Goal: Task Accomplishment & Management: Manage account settings

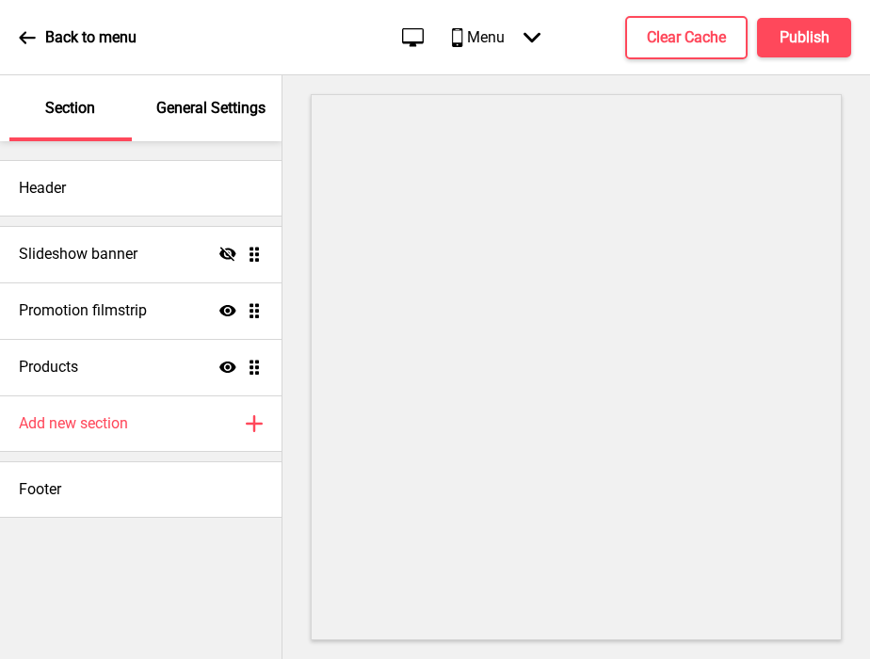
click at [181, 105] on p "General Settings" at bounding box center [210, 108] width 109 height 21
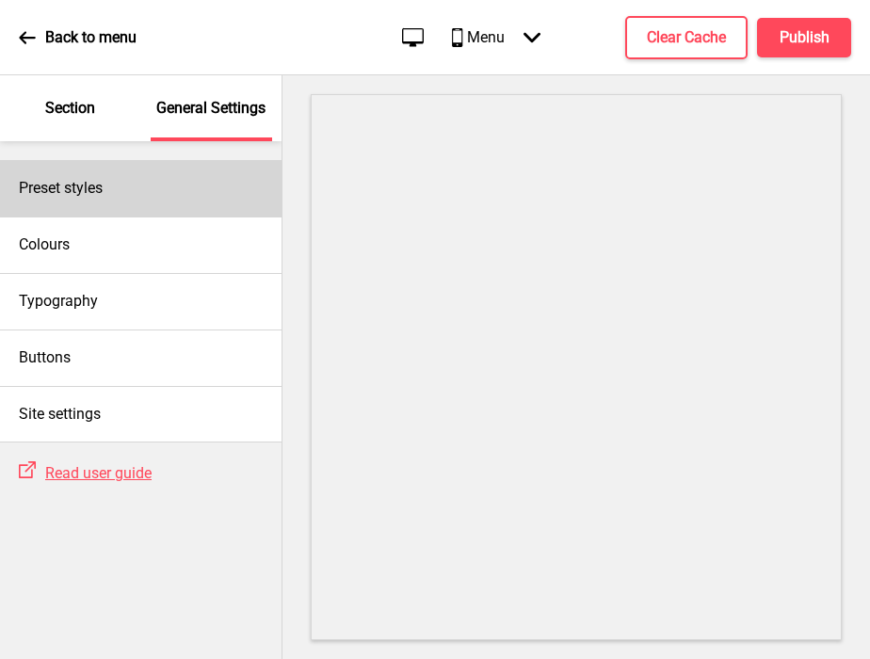
click at [132, 201] on div "Preset styles" at bounding box center [141, 188] width 282 height 56
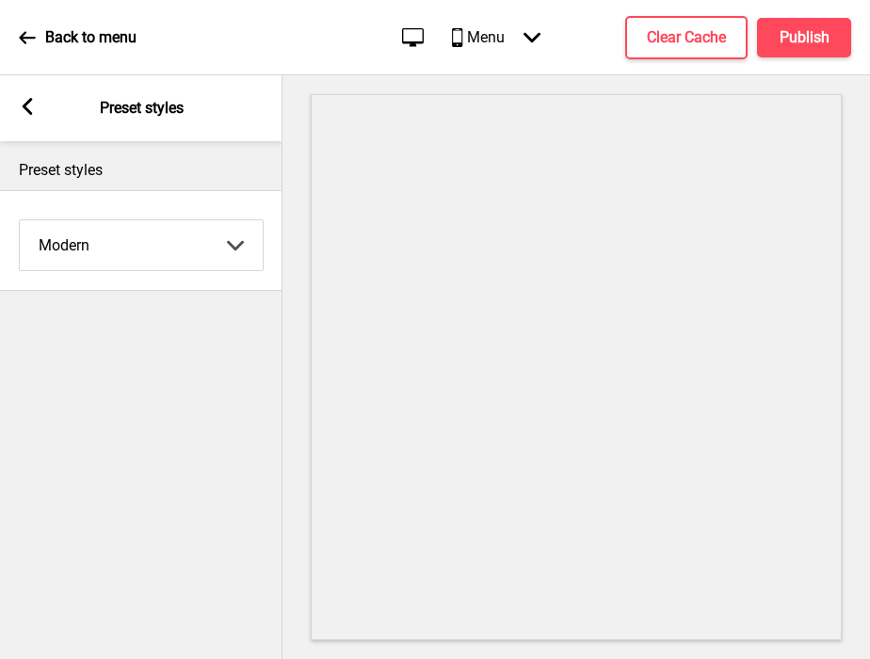
click at [111, 240] on select "Coffee Contrast Dark Earth Marine Minimalist Modern Oddle Pastel Yellow Fruits …" at bounding box center [141, 245] width 243 height 50
select select "minimalist"
click at [20, 220] on select "Coffee Contrast Dark Earth Marine Minimalist Modern Oddle Pastel Yellow Fruits …" at bounding box center [141, 245] width 243 height 50
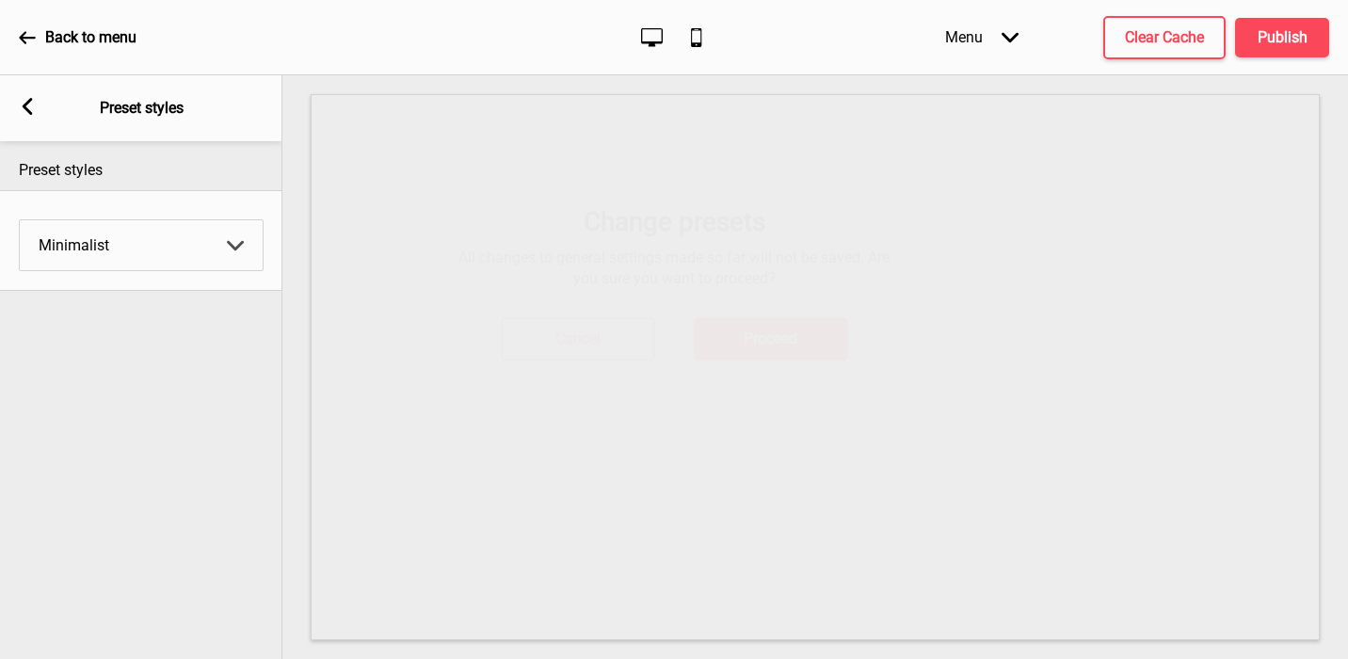
click at [757, 391] on h4 "Proceed" at bounding box center [771, 385] width 54 height 21
click at [24, 114] on rect at bounding box center [27, 106] width 17 height 17
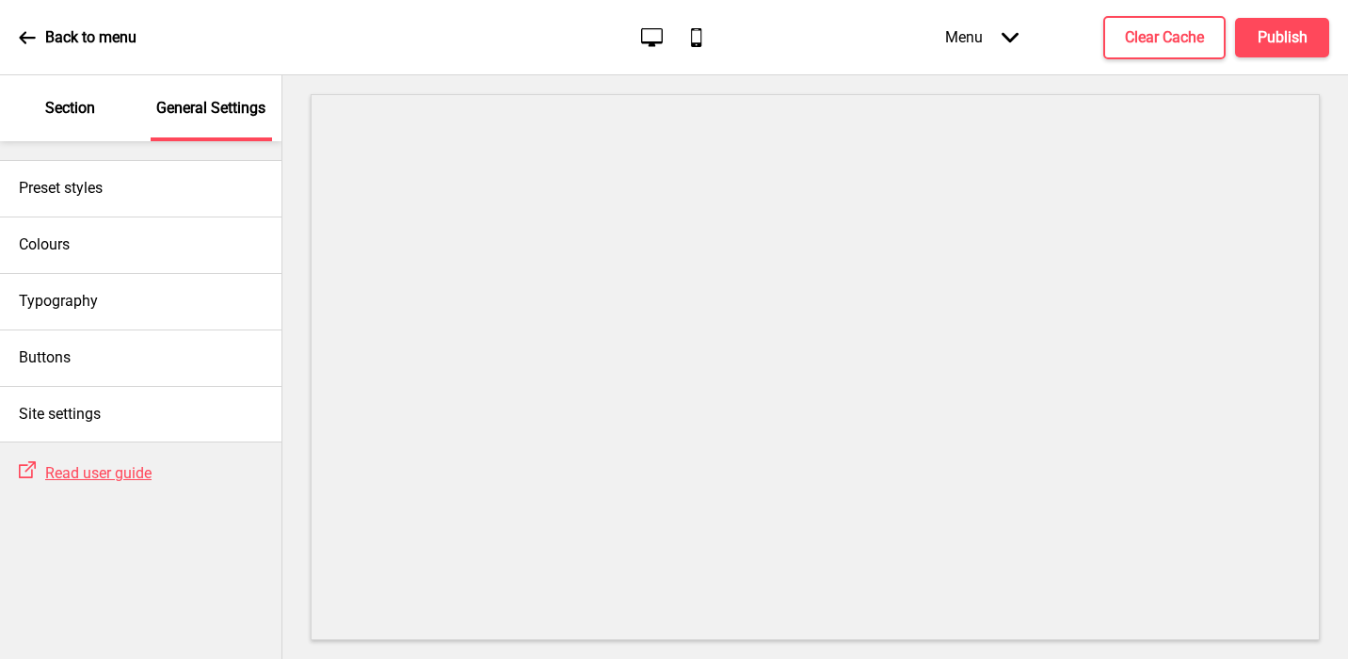
click at [87, 112] on p "Section" at bounding box center [70, 108] width 50 height 21
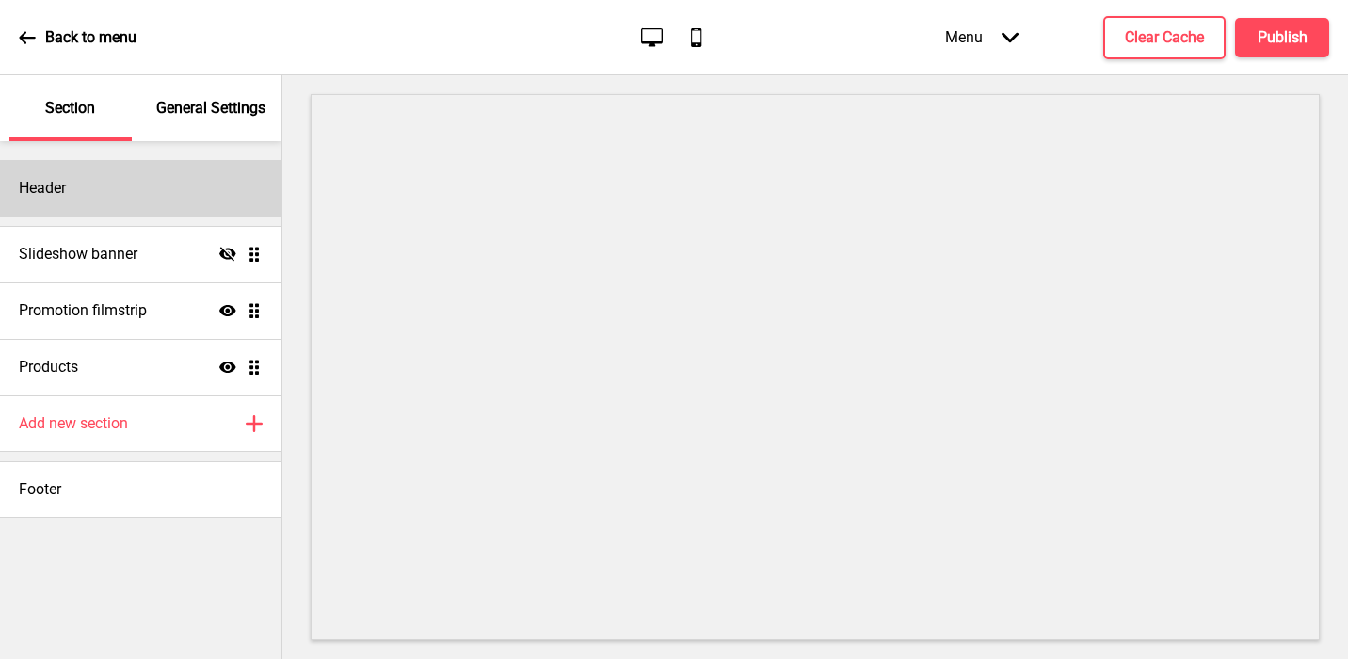
click at [74, 189] on div "Header" at bounding box center [141, 188] width 282 height 56
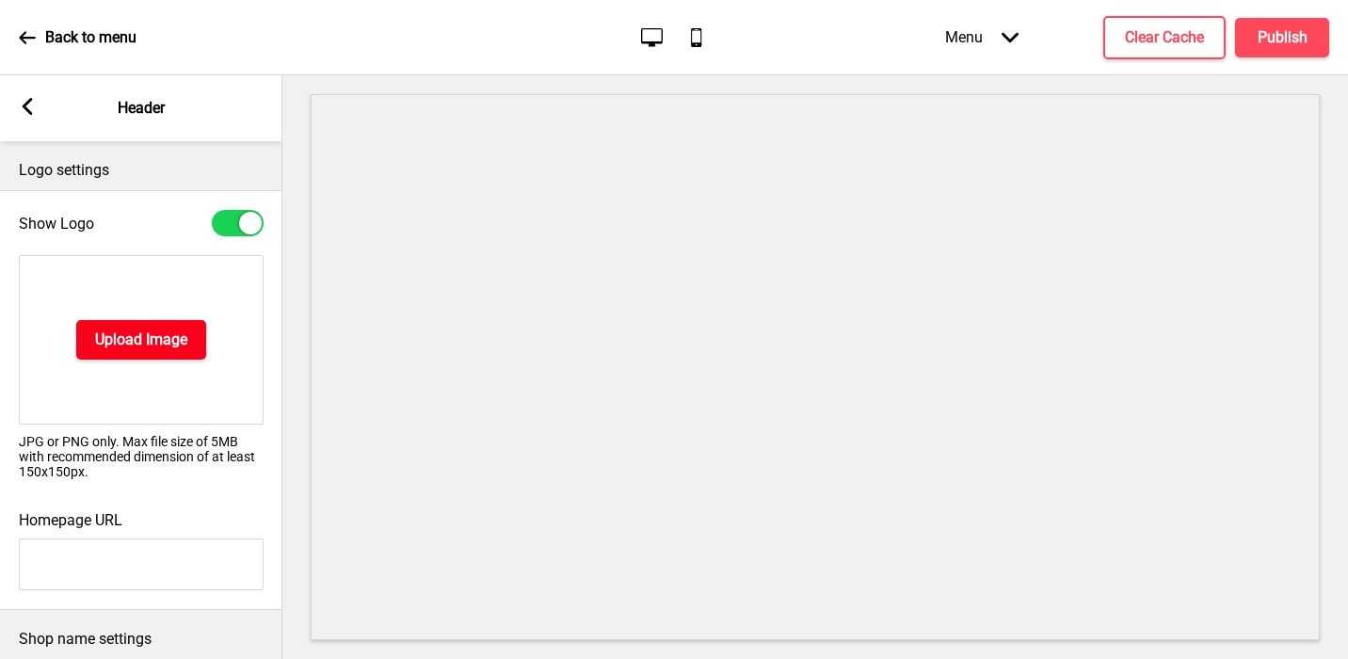
click at [126, 330] on h4 "Upload Image" at bounding box center [141, 340] width 92 height 21
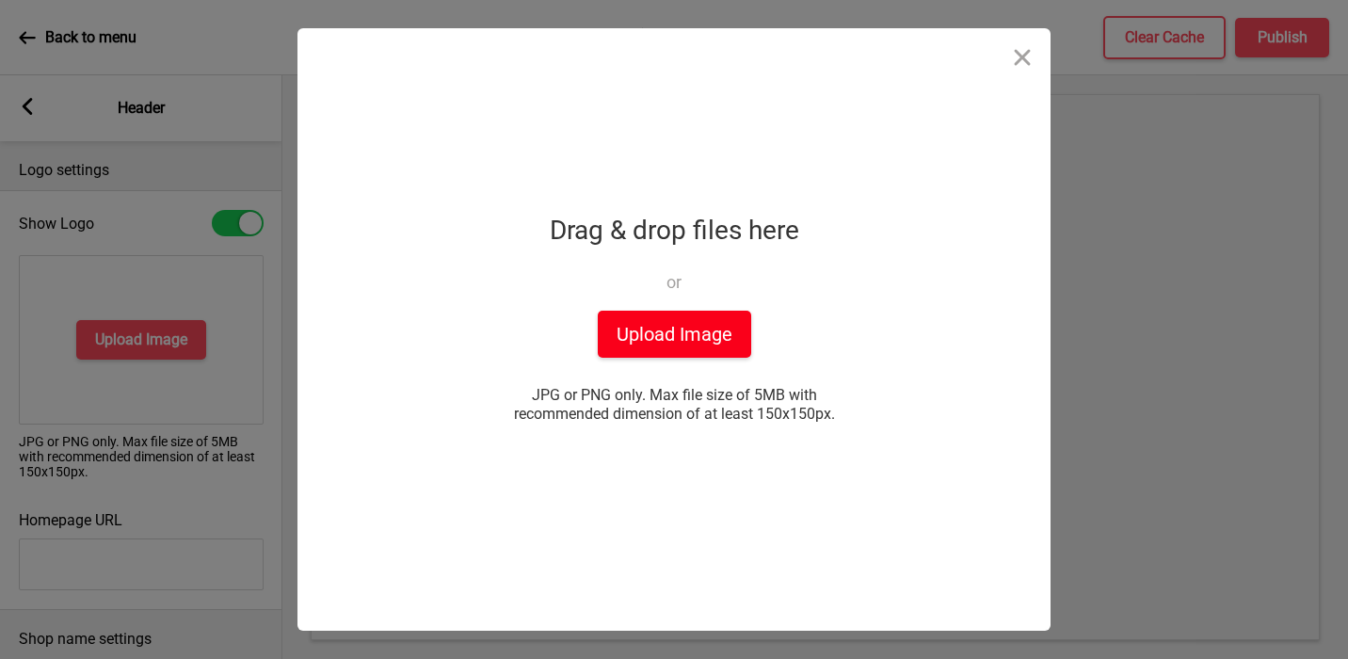
click at [664, 346] on button "Upload Image" at bounding box center [674, 334] width 153 height 47
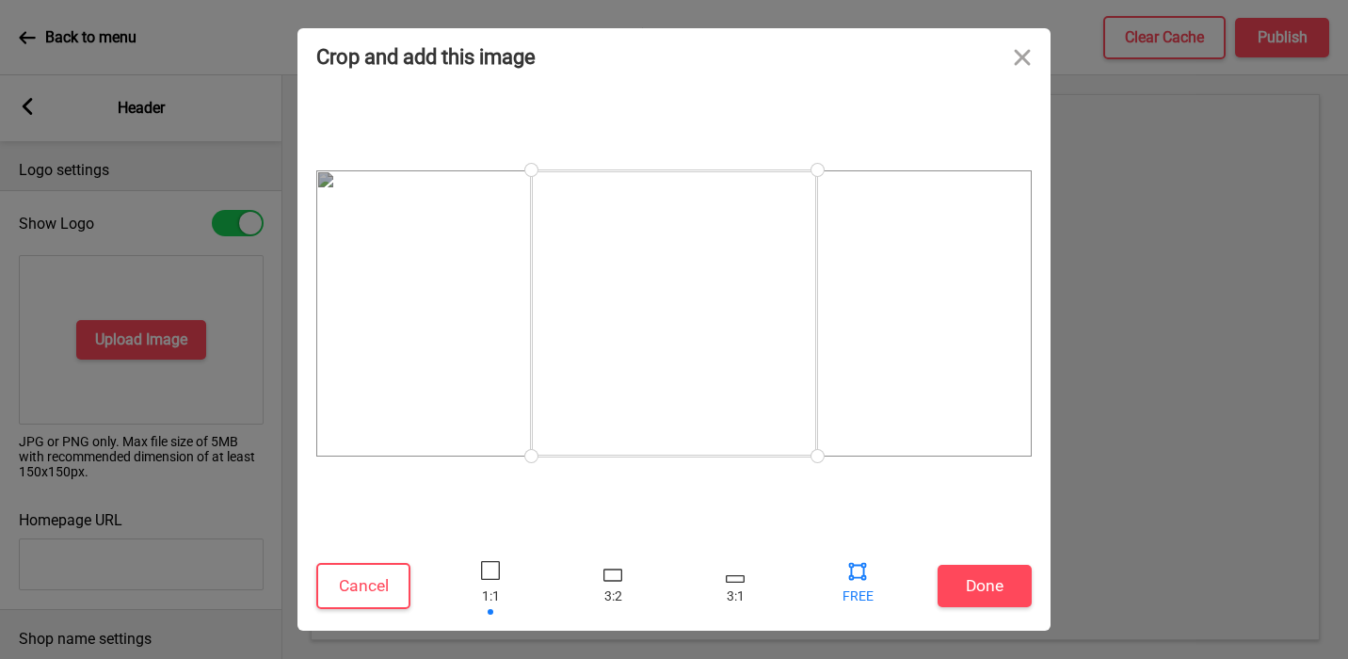
click at [859, 572] on div at bounding box center [858, 570] width 28 height 28
drag, startPoint x: 816, startPoint y: 457, endPoint x: 1107, endPoint y: 454, distance: 290.9
click at [869, 454] on div "Crop and add this image Cancel Done Drop a file here Drag & drop files here or …" at bounding box center [674, 329] width 1348 height 659
click at [390, 575] on button "Cancel" at bounding box center [363, 586] width 94 height 46
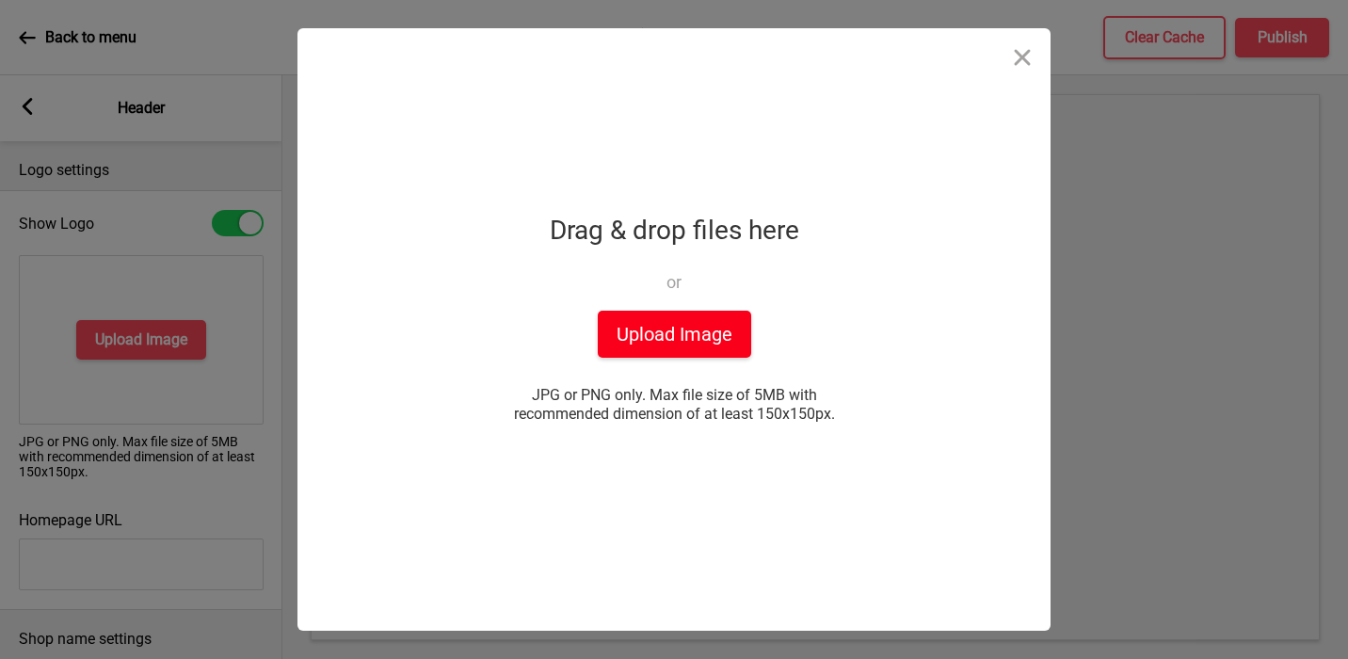
click at [635, 350] on button "Upload Image" at bounding box center [674, 334] width 153 height 47
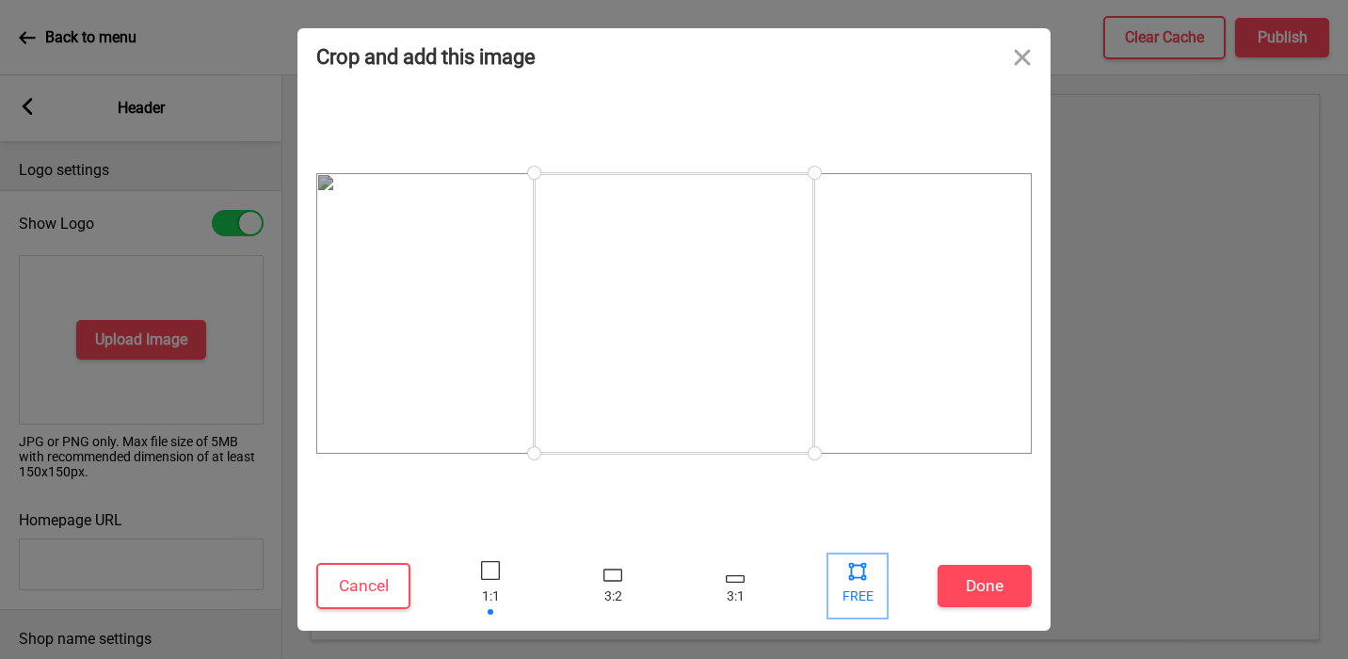
click at [860, 579] on div at bounding box center [858, 570] width 28 height 28
drag, startPoint x: 818, startPoint y: 448, endPoint x: 1071, endPoint y: 441, distance: 252.4
click at [869, 441] on div "Crop and add this image Cancel Done Drop a file here Drag & drop files here or …" at bounding box center [674, 329] width 1348 height 659
drag, startPoint x: 528, startPoint y: 432, endPoint x: 286, endPoint y: 435, distance: 242.0
click at [286, 435] on div "Crop and add this image Cancel Done Drop a file here Drag & drop files here or …" at bounding box center [674, 329] width 1348 height 659
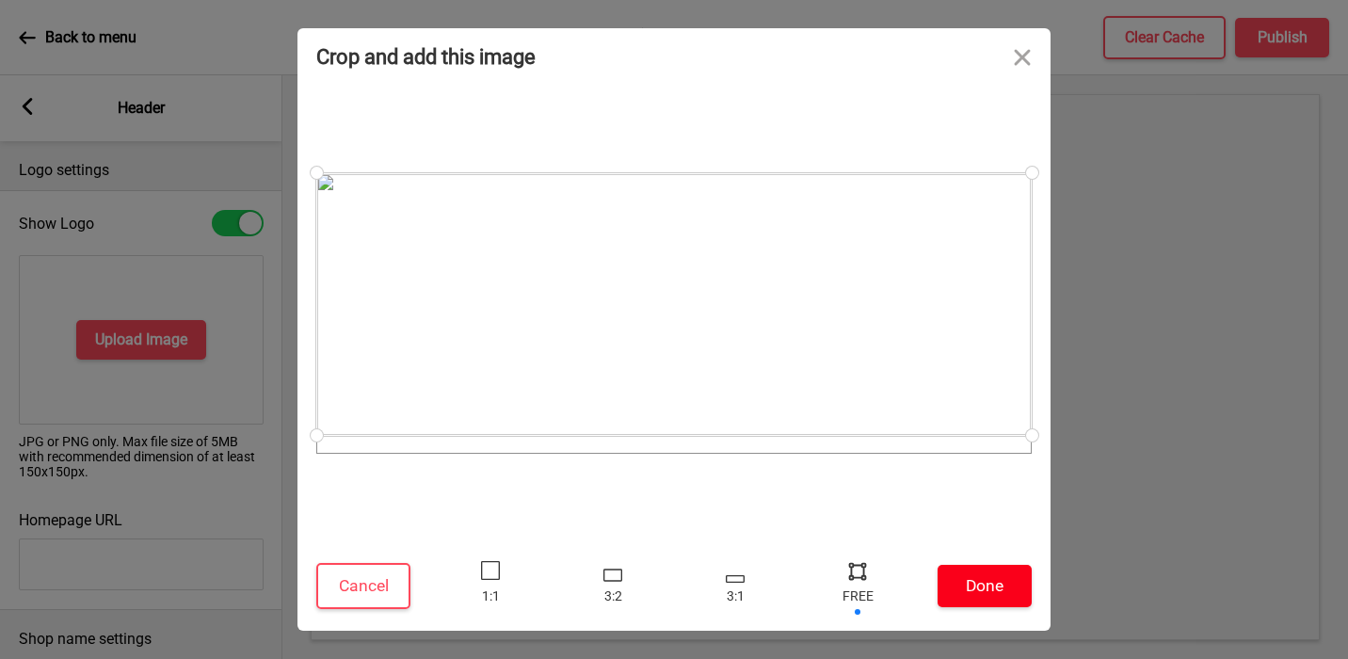
click at [869, 587] on button "Done" at bounding box center [985, 586] width 94 height 42
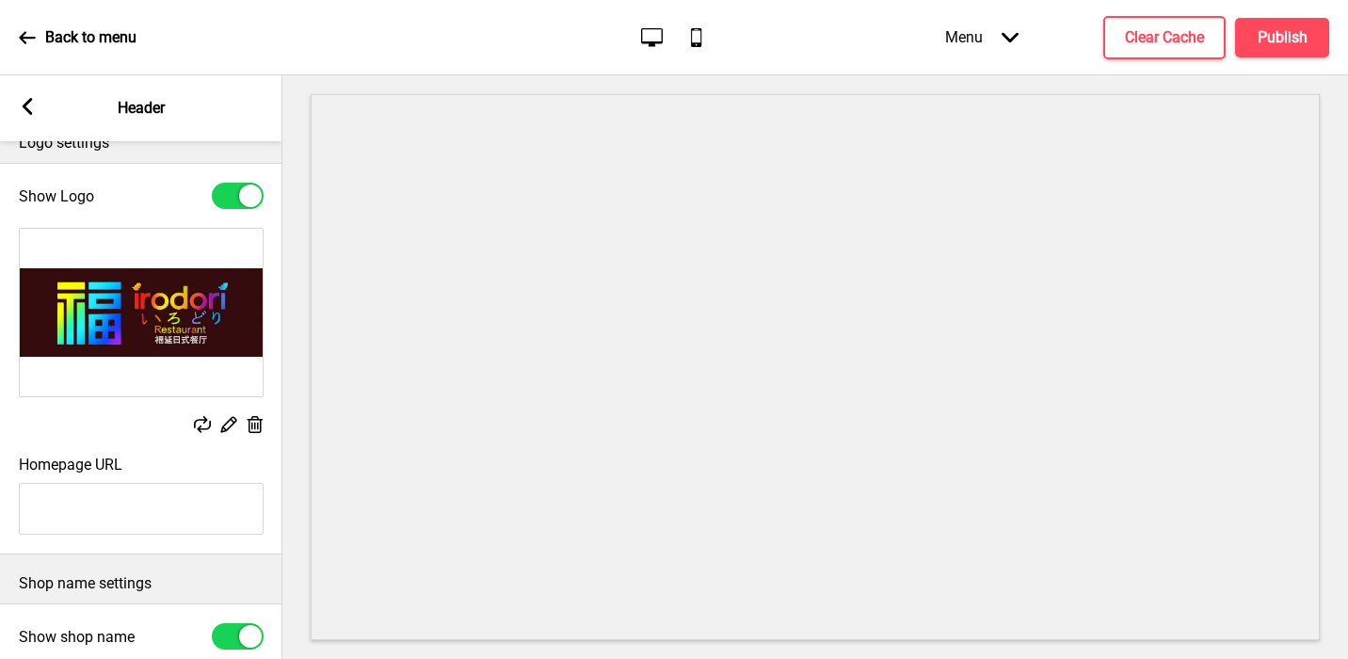
scroll to position [29, 0]
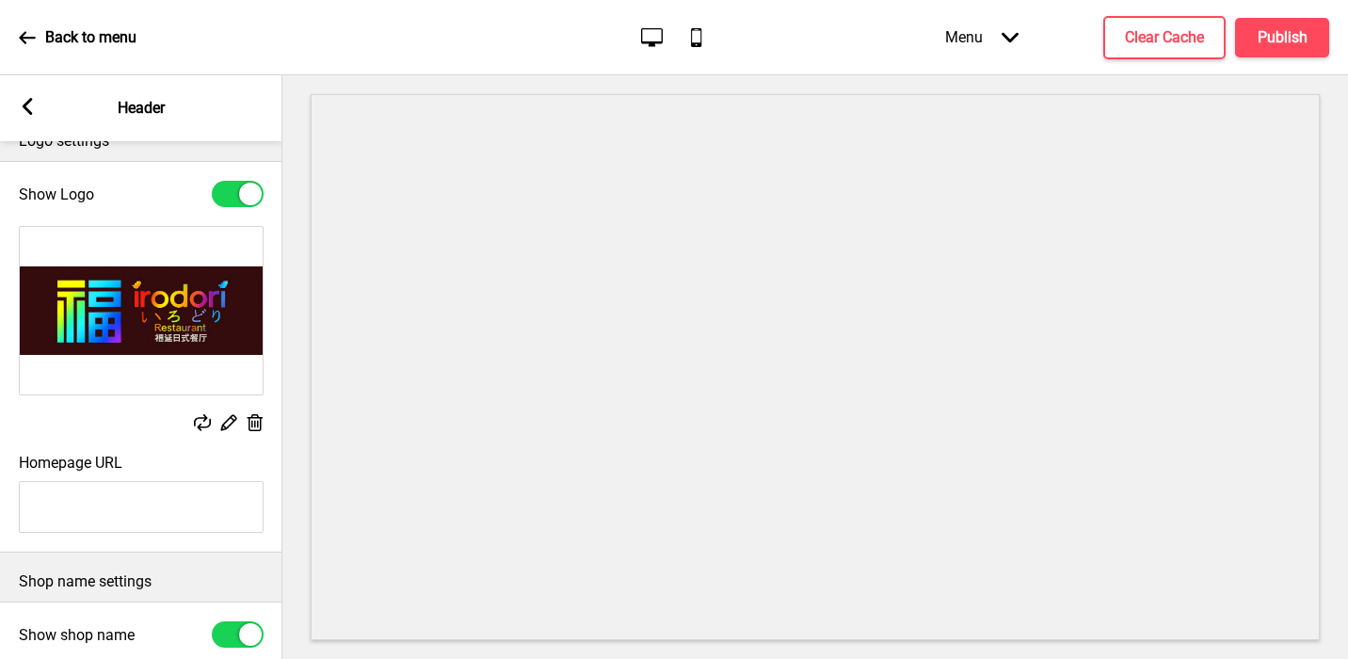
click at [134, 510] on input "Homepage URL" at bounding box center [141, 507] width 245 height 52
paste input "https://irodorirestaurant.com.sg/"
type input "https://irodorirestaurant.com.sg/"
click at [57, 422] on div "Replace Edit Delete" at bounding box center [141, 424] width 245 height 21
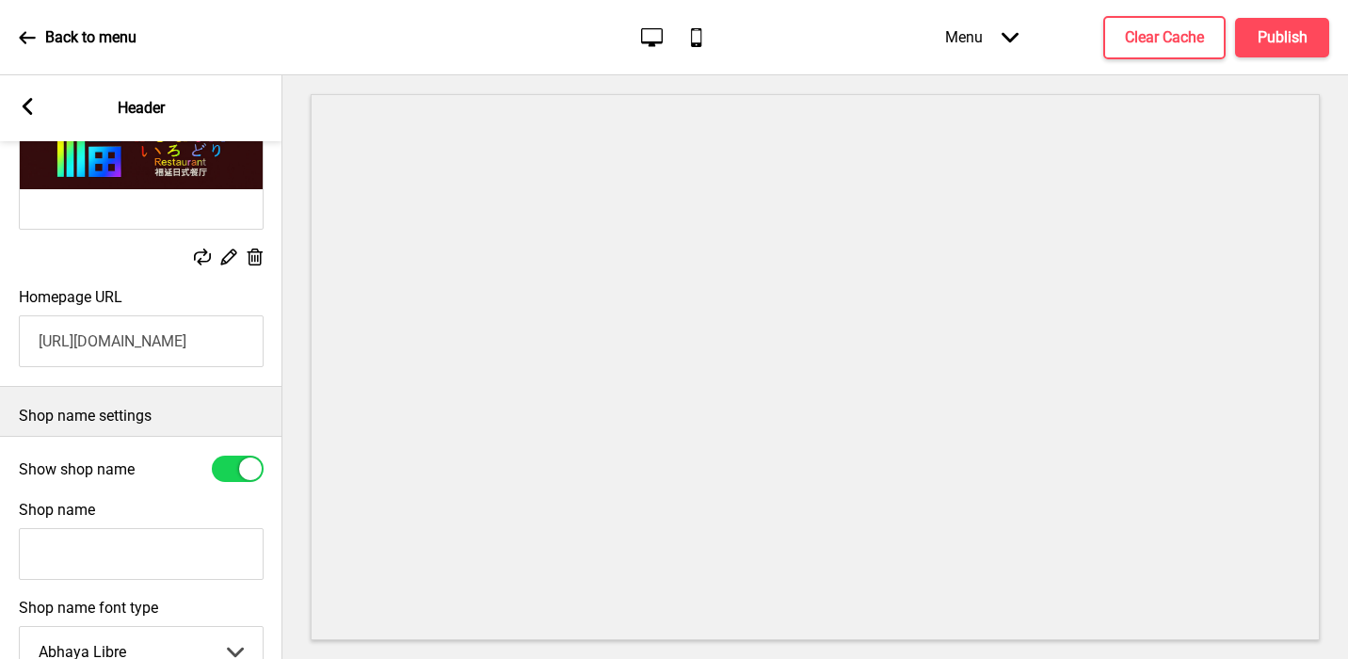
scroll to position [205, 0]
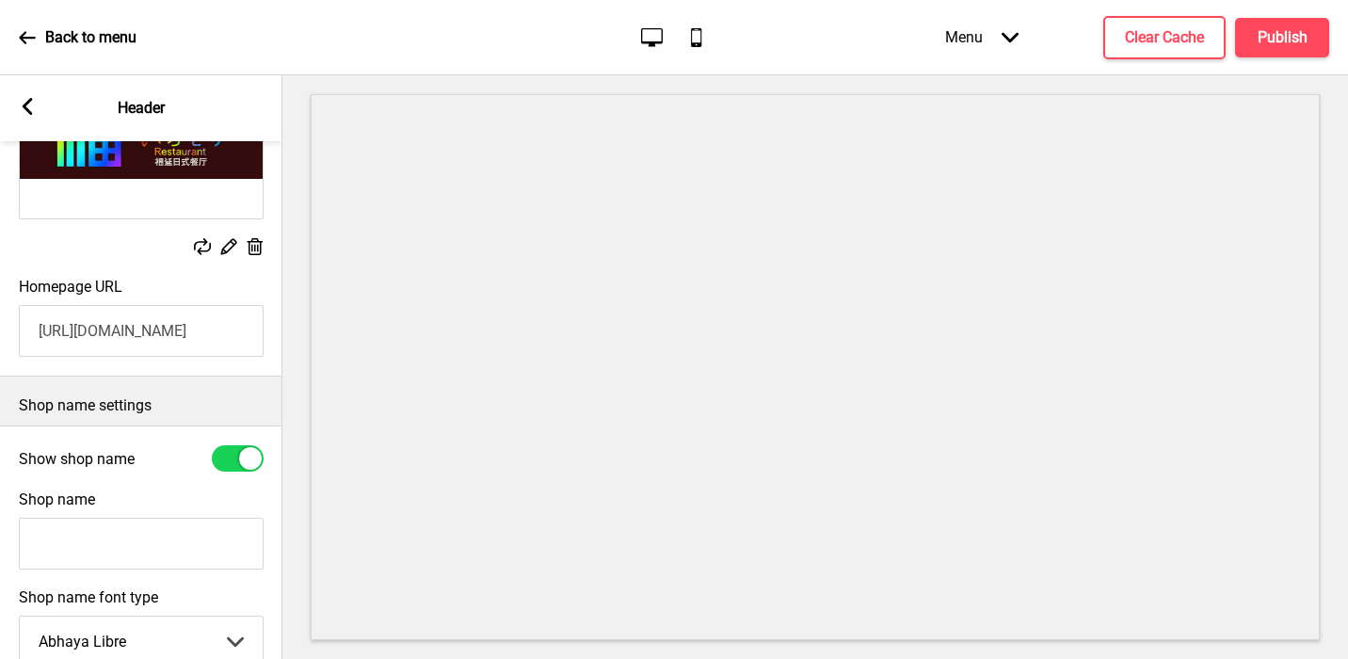
click at [162, 527] on input "Shop name" at bounding box center [141, 544] width 245 height 52
type input "Irodori"
click at [241, 454] on div at bounding box center [250, 458] width 23 height 23
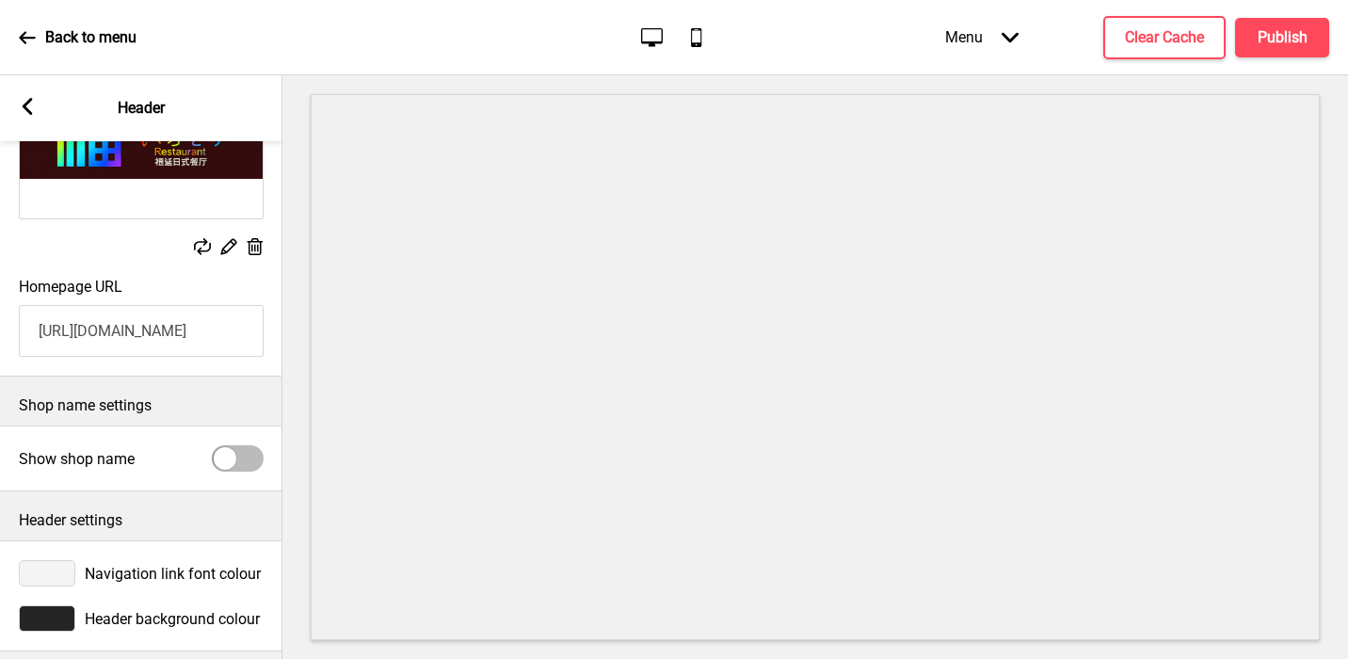
click at [241, 454] on div at bounding box center [238, 458] width 52 height 26
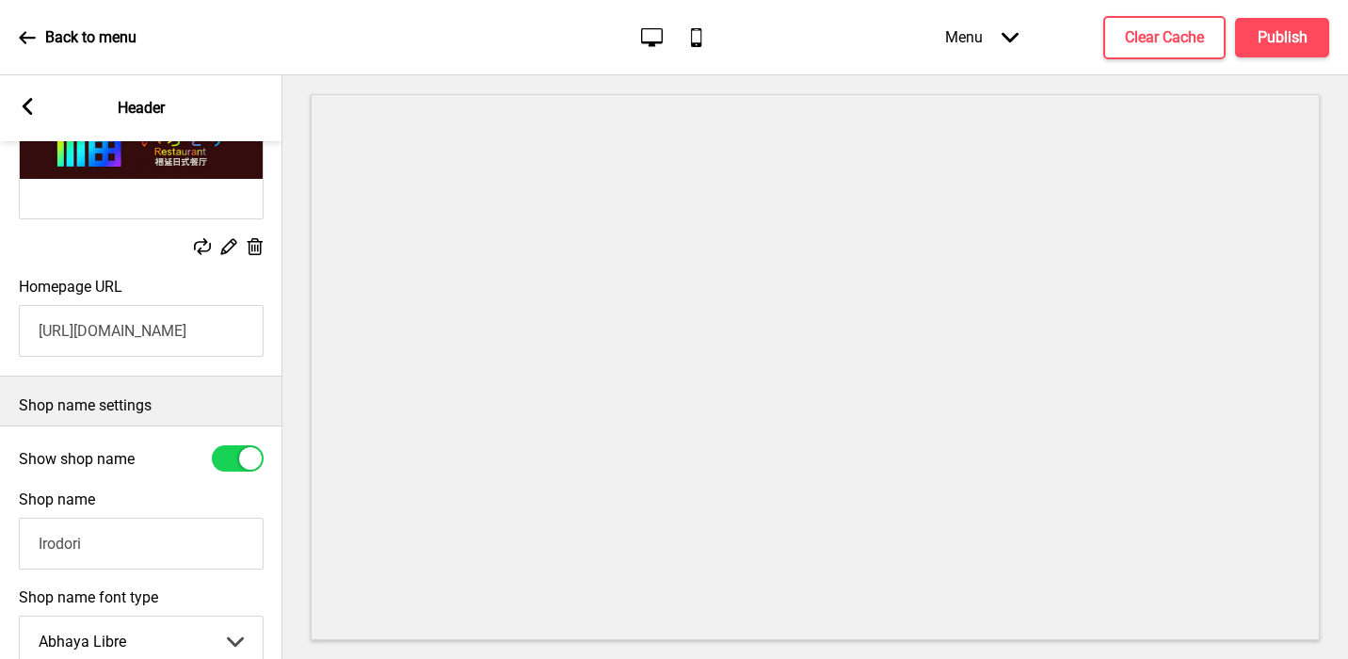
click at [241, 457] on div at bounding box center [250, 458] width 23 height 23
checkbox input "false"
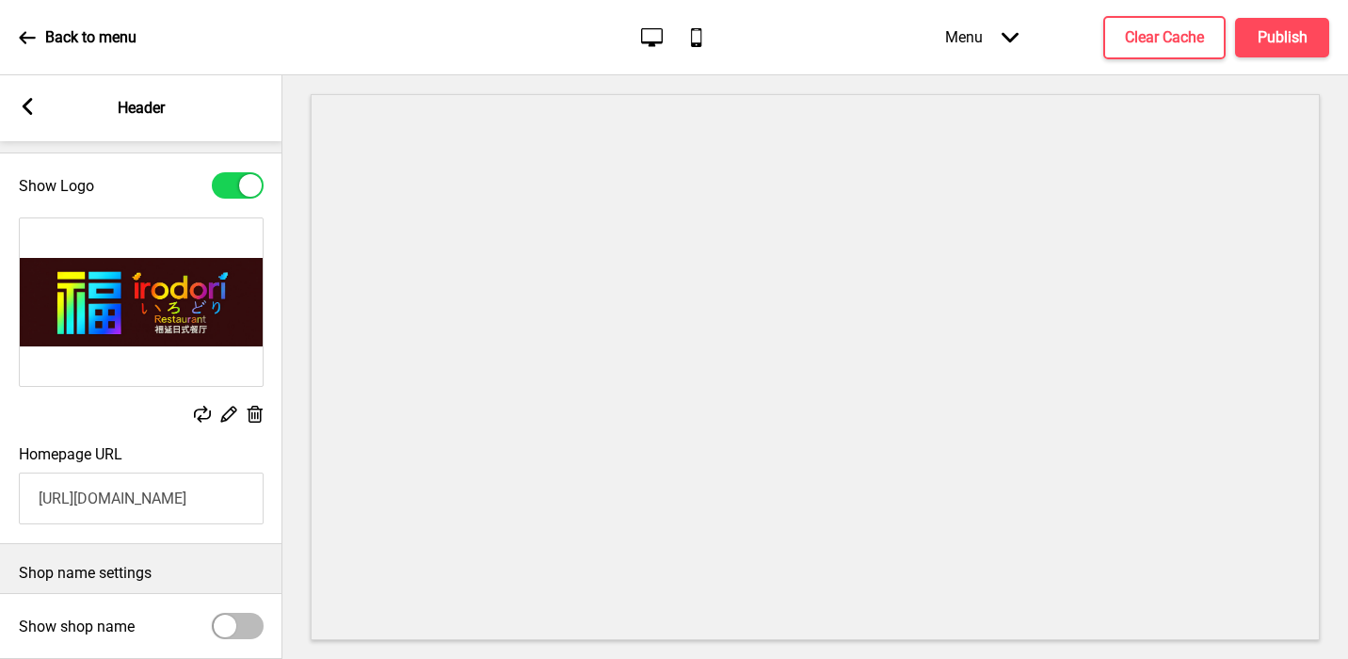
scroll to position [0, 0]
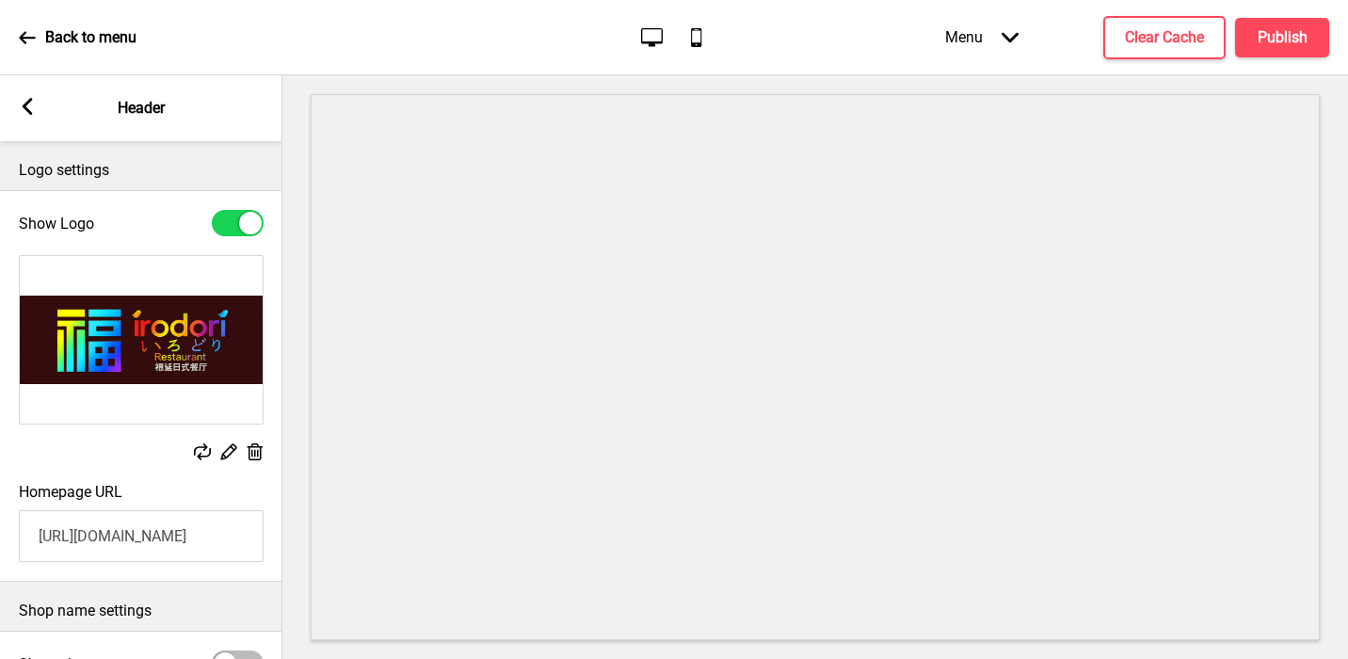
type input "#330a0c"
click at [57, 458] on div "Replace Edit Delete" at bounding box center [141, 453] width 245 height 21
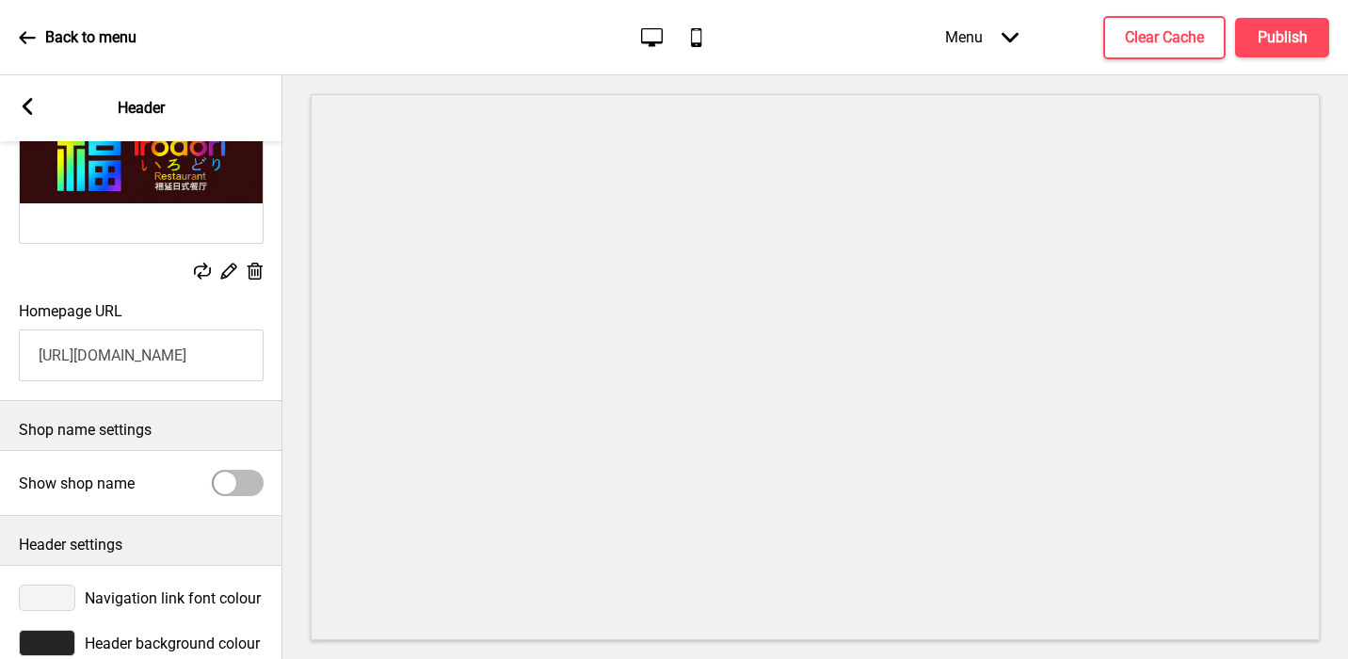
scroll to position [217, 0]
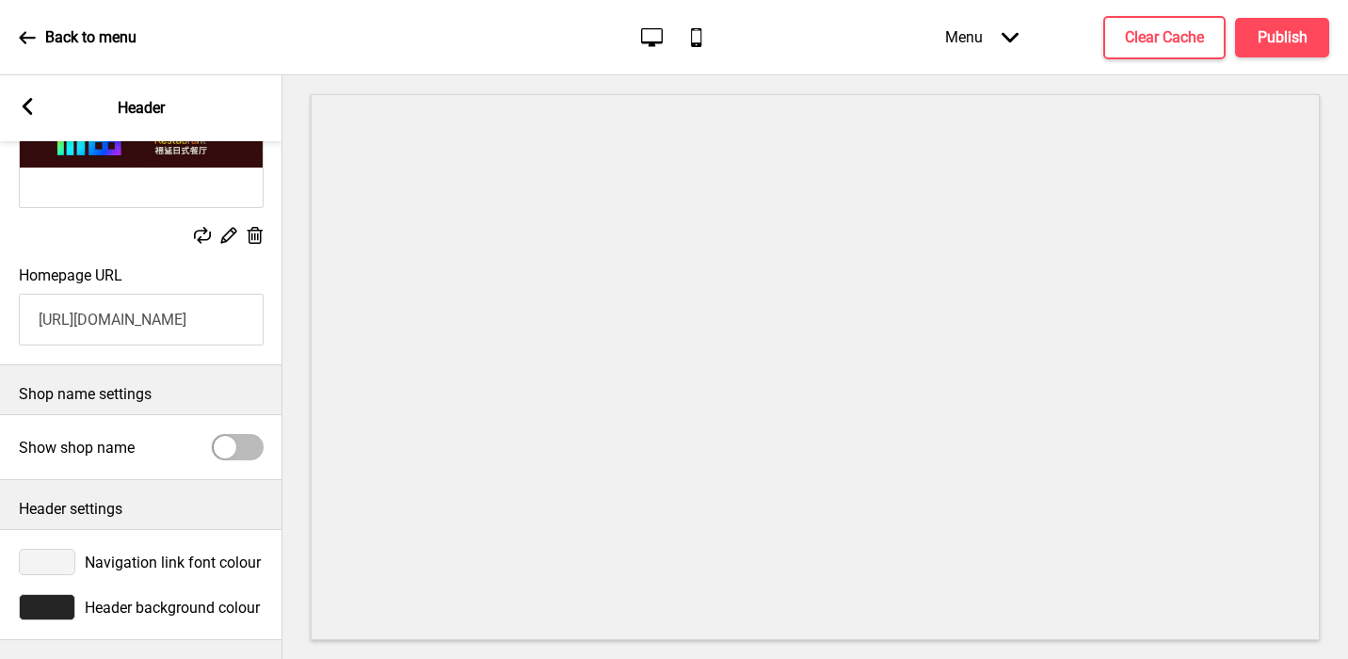
click at [45, 597] on div at bounding box center [47, 607] width 56 height 26
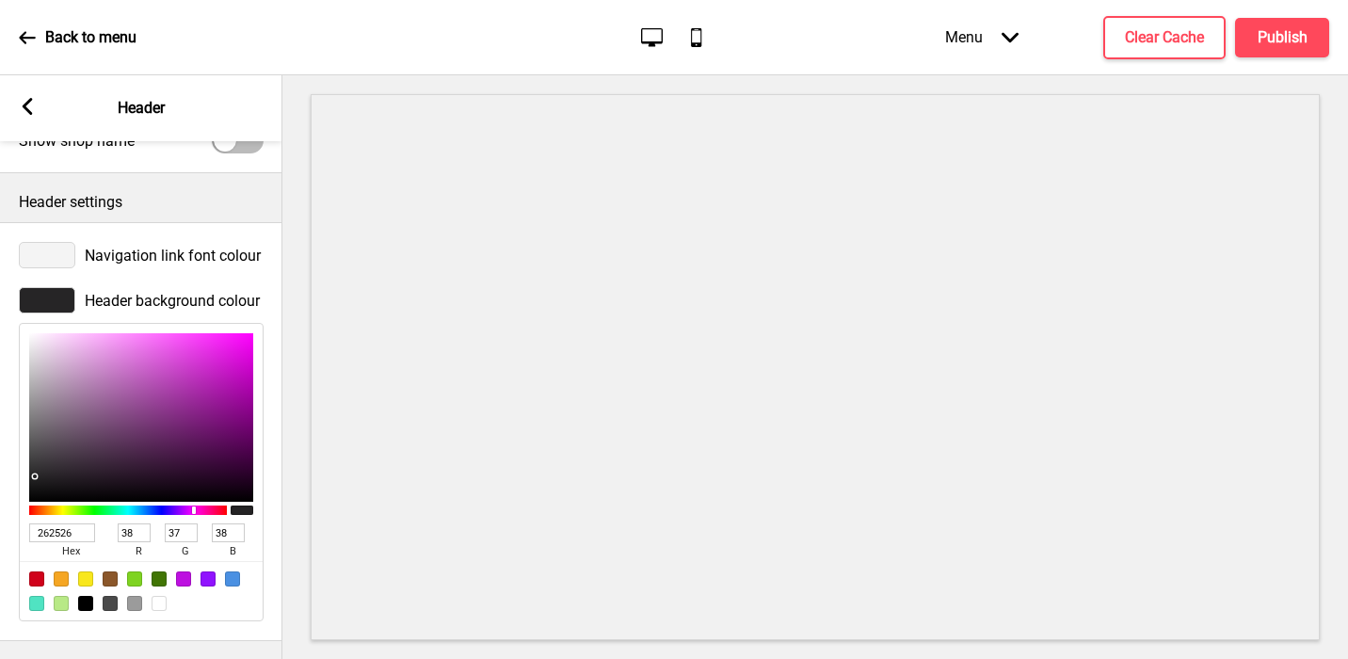
scroll to position [523, 0]
click at [60, 534] on input "262526" at bounding box center [62, 532] width 66 height 19
paste input "330a0c"
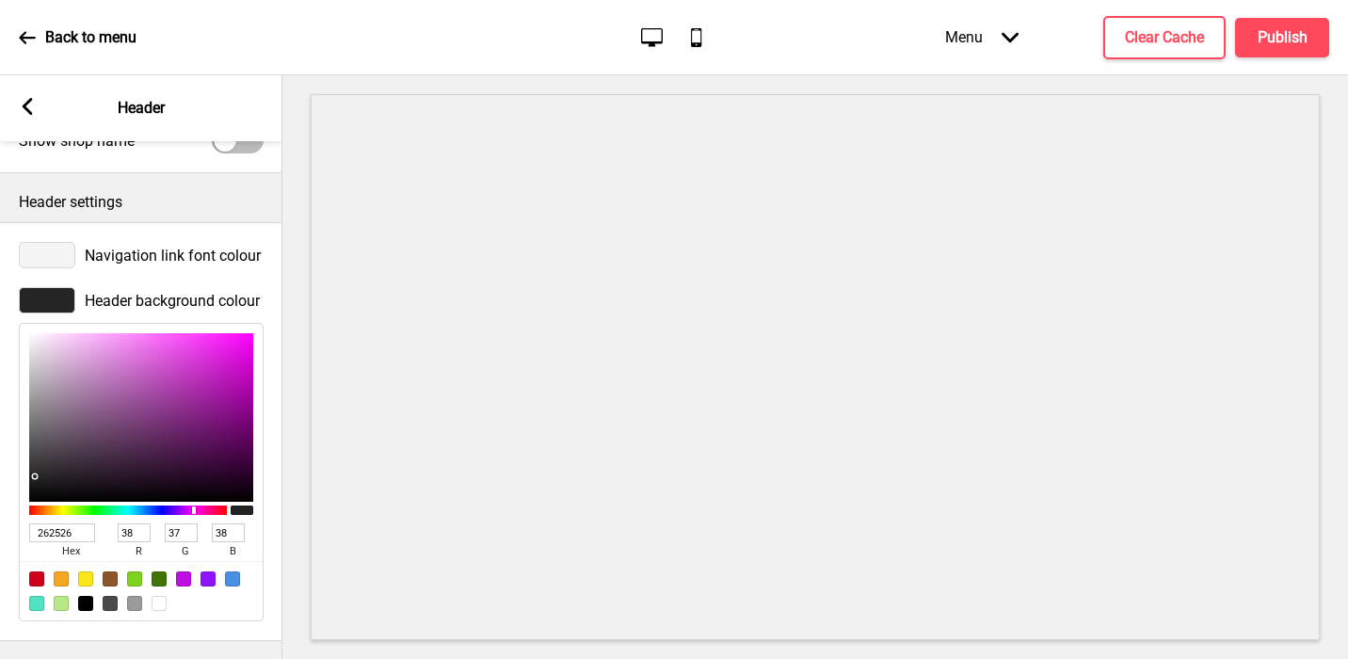
type input "330a0c"
type input "51"
type input "10"
type input "12"
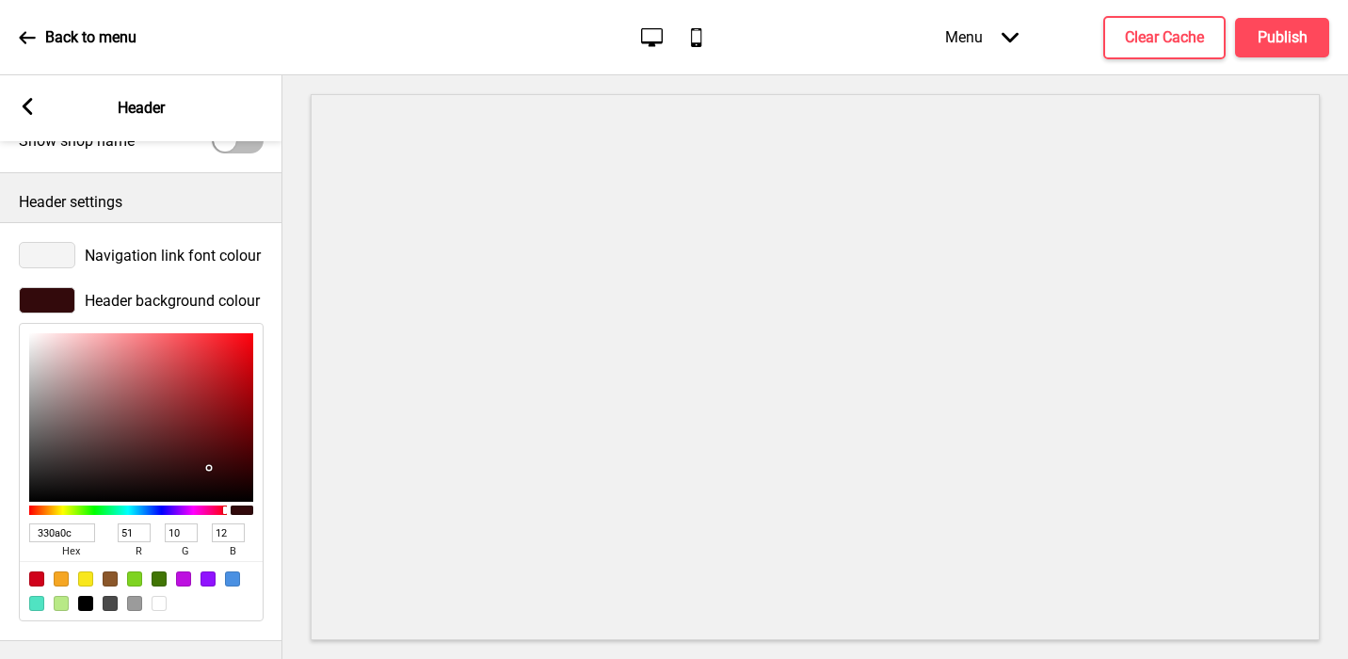
type input "330A0C"
click at [136, 231] on div "Navigation link font colour Header background colour 330A0C hex 51 r 10 g 12 b …" at bounding box center [141, 431] width 282 height 419
click at [23, 106] on icon at bounding box center [28, 106] width 10 height 17
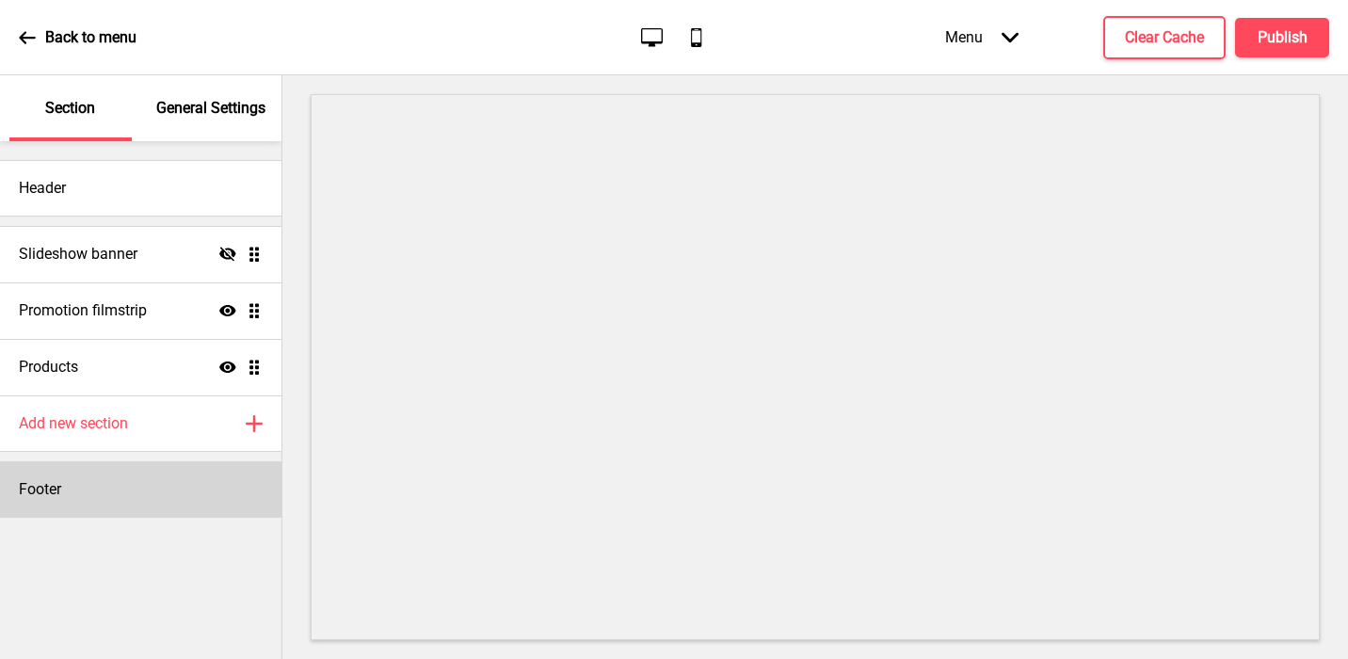
click at [97, 500] on div "Footer" at bounding box center [141, 489] width 282 height 56
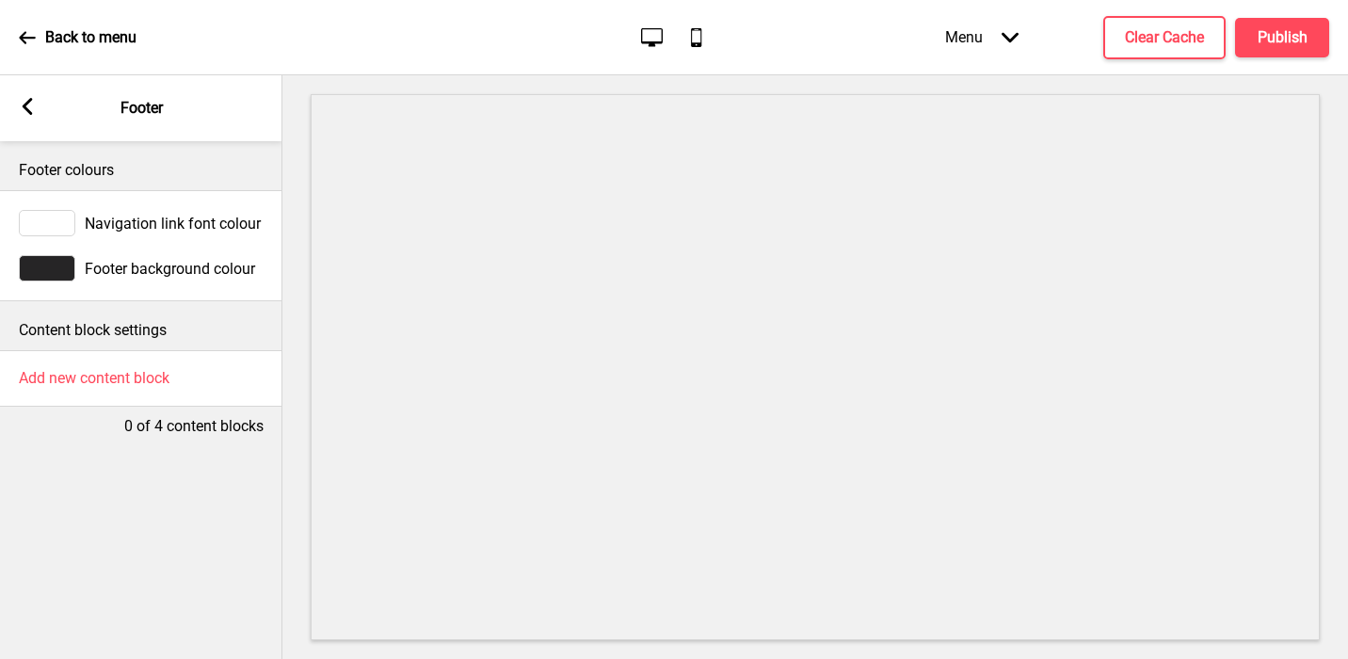
click at [51, 279] on div at bounding box center [47, 268] width 56 height 26
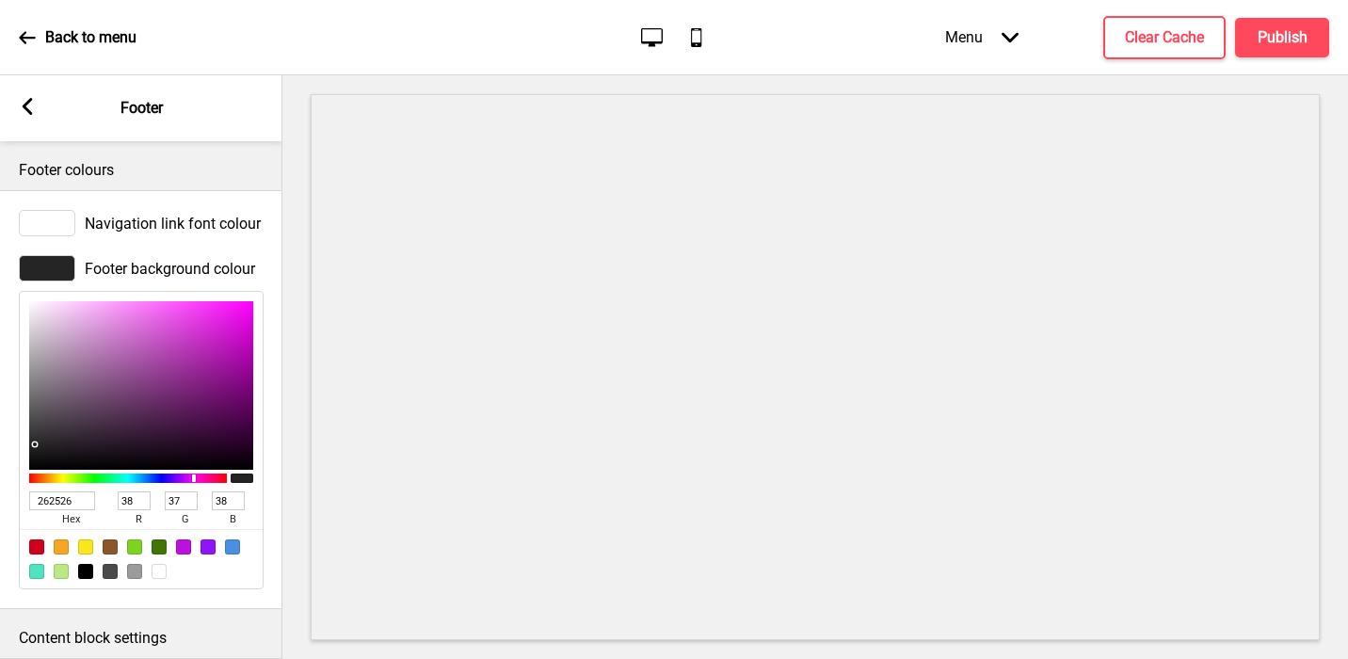
click at [66, 499] on input "262526" at bounding box center [62, 500] width 66 height 19
paste input "330a0c"
type input "330a0c"
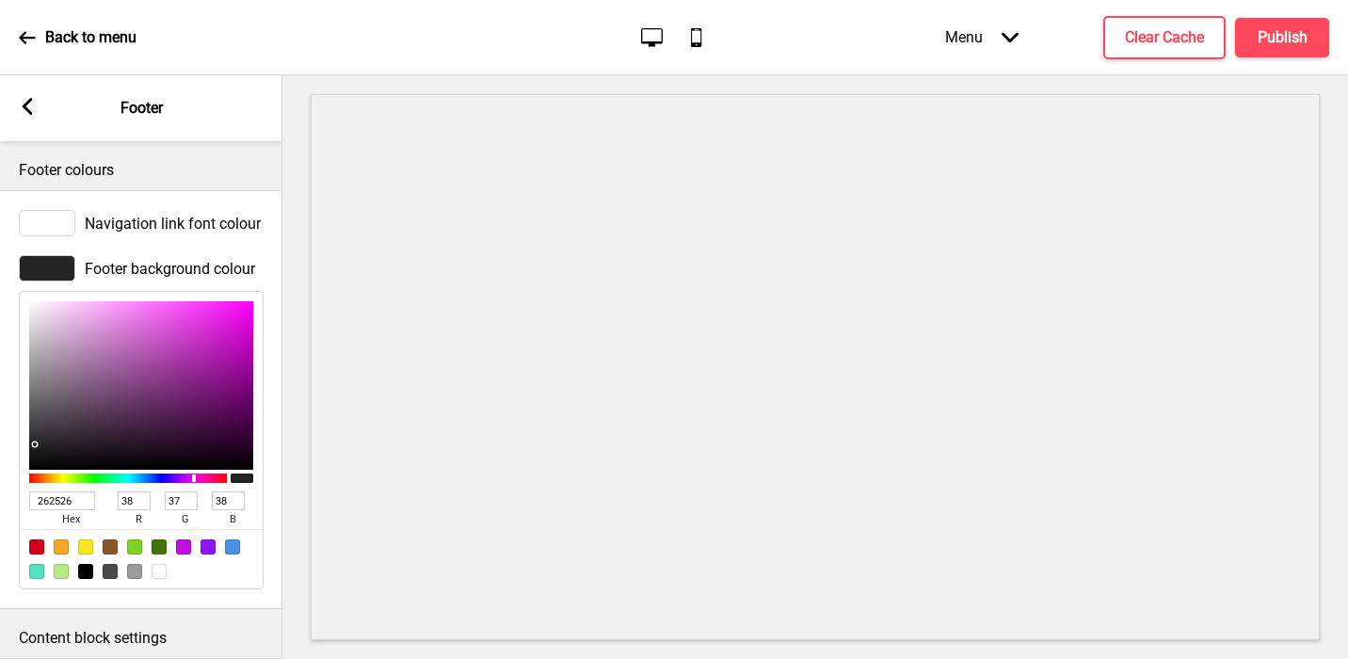
type input "51"
type input "10"
type input "12"
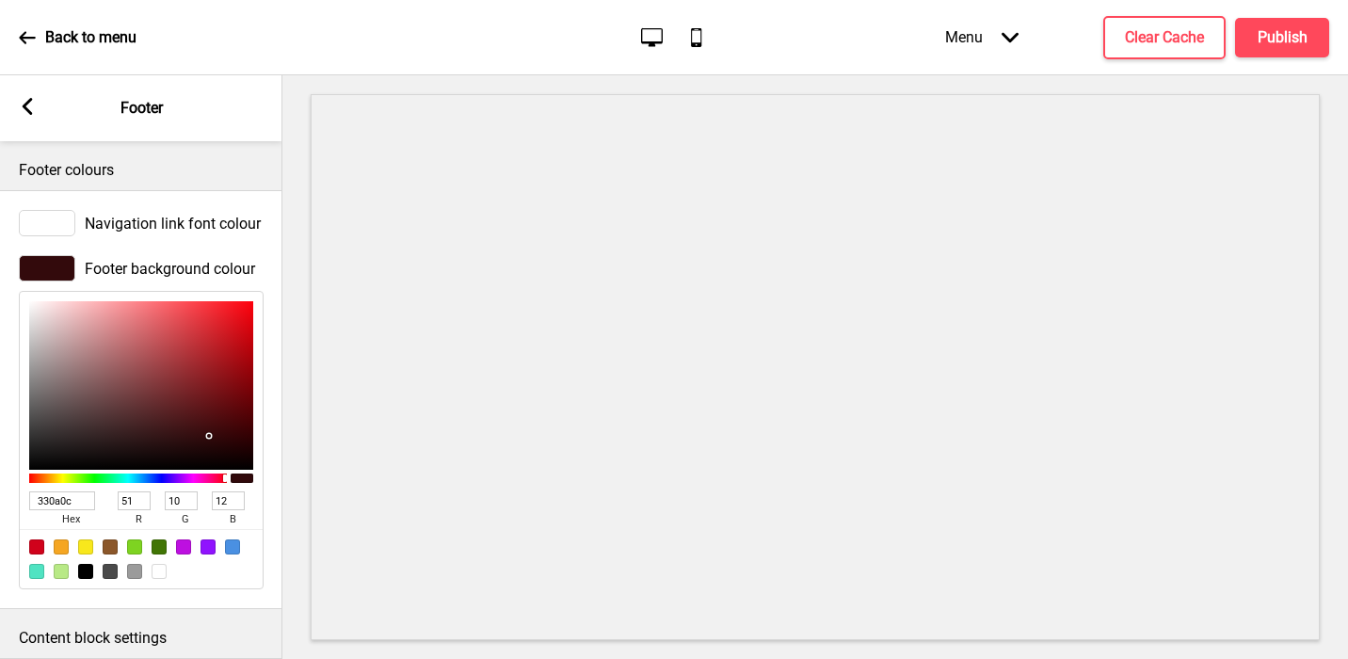
click at [66, 499] on input "330a0c" at bounding box center [62, 500] width 66 height 19
type input "330A0C"
click at [25, 104] on icon at bounding box center [28, 106] width 10 height 17
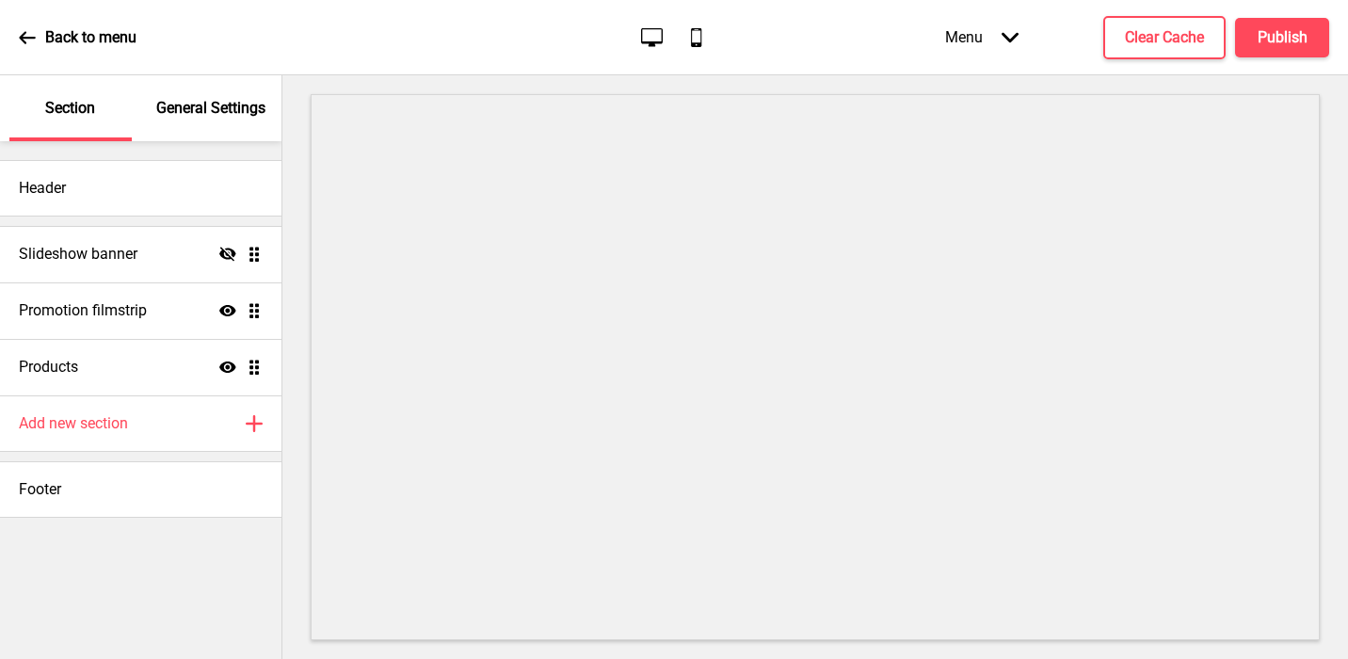
click at [249, 103] on p "General Settings" at bounding box center [210, 108] width 109 height 21
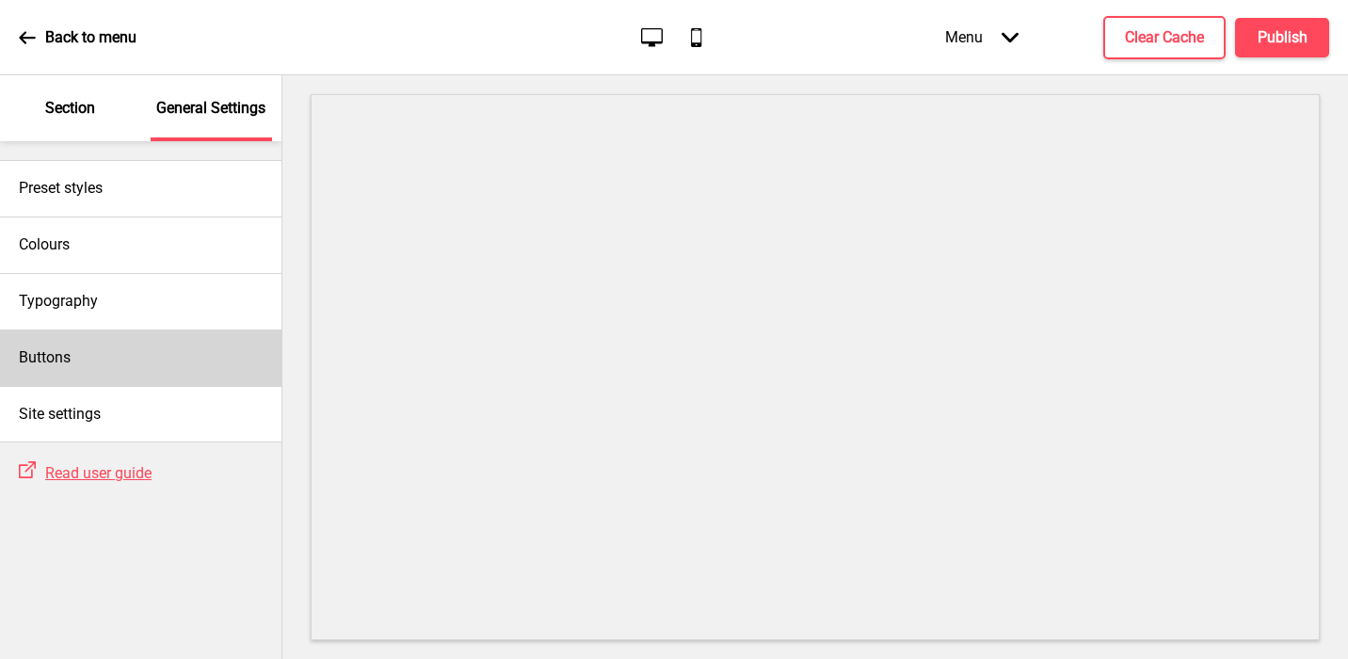
click at [71, 346] on div "Buttons" at bounding box center [141, 358] width 282 height 56
select select "square"
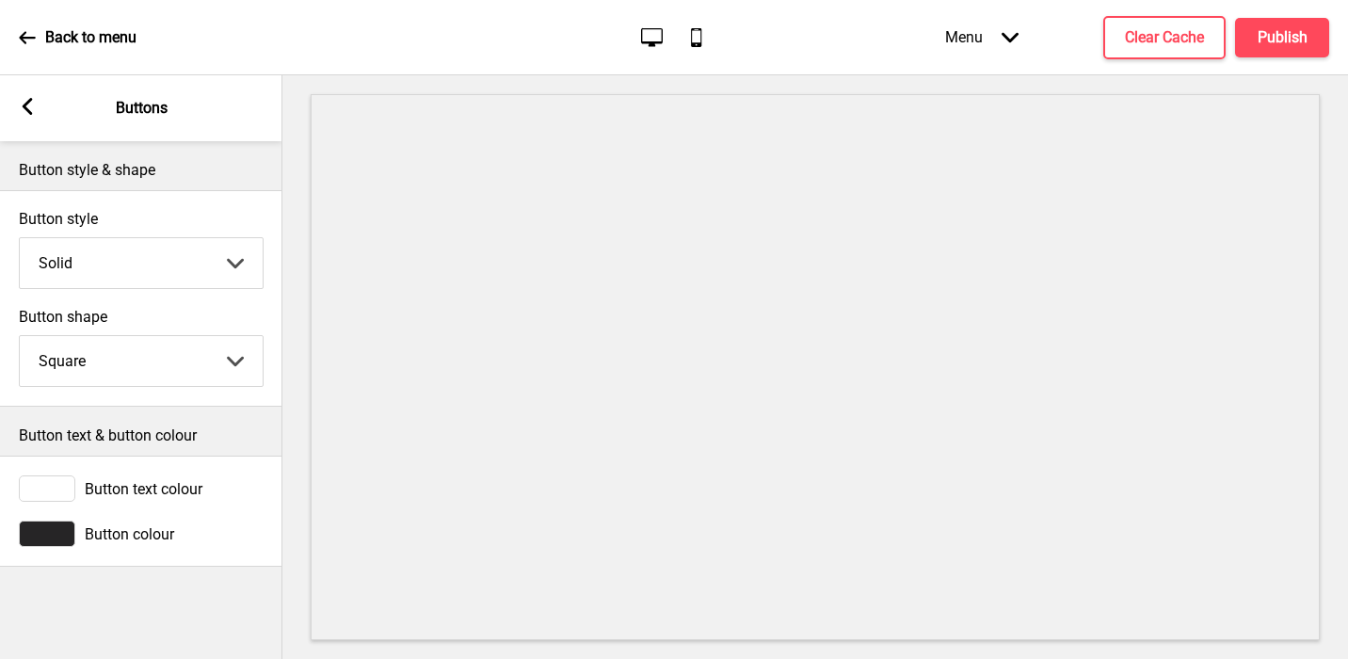
click at [51, 530] on div at bounding box center [47, 534] width 56 height 26
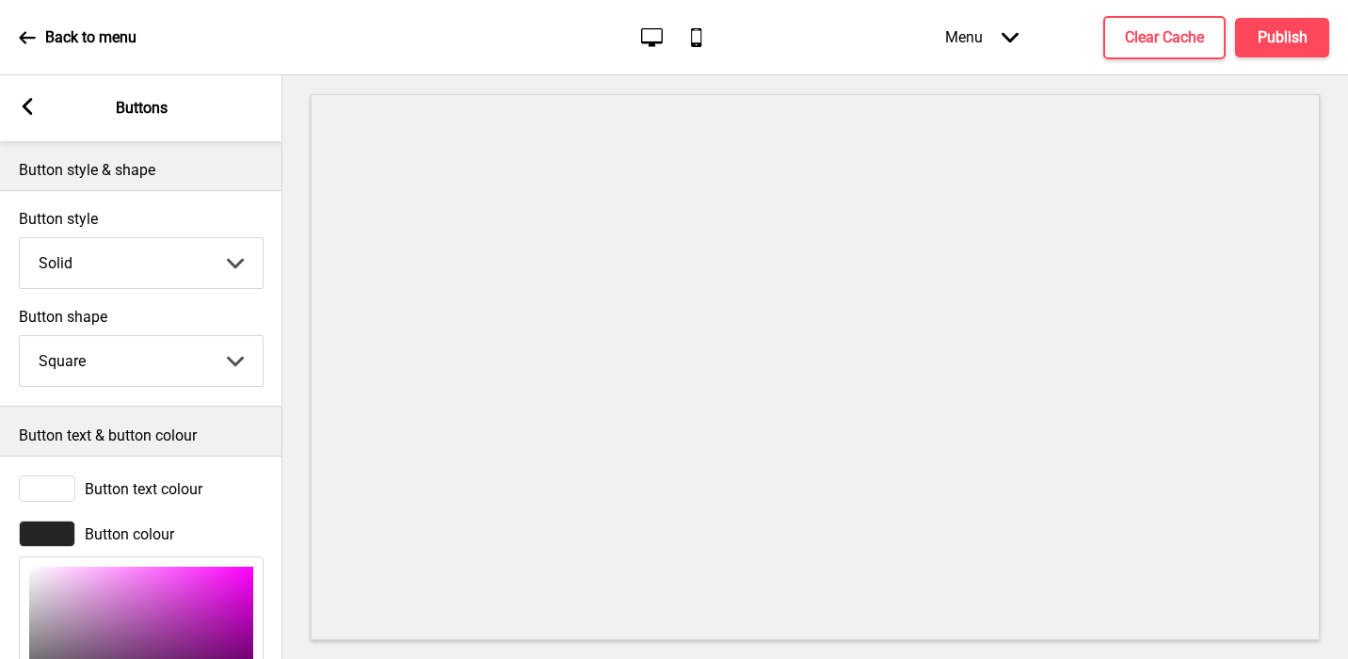
scroll to position [233, 0]
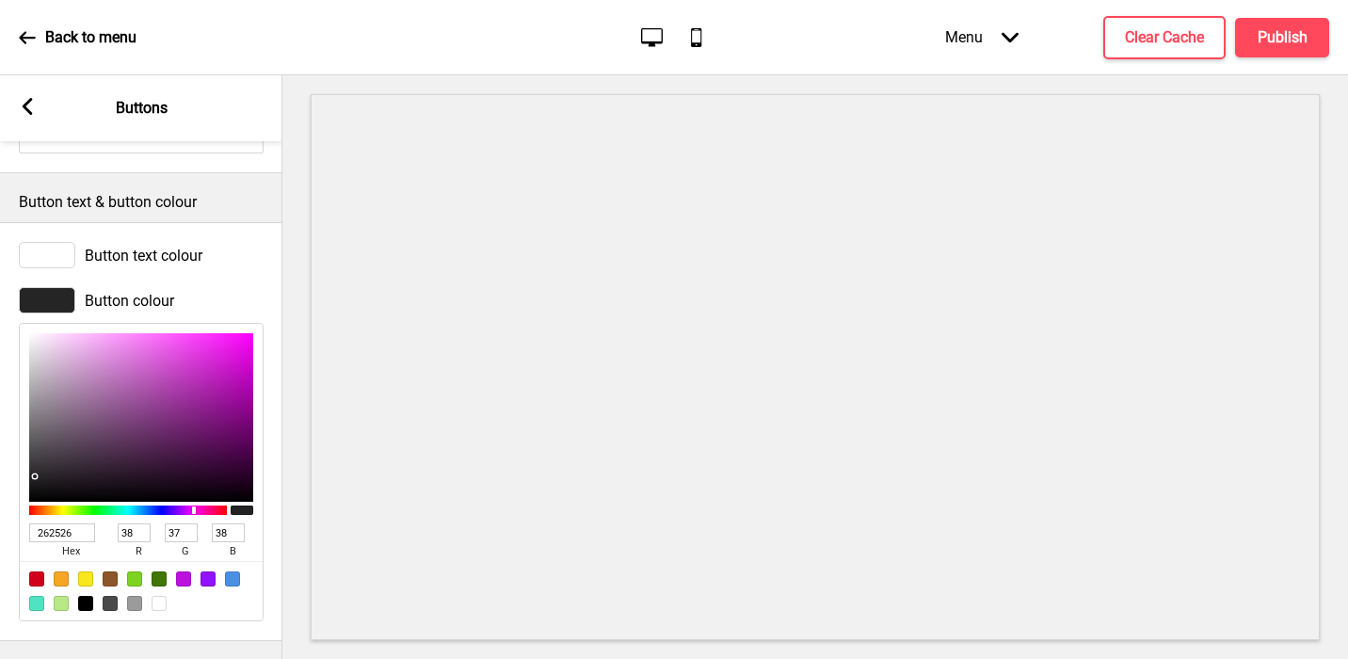
click at [55, 531] on input "262526" at bounding box center [62, 532] width 66 height 19
paste input "330a0c"
type input "330a0c"
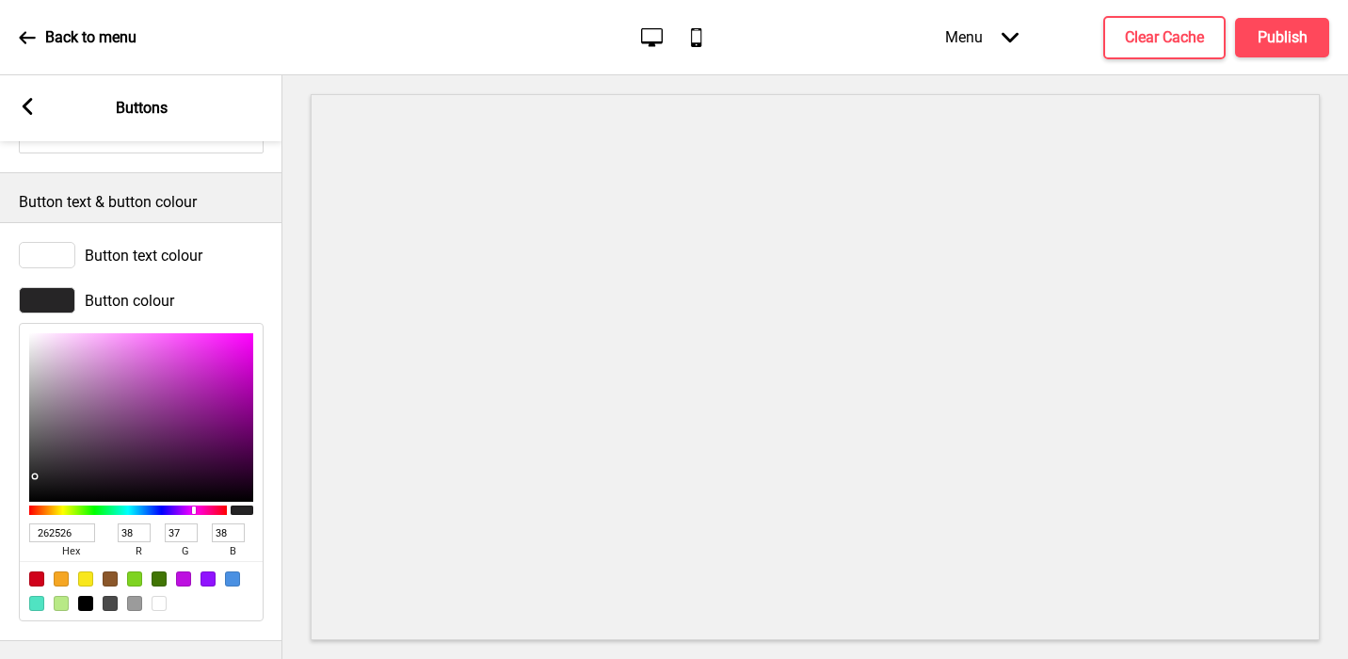
type input "51"
type input "10"
type input "12"
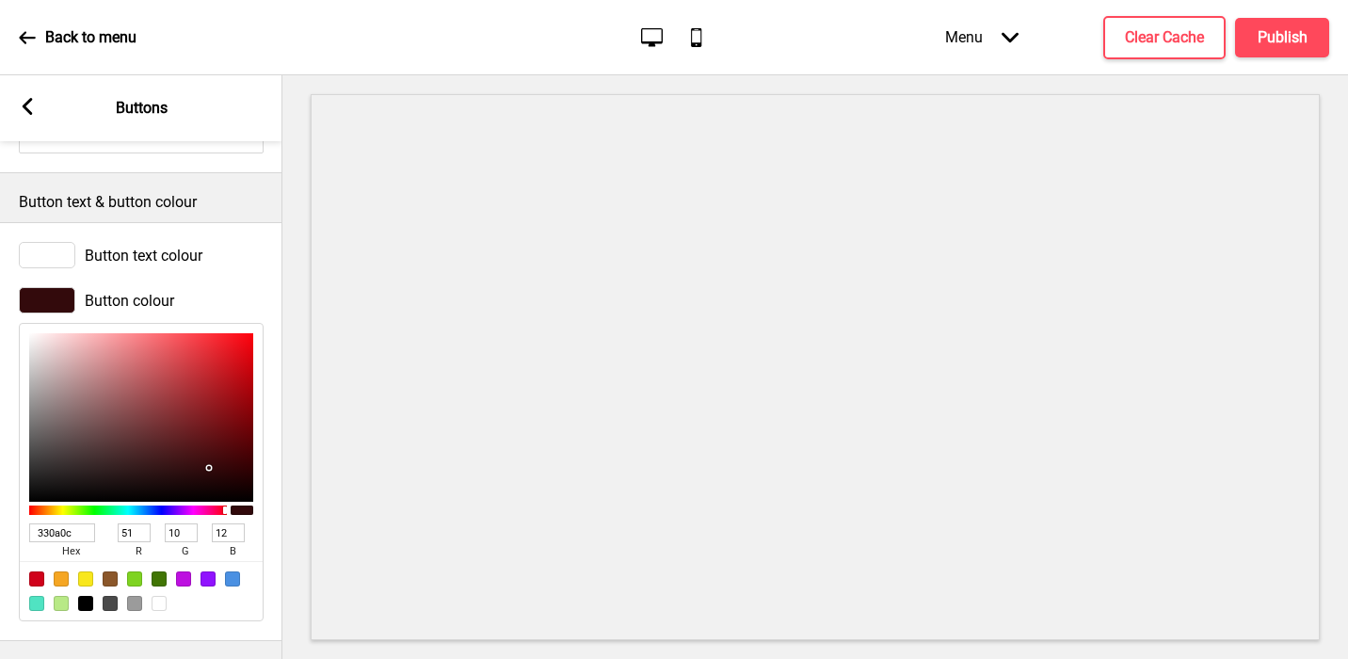
scroll to position [0, 0]
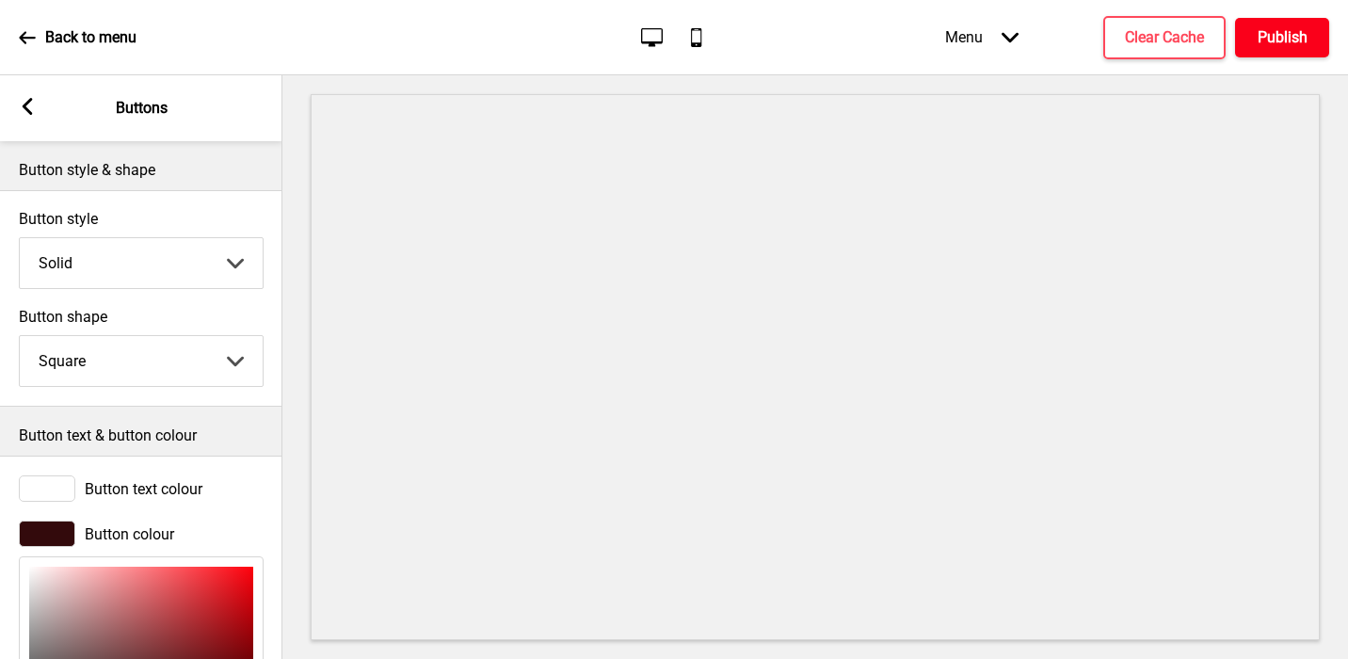
type input "330A0C"
click at [869, 43] on h4 "Publish" at bounding box center [1283, 37] width 50 height 21
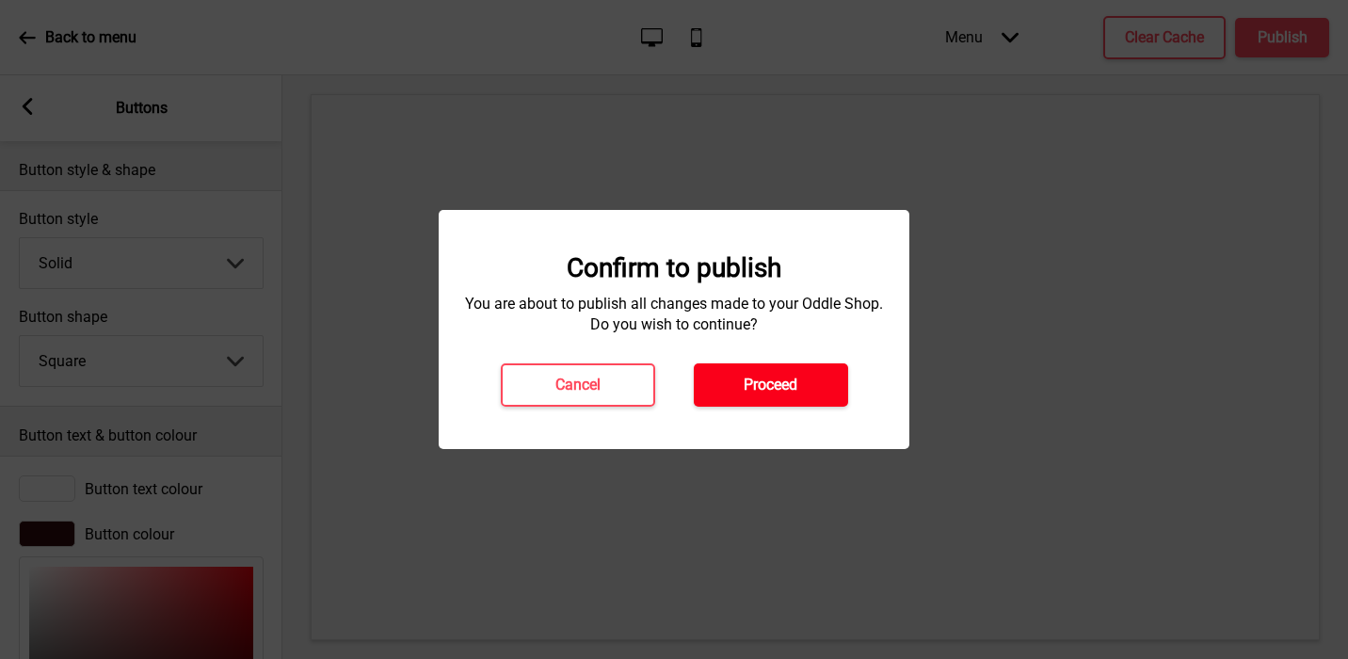
click at [772, 371] on button "Proceed" at bounding box center [771, 384] width 154 height 43
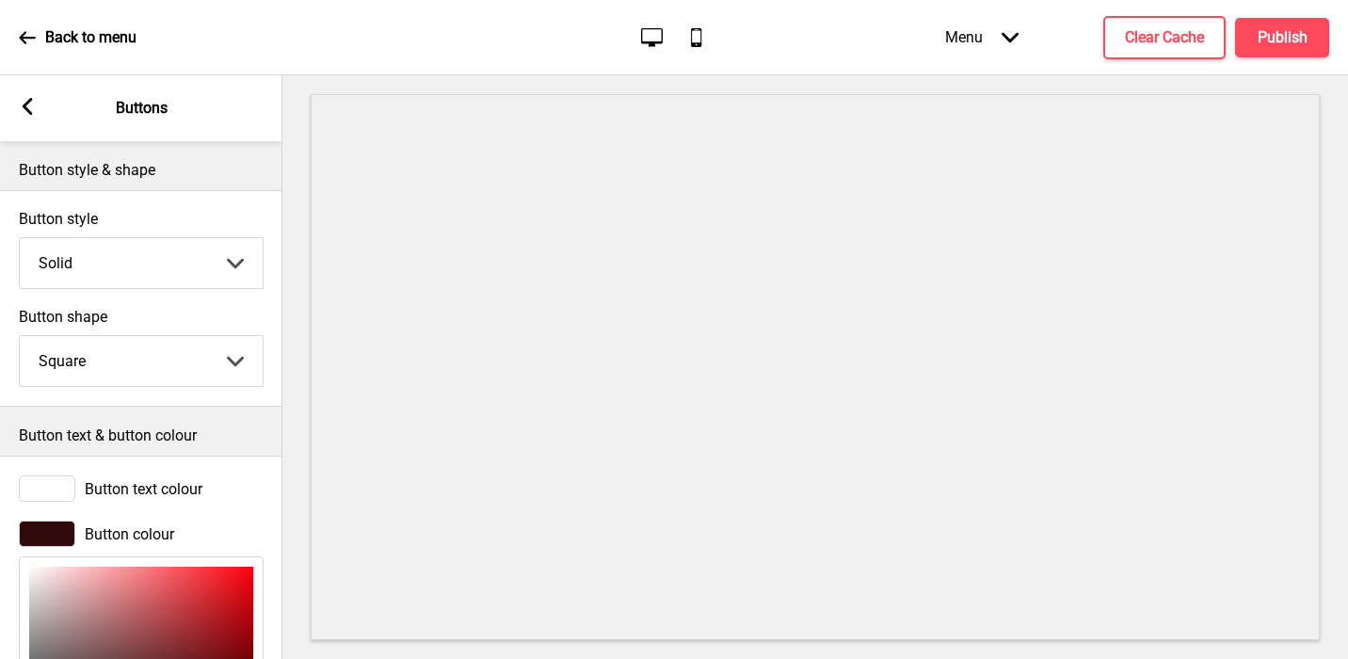
click at [28, 105] on rect at bounding box center [27, 106] width 17 height 17
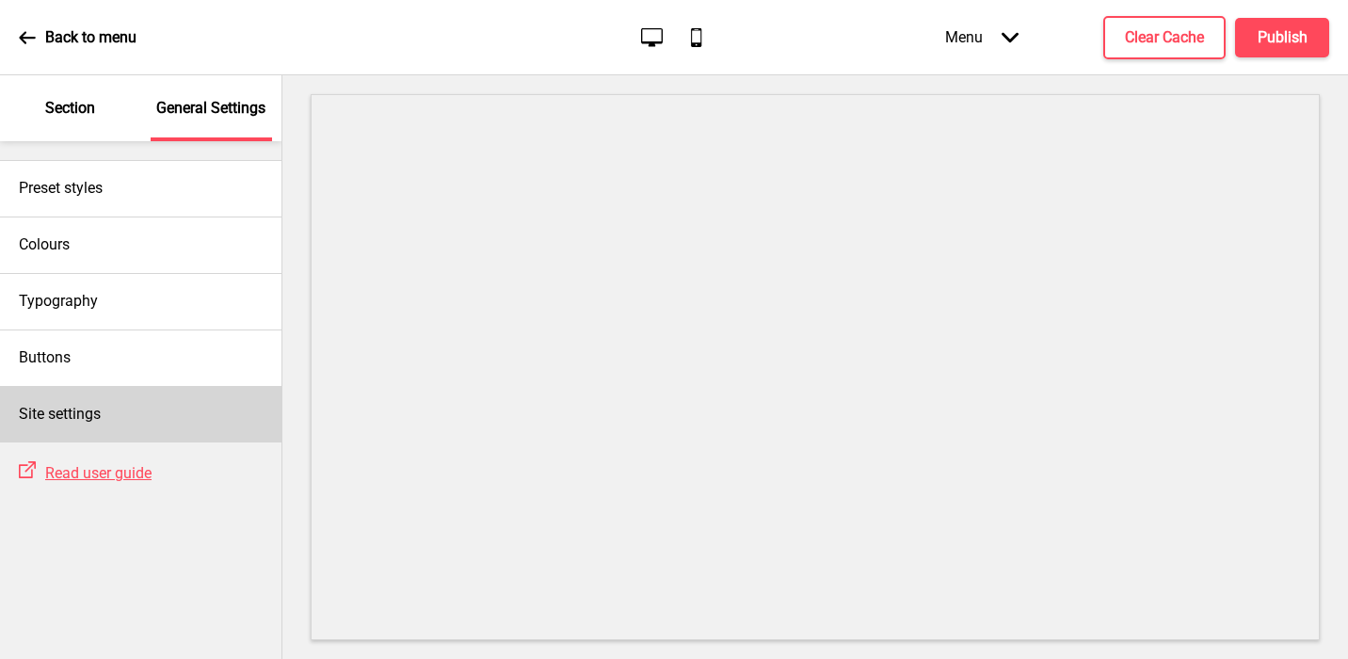
click at [98, 423] on h4 "Site settings" at bounding box center [60, 414] width 82 height 21
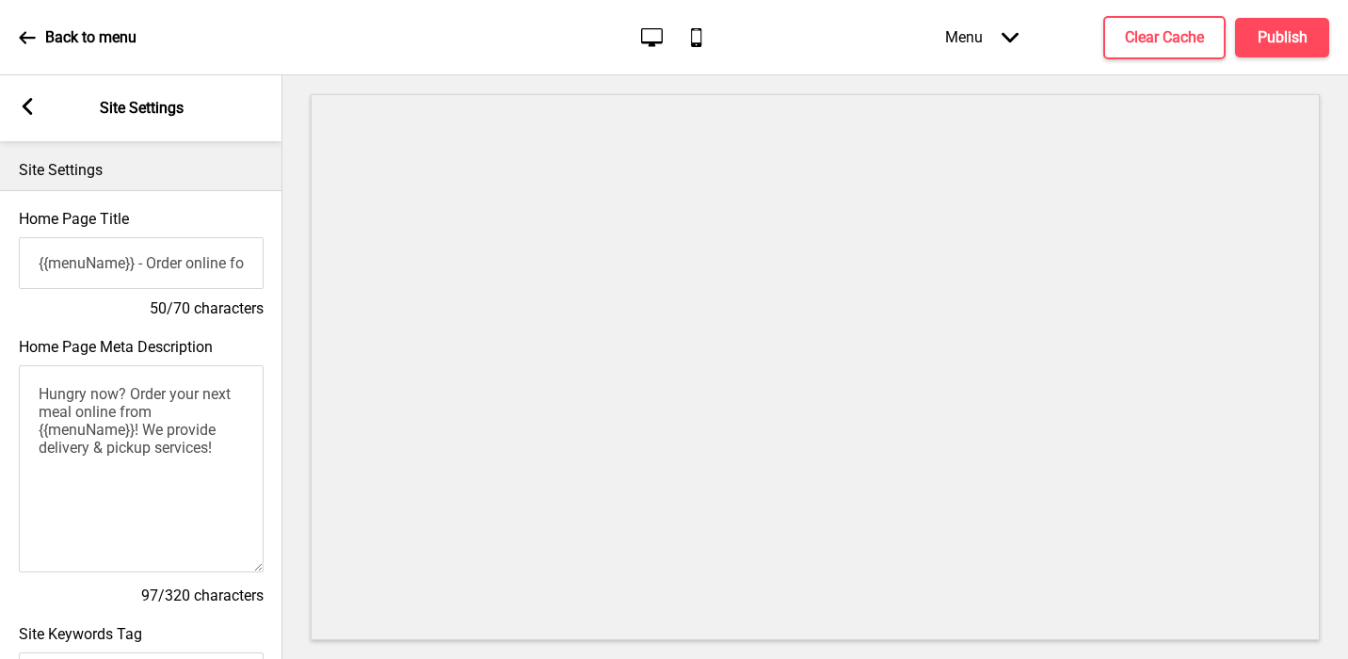
scroll to position [831, 0]
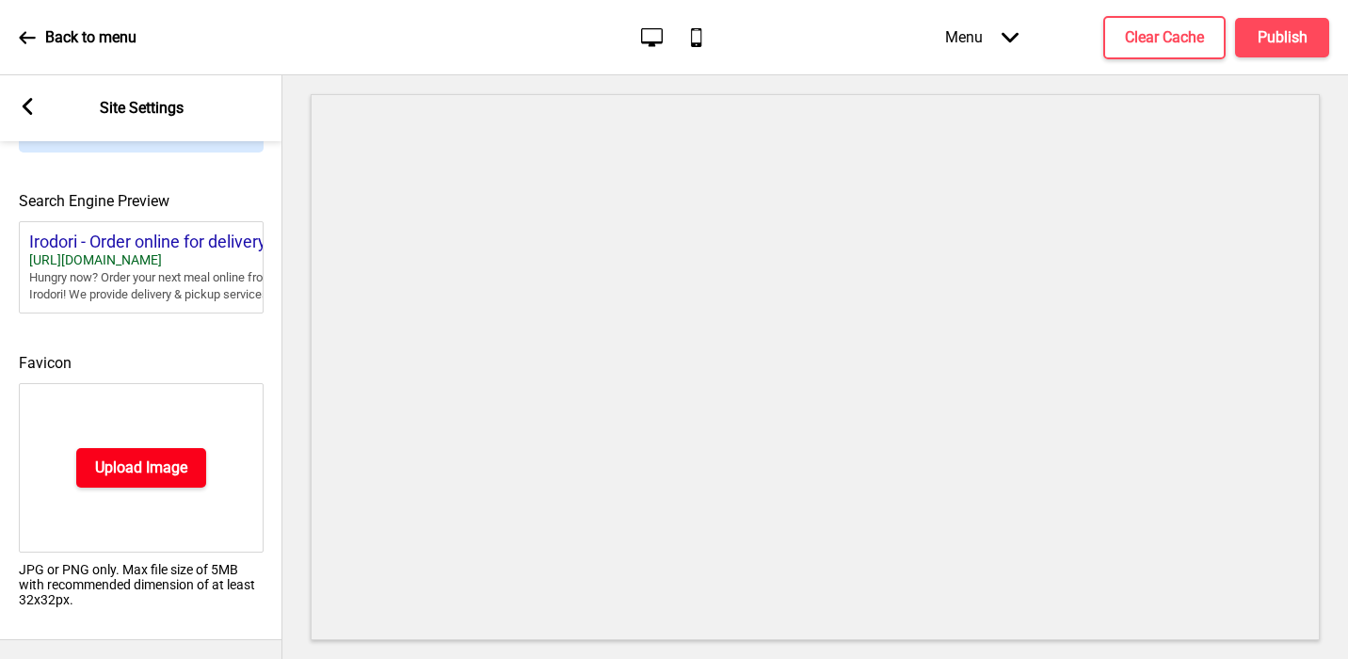
click at [92, 477] on button "Upload Image" at bounding box center [141, 468] width 130 height 40
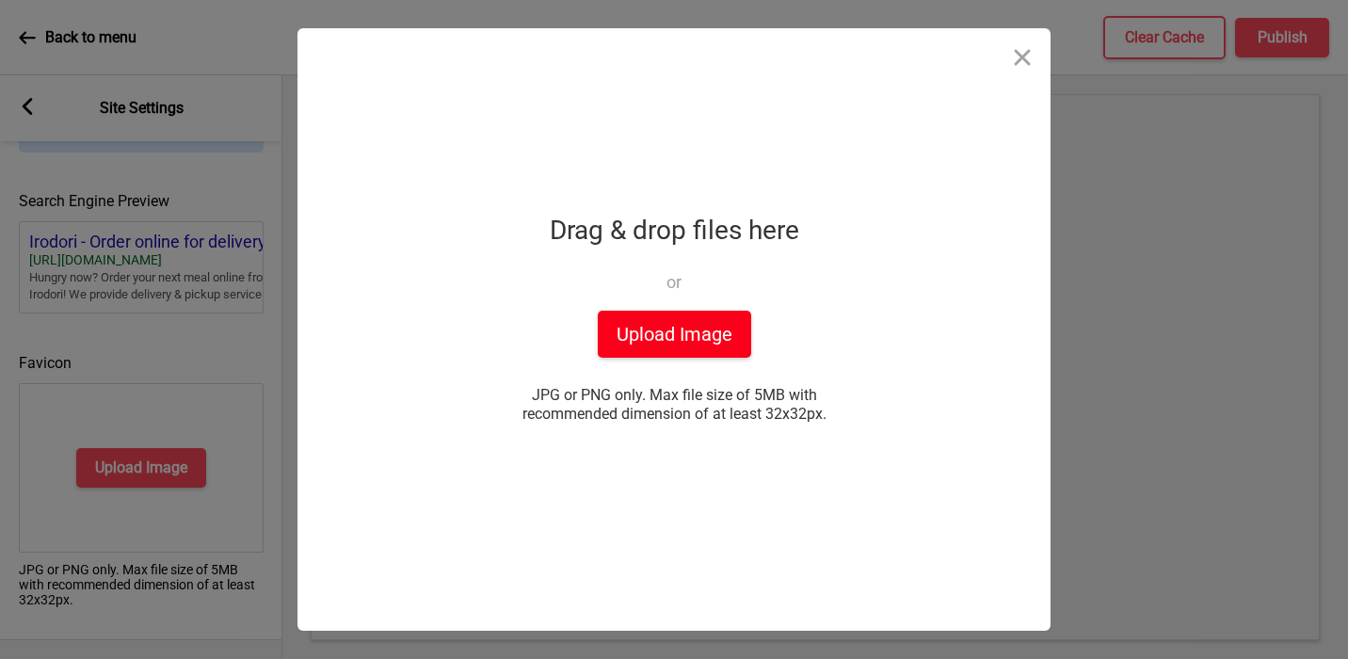
click at [632, 324] on button "Upload Image" at bounding box center [674, 334] width 153 height 47
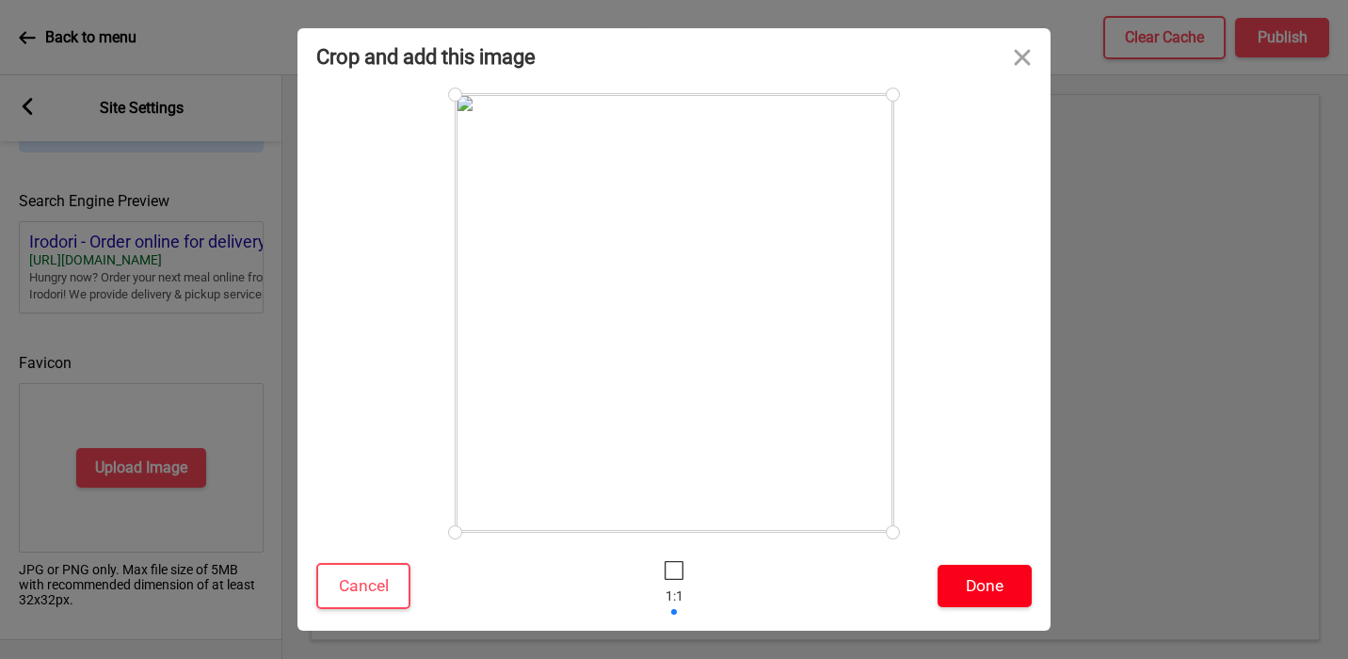
click at [869, 588] on button "Done" at bounding box center [985, 586] width 94 height 42
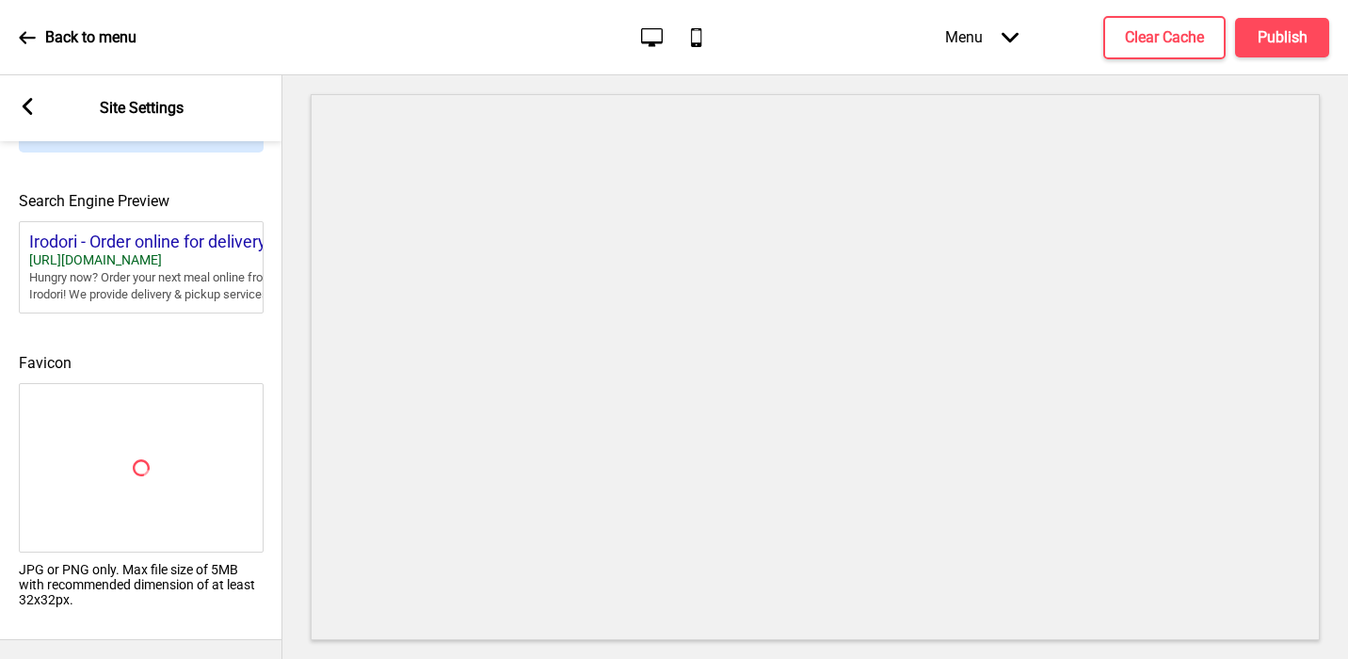
scroll to position [802, 0]
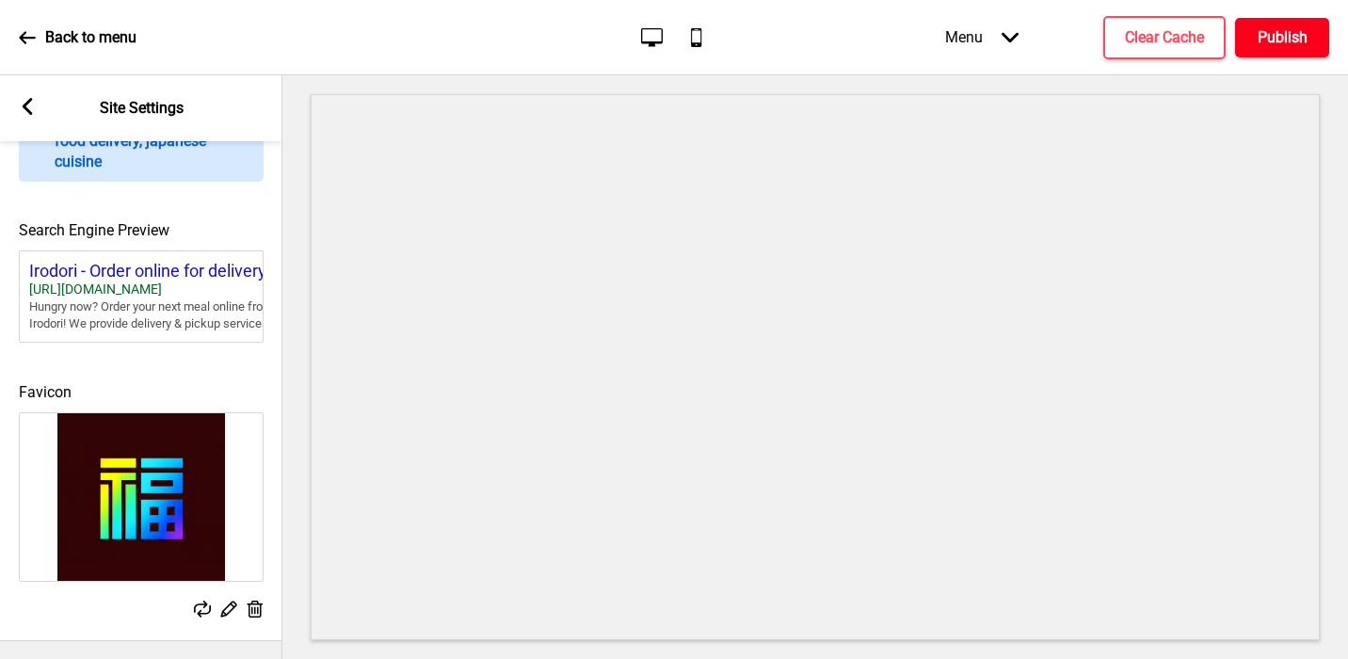
click at [869, 41] on h4 "Publish" at bounding box center [1283, 37] width 50 height 21
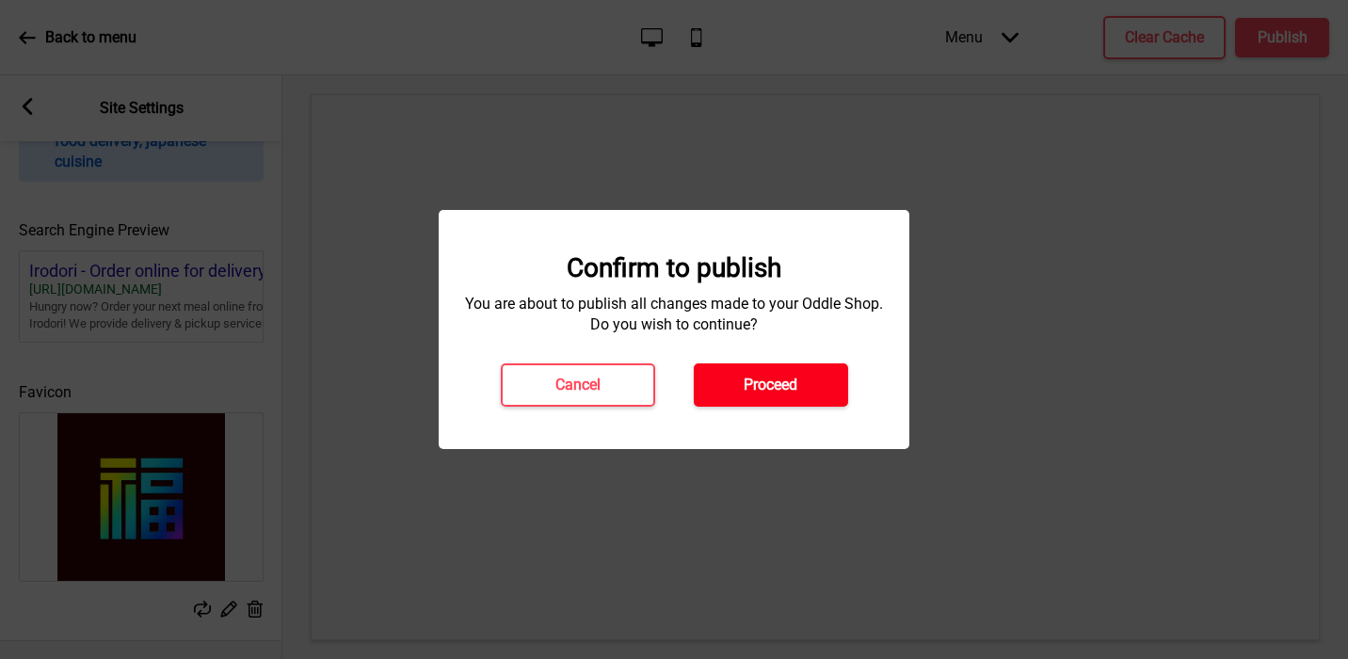
click at [781, 372] on button "Proceed" at bounding box center [771, 384] width 154 height 43
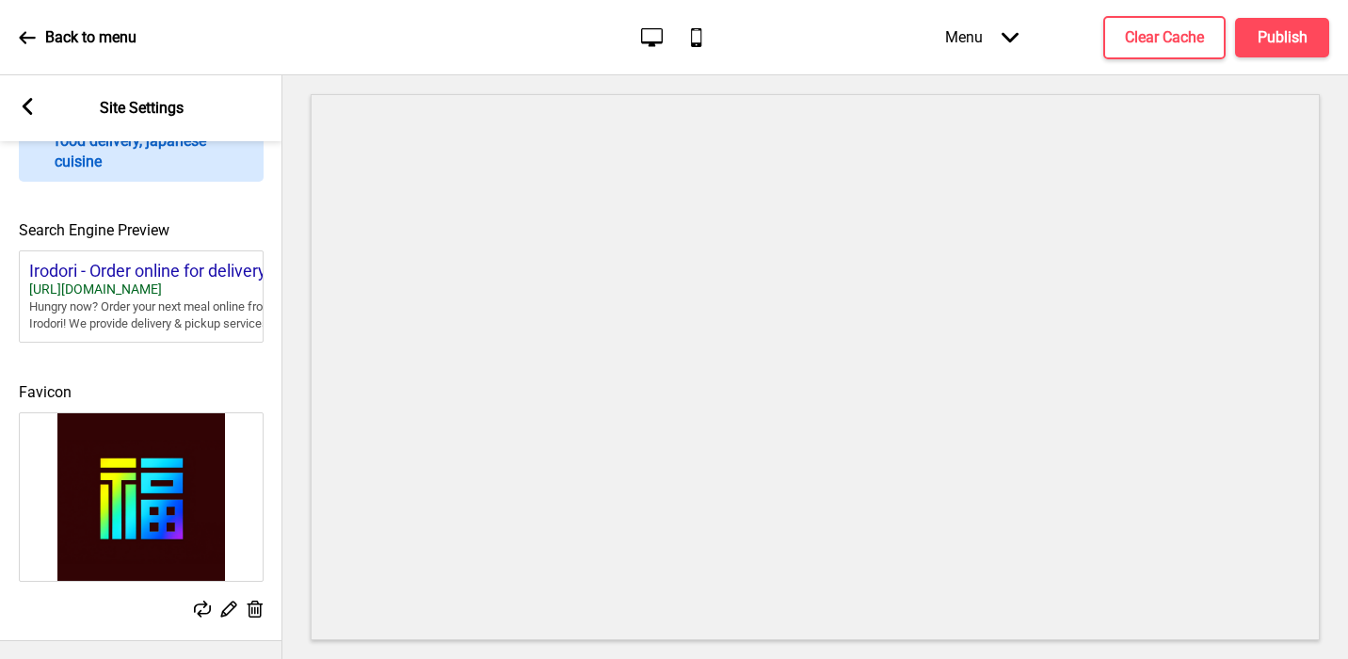
click at [31, 112] on icon at bounding box center [28, 106] width 10 height 17
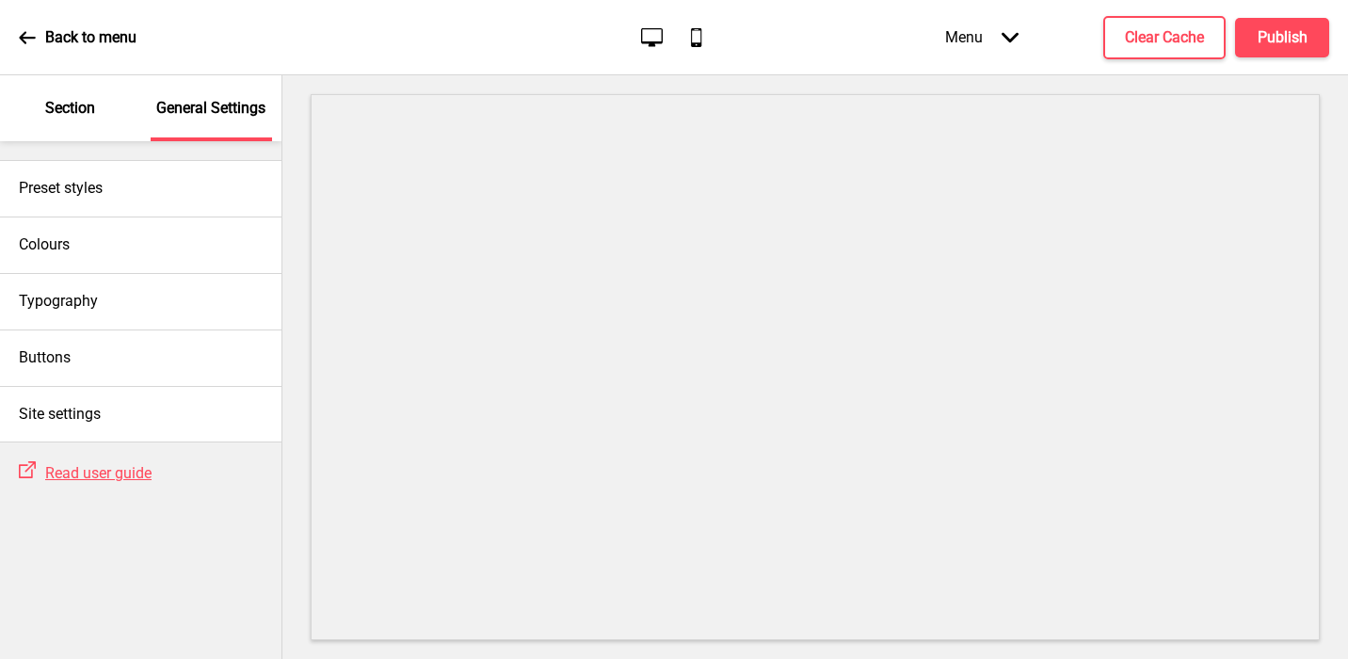
click at [70, 105] on p "Section" at bounding box center [70, 108] width 50 height 21
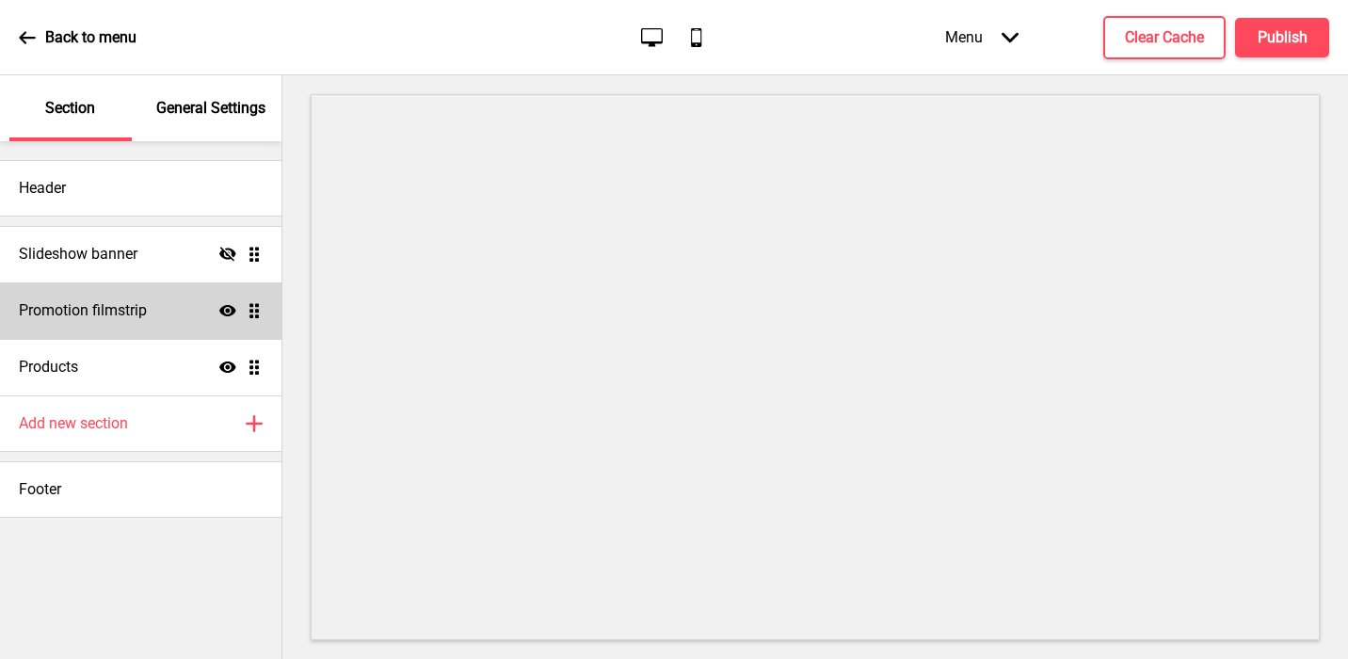
click at [142, 307] on h4 "Promotion filmstrip" at bounding box center [83, 310] width 128 height 21
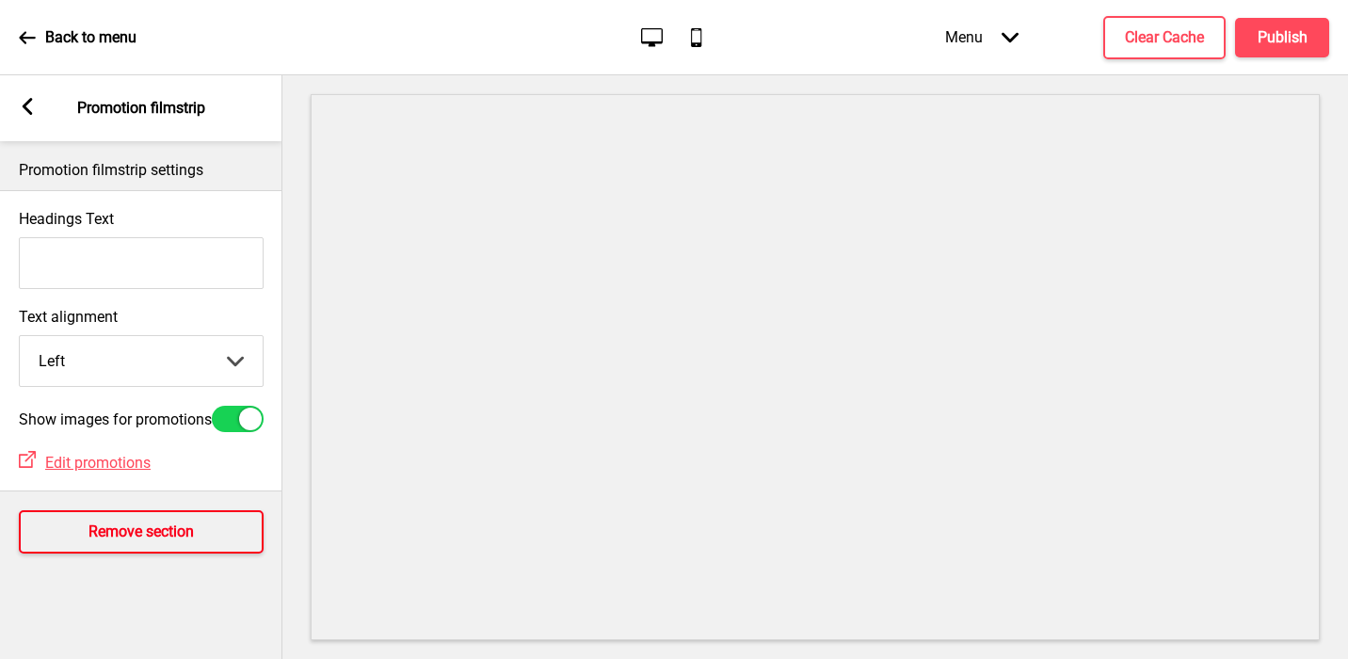
click at [98, 532] on h4 "Remove section" at bounding box center [141, 532] width 105 height 21
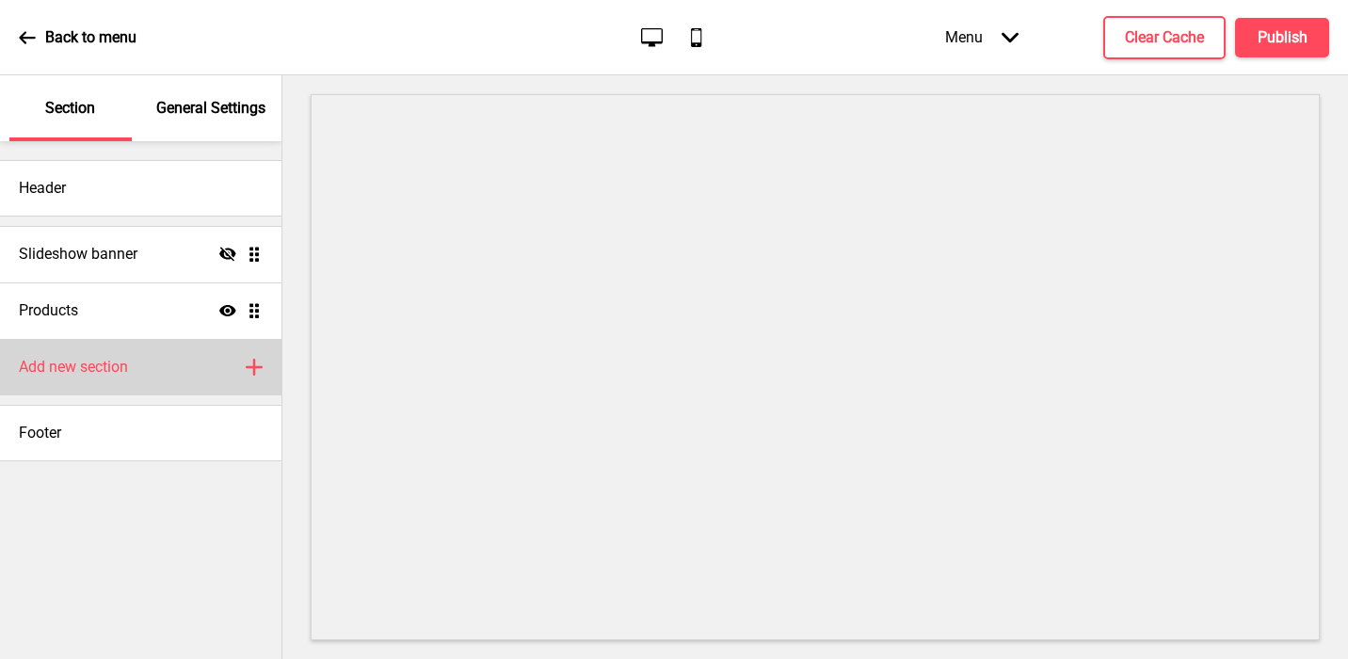
click at [73, 376] on h4 "Add new section" at bounding box center [73, 367] width 109 height 21
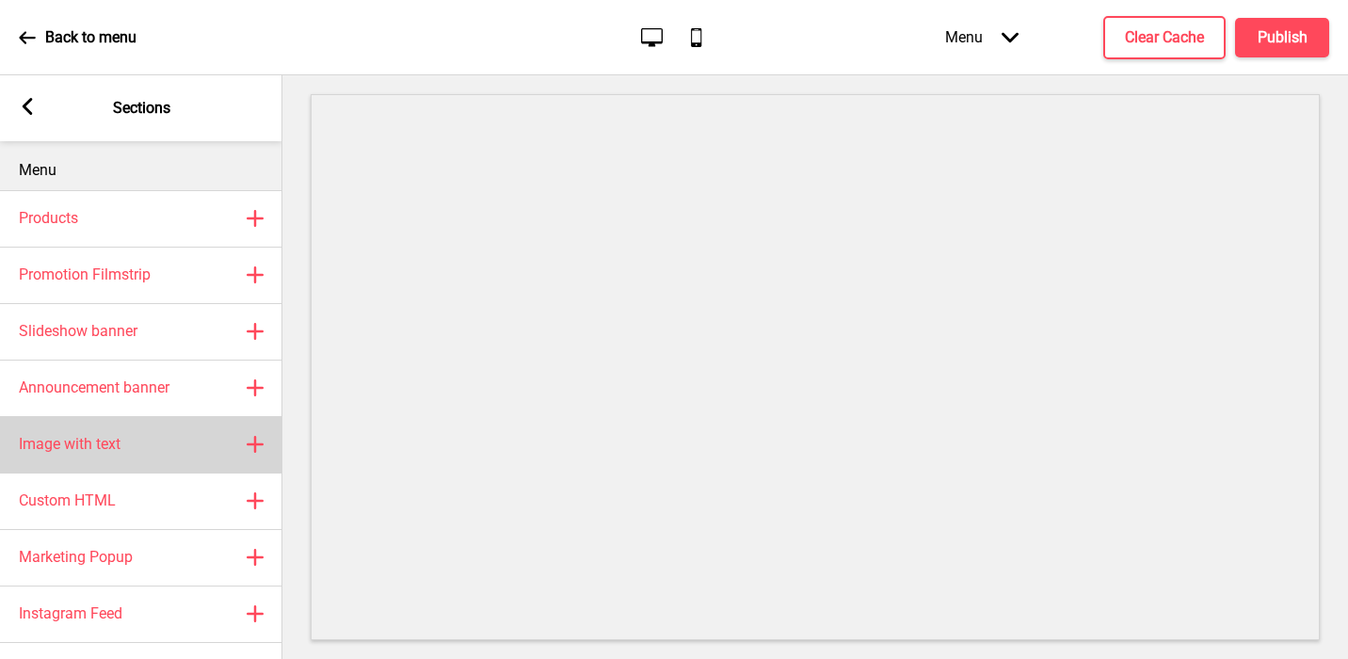
scroll to position [58, 0]
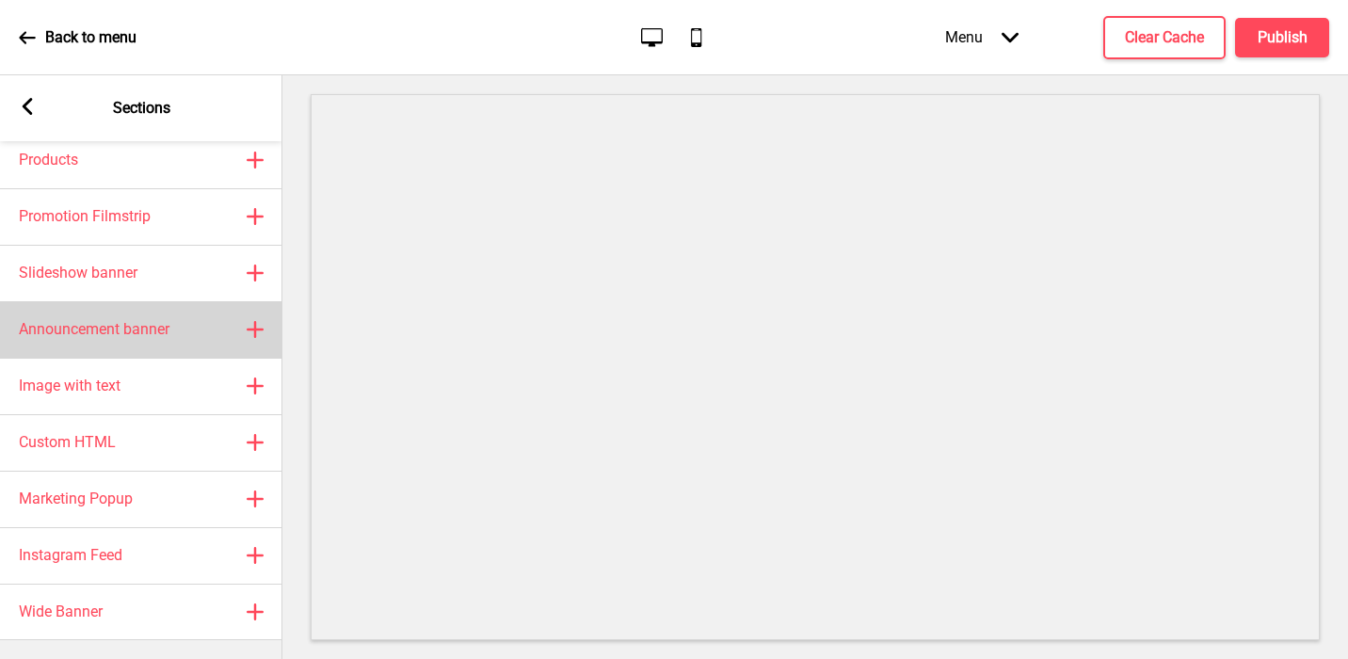
click at [123, 331] on h4 "Announcement banner" at bounding box center [94, 329] width 151 height 21
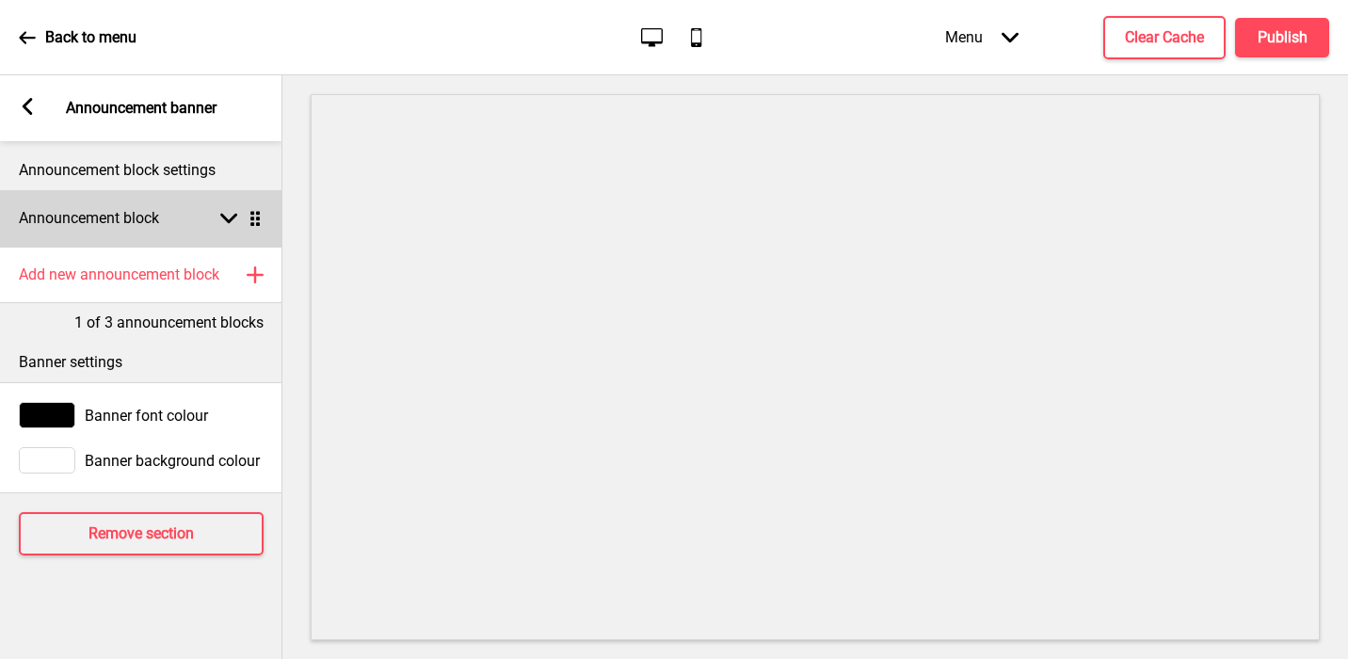
click at [105, 220] on h4 "Announcement block" at bounding box center [89, 218] width 140 height 21
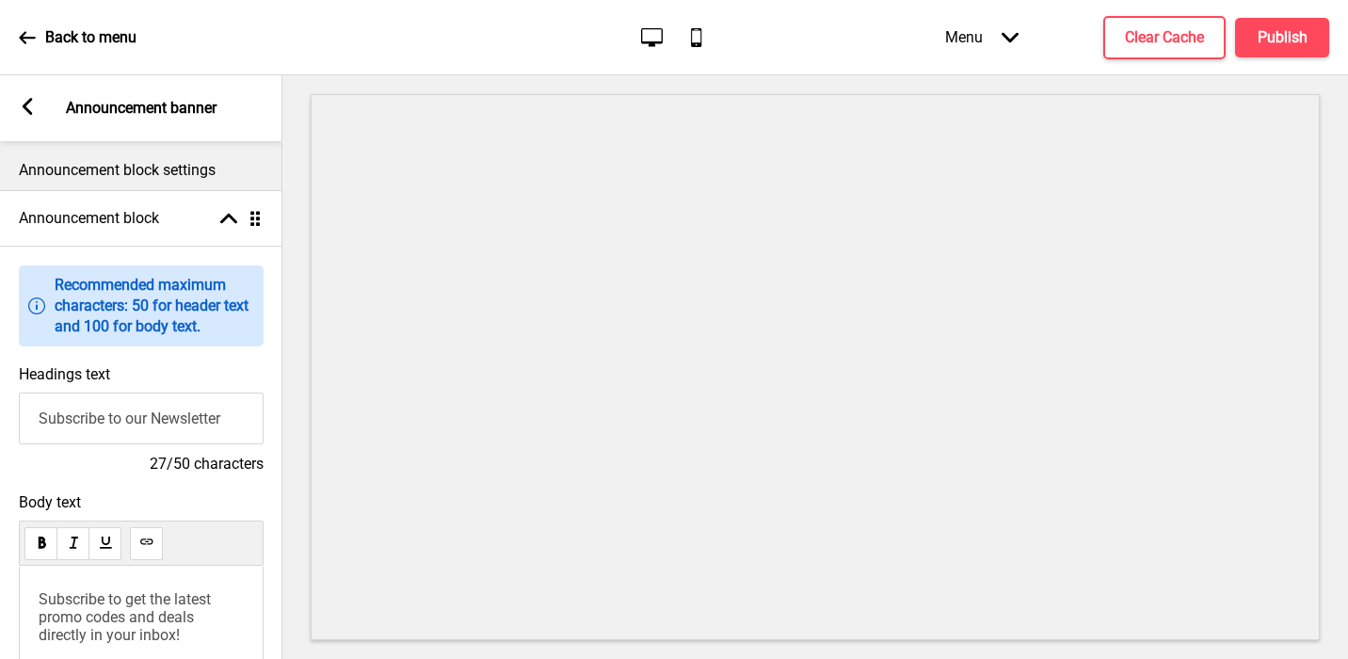
click at [92, 406] on input "Subscribe to our Newsletter" at bounding box center [141, 419] width 245 height 52
type input "Welcome to Irodori"
click at [109, 600] on span "Subscribe to get the latest promo codes and deals directly in your inbox!" at bounding box center [127, 617] width 176 height 54
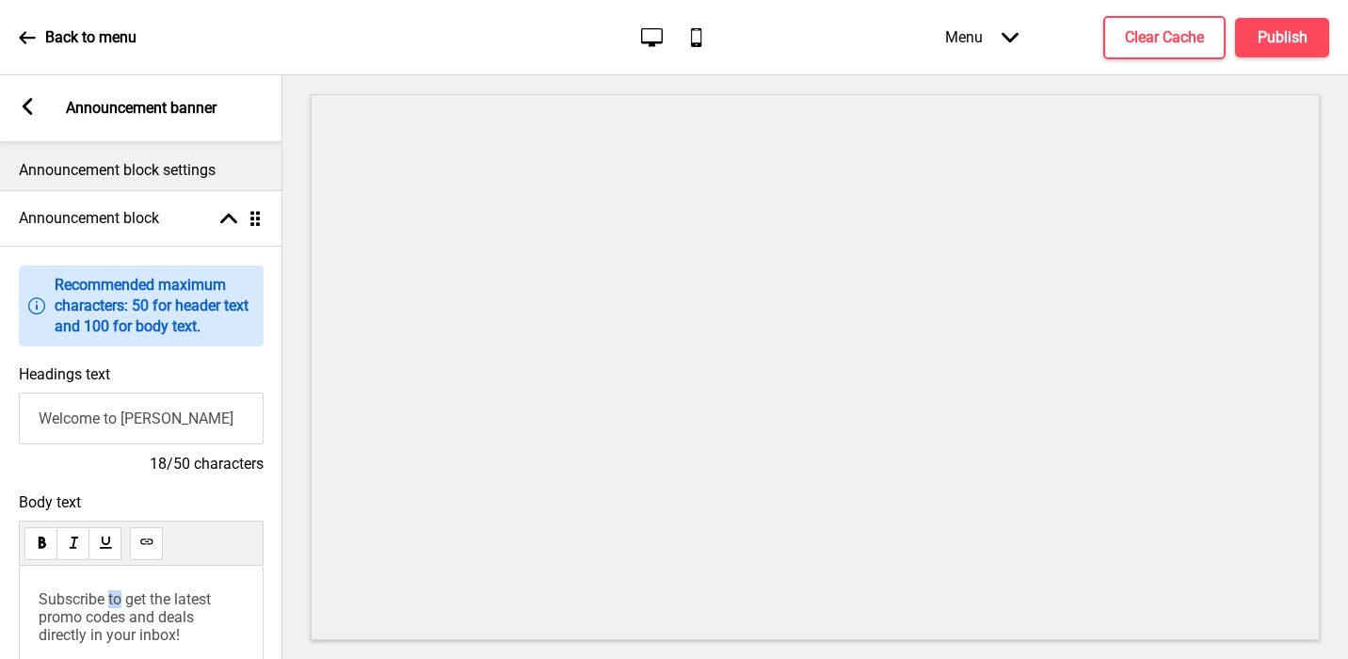
click at [109, 600] on span "Subscribe to get the latest promo codes and deals directly in your inbox!" at bounding box center [127, 617] width 176 height 54
click at [26, 112] on rect at bounding box center [27, 106] width 17 height 17
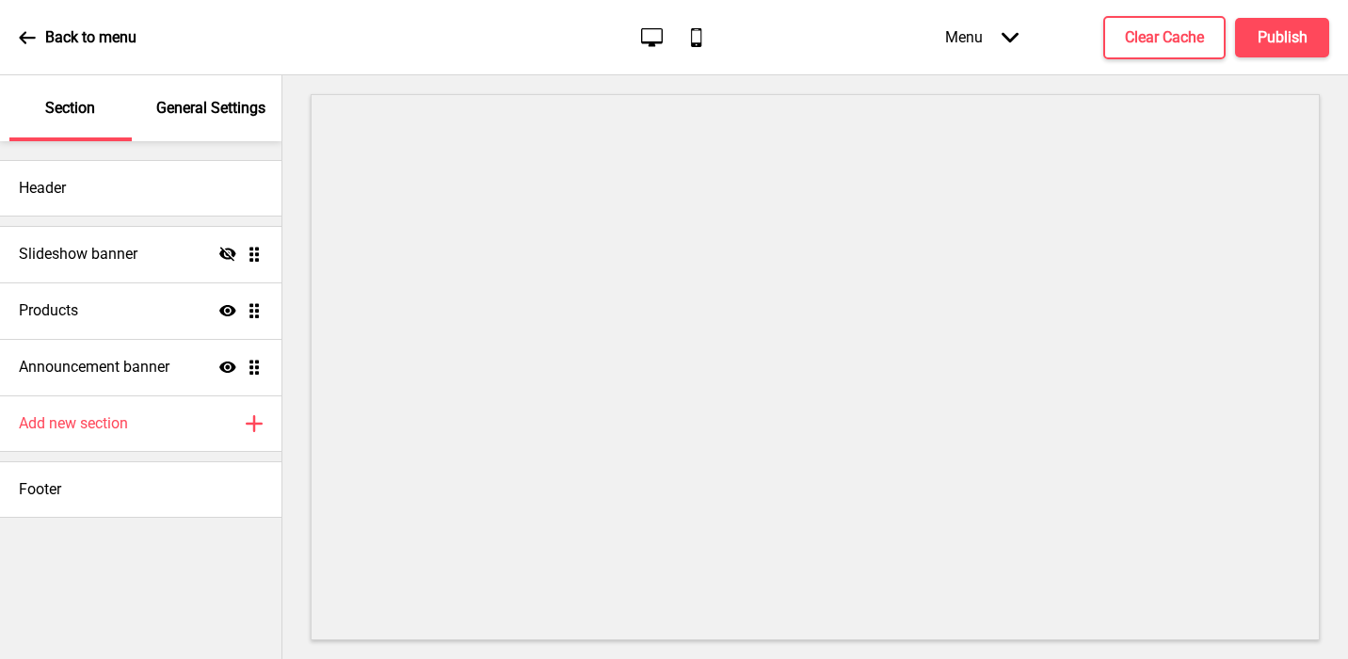
click at [23, 658] on button "X" at bounding box center [11, 669] width 23 height 20
drag, startPoint x: 254, startPoint y: 363, endPoint x: 260, endPoint y: 248, distance: 115.9
click at [260, 248] on ul "Slideshow banner Hide Drag Products Show Drag Announcement banner Show Drag" at bounding box center [141, 310] width 282 height 169
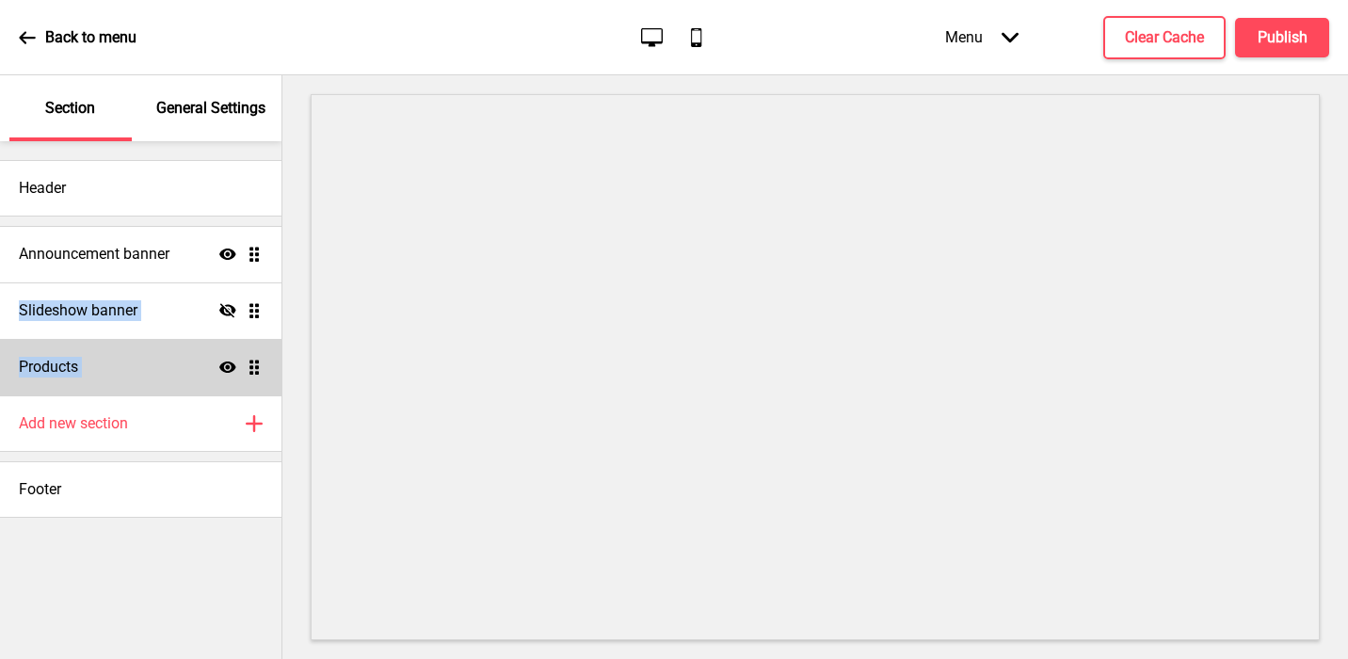
click at [186, 358] on div "Products Show Drag" at bounding box center [141, 367] width 282 height 56
select select "side"
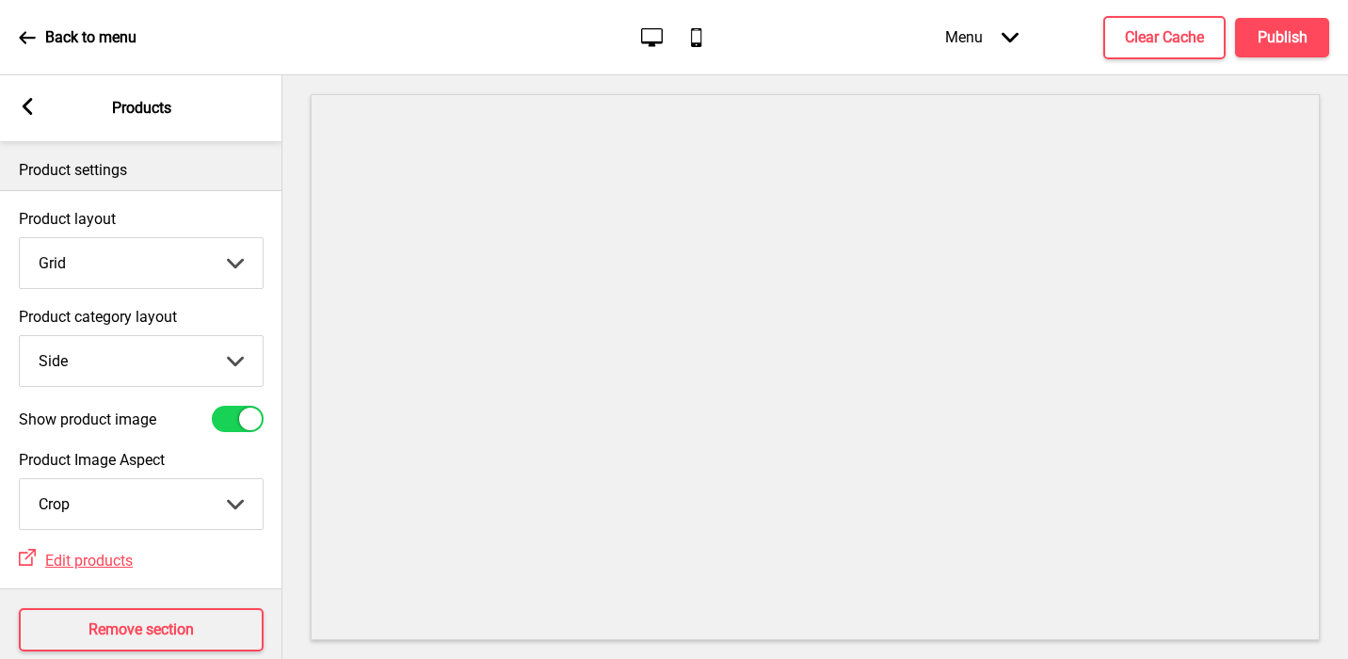
click at [129, 351] on select "Top Side" at bounding box center [141, 361] width 243 height 50
click at [120, 270] on select "Grid List" at bounding box center [141, 263] width 243 height 50
select select "list"
click at [20, 238] on select "Grid List" at bounding box center [141, 263] width 243 height 50
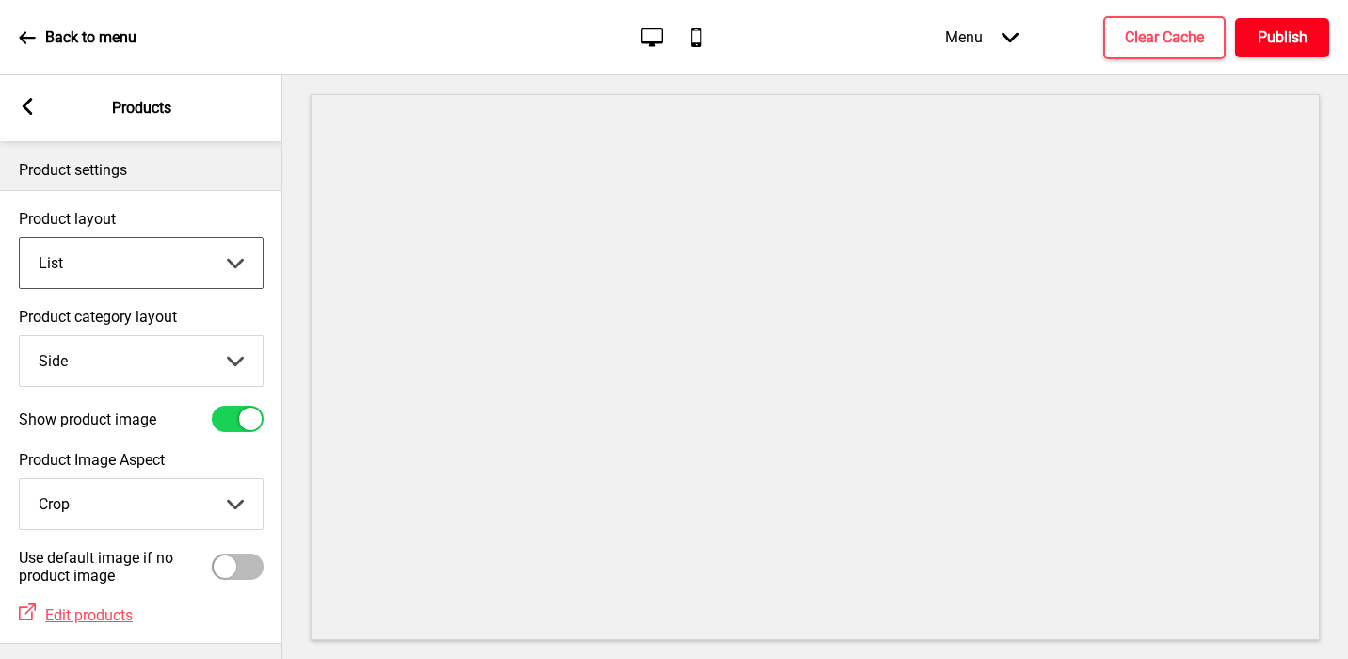
click at [869, 37] on h4 "Publish" at bounding box center [1283, 37] width 50 height 21
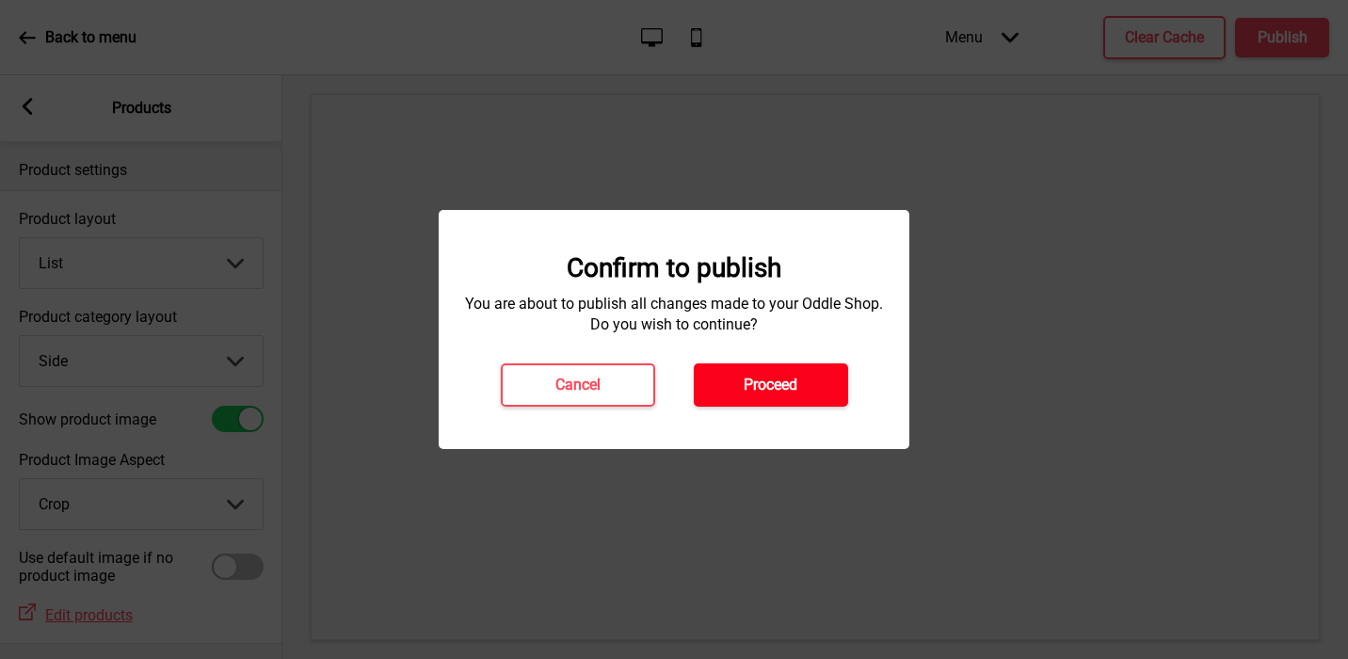
click at [800, 393] on button "Proceed" at bounding box center [771, 384] width 154 height 43
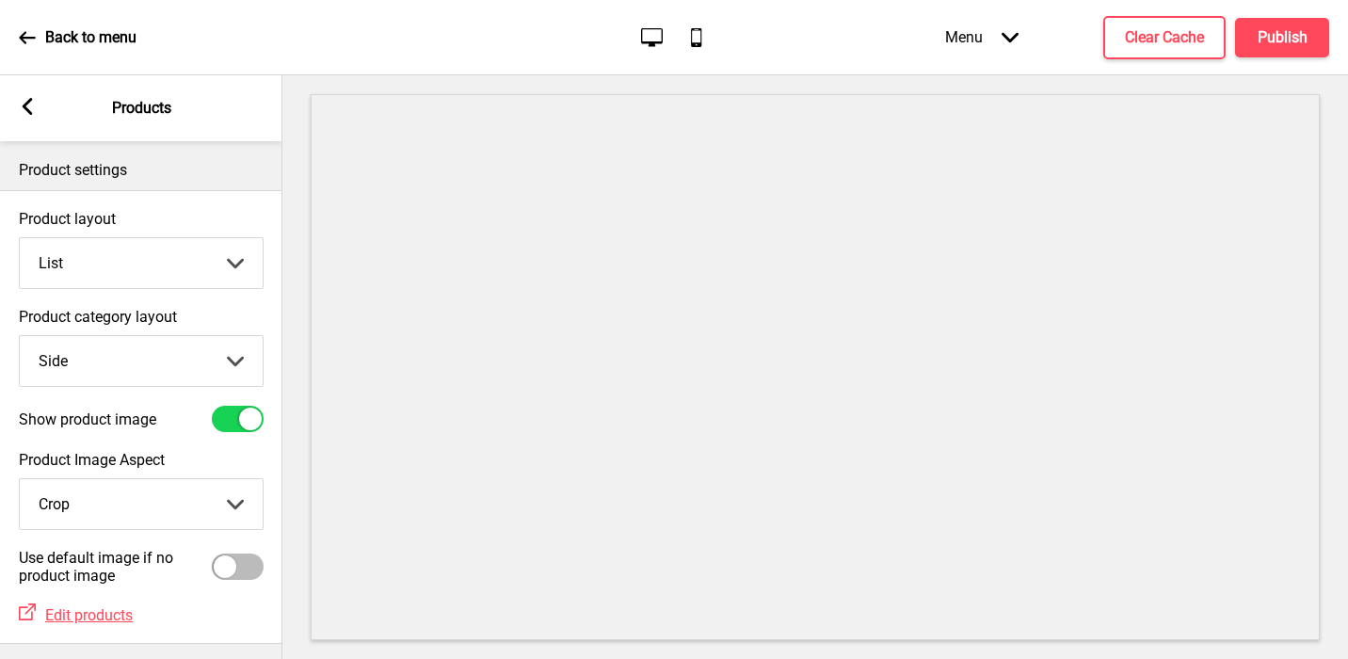
click at [30, 119] on div "Arrow left Products" at bounding box center [141, 108] width 282 height 66
click at [25, 111] on rect at bounding box center [27, 106] width 17 height 17
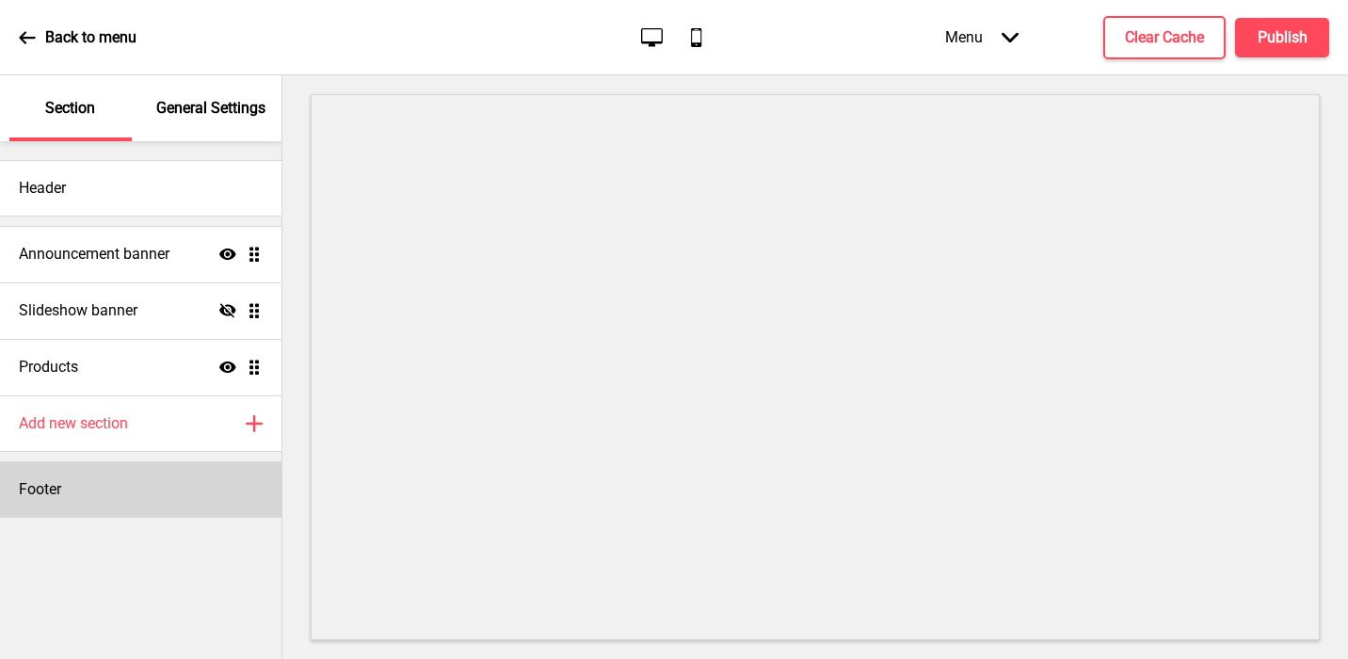
click at [77, 487] on div "Footer" at bounding box center [141, 489] width 282 height 56
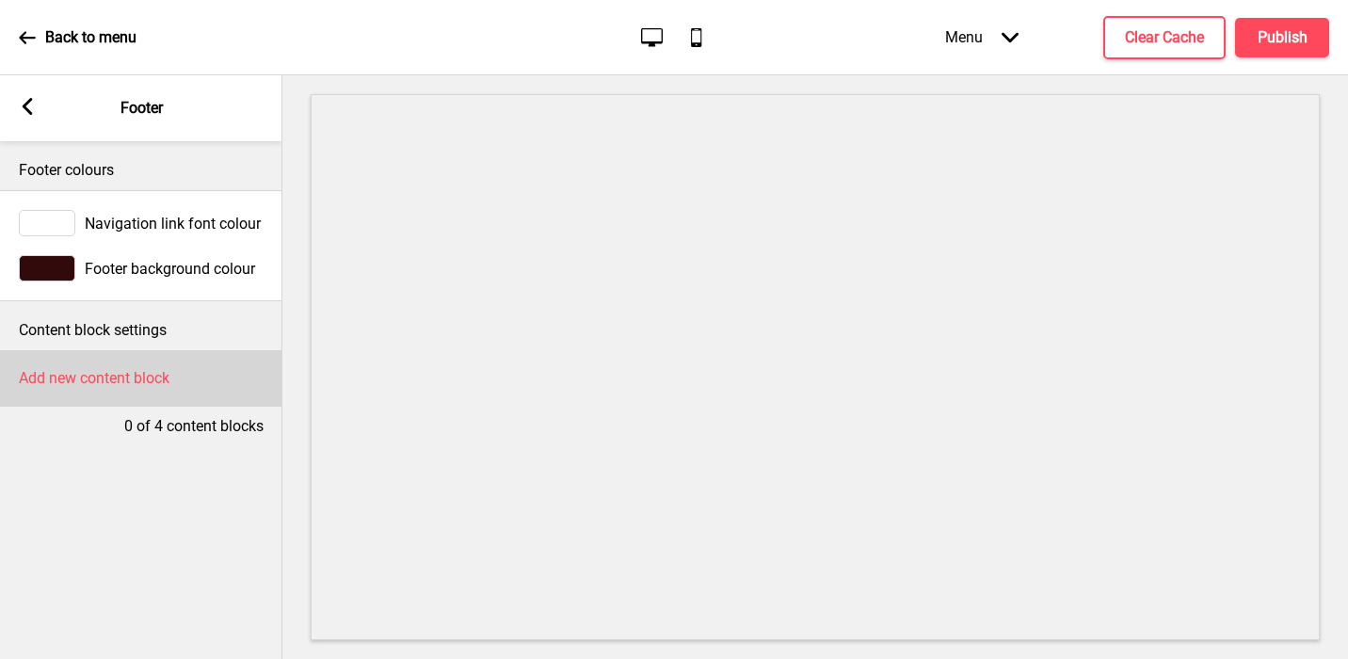
click at [83, 370] on h4 "Add new content block" at bounding box center [94, 378] width 151 height 21
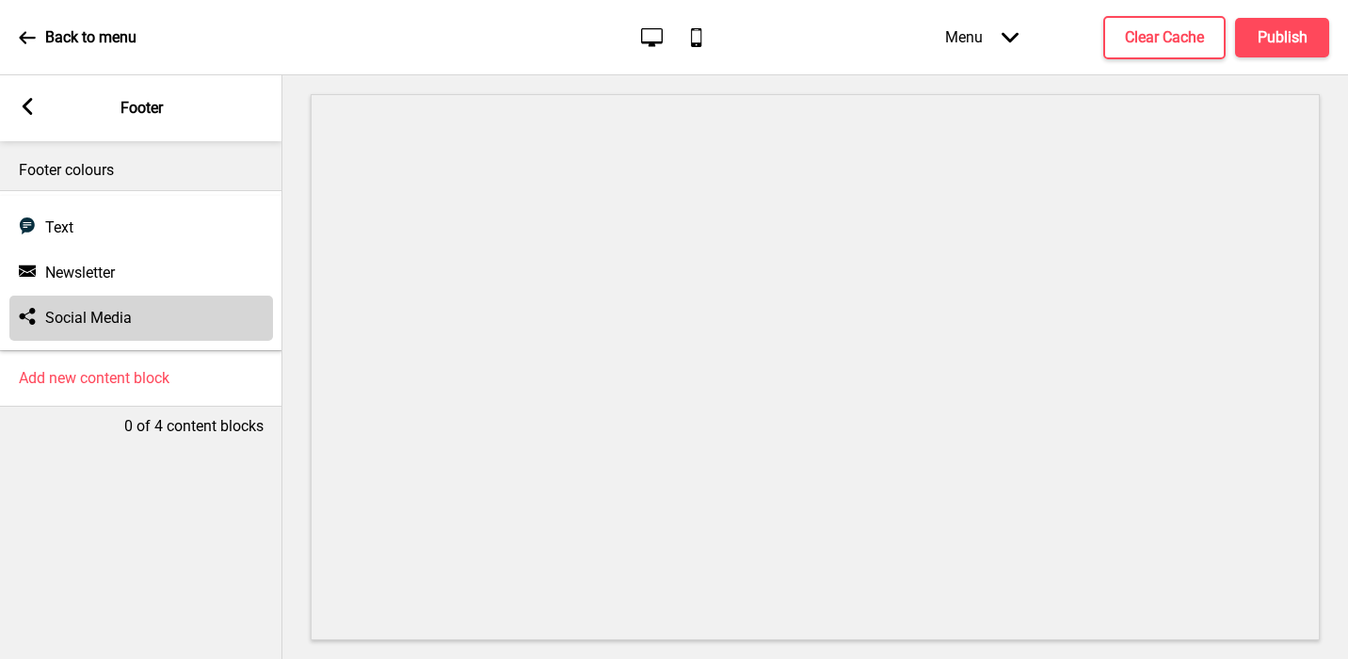
click at [89, 306] on div "Social media Social Media" at bounding box center [141, 318] width 264 height 45
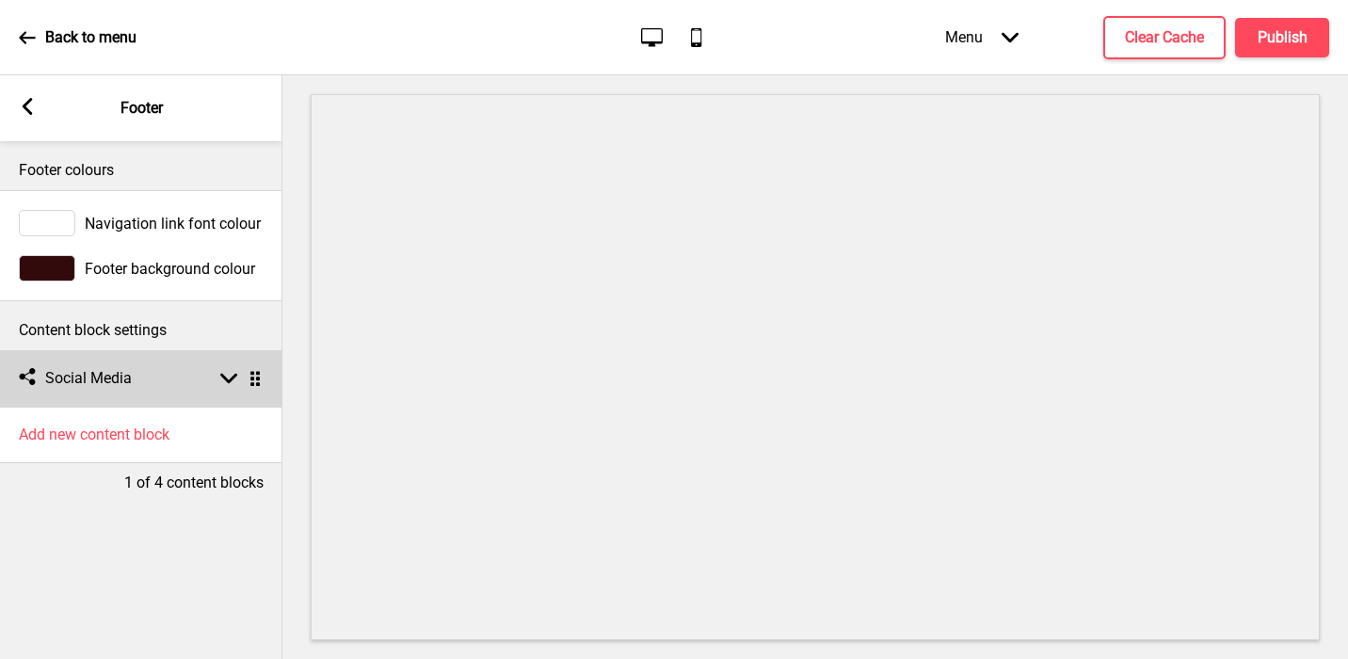
click at [89, 378] on h4 "Social Media" at bounding box center [88, 378] width 87 height 21
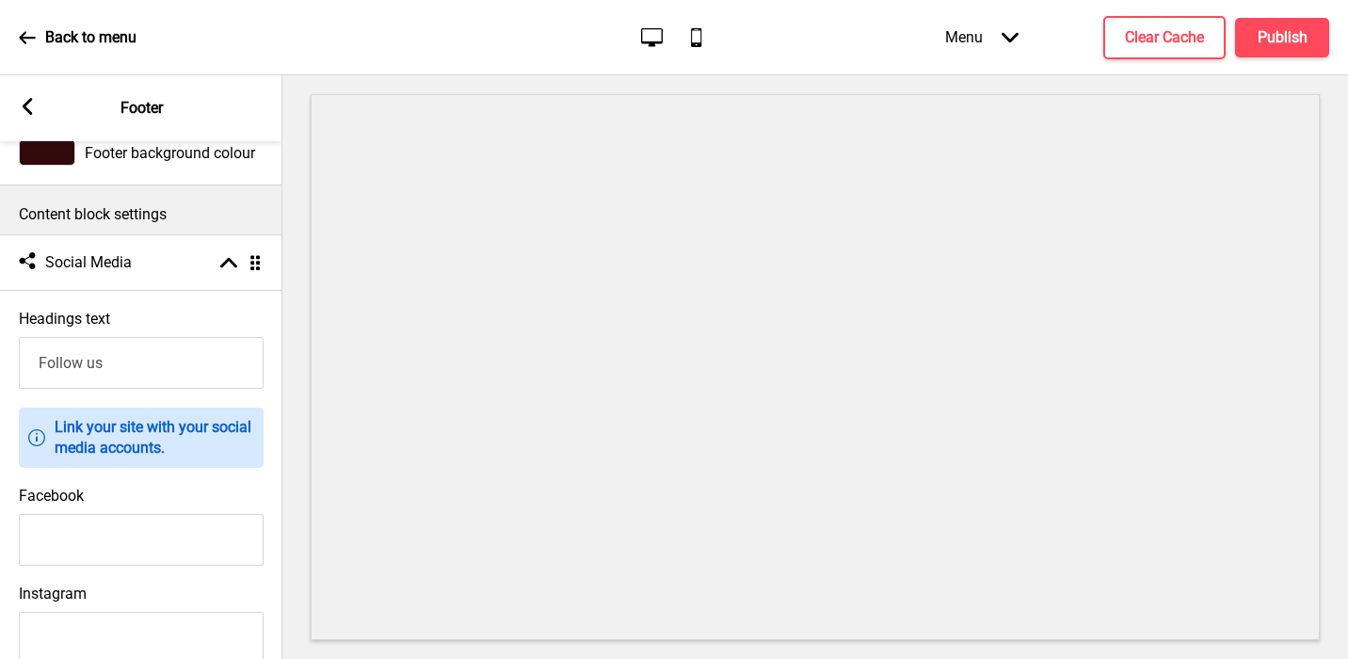
scroll to position [249, 0]
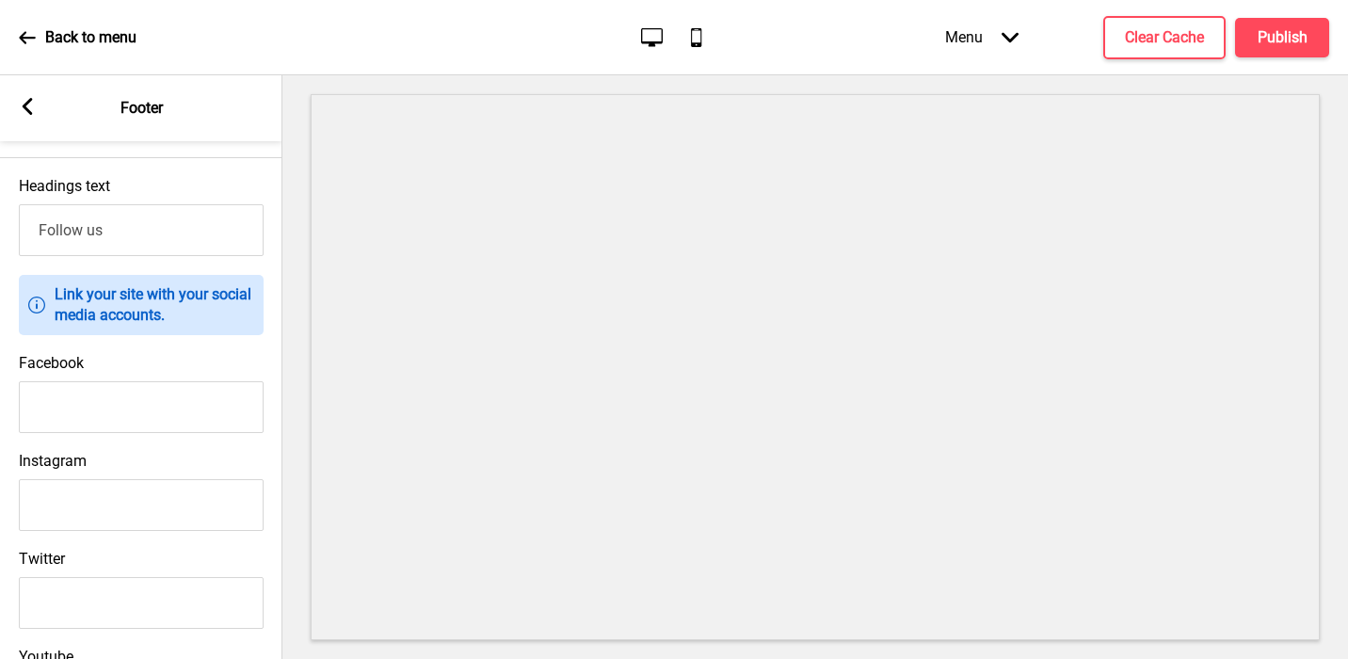
click at [89, 501] on input "Instagram" at bounding box center [141, 505] width 245 height 52
paste input "https://www.instagram.com/irodorirestaurant/"
type input "https://www.instagram.com/irodorirestaurant/"
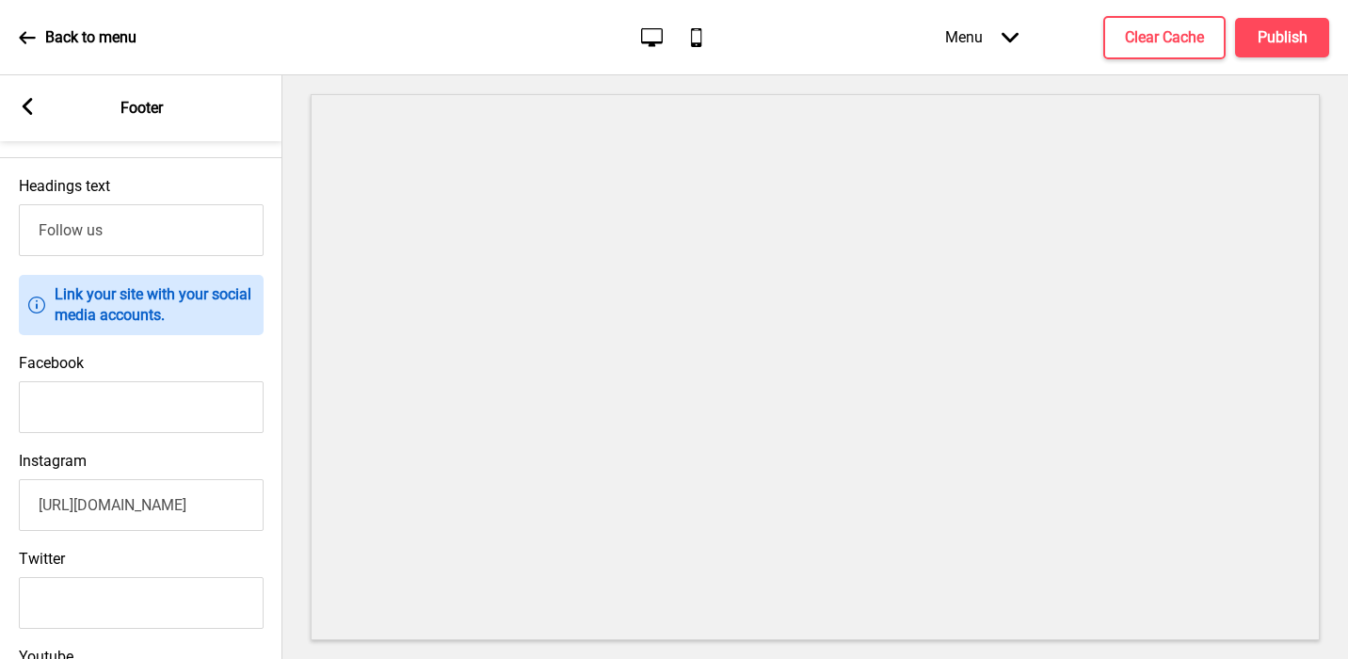
click at [78, 401] on input "Facebook" at bounding box center [141, 407] width 245 height 52
paste input "https://www.facebook.com/p/Irodori-RestaurantJapanese-Buffet-100041939268883/"
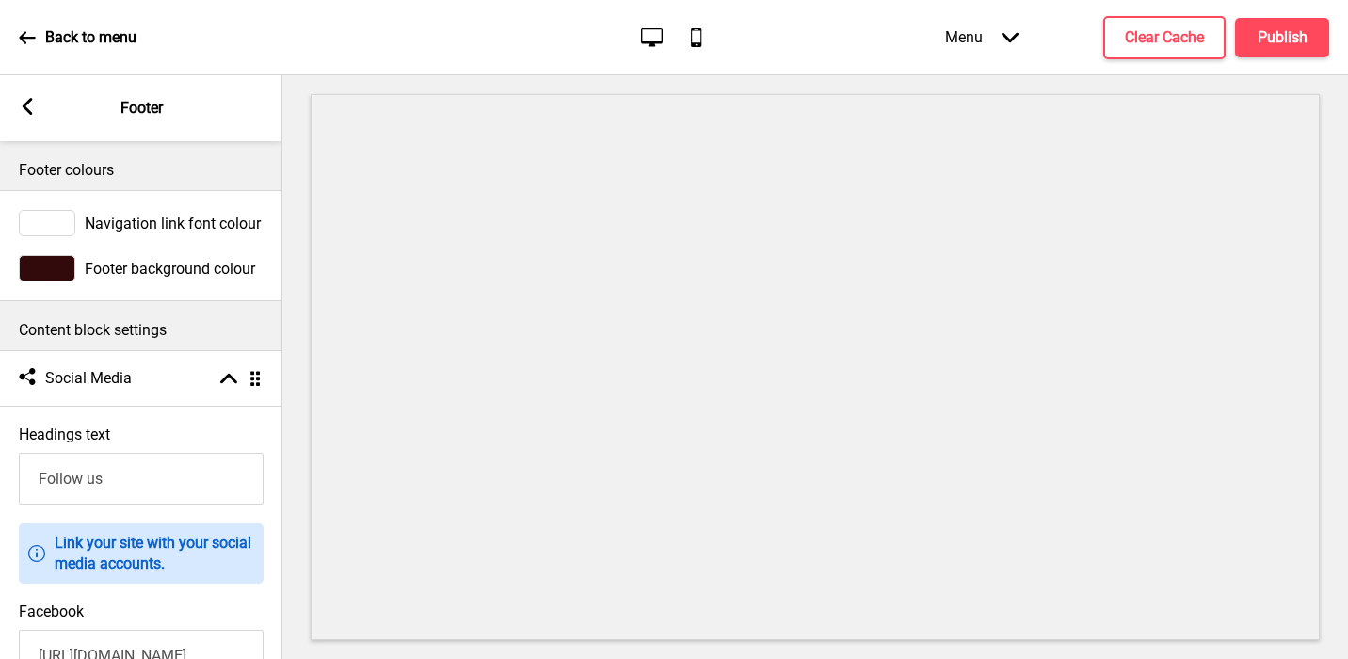
type input "https://www.facebook.com/p/Irodori-RestaurantJapanese-Buffet-100041939268883/"
click at [23, 108] on rect at bounding box center [27, 106] width 17 height 17
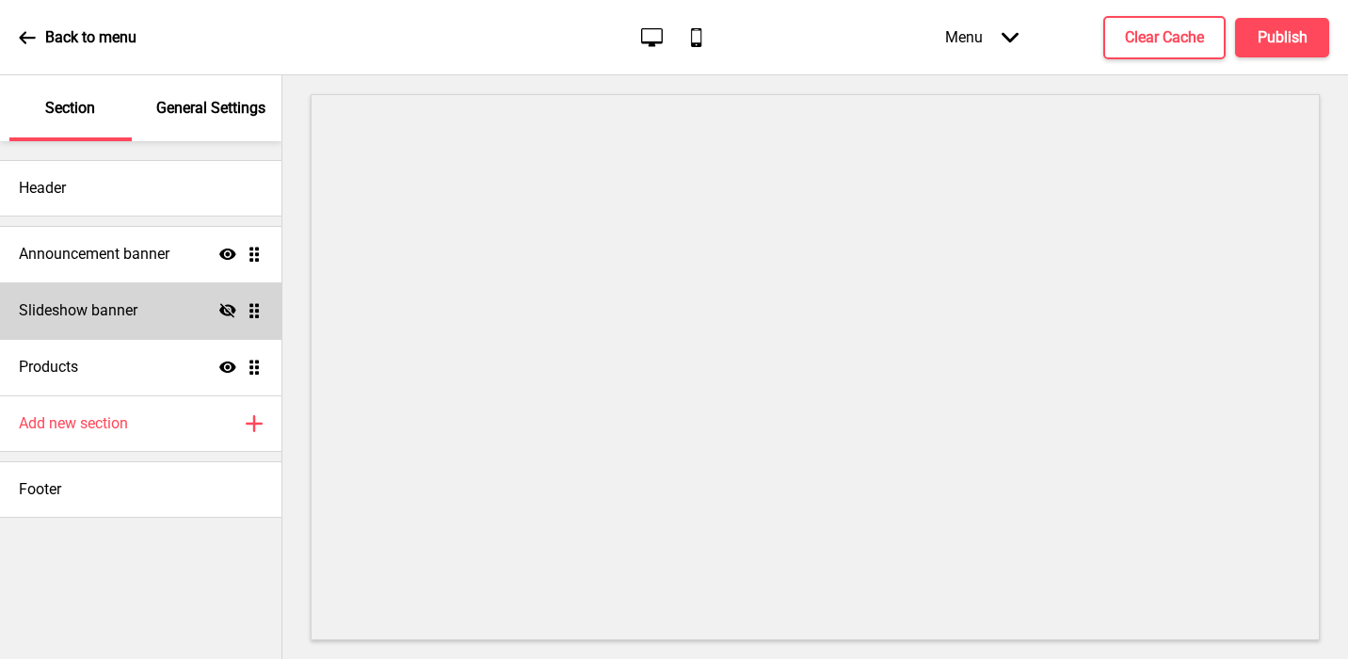
click at [233, 302] on icon "Hide" at bounding box center [227, 310] width 17 height 17
click at [74, 308] on h4 "Slideshow banner" at bounding box center [78, 310] width 119 height 21
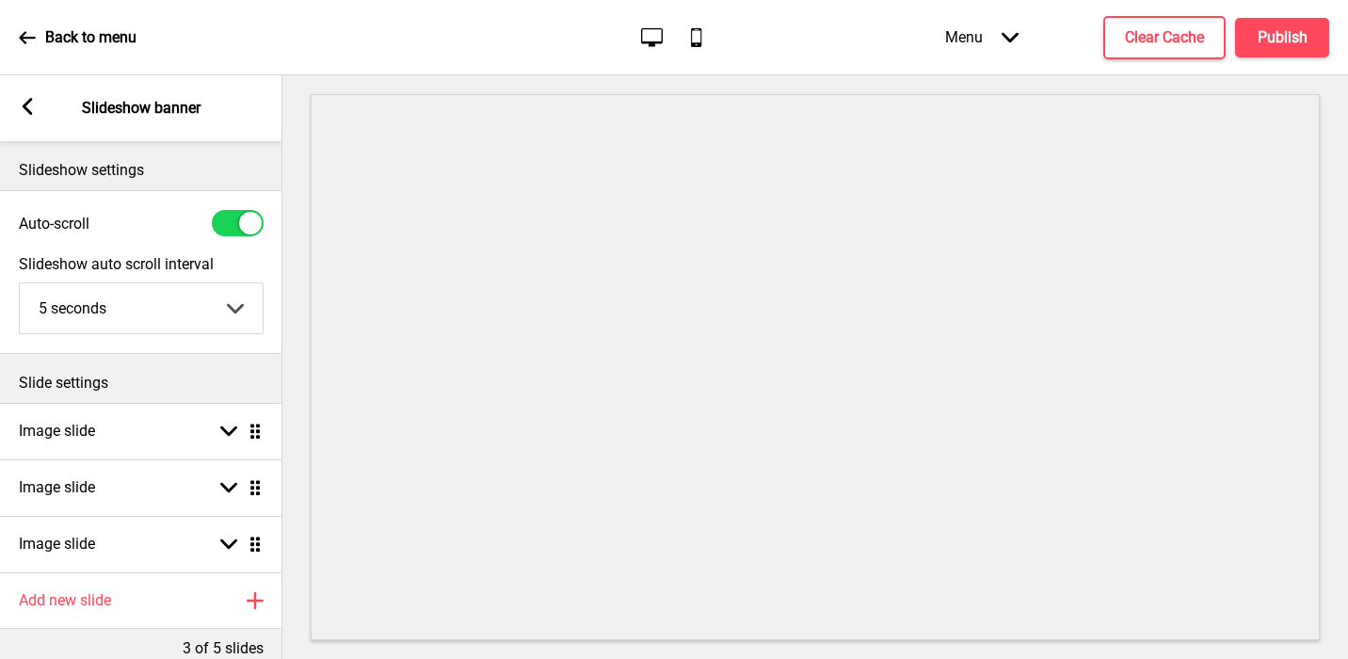
click at [230, 219] on div at bounding box center [238, 223] width 52 height 26
checkbox input "false"
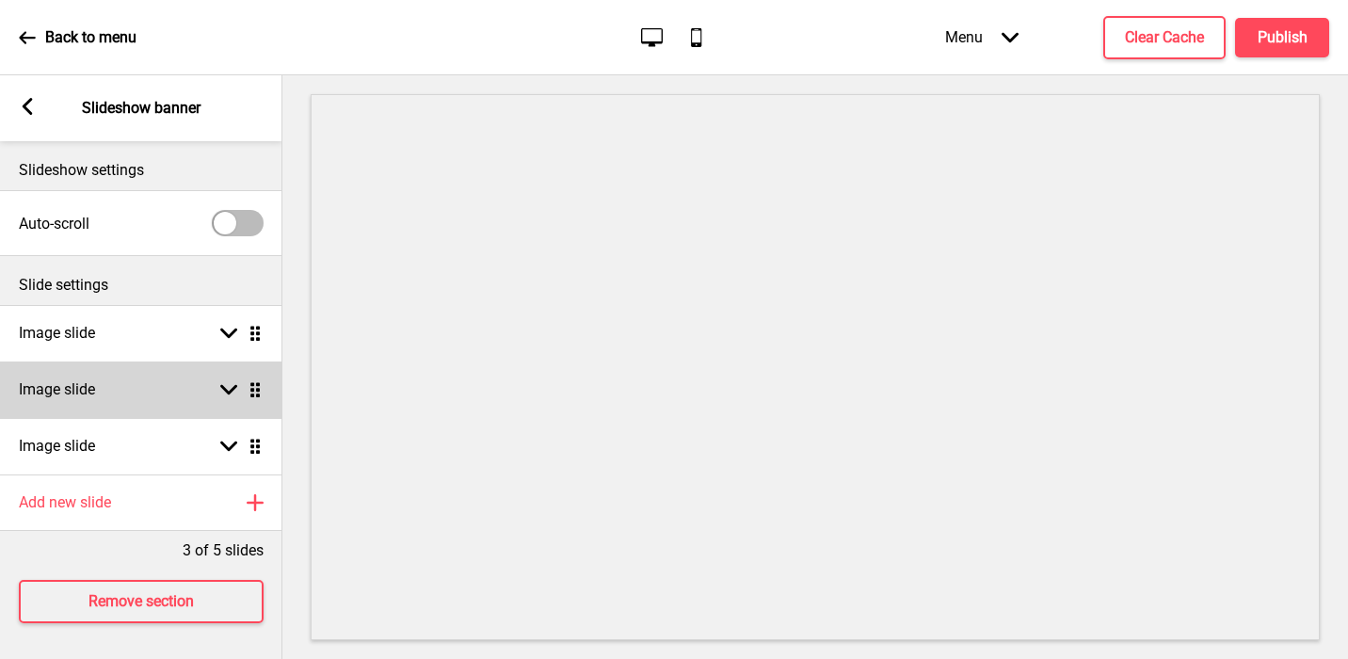
click at [145, 394] on div "Image slide Arrow down Drag" at bounding box center [141, 390] width 282 height 56
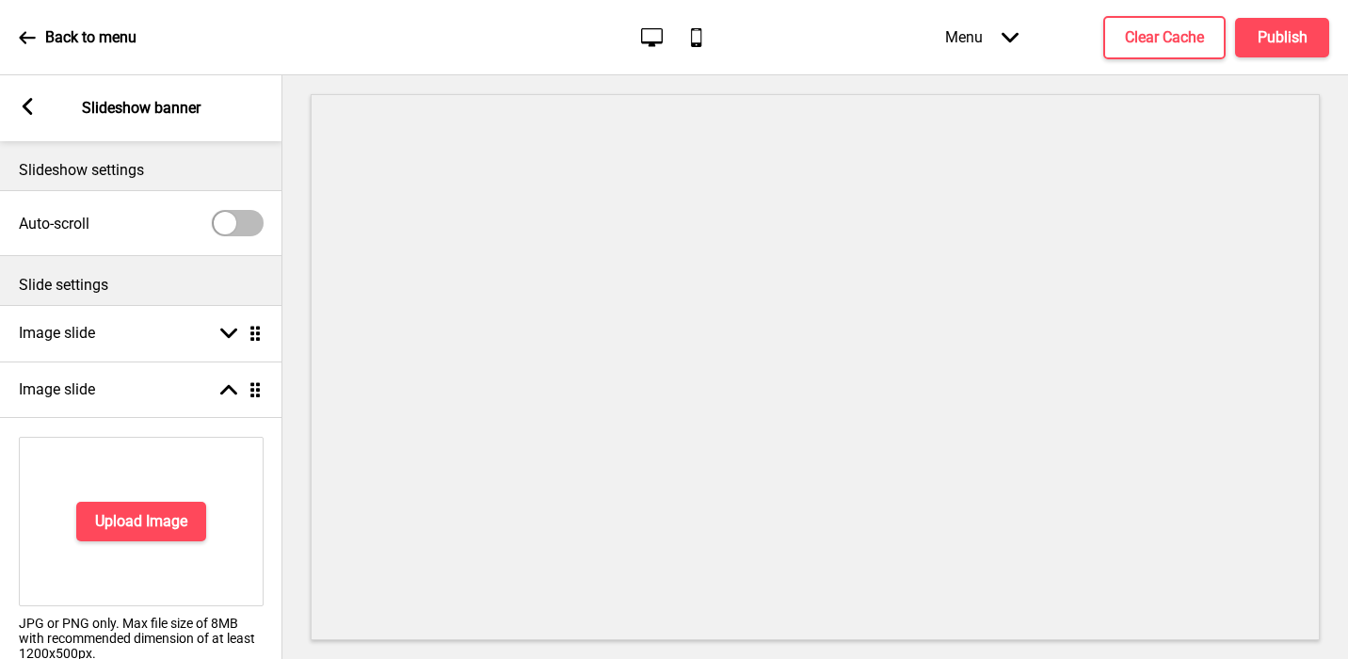
scroll to position [201, 0]
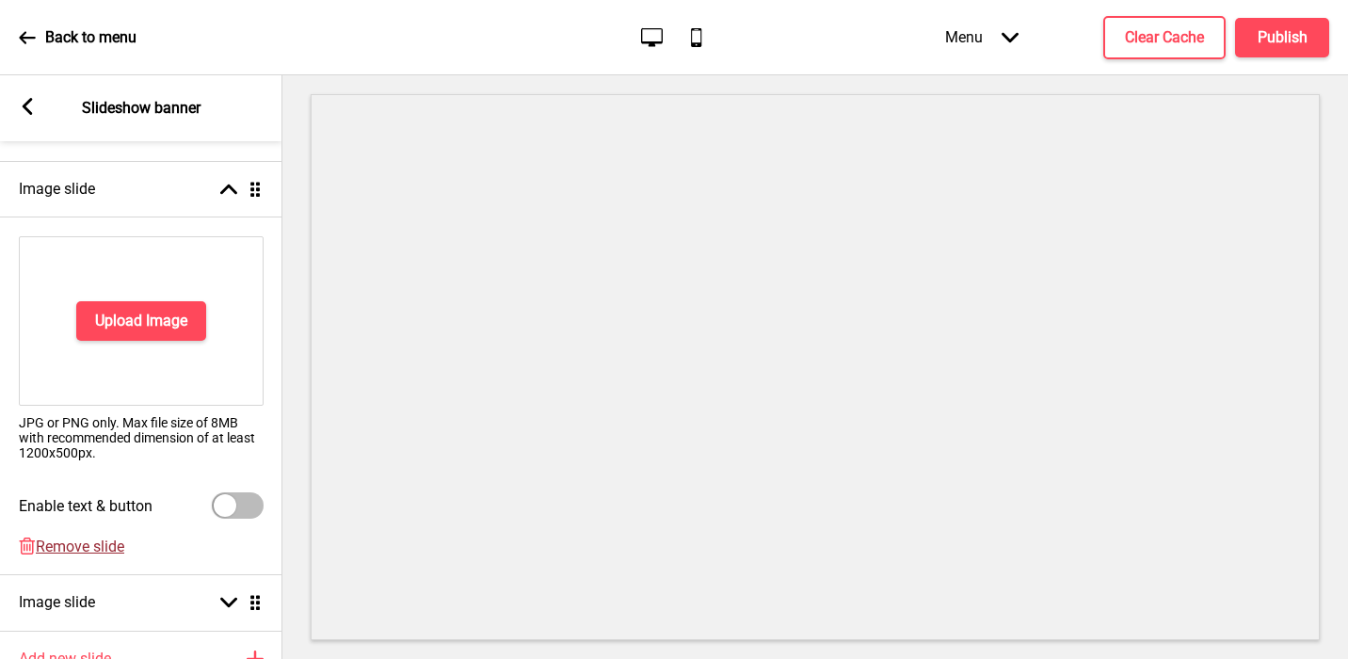
click at [108, 548] on span "Remove slide" at bounding box center [80, 547] width 89 height 18
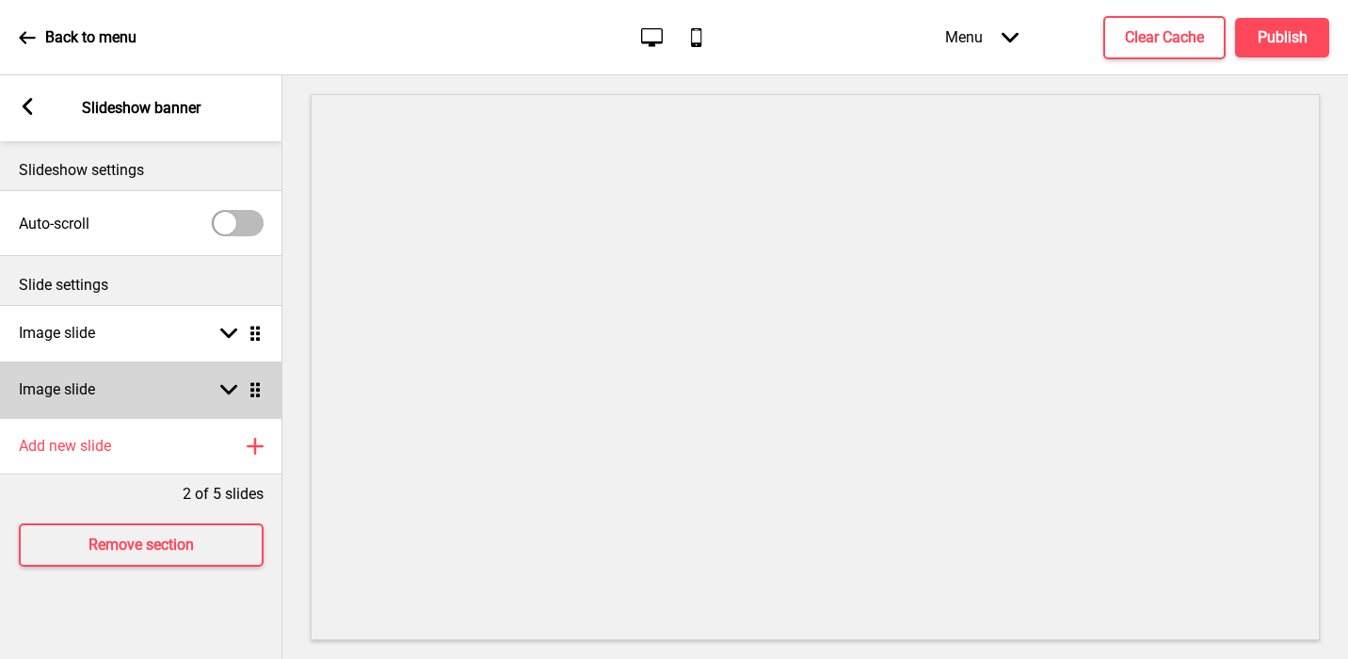
click at [116, 384] on div "Image slide Arrow down Drag" at bounding box center [141, 390] width 282 height 56
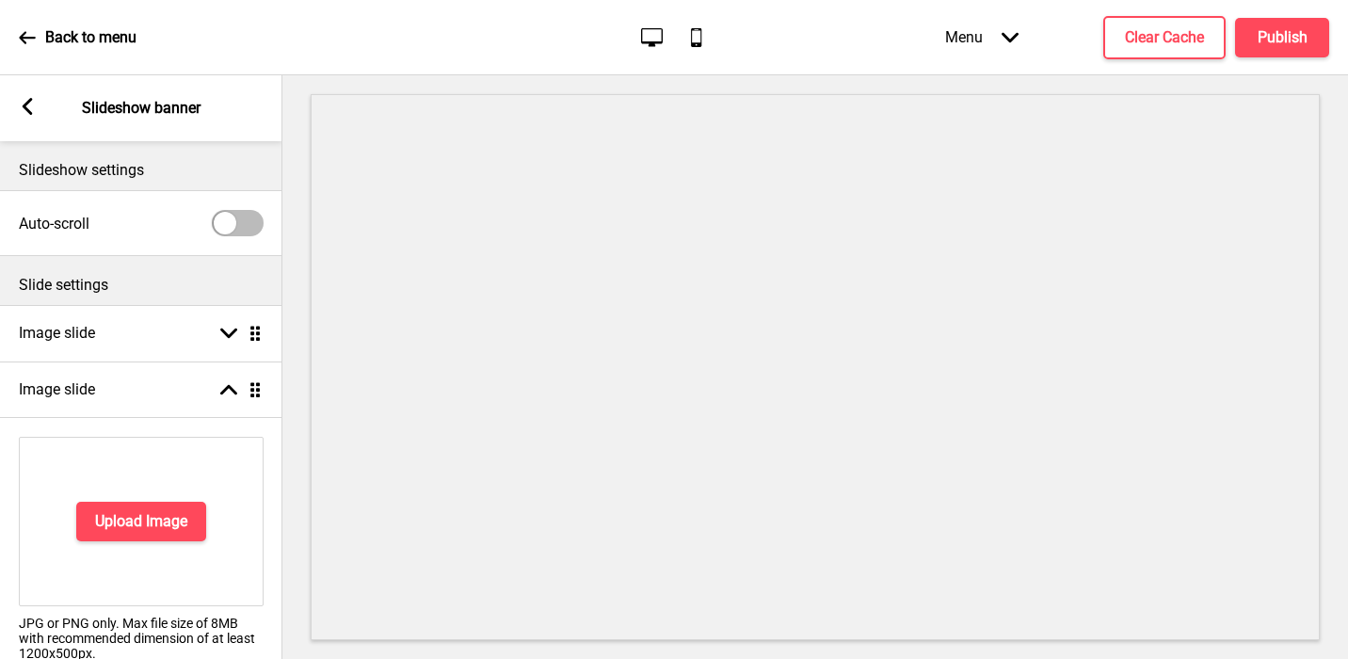
scroll to position [171, 0]
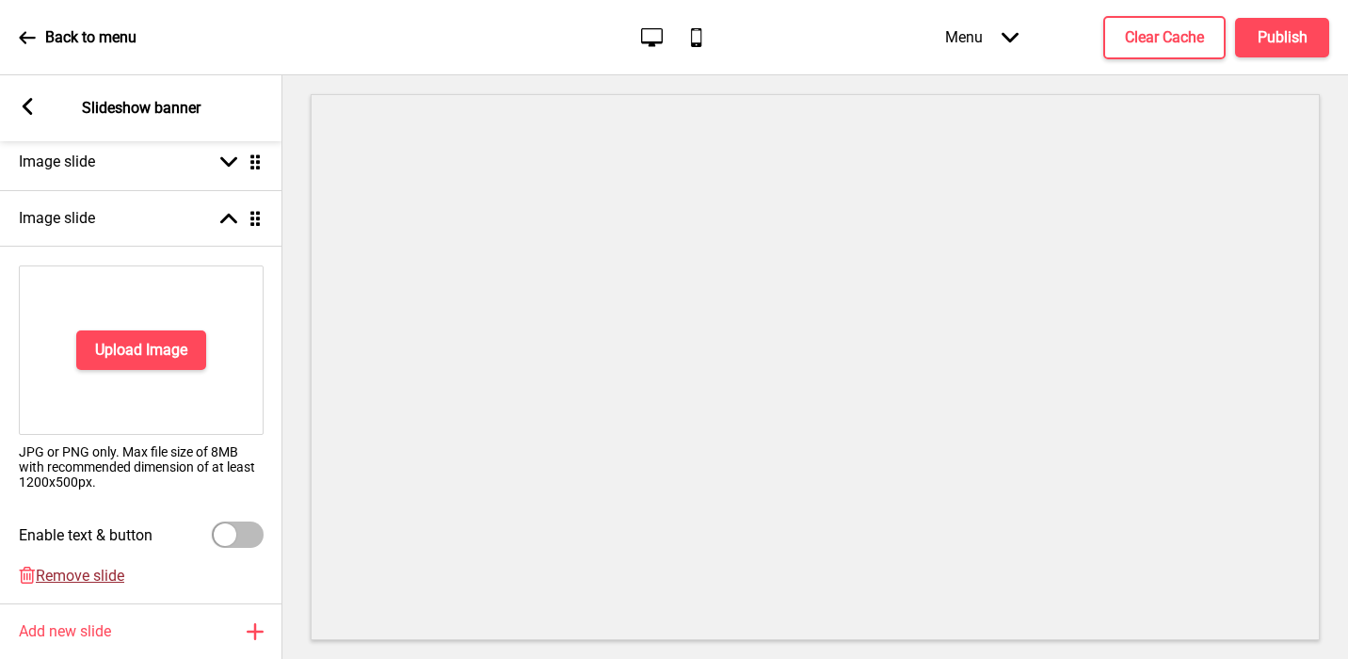
click at [78, 580] on span "Remove slide" at bounding box center [80, 576] width 89 height 18
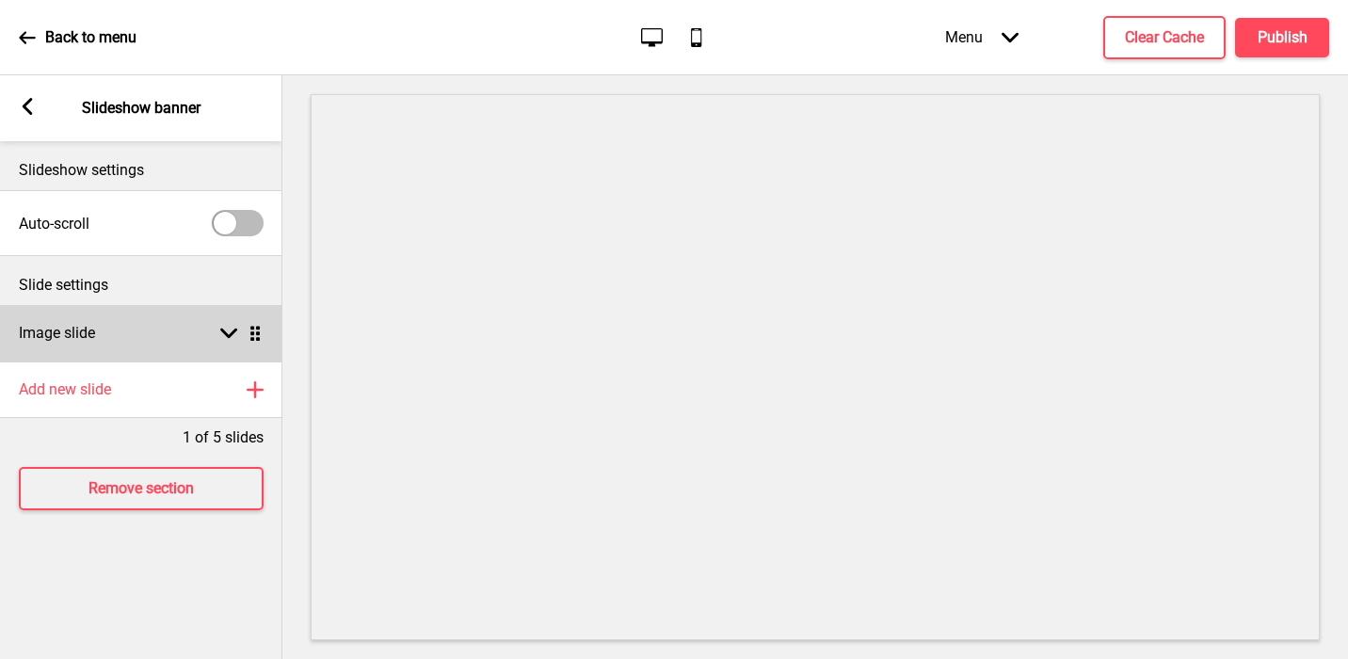
click at [121, 324] on div "Image slide Arrow down Drag" at bounding box center [141, 333] width 282 height 56
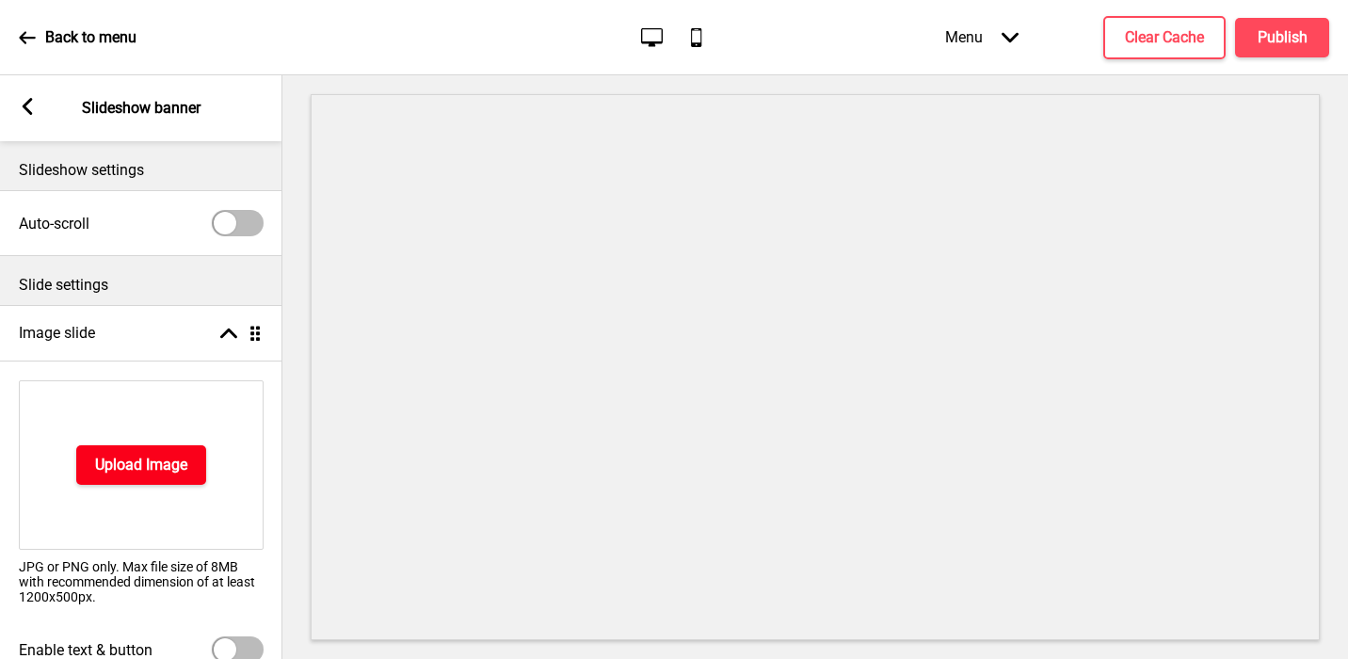
click at [121, 458] on h4 "Upload Image" at bounding box center [141, 465] width 92 height 21
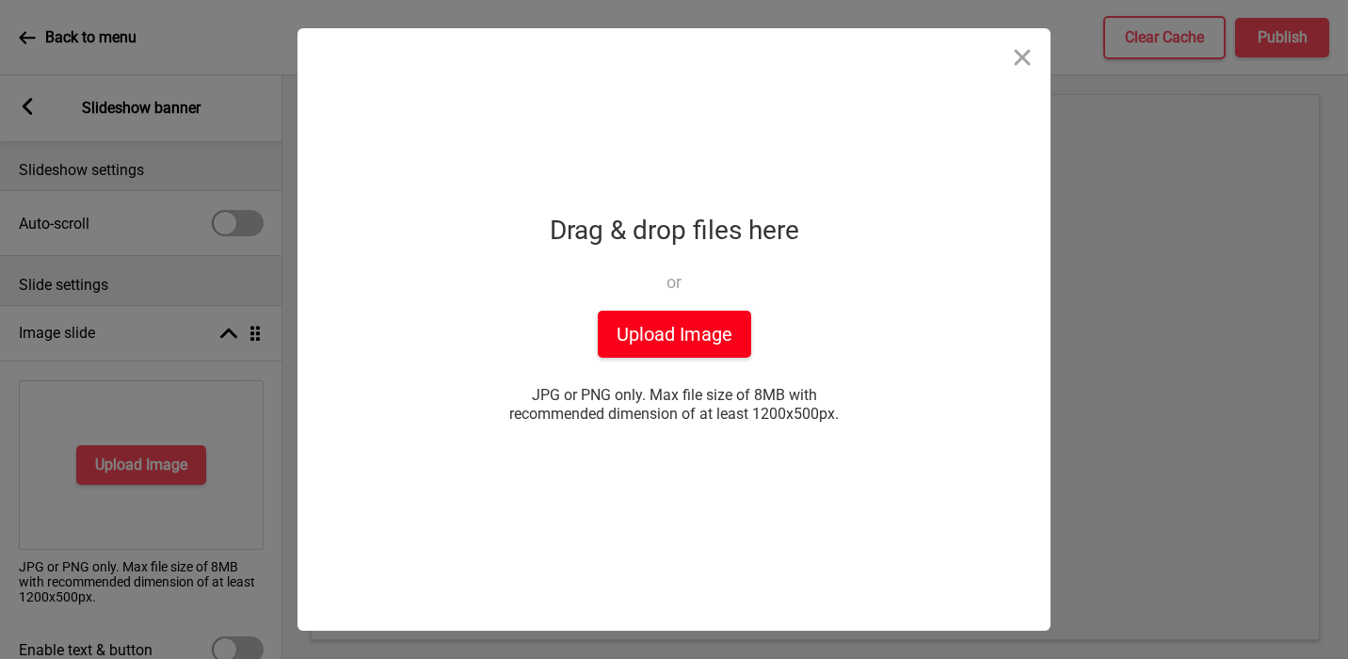
click at [667, 326] on button "Upload Image" at bounding box center [674, 334] width 153 height 47
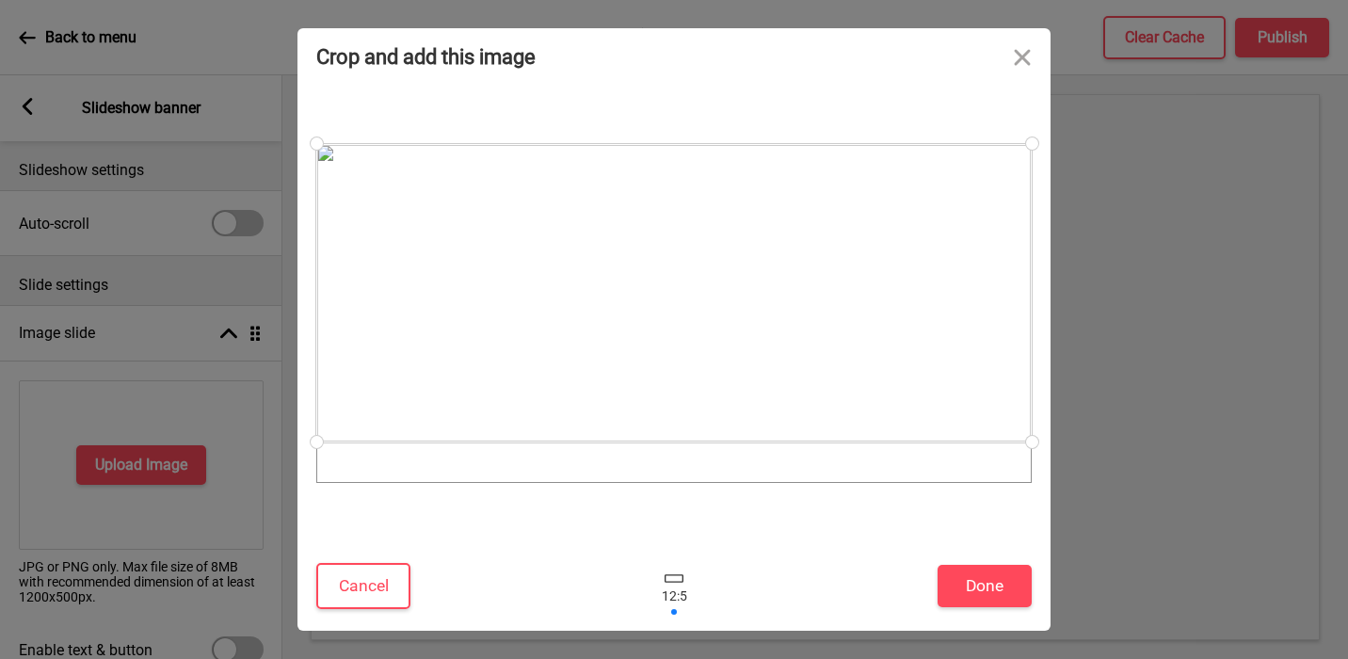
drag, startPoint x: 909, startPoint y: 431, endPoint x: 910, endPoint y: 403, distance: 28.3
click at [869, 403] on div at bounding box center [674, 293] width 716 height 298
drag, startPoint x: 1024, startPoint y: 445, endPoint x: 1052, endPoint y: 521, distance: 80.1
click at [869, 521] on div "Crop and add this image Cancel Done Drop a file here Drag & drop files here or …" at bounding box center [674, 329] width 1348 height 659
drag, startPoint x: 863, startPoint y: 359, endPoint x: 918, endPoint y: 409, distance: 74.0
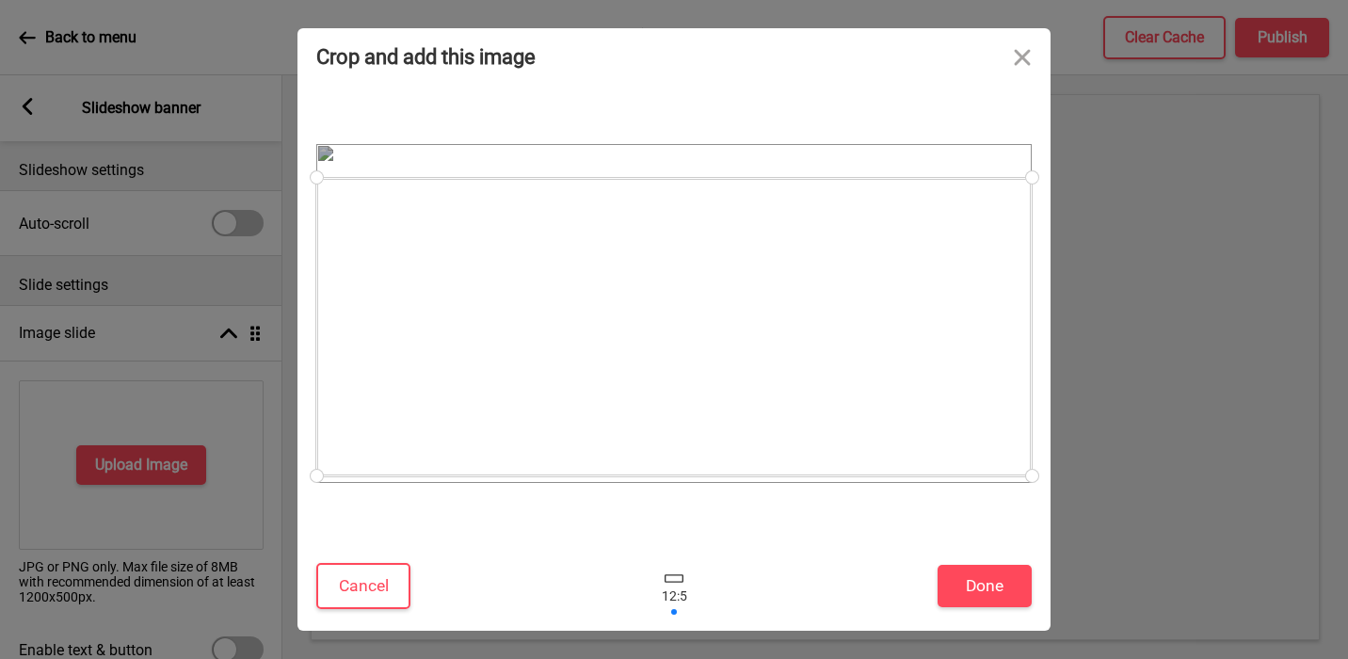
click at [869, 409] on div at bounding box center [674, 327] width 716 height 298
click at [390, 583] on button "Cancel" at bounding box center [363, 586] width 94 height 46
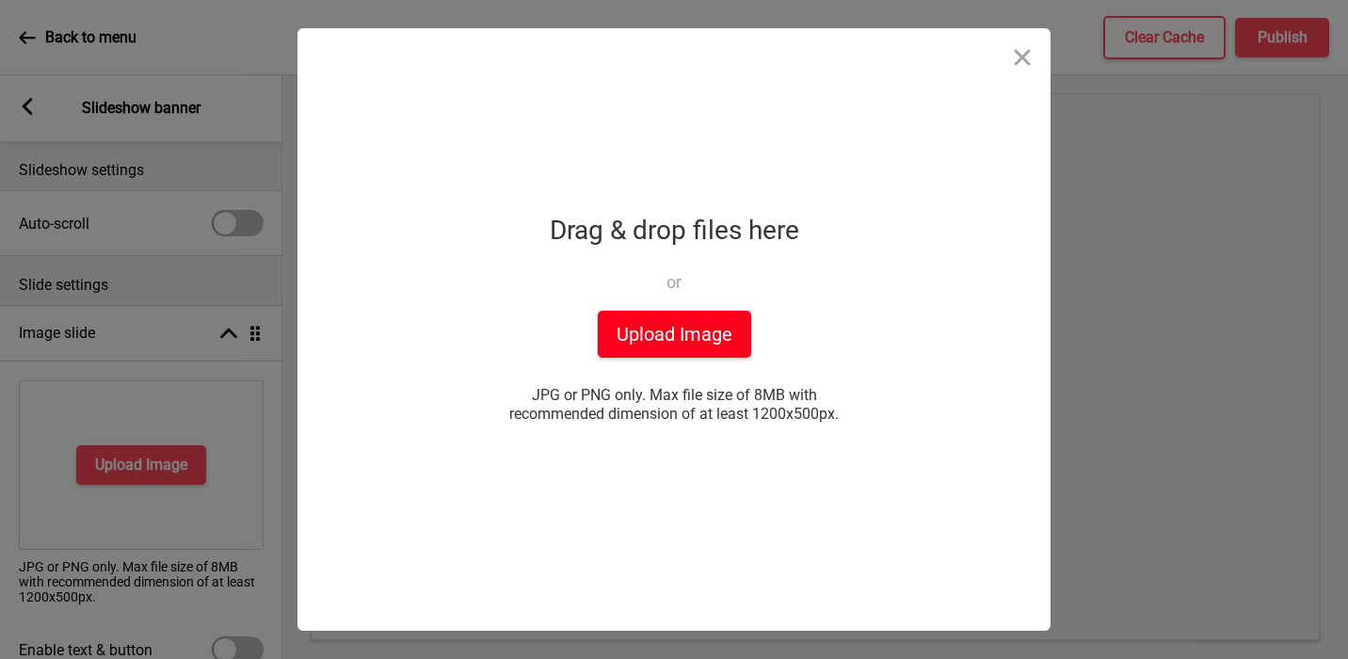
click at [640, 323] on button "Upload Image" at bounding box center [674, 334] width 153 height 47
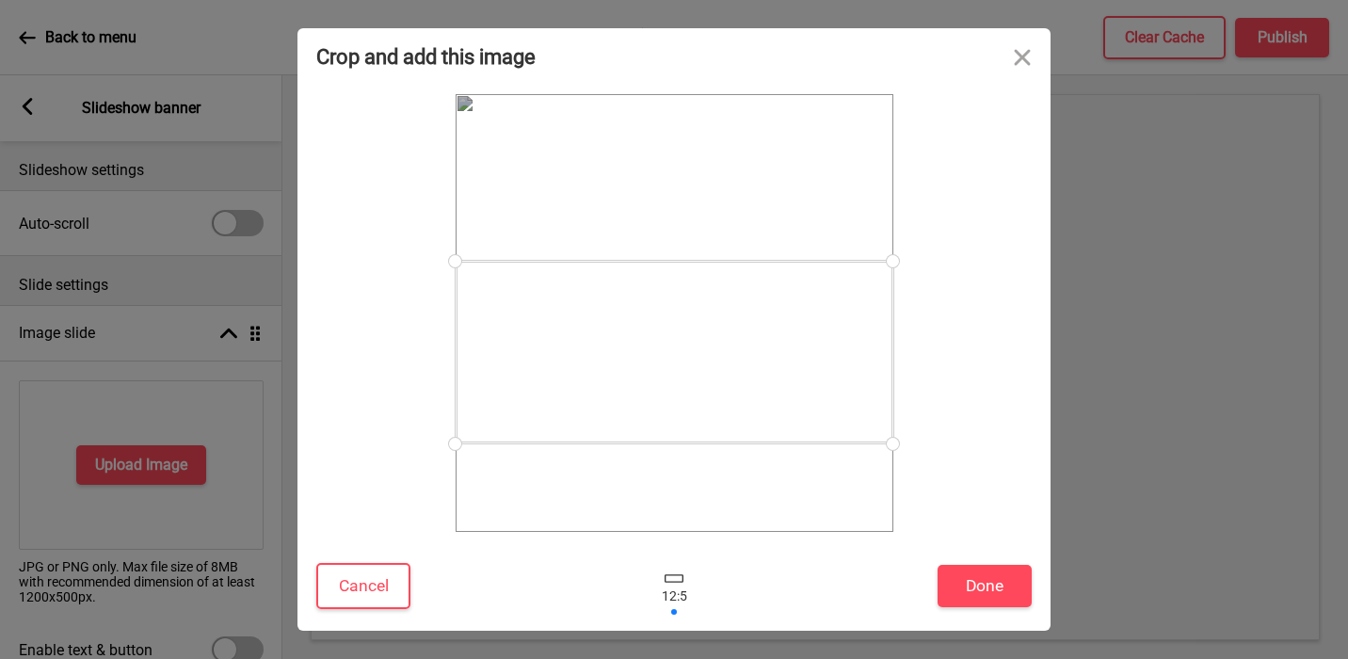
drag, startPoint x: 750, startPoint y: 361, endPoint x: 762, endPoint y: 399, distance: 40.2
click at [762, 399] on div at bounding box center [675, 352] width 438 height 183
click at [869, 572] on button "Done" at bounding box center [985, 586] width 94 height 42
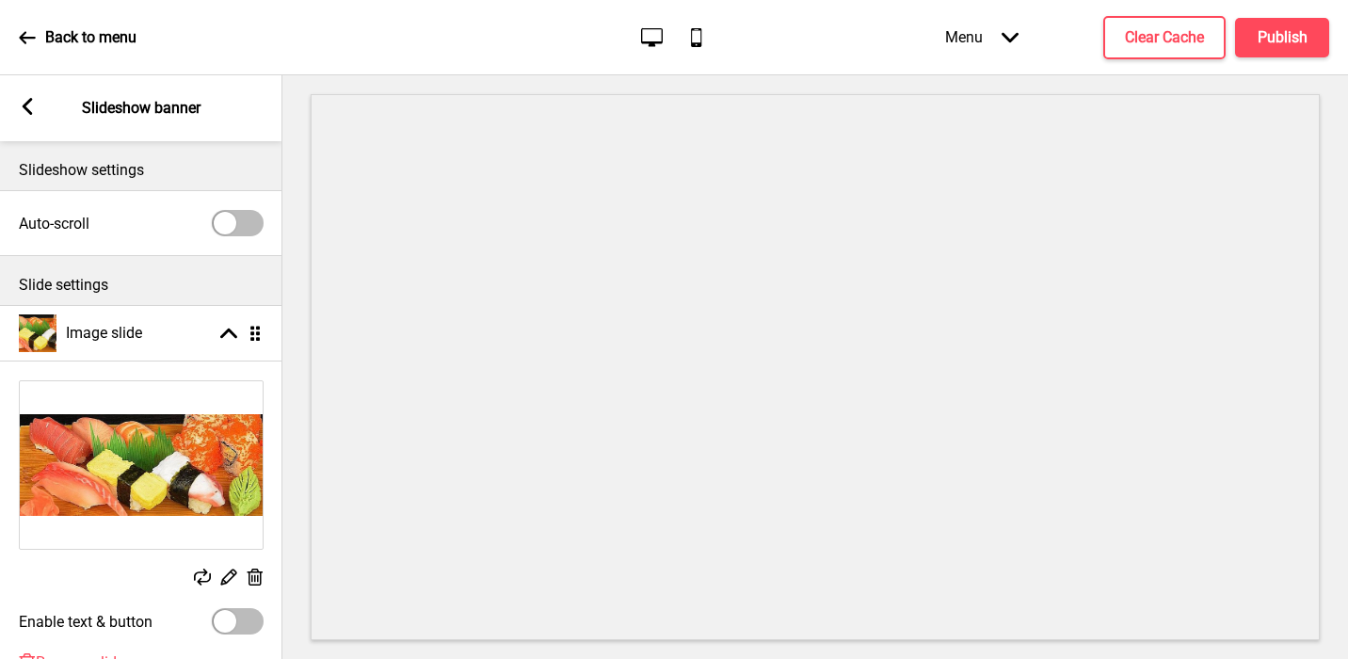
click at [256, 583] on rect at bounding box center [255, 578] width 20 height 20
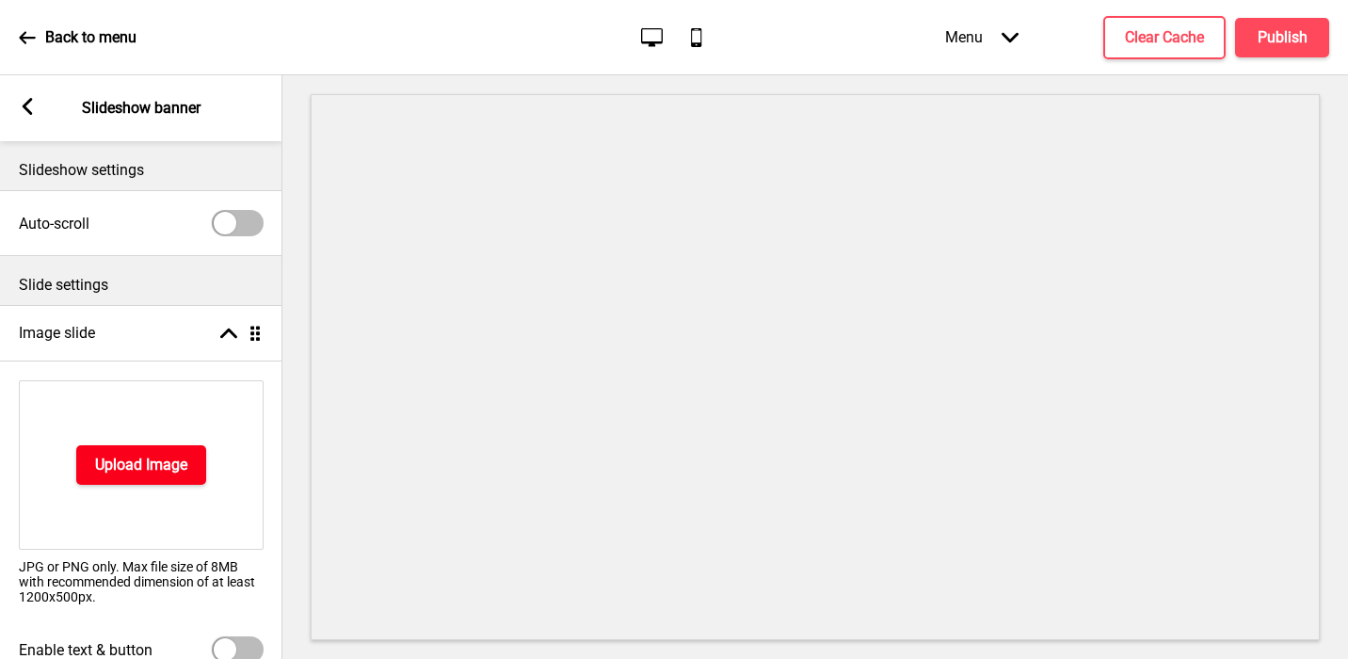
click at [188, 455] on button "Upload Image" at bounding box center [141, 465] width 130 height 40
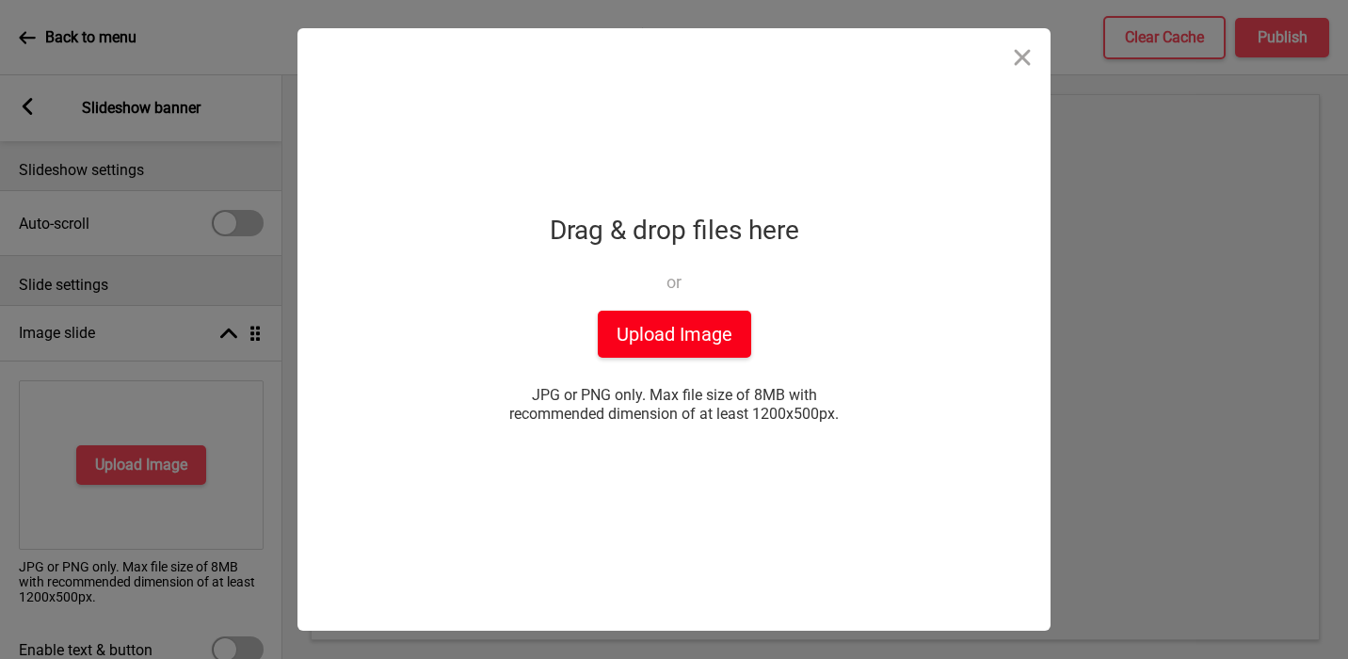
click at [625, 340] on button "Upload Image" at bounding box center [674, 334] width 153 height 47
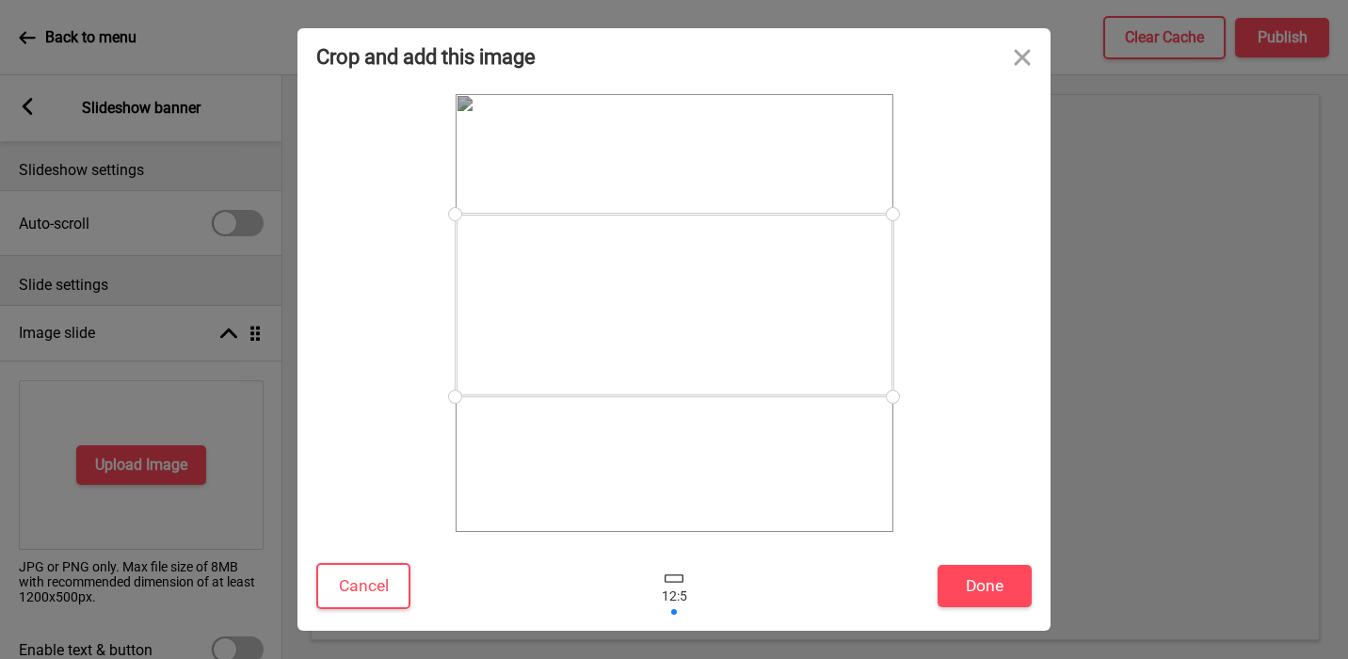
drag, startPoint x: 821, startPoint y: 360, endPoint x: 830, endPoint y: 351, distance: 12.7
click at [830, 351] on div at bounding box center [675, 305] width 438 height 183
click at [869, 581] on button "Done" at bounding box center [985, 586] width 94 height 42
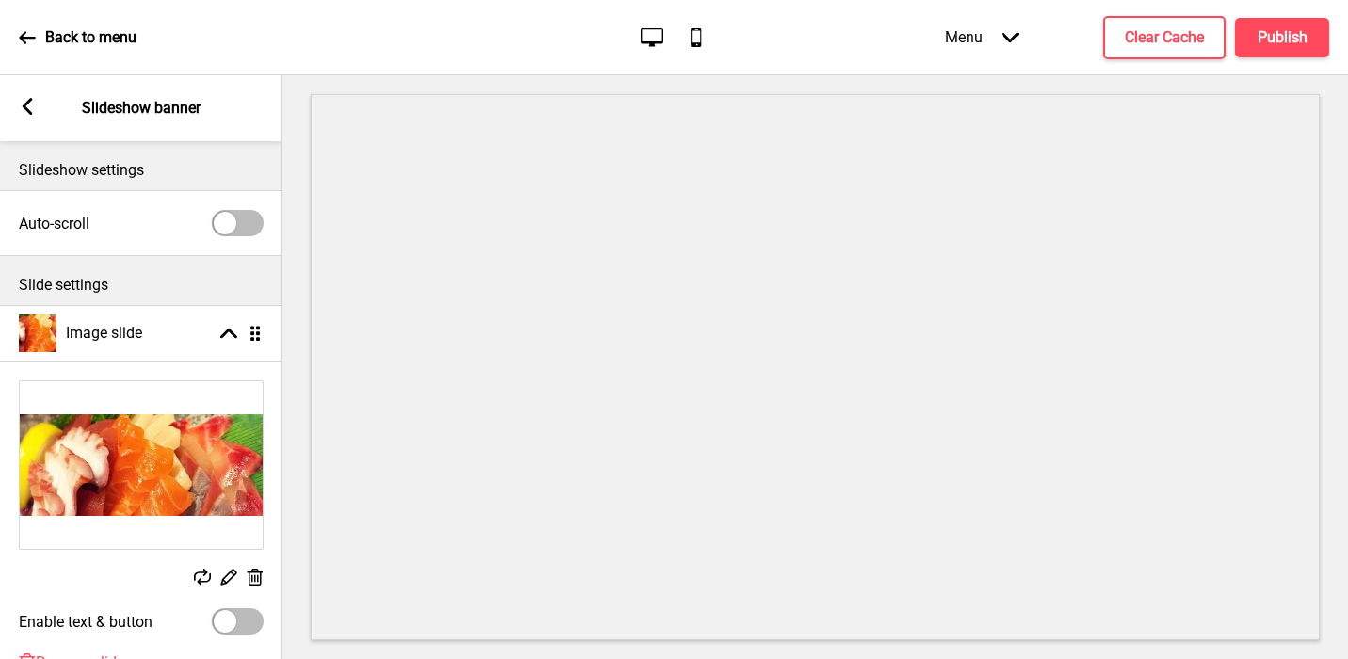
click at [250, 579] on rect at bounding box center [255, 578] width 20 height 20
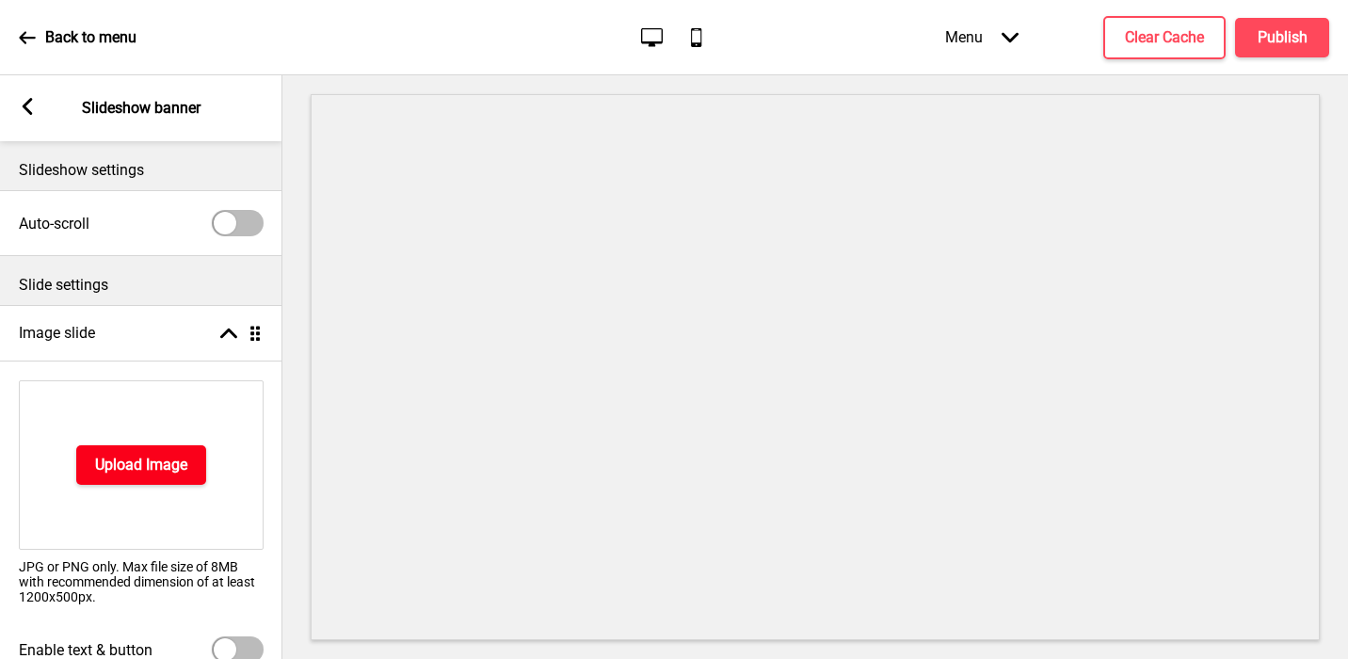
click at [99, 479] on button "Upload Image" at bounding box center [141, 465] width 130 height 40
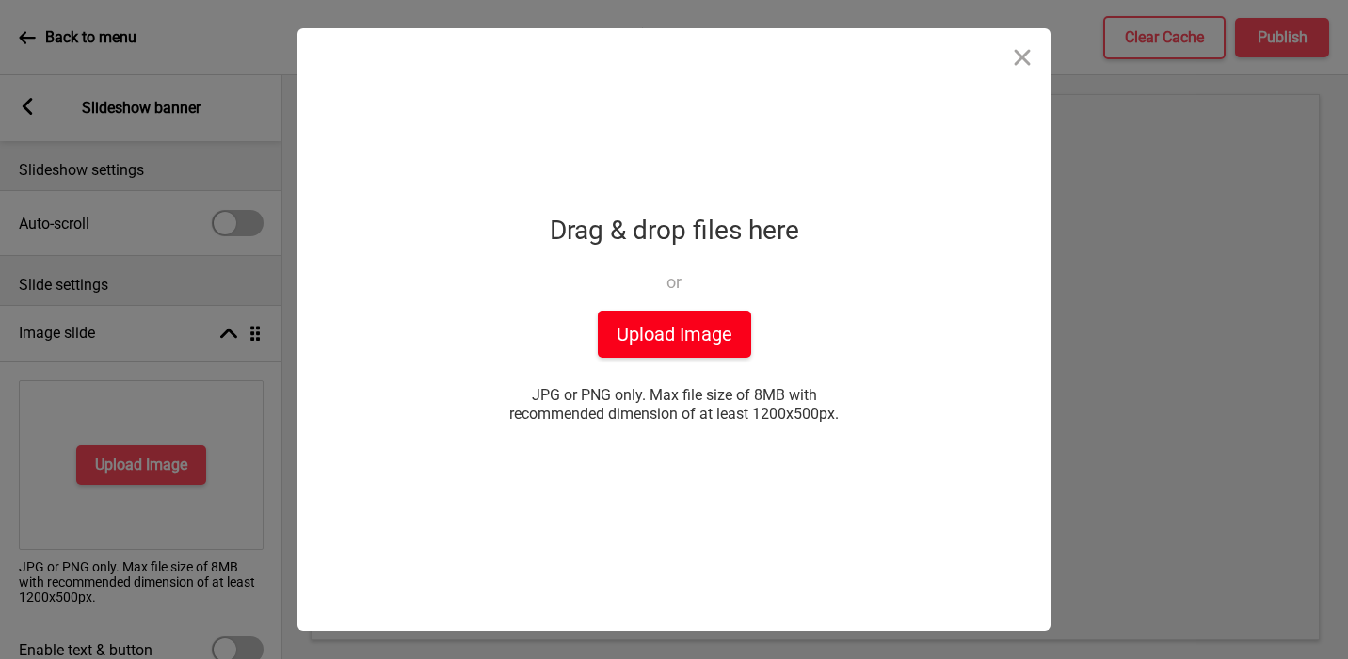
click at [648, 329] on button "Upload Image" at bounding box center [674, 334] width 153 height 47
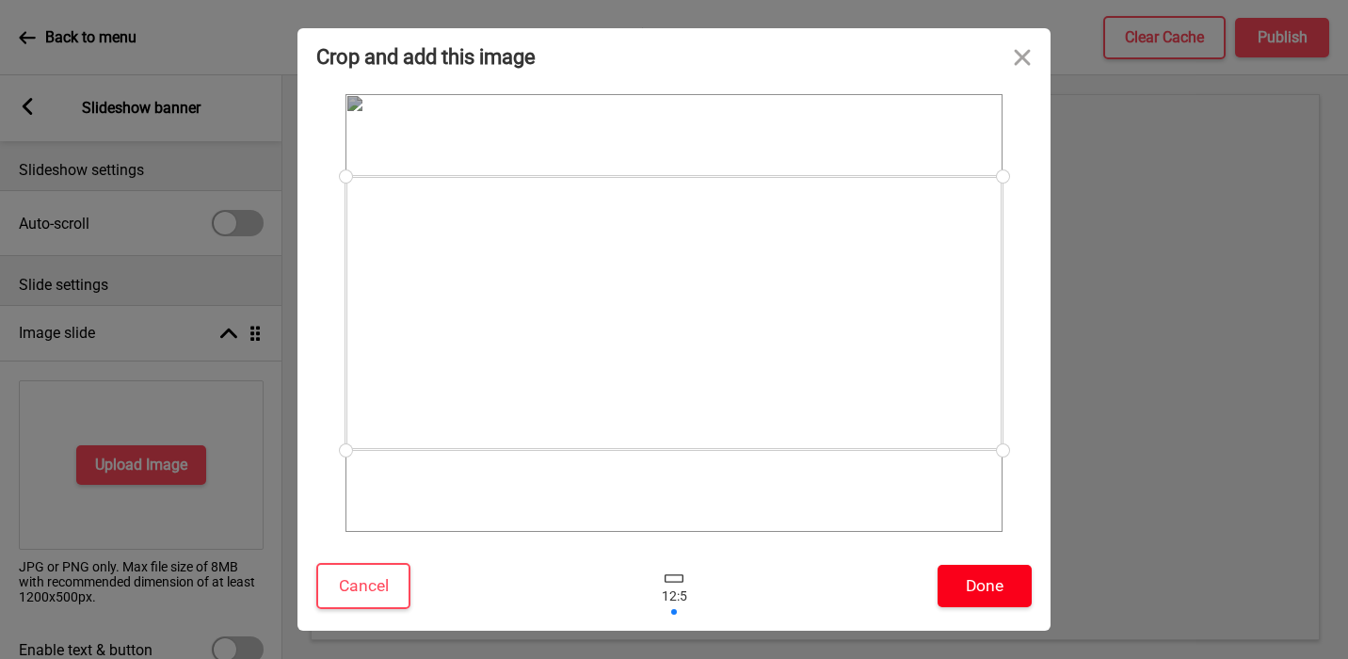
click at [869, 589] on button "Done" at bounding box center [985, 586] width 94 height 42
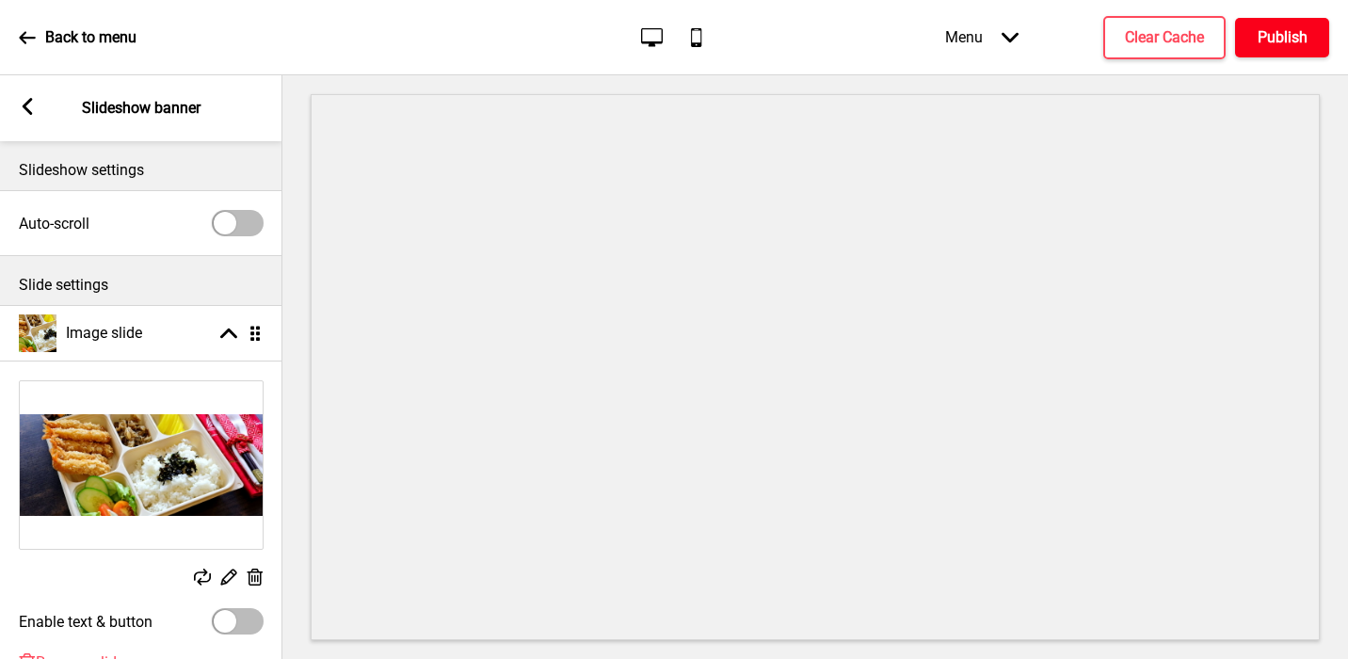
click at [869, 39] on h4 "Publish" at bounding box center [1283, 37] width 50 height 21
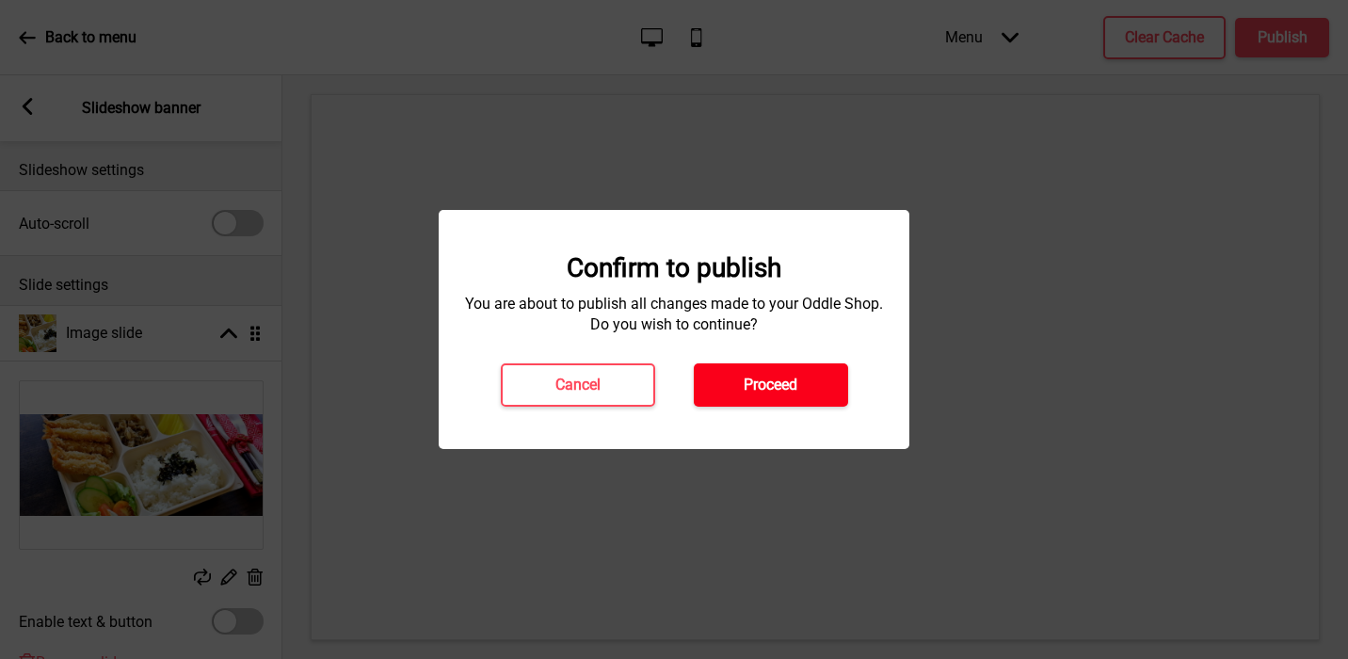
click at [796, 374] on button "Proceed" at bounding box center [771, 384] width 154 height 43
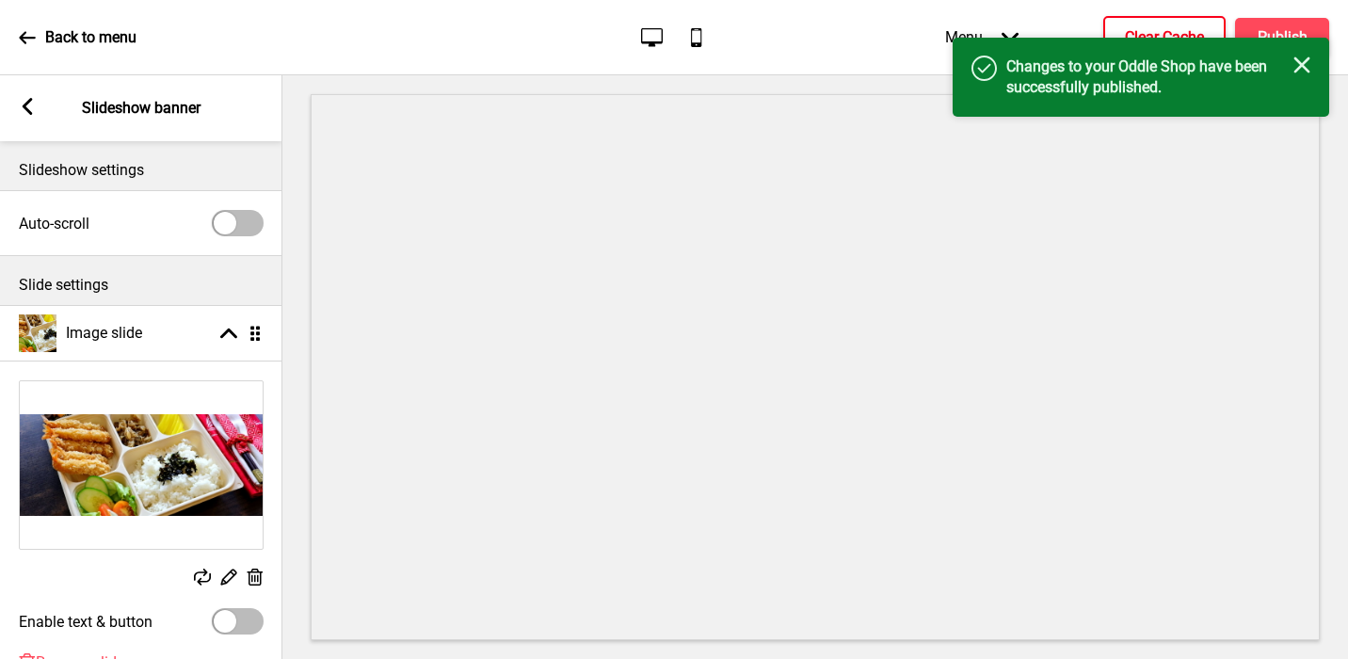
click at [869, 33] on h4 "Clear Cache" at bounding box center [1164, 37] width 79 height 21
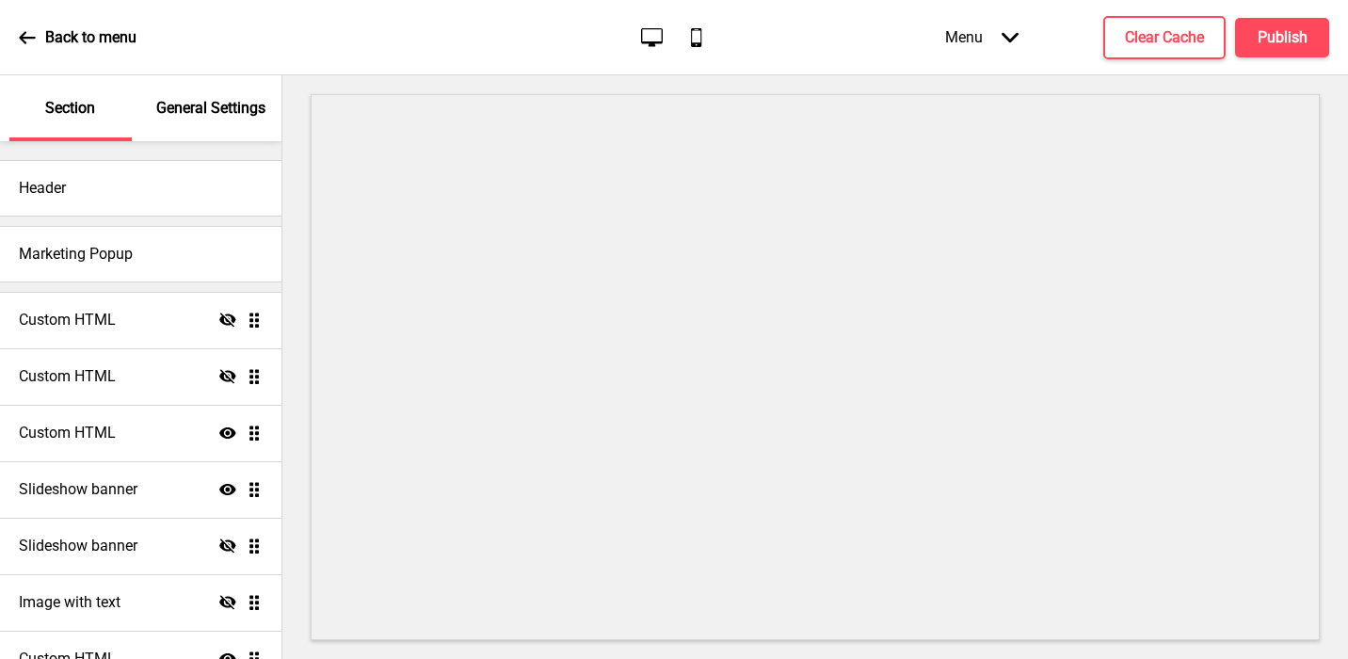
click at [190, 120] on div "General Settings" at bounding box center [212, 108] width 122 height 66
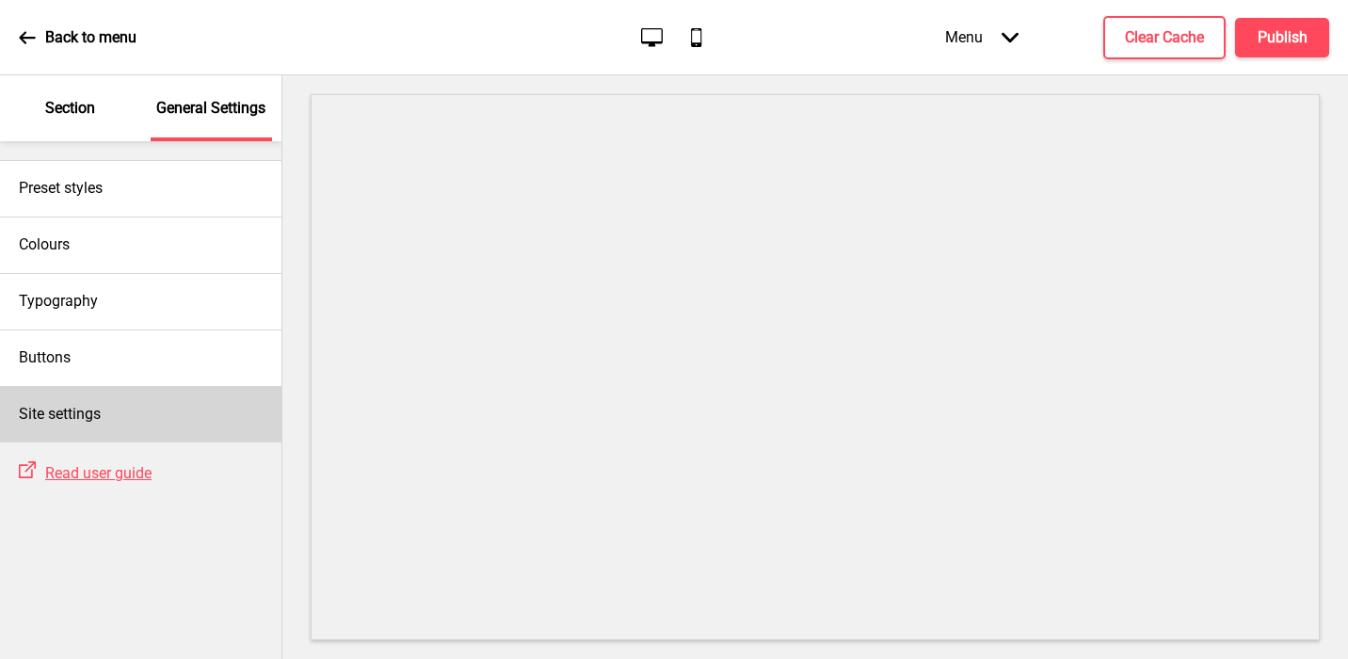
click at [157, 400] on div "Site settings" at bounding box center [141, 414] width 282 height 56
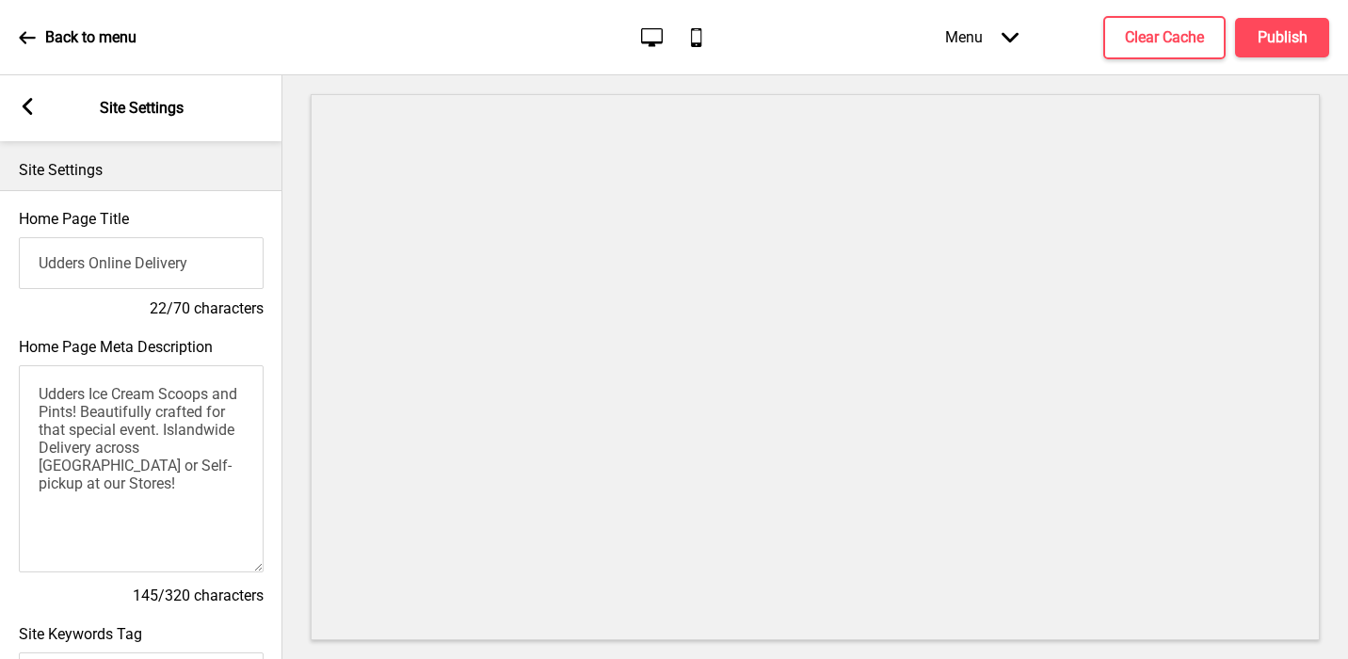
click at [179, 267] on input "Udders Online Delivery" at bounding box center [141, 263] width 245 height 52
click at [95, 420] on textarea "Udders Ice Cream Scoops and Pints! Beautifully crafted for that special event. …" at bounding box center [141, 468] width 245 height 207
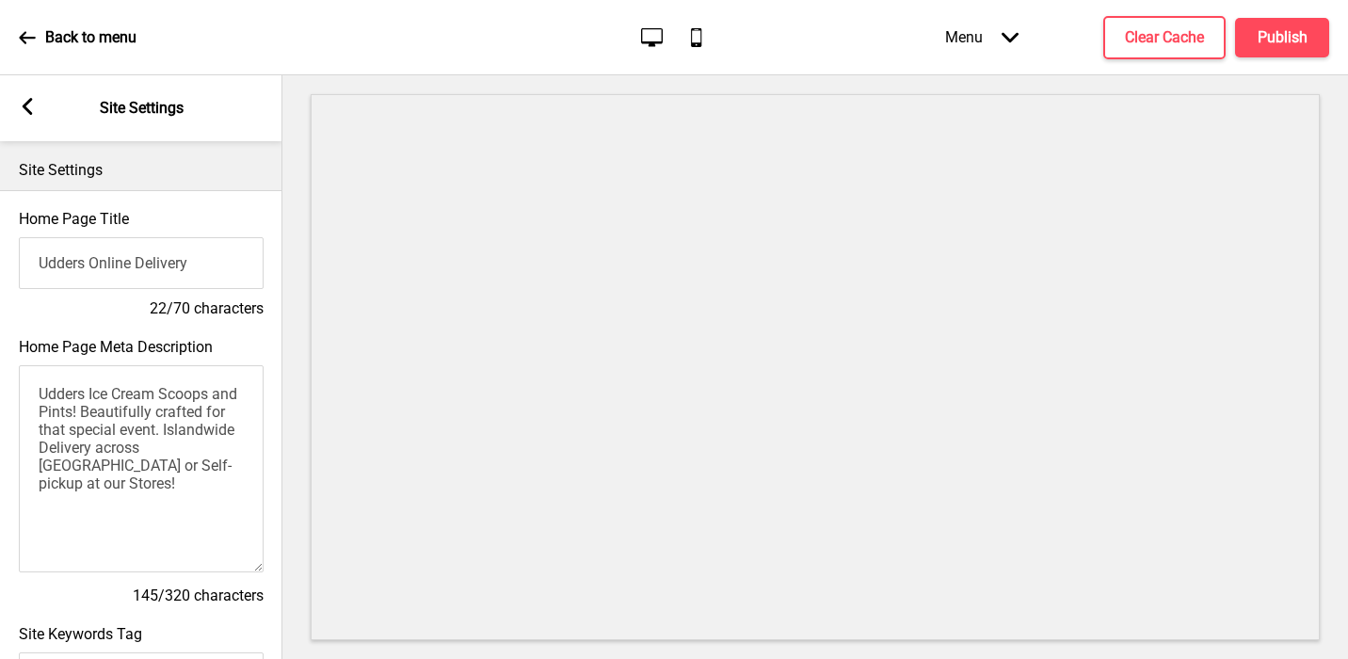
click at [95, 420] on textarea "Udders Ice Cream Scoops and Pints! Beautifully crafted for that special event. …" at bounding box center [141, 468] width 245 height 207
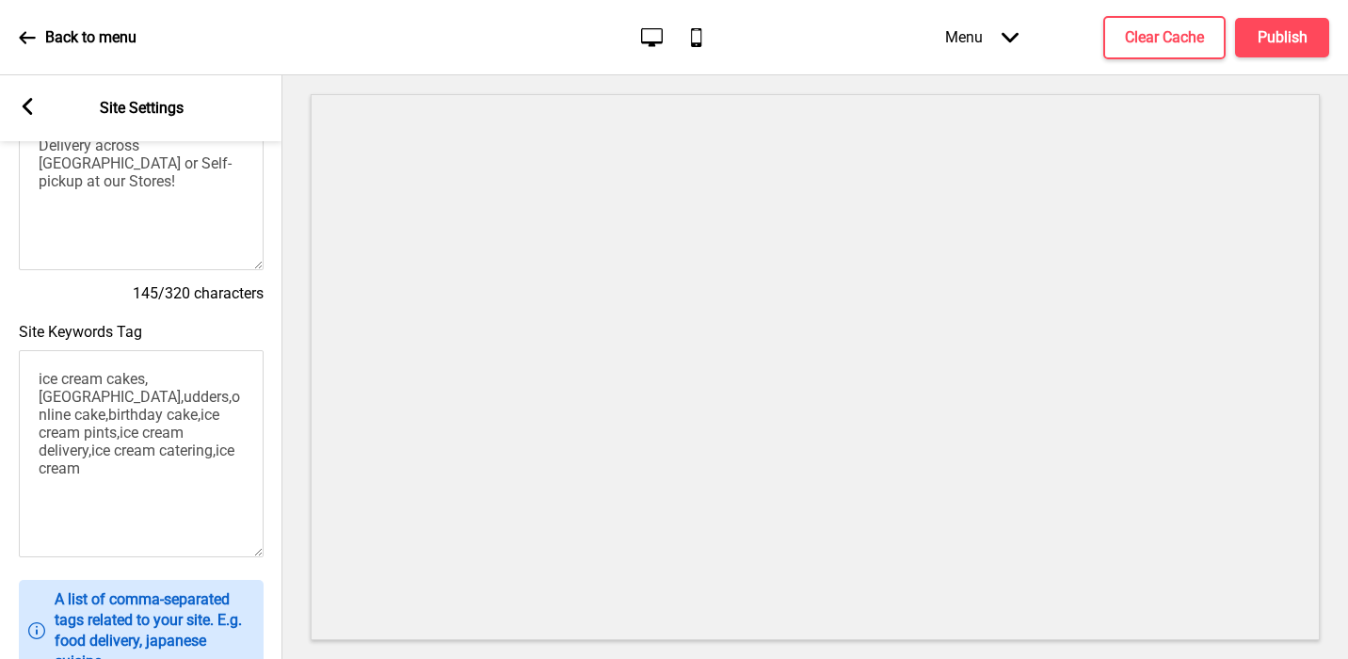
scroll to position [448, 0]
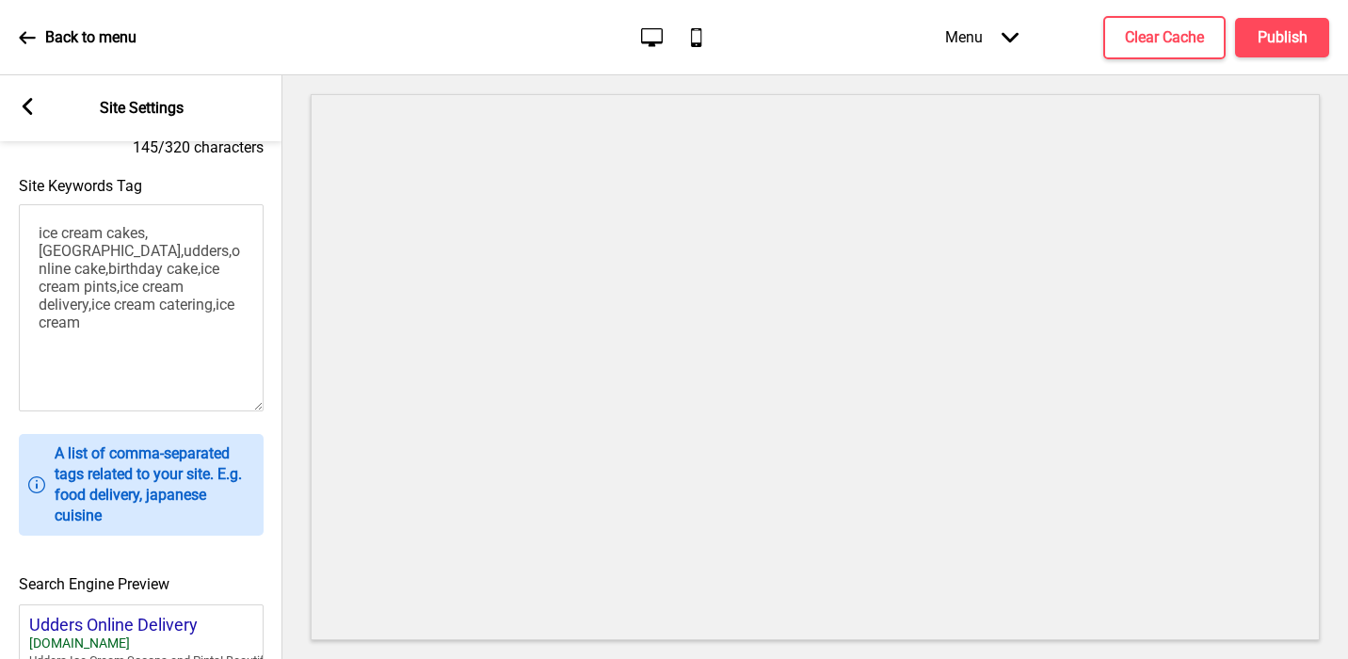
click at [100, 290] on textarea "ice cream cakes,singapore,udders,online cake,birthday cake,ice cream pints,ice …" at bounding box center [141, 307] width 245 height 207
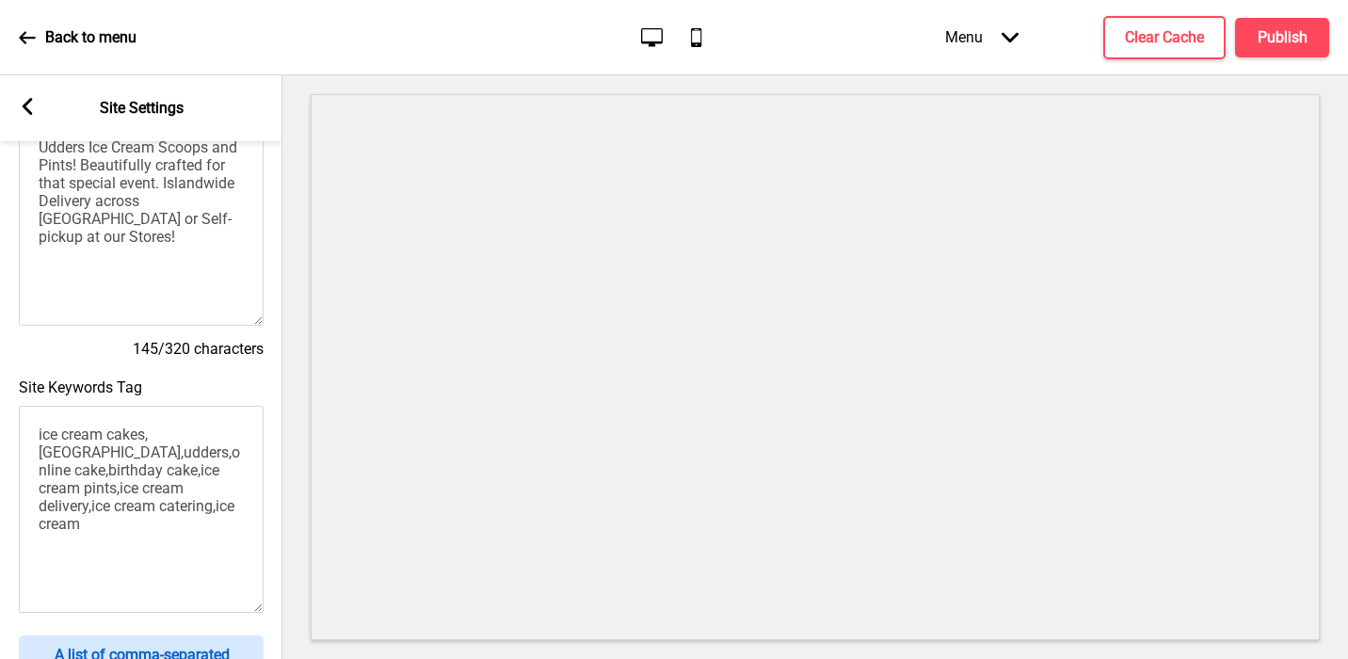
scroll to position [180, 0]
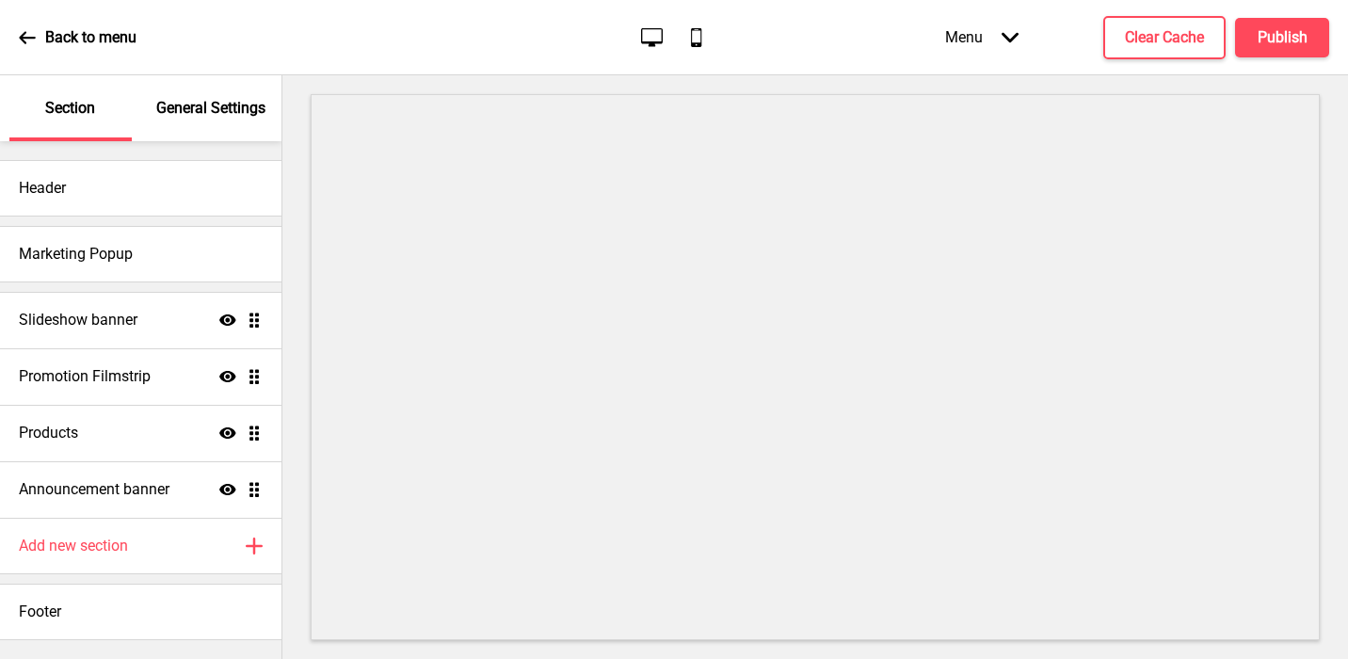
click at [192, 102] on p "General Settings" at bounding box center [210, 108] width 109 height 21
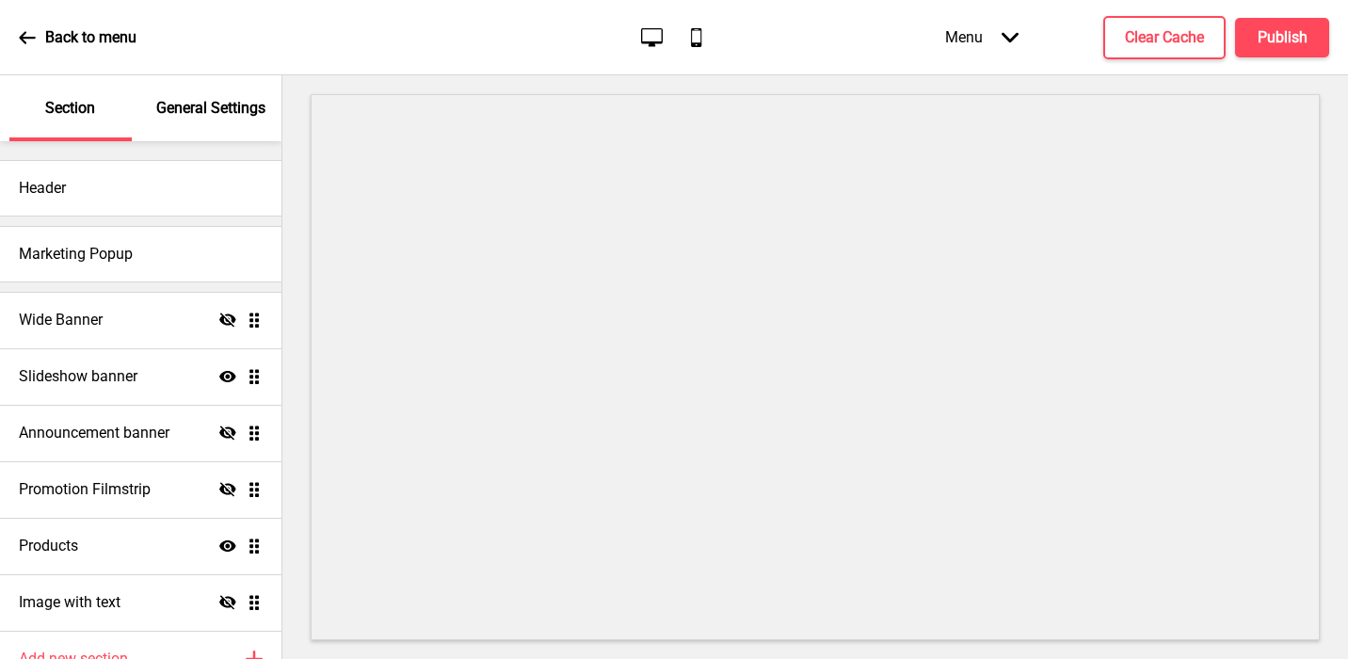
click at [205, 126] on div "General Settings" at bounding box center [212, 108] width 122 height 66
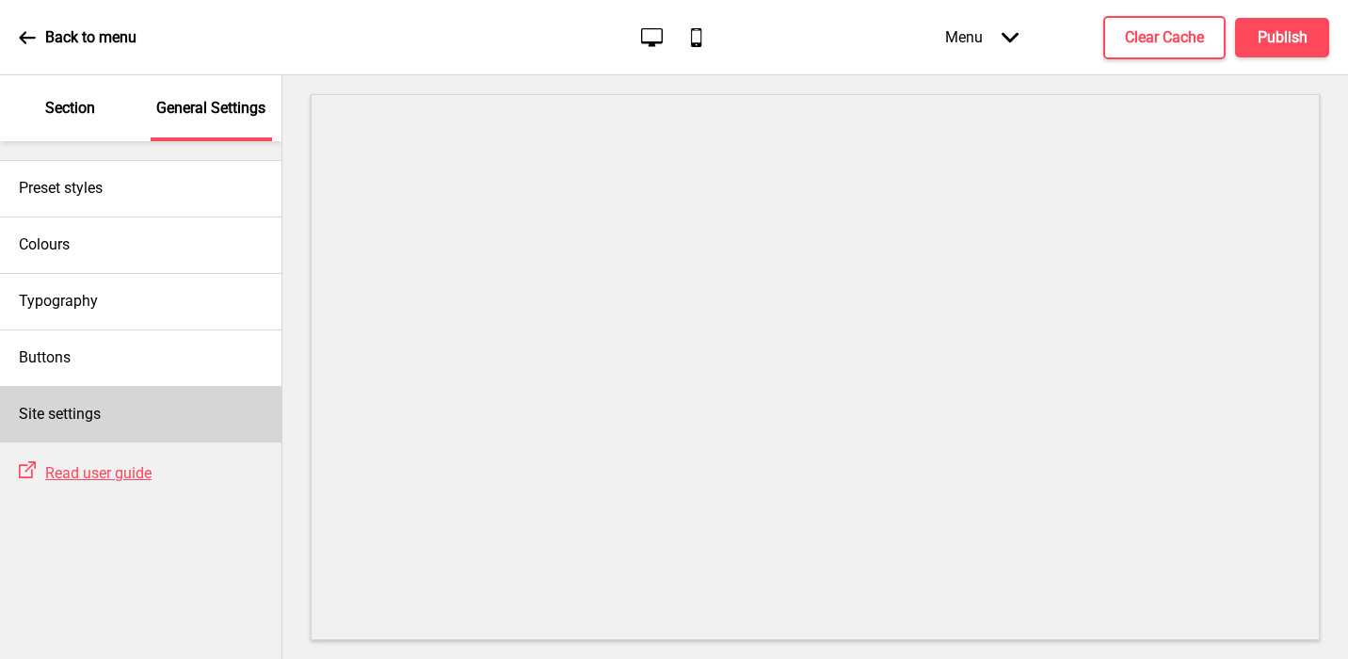
click at [116, 412] on div "Site settings" at bounding box center [141, 414] width 282 height 56
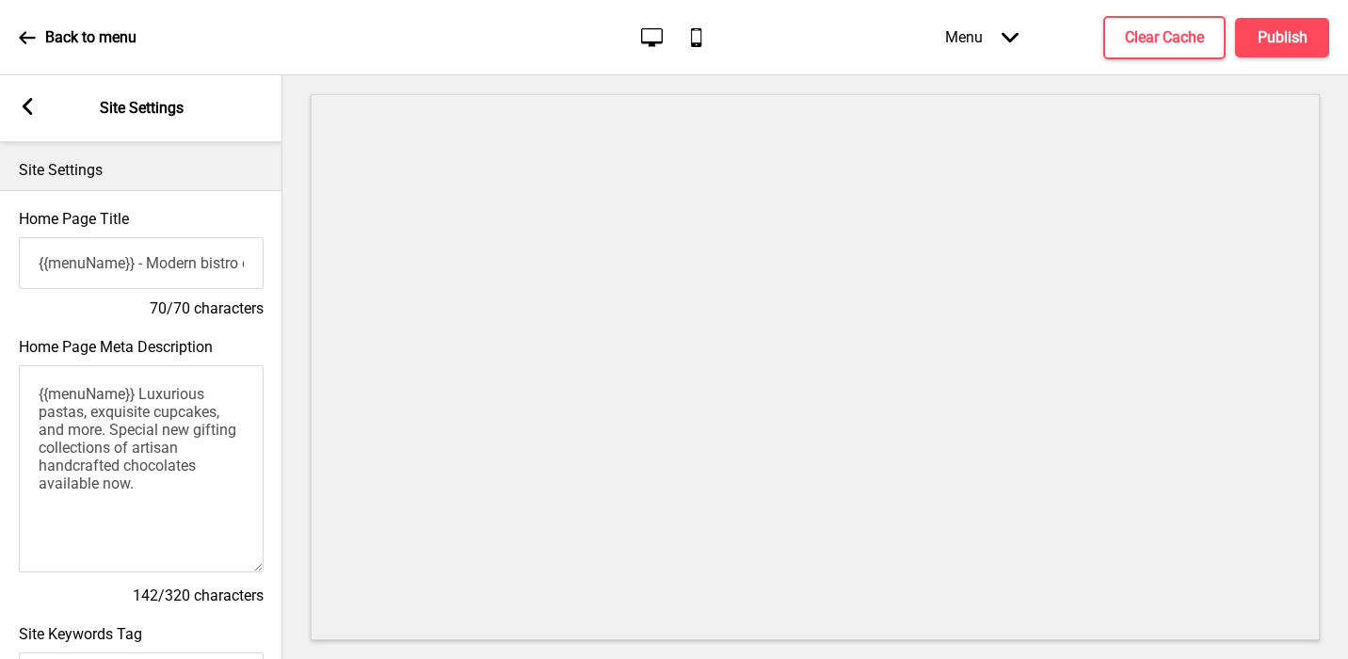
click at [113, 268] on input "{{menuName}} - Modern bistro cuisine and exquisite gifting collections" at bounding box center [141, 263] width 245 height 52
click at [138, 424] on textarea "{{menuName}} Luxurious pastas, exquisite cupcakes, and more. Special new giftin…" at bounding box center [141, 468] width 245 height 207
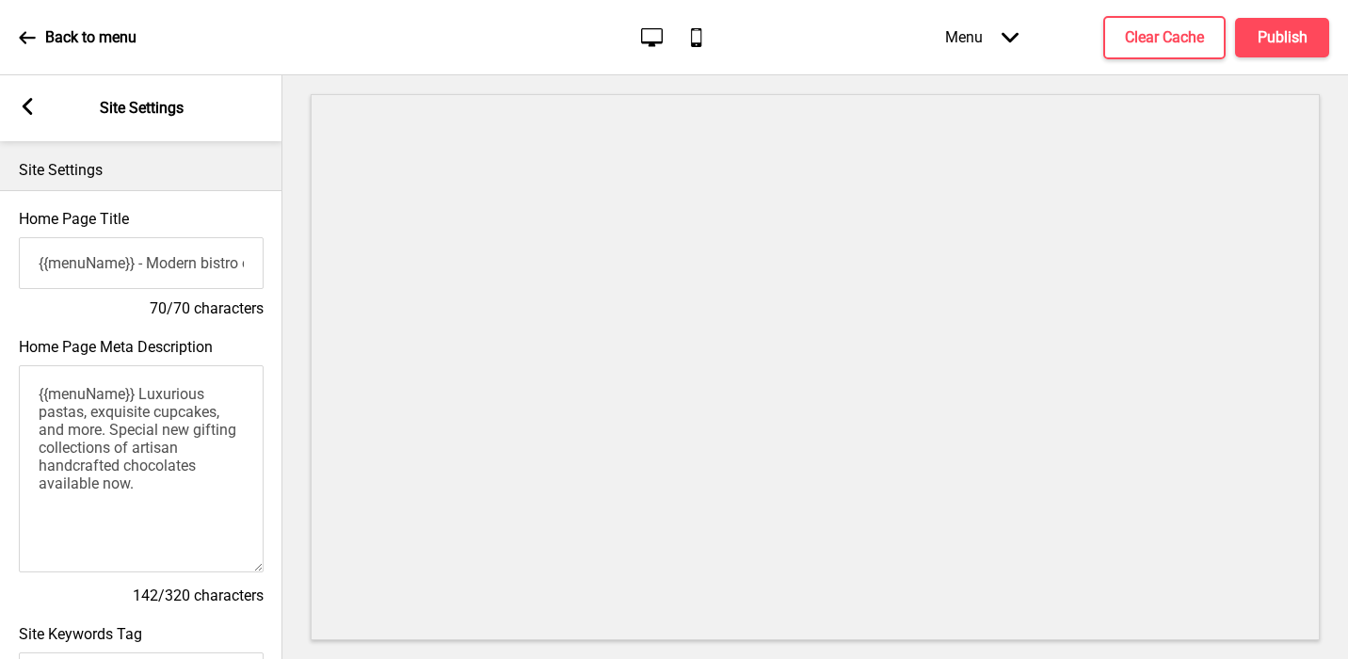
click at [138, 424] on textarea "{{menuName}} Luxurious pastas, exquisite cupcakes, and more. Special new giftin…" at bounding box center [141, 468] width 245 height 207
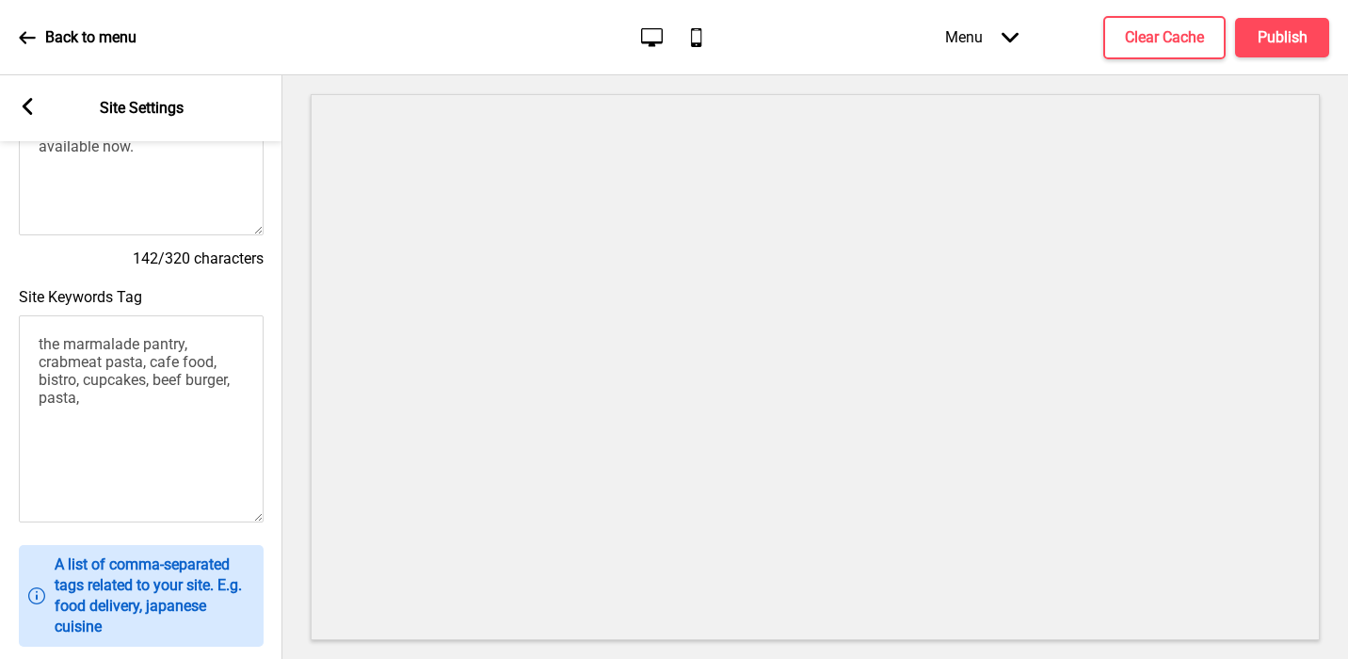
click at [109, 378] on textarea "the marmalade pantry, crabmeat pasta, cafe food, bistro, cupcakes, beef burger,…" at bounding box center [141, 418] width 245 height 207
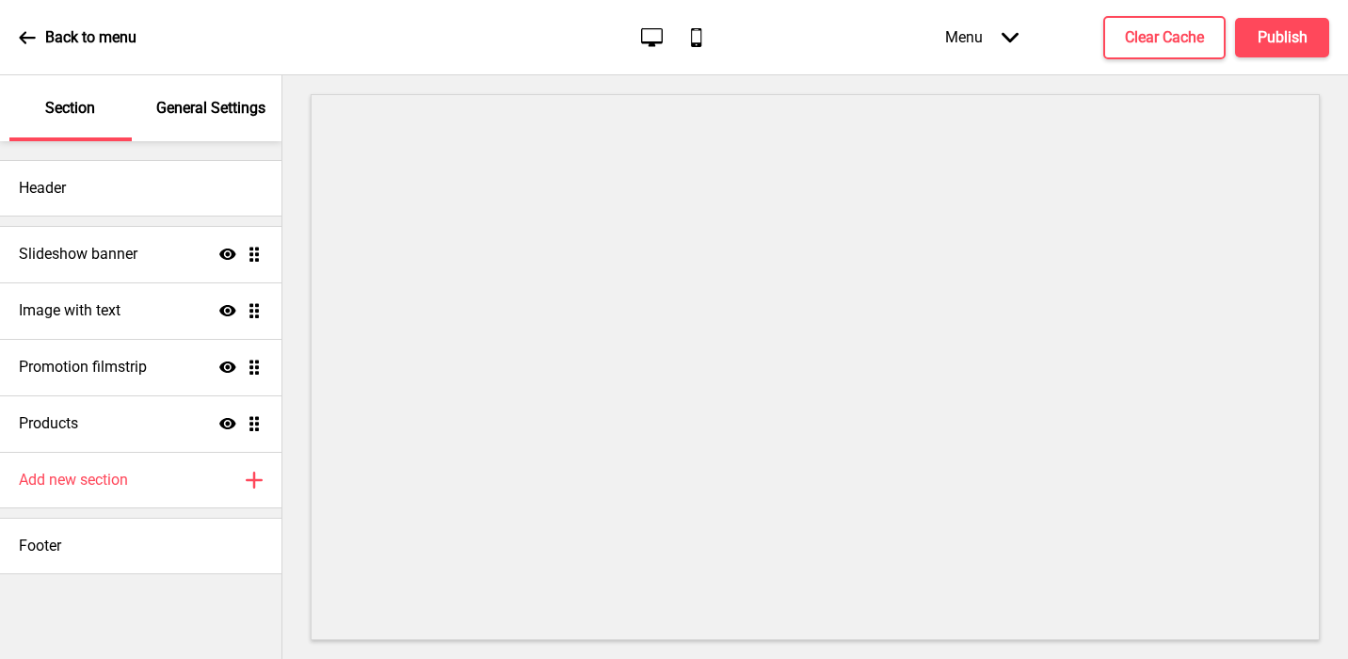
click at [203, 121] on div "General Settings" at bounding box center [212, 108] width 122 height 66
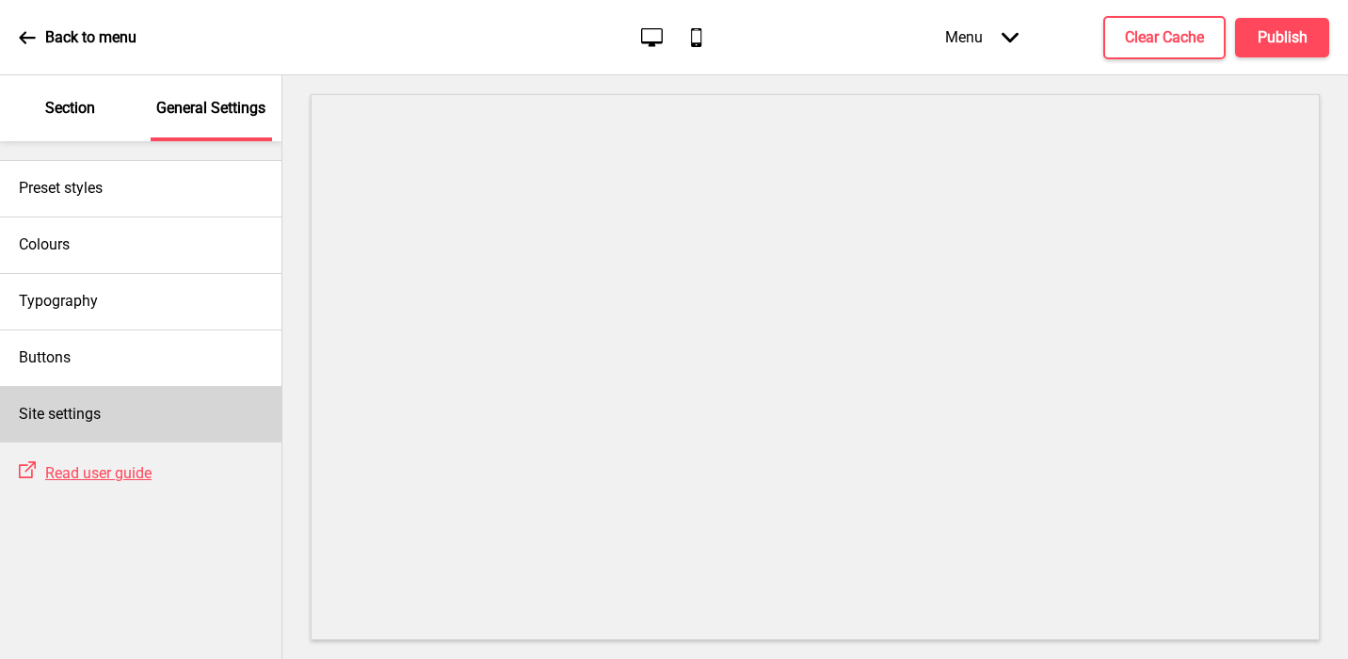
click at [114, 392] on div "Site settings" at bounding box center [141, 414] width 282 height 56
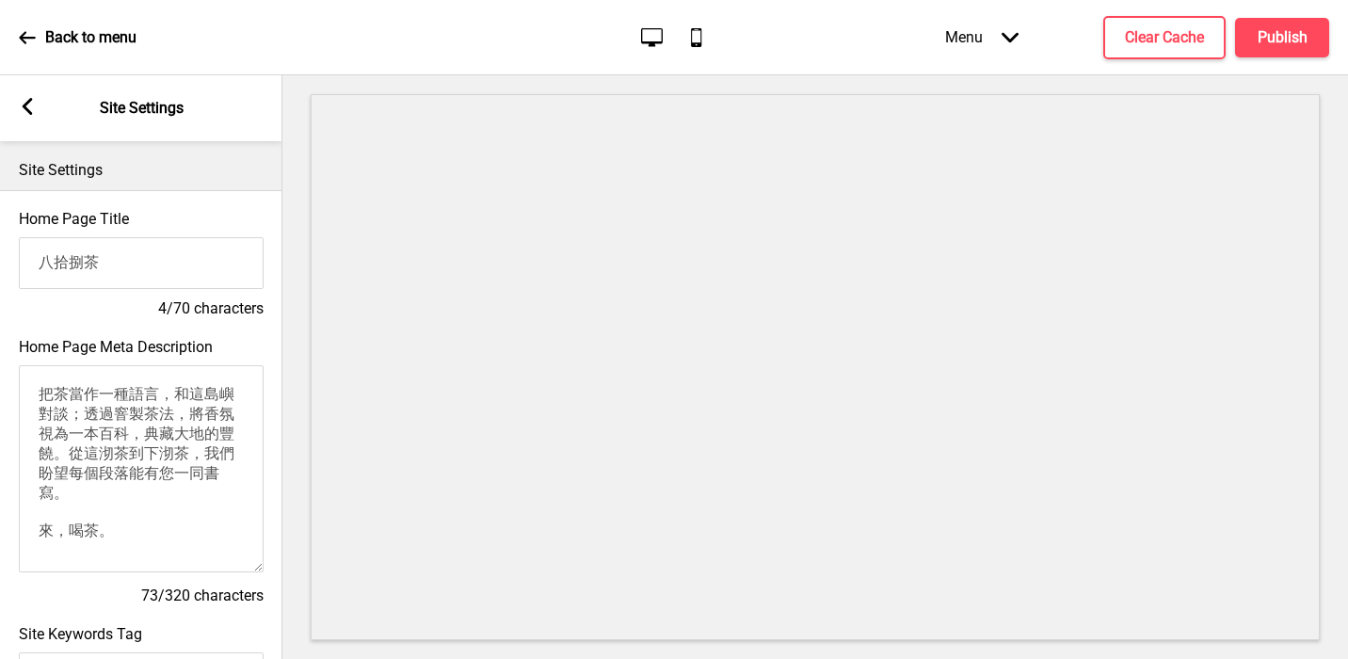
click at [96, 256] on input "八拾捌茶" at bounding box center [141, 263] width 245 height 52
click at [170, 439] on textarea "把茶當作一種語言，和這島嶼對談；透過窨製茶法，將香氛視為一本百科，典藏大地的豐饒。從這沏茶到下沏茶，我們盼望每個段落能有您一同書寫。 來，喝茶。" at bounding box center [141, 468] width 245 height 207
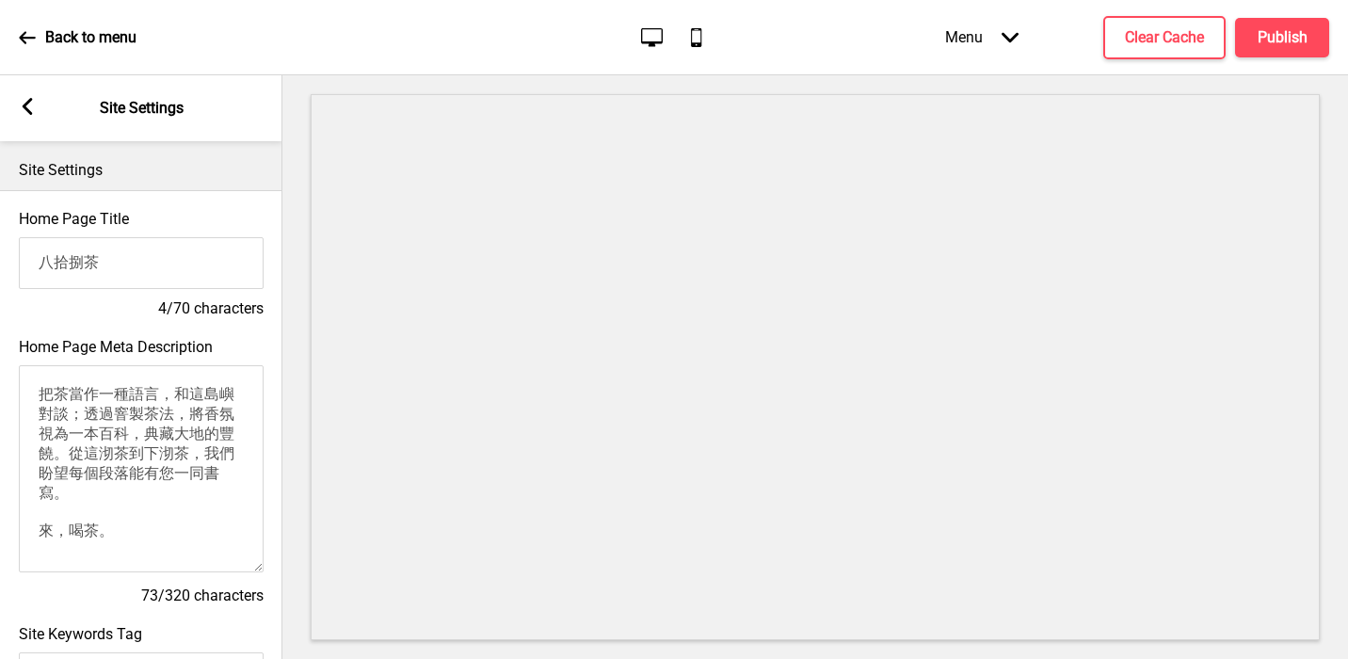
click at [170, 439] on textarea "把茶當作一種語言，和這島嶼對談；透過窨製茶法，將香氛視為一本百科，典藏大地的豐饒。從這沏茶到下沏茶，我們盼望每個段落能有您一同書寫。 來，喝茶。" at bounding box center [141, 468] width 245 height 207
drag, startPoint x: 163, startPoint y: 524, endPoint x: 26, endPoint y: 320, distance: 245.7
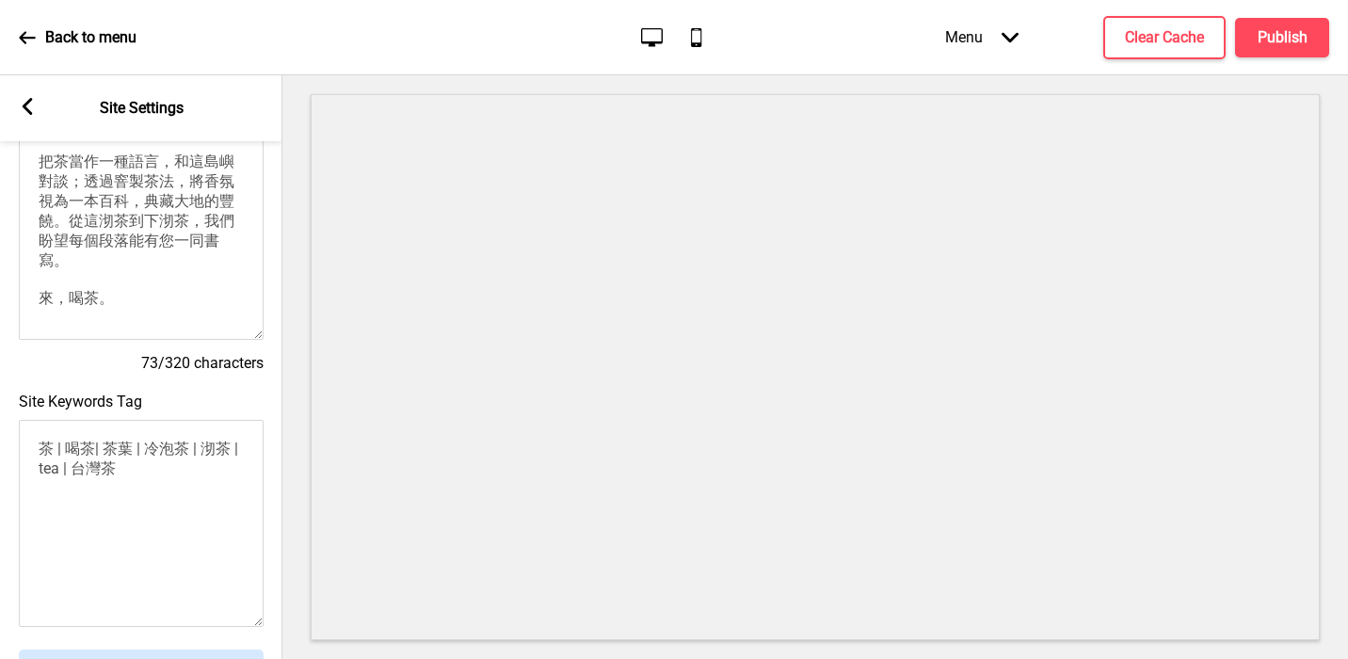
scroll to position [253, 0]
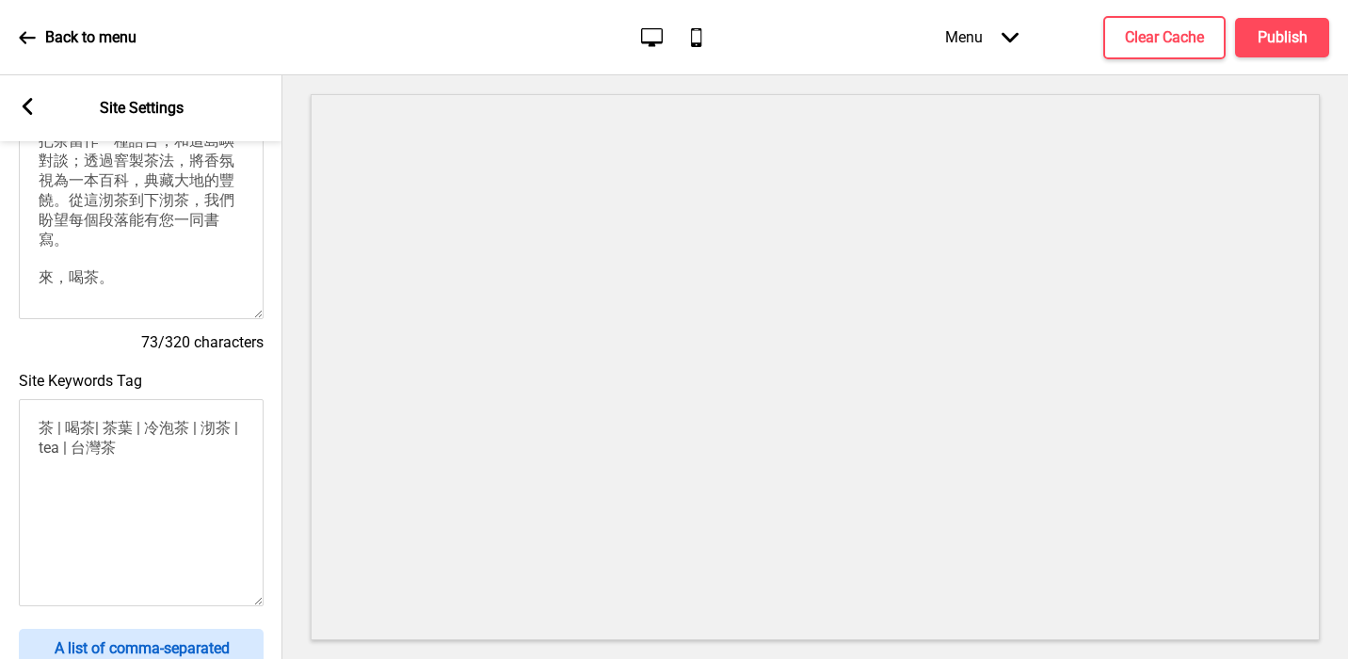
click at [126, 444] on textarea "茶 | 喝茶| 茶葉 | 冷泡茶 | 沏茶 | tea | 台灣茶" at bounding box center [141, 502] width 245 height 207
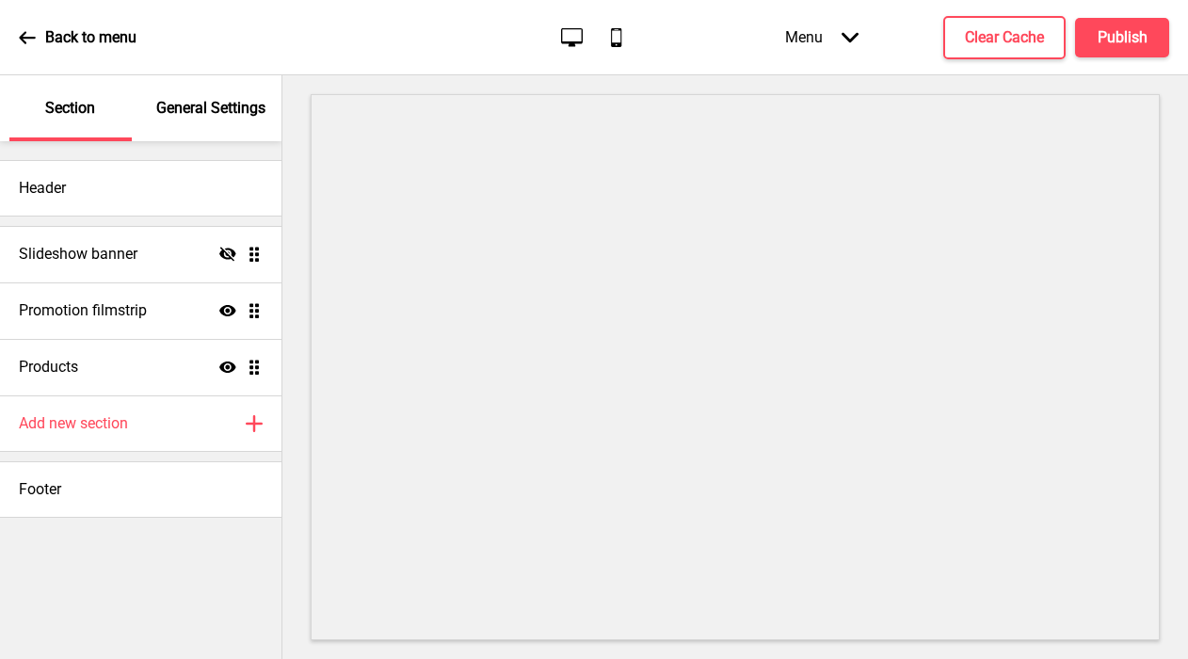
click at [213, 112] on p "General Settings" at bounding box center [210, 108] width 109 height 21
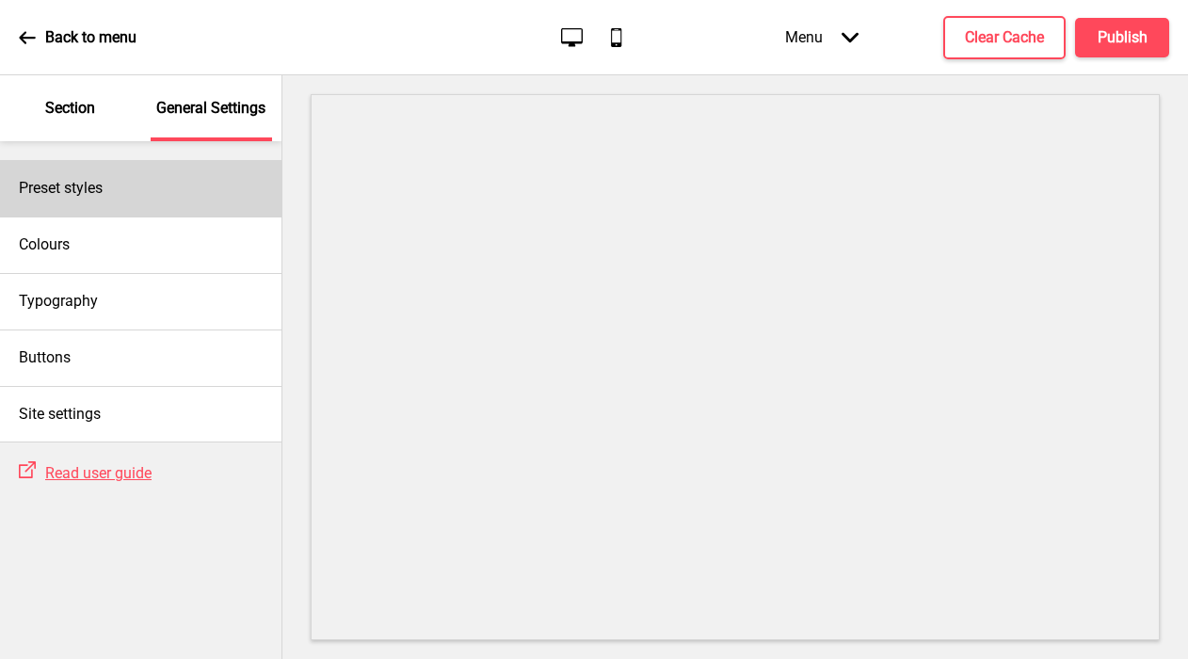
click at [136, 201] on div "Preset styles" at bounding box center [141, 188] width 282 height 56
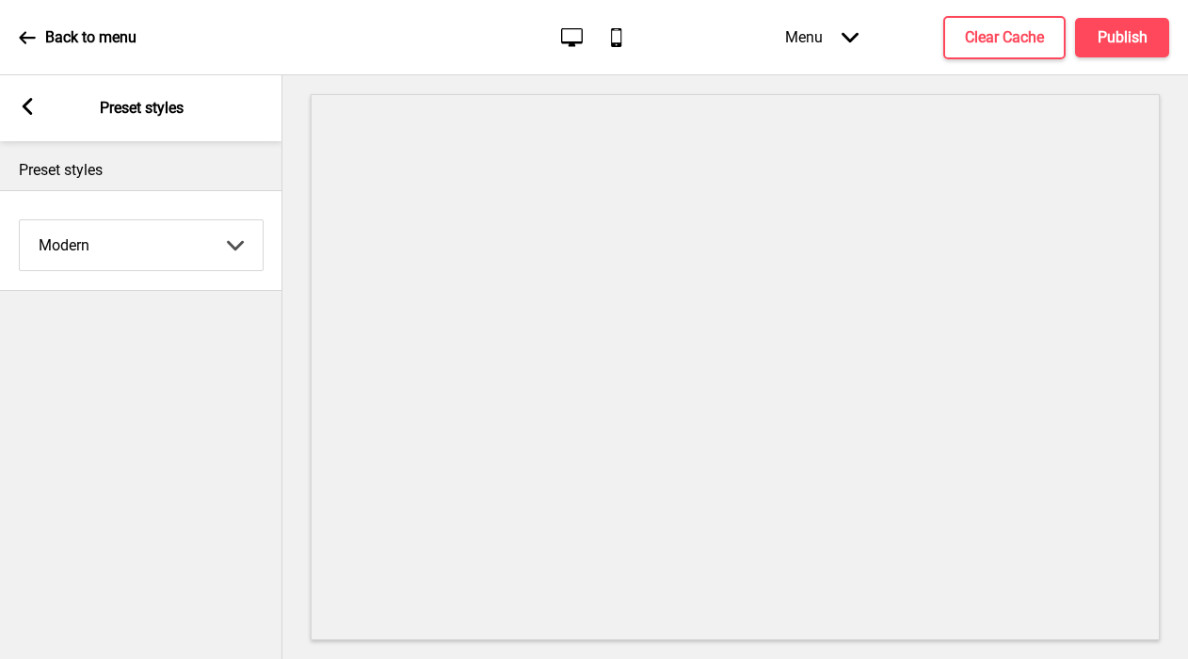
click at [78, 241] on select "Coffee Contrast Dark Earth Marine Minimalist Modern Oddle Pastel Yellow Fruits …" at bounding box center [141, 245] width 243 height 50
select select "minimalist"
click at [20, 220] on select "Coffee Contrast Dark Earth Marine Minimalist Modern Oddle Pastel Yellow Fruits …" at bounding box center [141, 245] width 243 height 50
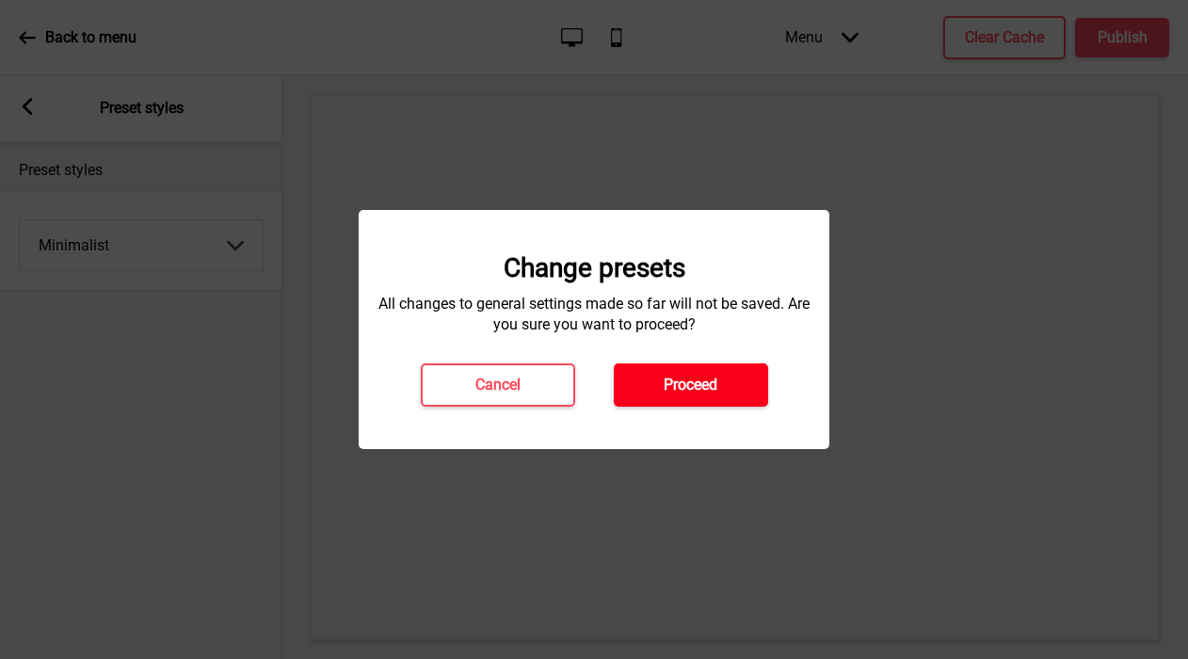
click at [629, 373] on button "Proceed" at bounding box center [691, 384] width 154 height 43
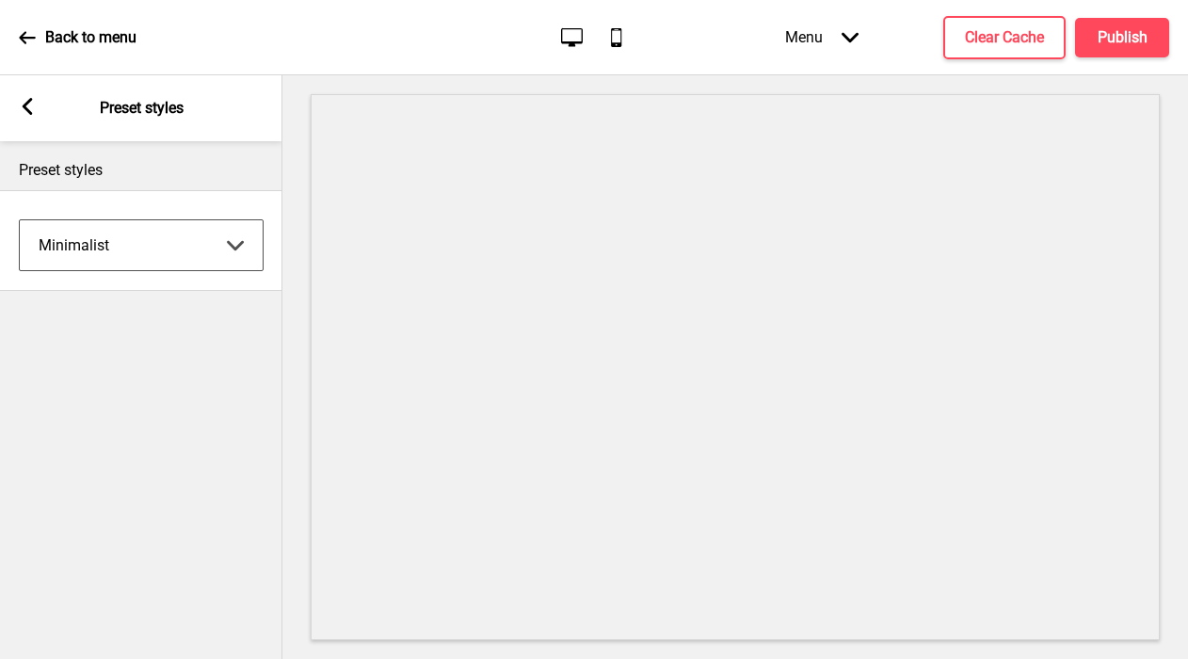
click at [24, 112] on rect at bounding box center [27, 106] width 17 height 17
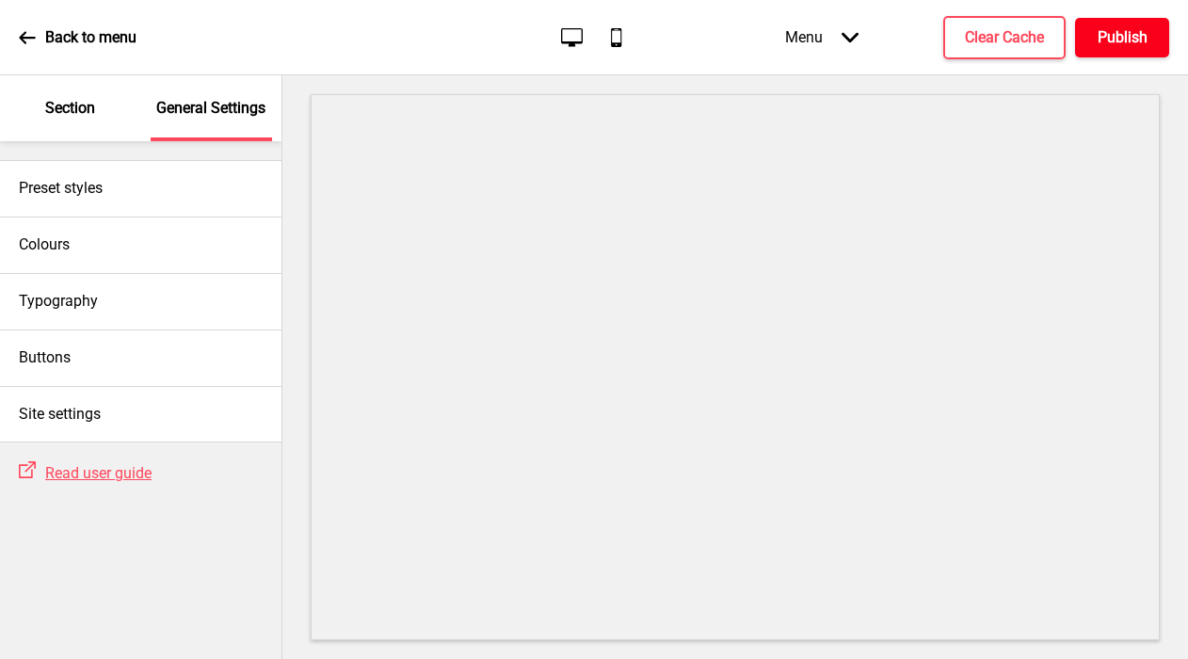
click at [1103, 42] on h4 "Publish" at bounding box center [1123, 37] width 50 height 21
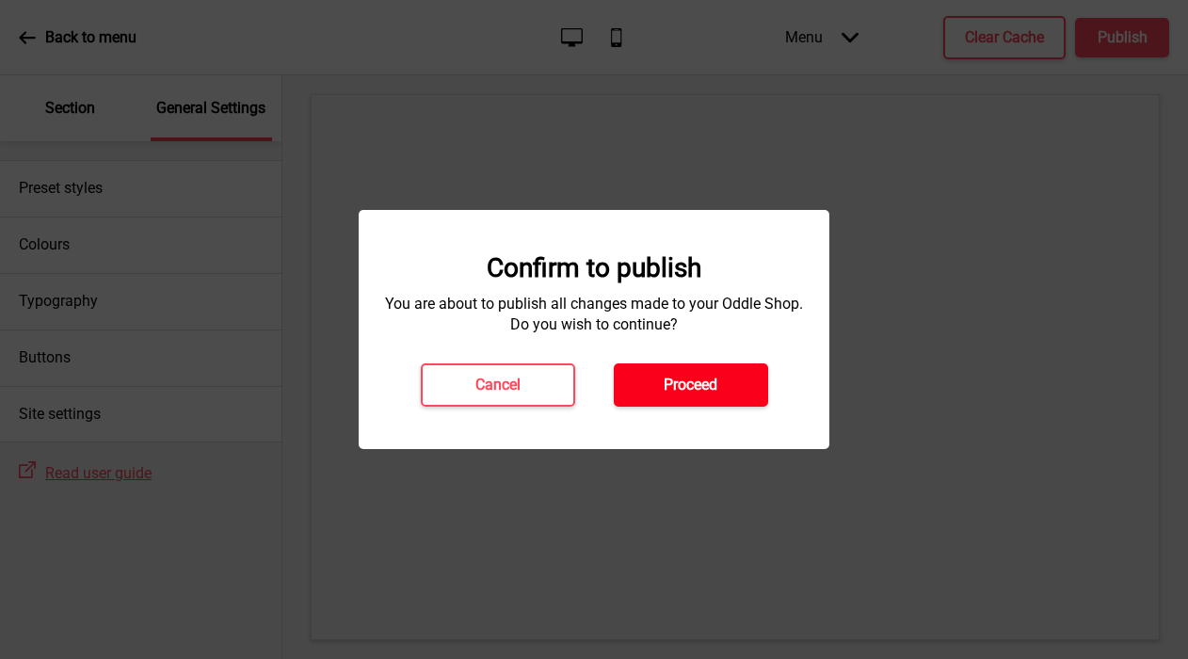
click at [684, 387] on h4 "Proceed" at bounding box center [691, 385] width 54 height 21
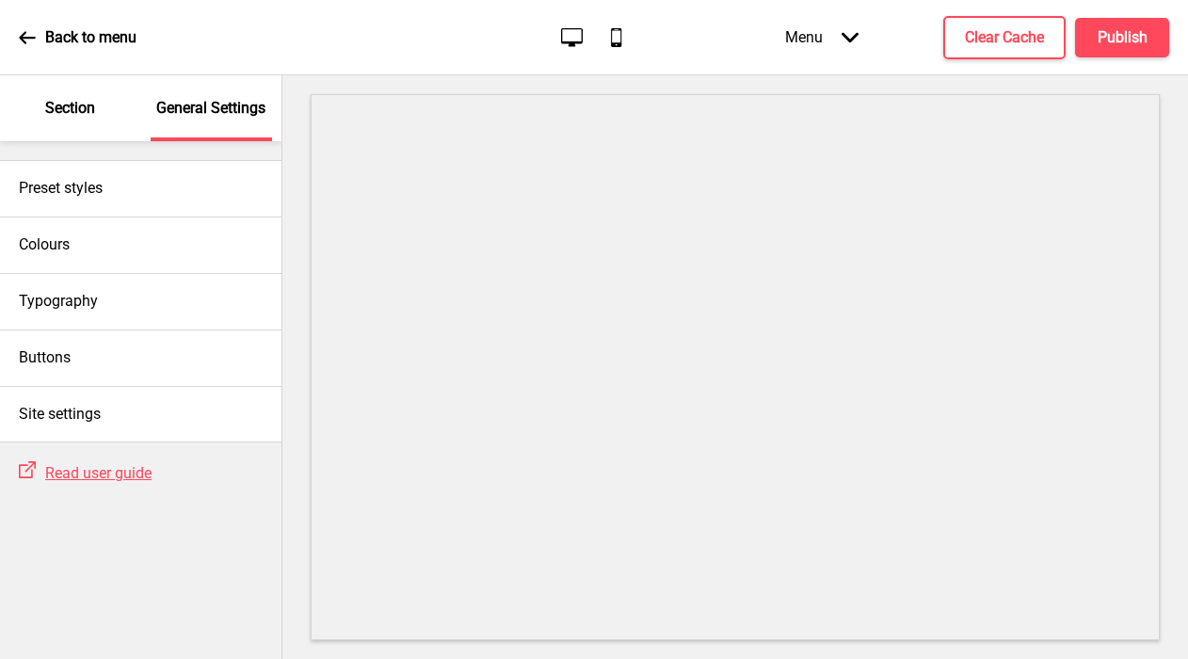
click at [75, 124] on div "Section" at bounding box center [70, 108] width 122 height 66
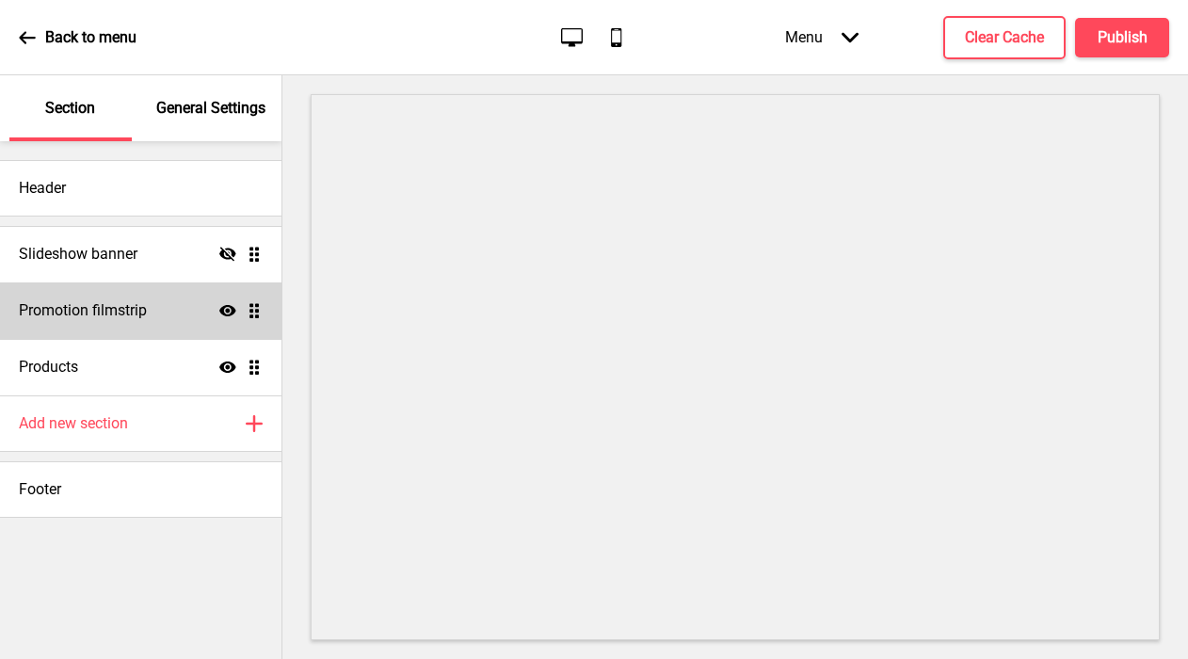
drag, startPoint x: 219, startPoint y: 254, endPoint x: 201, endPoint y: 289, distance: 39.2
click at [219, 254] on icon at bounding box center [227, 254] width 17 height 14
click at [154, 307] on div "Promotion filmstrip Show Drag" at bounding box center [141, 310] width 282 height 56
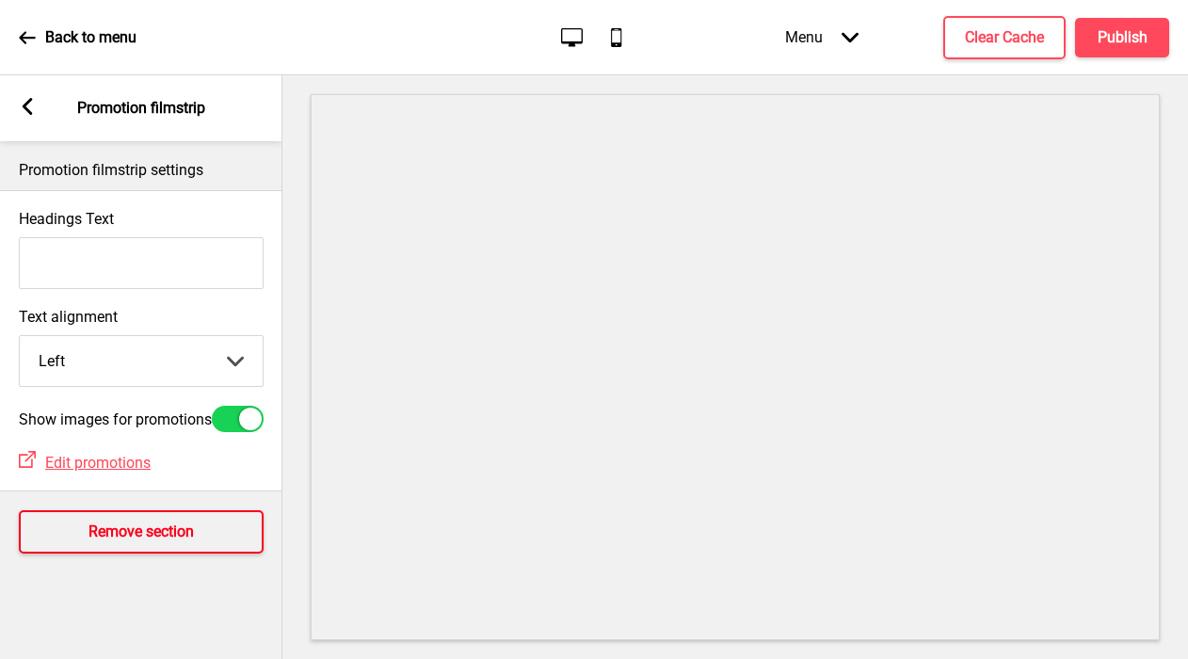
click at [121, 542] on h4 "Remove section" at bounding box center [141, 532] width 105 height 21
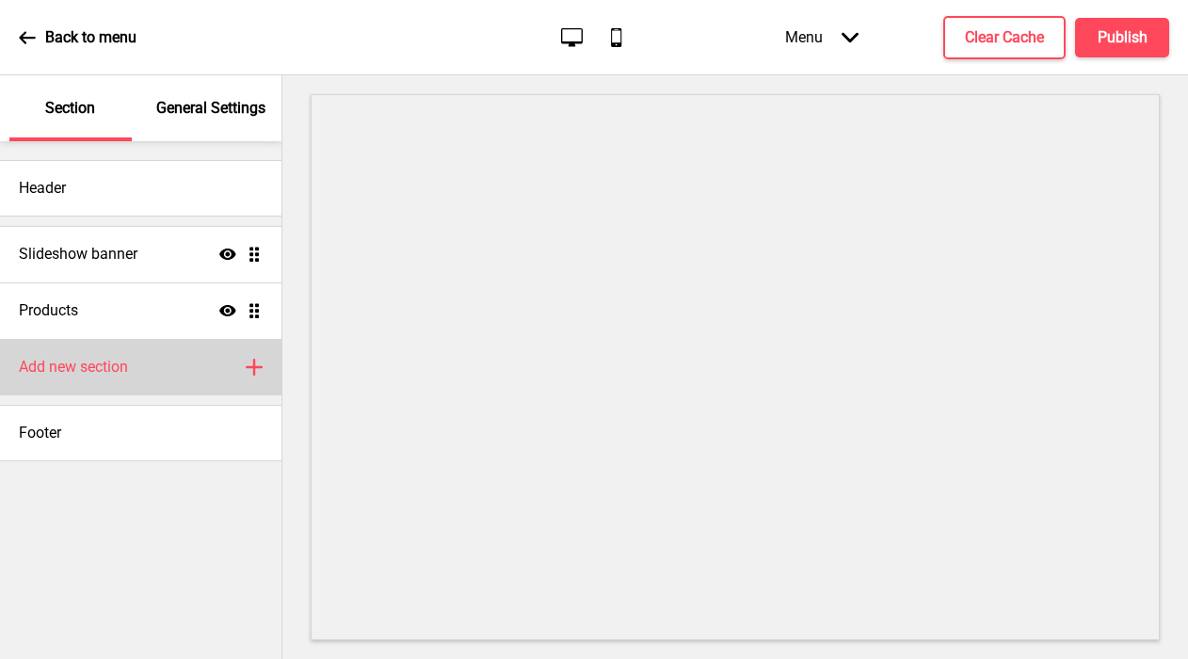
click at [71, 357] on h4 "Add new section" at bounding box center [73, 367] width 109 height 21
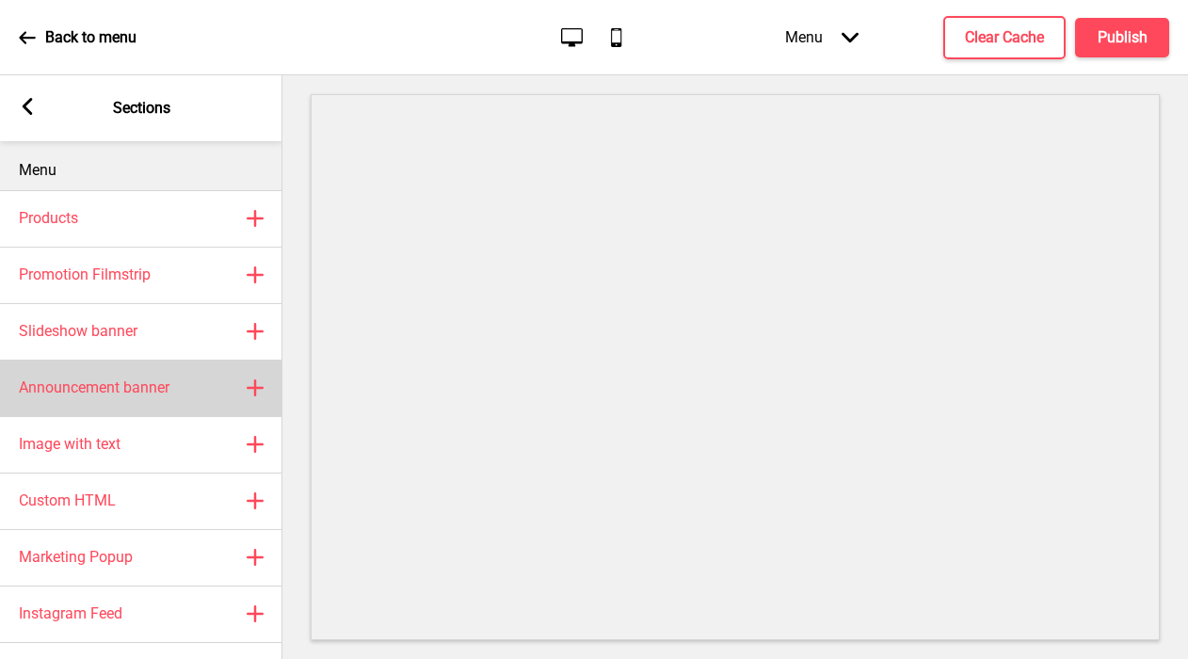
click at [110, 398] on div "Announcement banner Plus" at bounding box center [141, 388] width 282 height 56
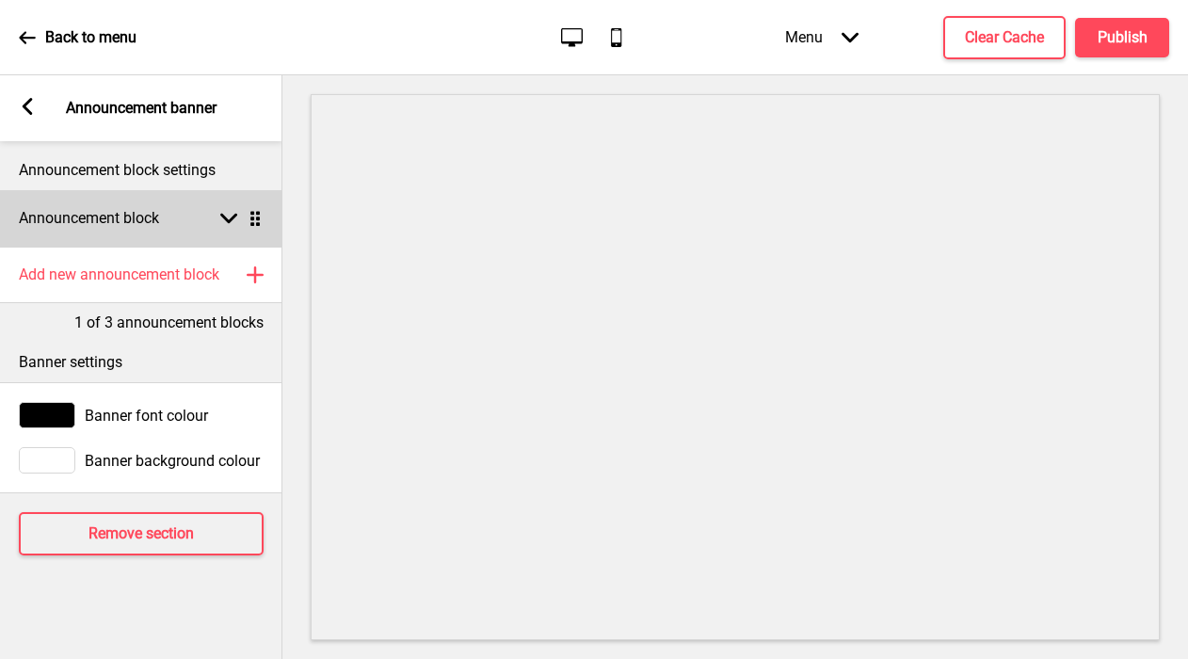
click at [132, 236] on div "Announcement block Arrow down Drag" at bounding box center [141, 218] width 282 height 56
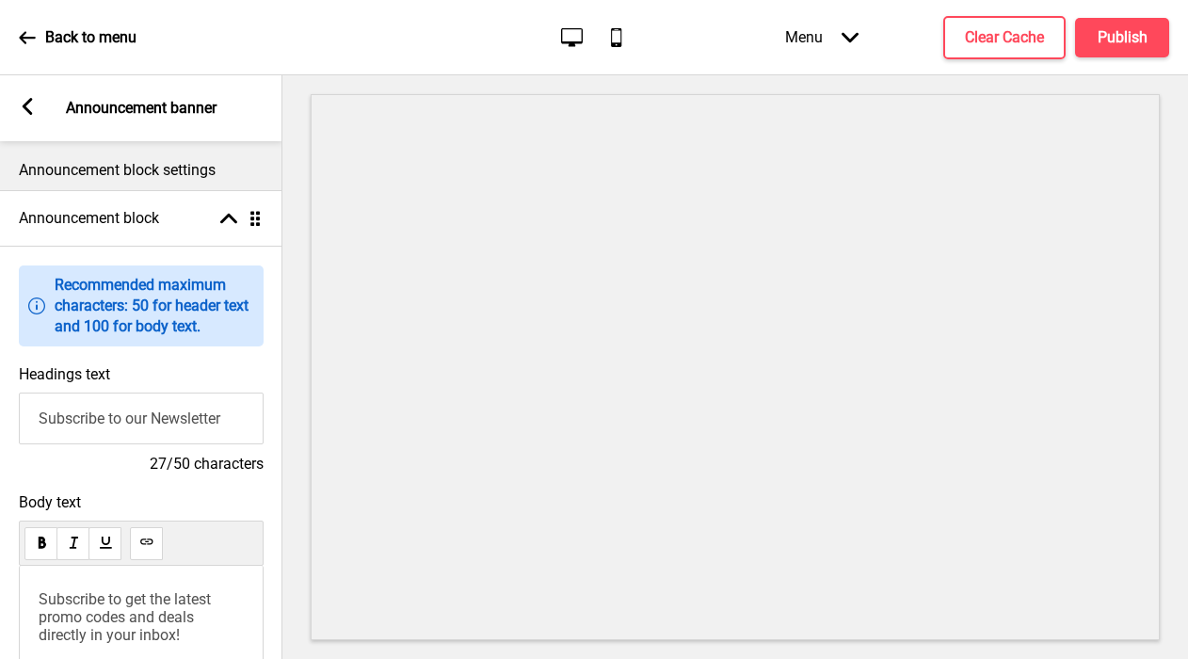
click at [105, 404] on input "Subscribe to our Newsletter" at bounding box center [141, 419] width 245 height 52
type input "Welcome to Sawadee Thai Cuisine"
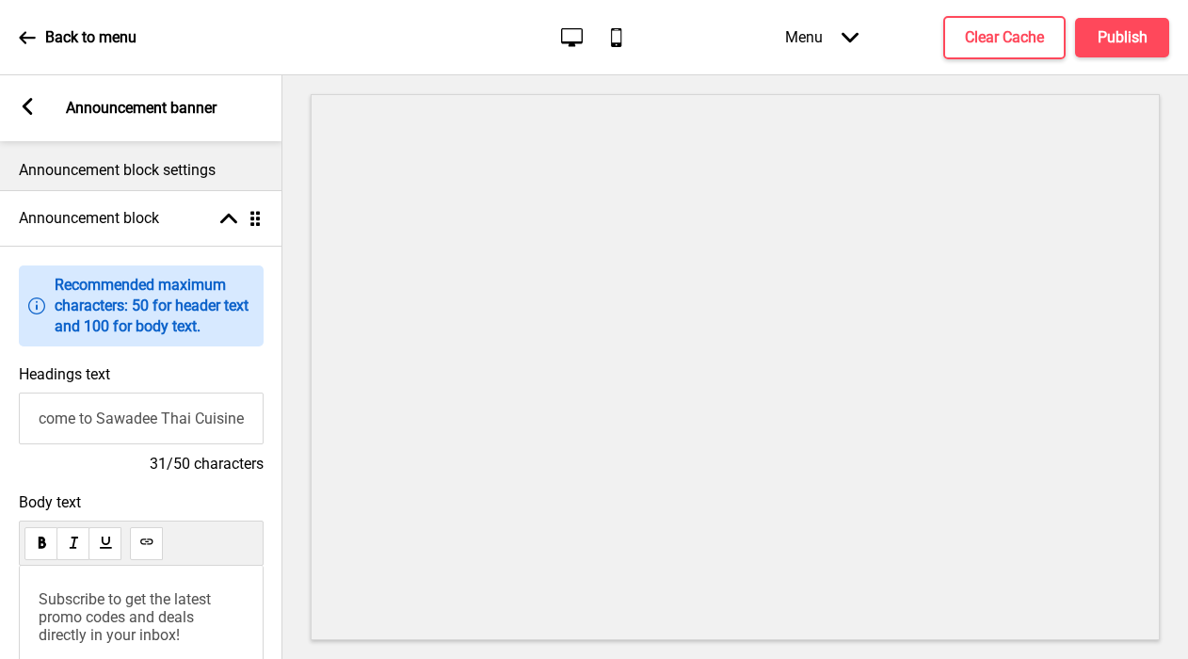
click at [93, 609] on span "Subscribe to get the latest promo codes and deals directly in your inbox!" at bounding box center [127, 617] width 176 height 54
click at [31, 88] on div "Arrow left Announcement banner" at bounding box center [141, 108] width 282 height 66
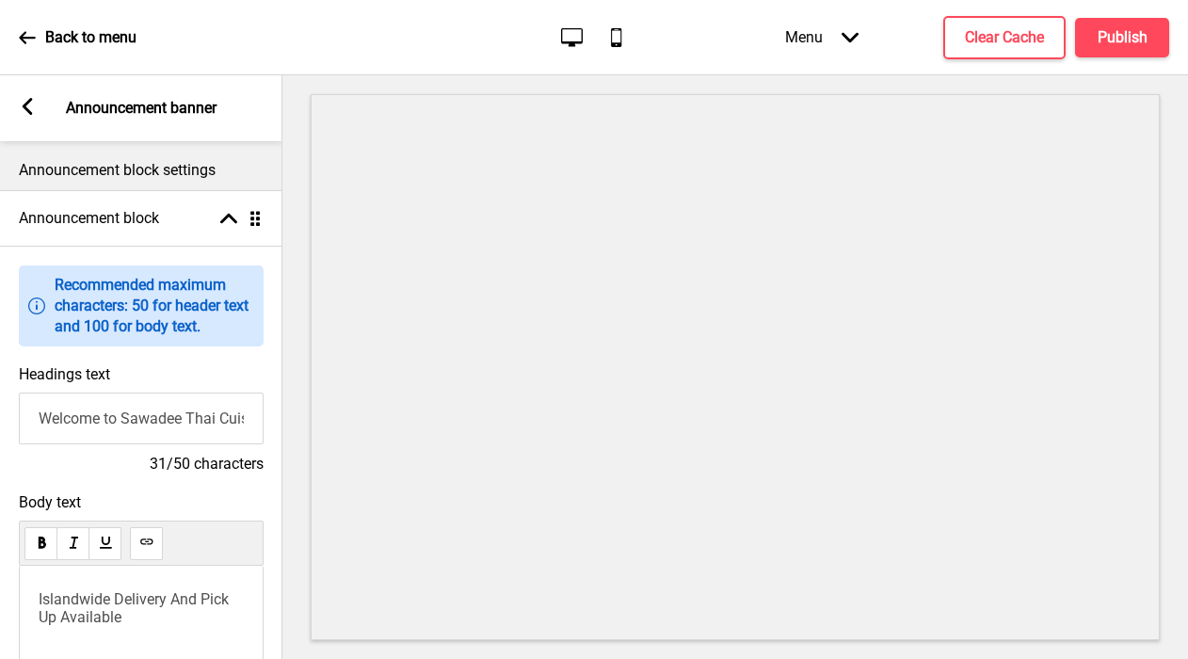
click at [31, 102] on icon at bounding box center [28, 106] width 10 height 17
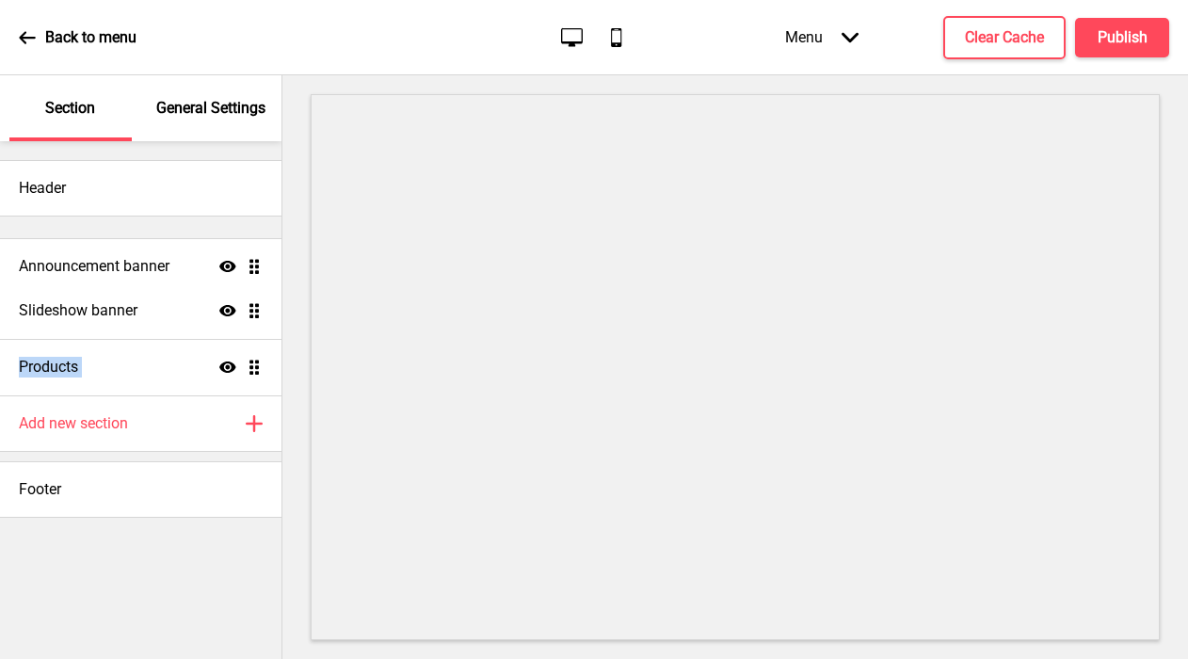
drag, startPoint x: 260, startPoint y: 367, endPoint x: 262, endPoint y: 266, distance: 100.8
click at [262, 266] on ul "Slideshow banner Show Drag Products Show Drag Announcement banner Show Drag" at bounding box center [141, 310] width 282 height 169
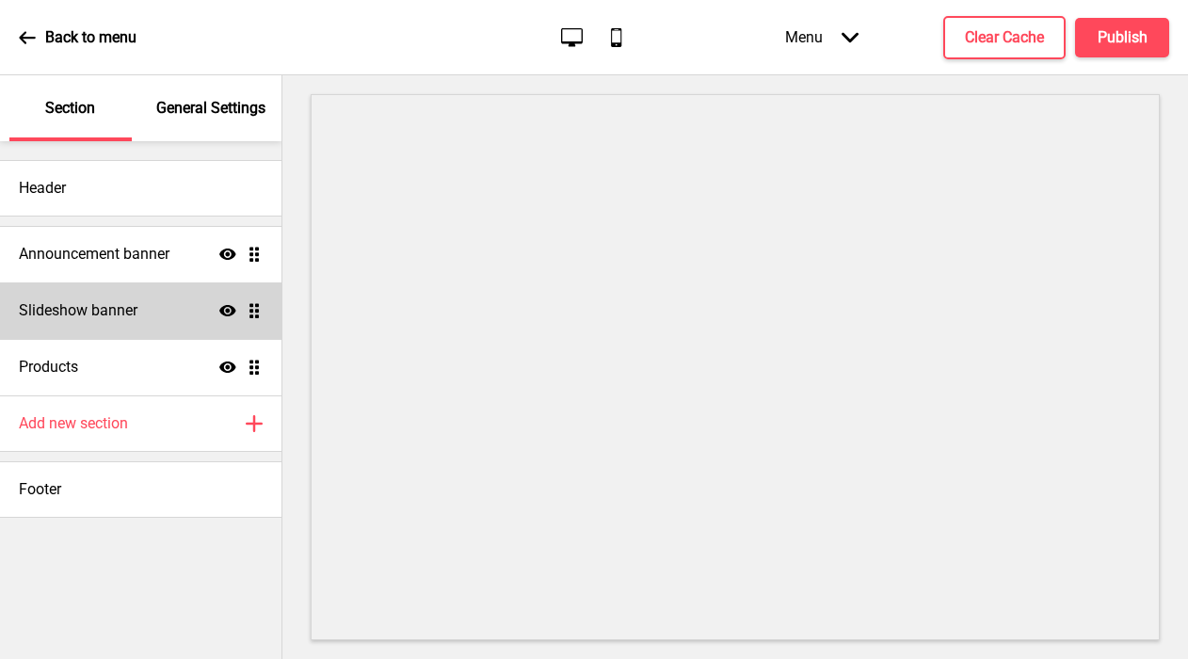
click at [150, 313] on div "Slideshow banner Show Drag" at bounding box center [141, 310] width 282 height 56
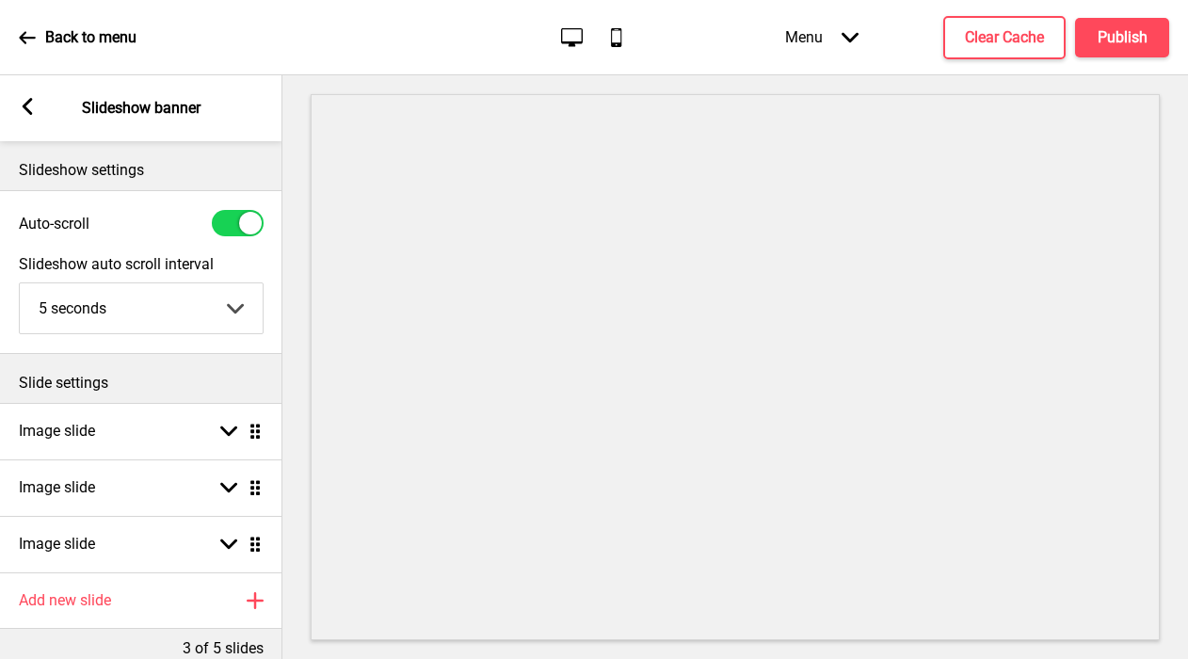
click at [233, 226] on div at bounding box center [238, 223] width 52 height 26
checkbox input "false"
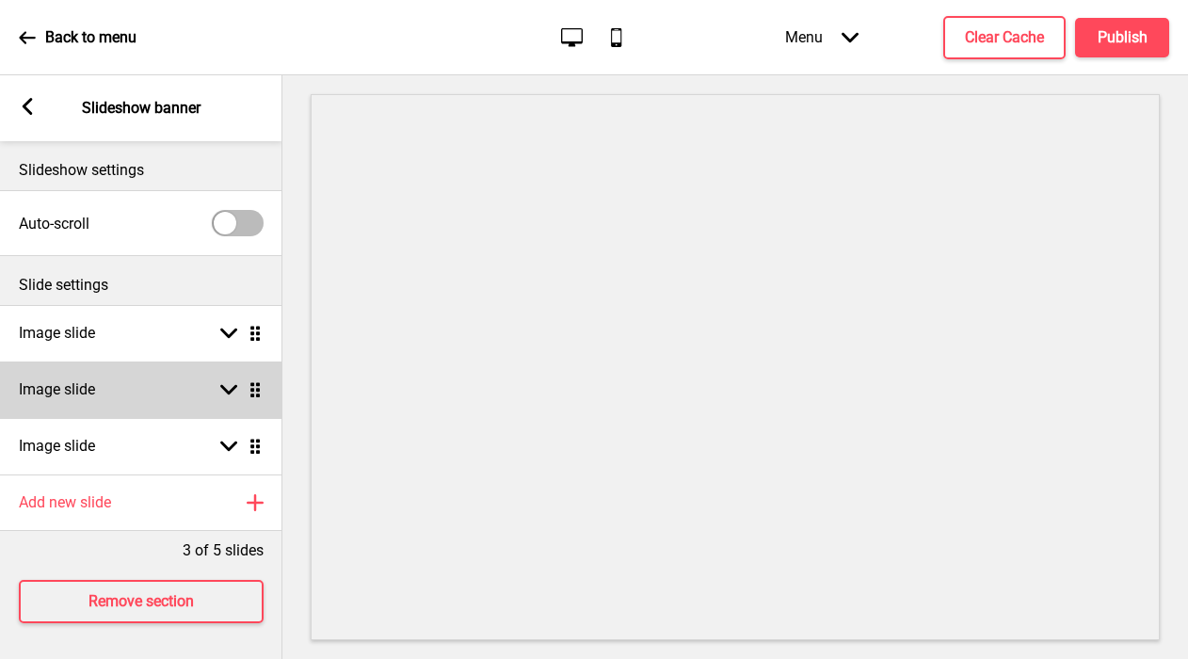
click at [145, 405] on div "Image slide Arrow down Drag" at bounding box center [141, 390] width 282 height 56
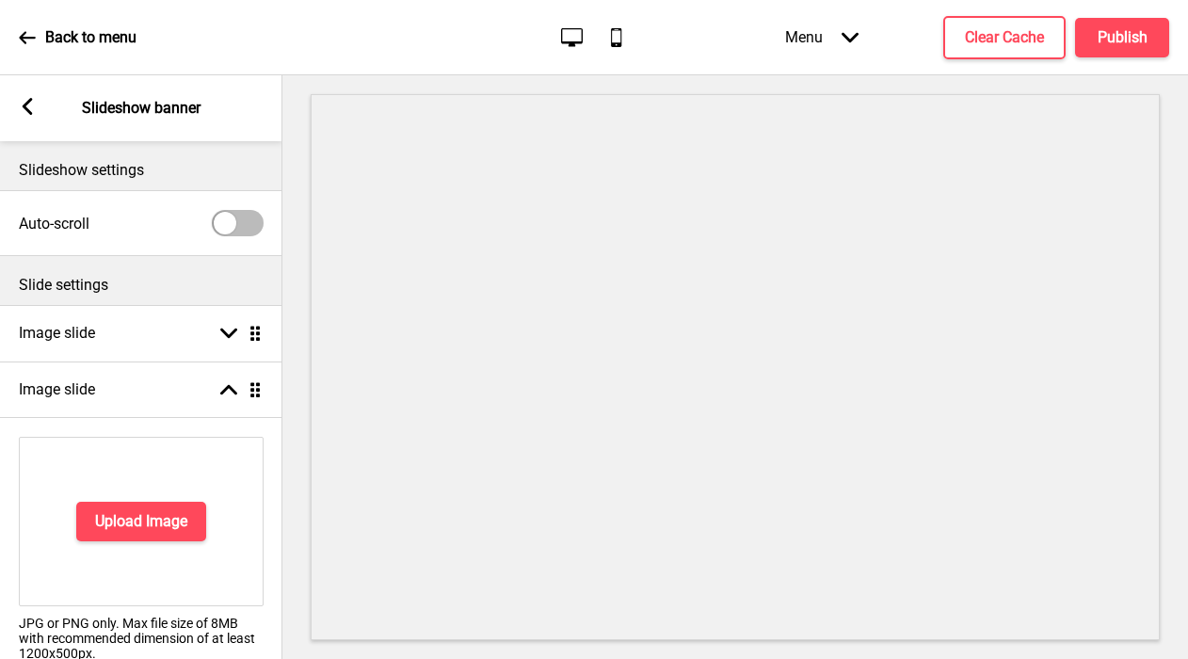
scroll to position [182, 0]
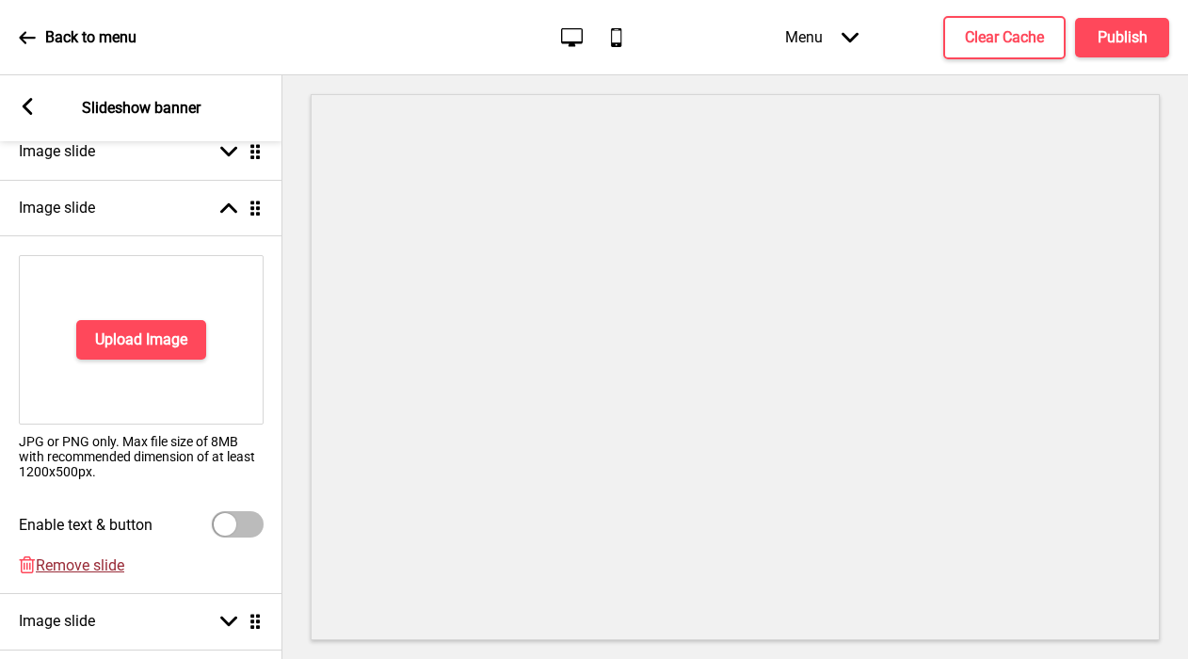
click at [98, 571] on span "Remove slide" at bounding box center [80, 565] width 89 height 18
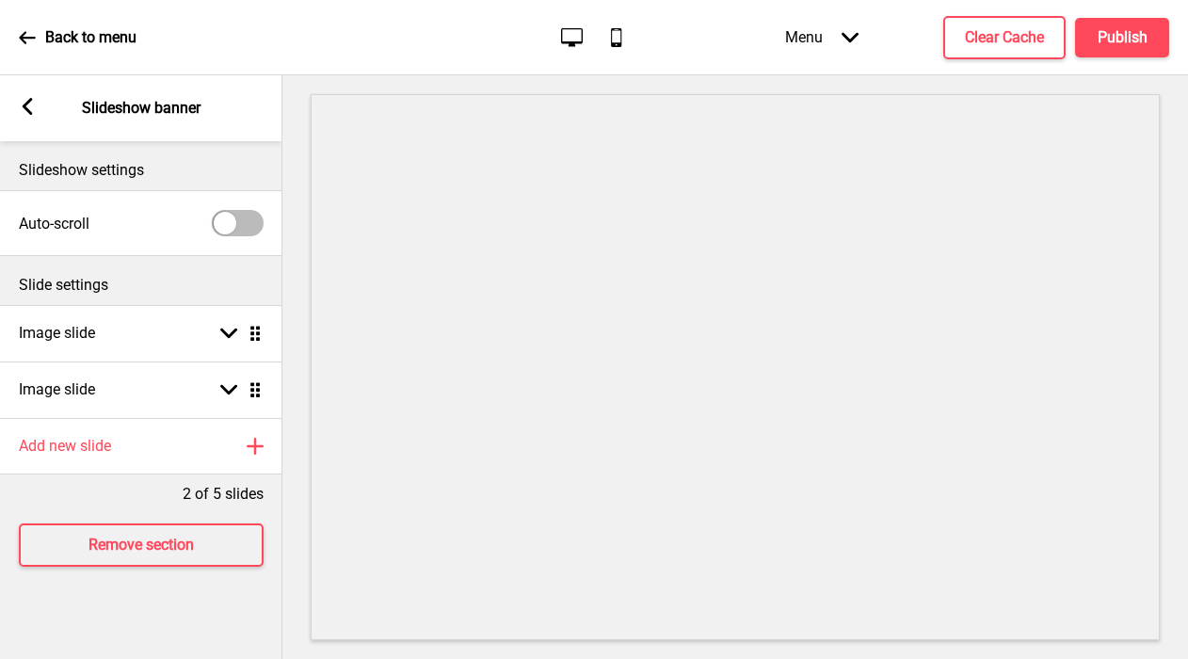
scroll to position [0, 0]
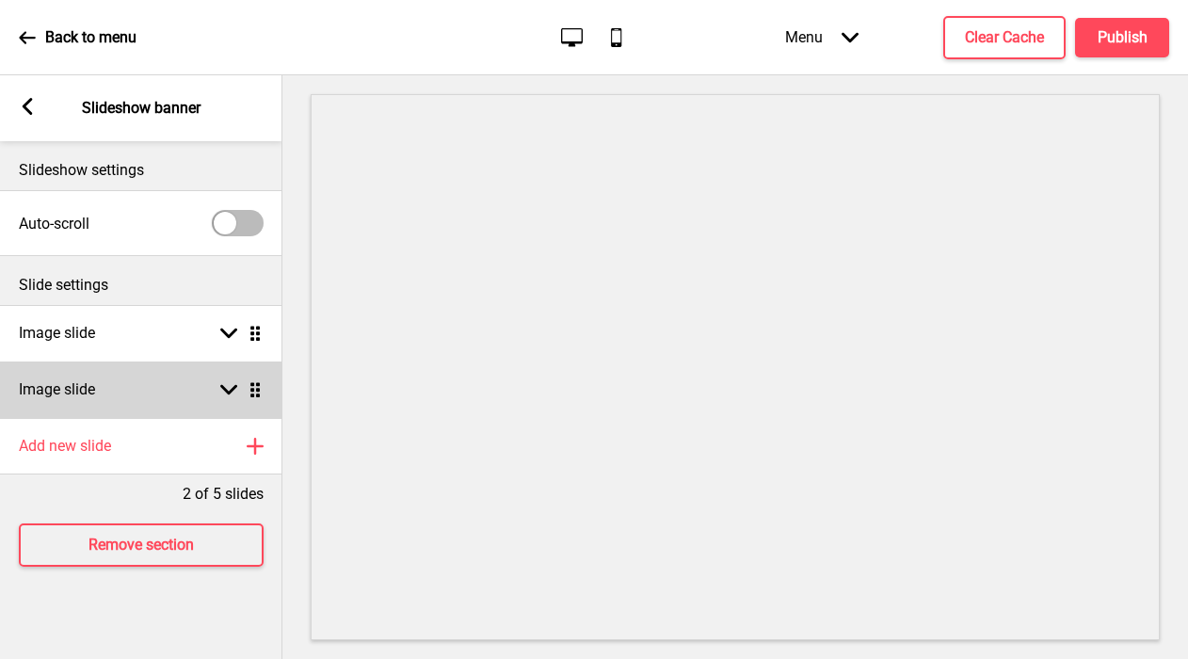
click at [104, 397] on div "Image slide Arrow down Drag" at bounding box center [141, 390] width 282 height 56
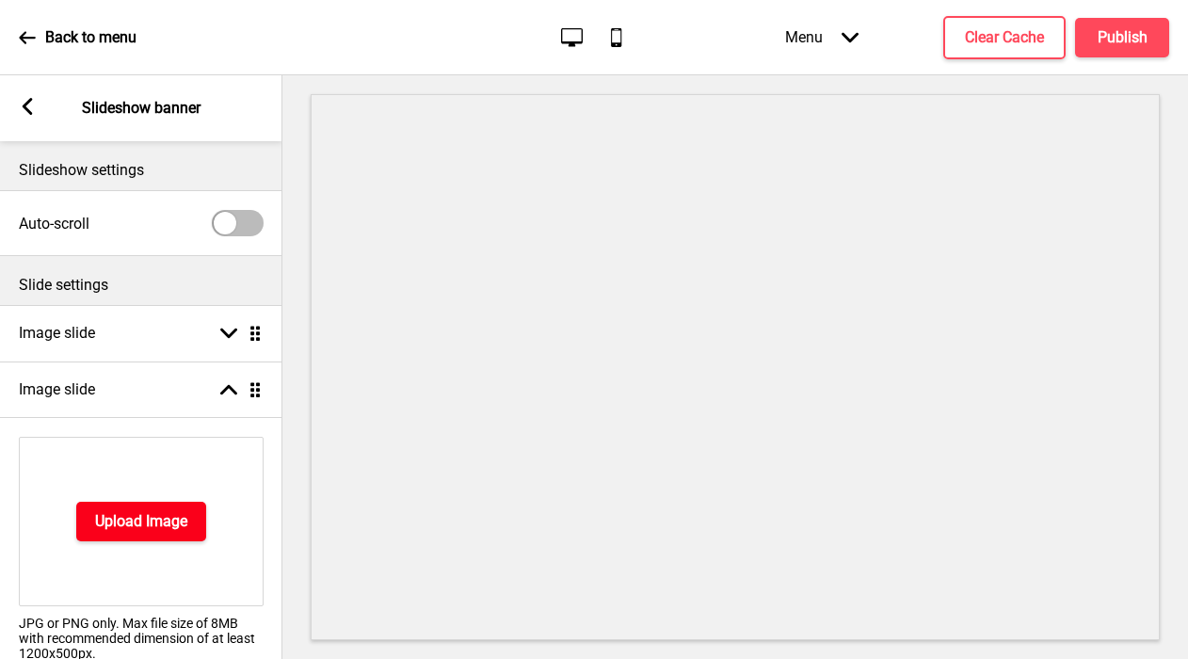
scroll to position [252, 0]
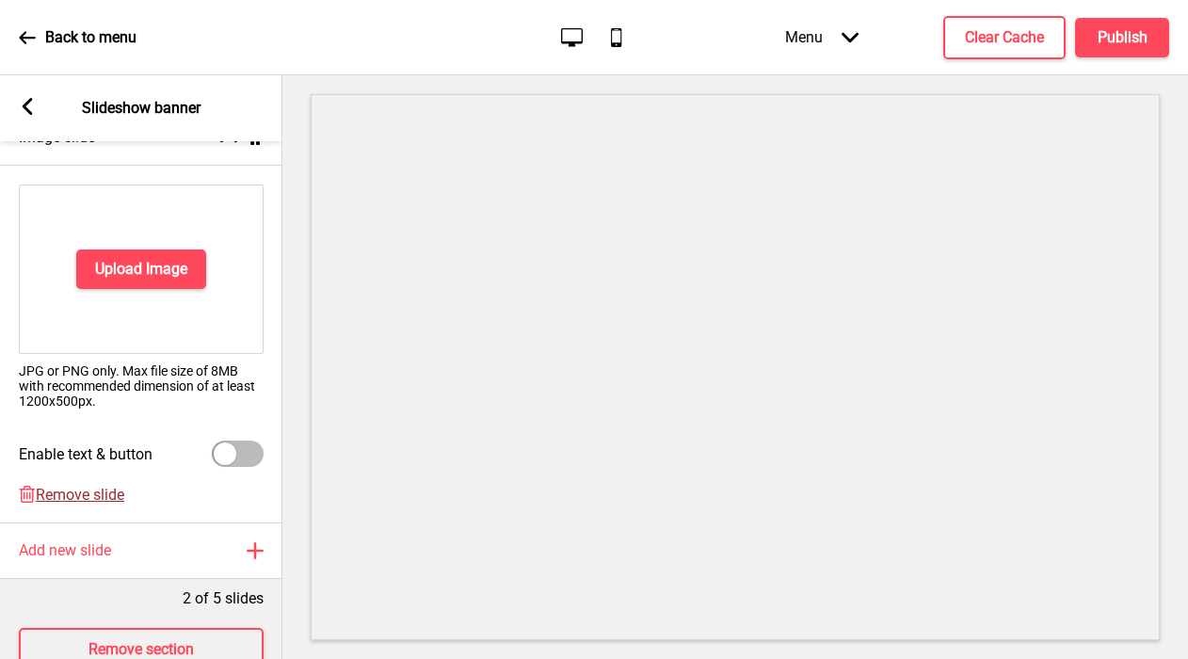
click at [80, 486] on span "Remove slide" at bounding box center [80, 495] width 89 height 18
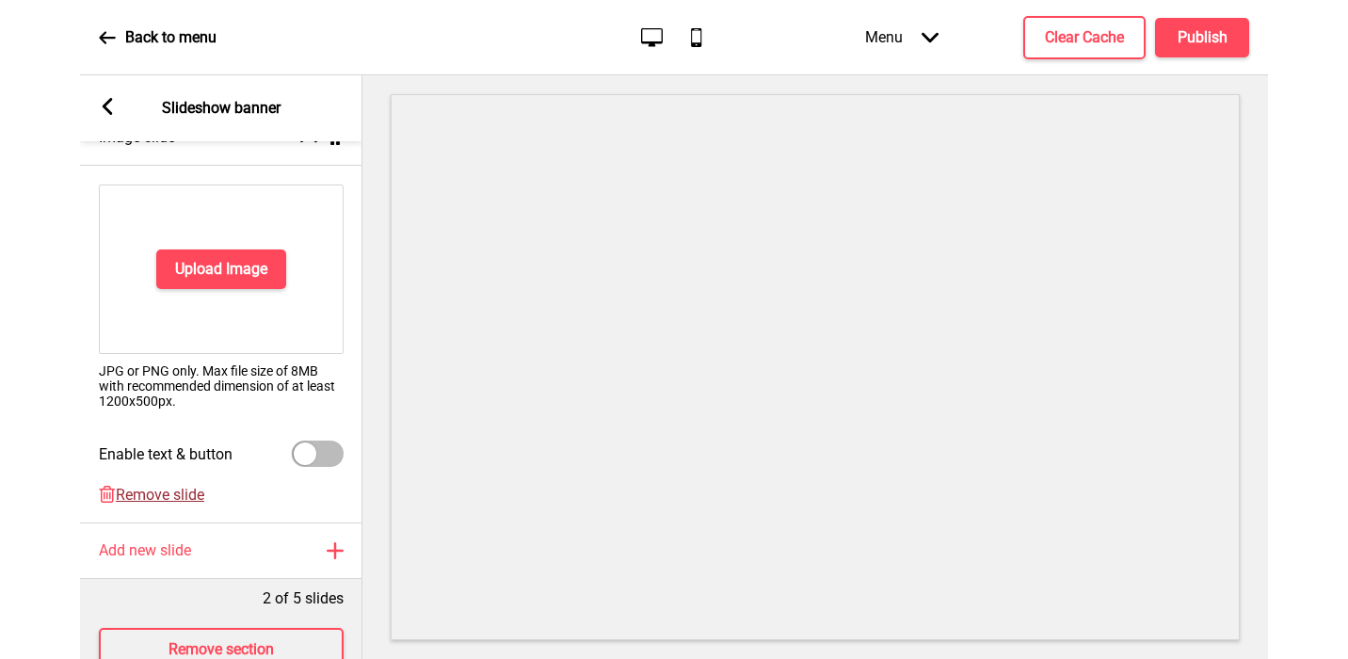
scroll to position [0, 0]
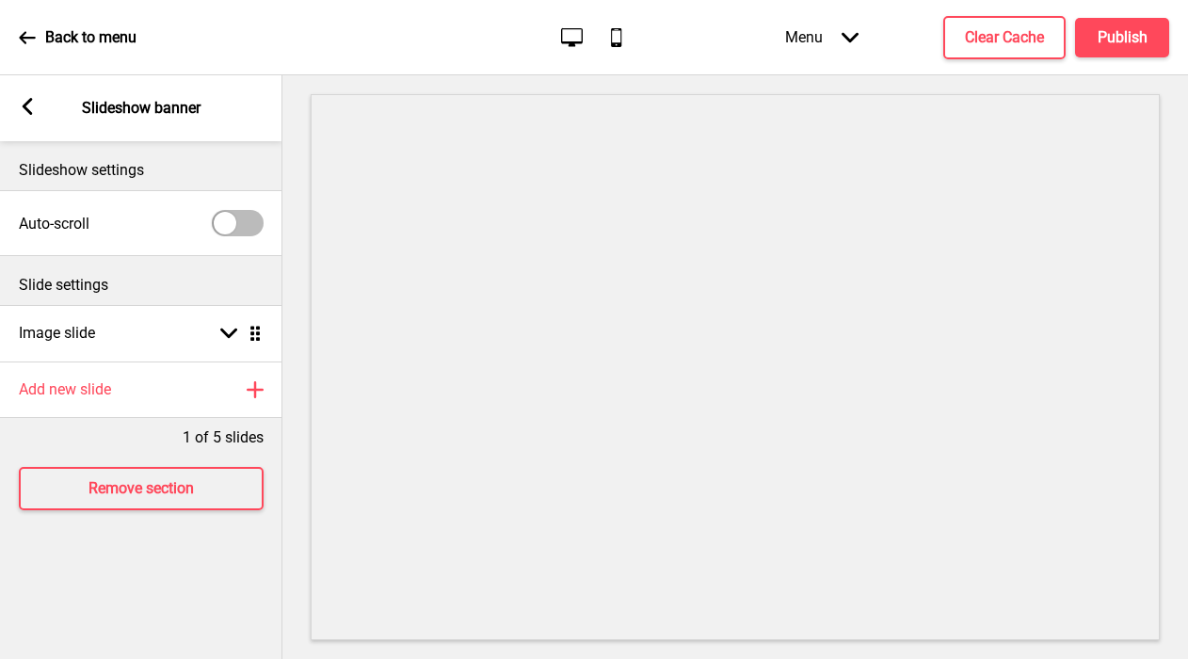
click at [23, 107] on icon at bounding box center [28, 106] width 10 height 17
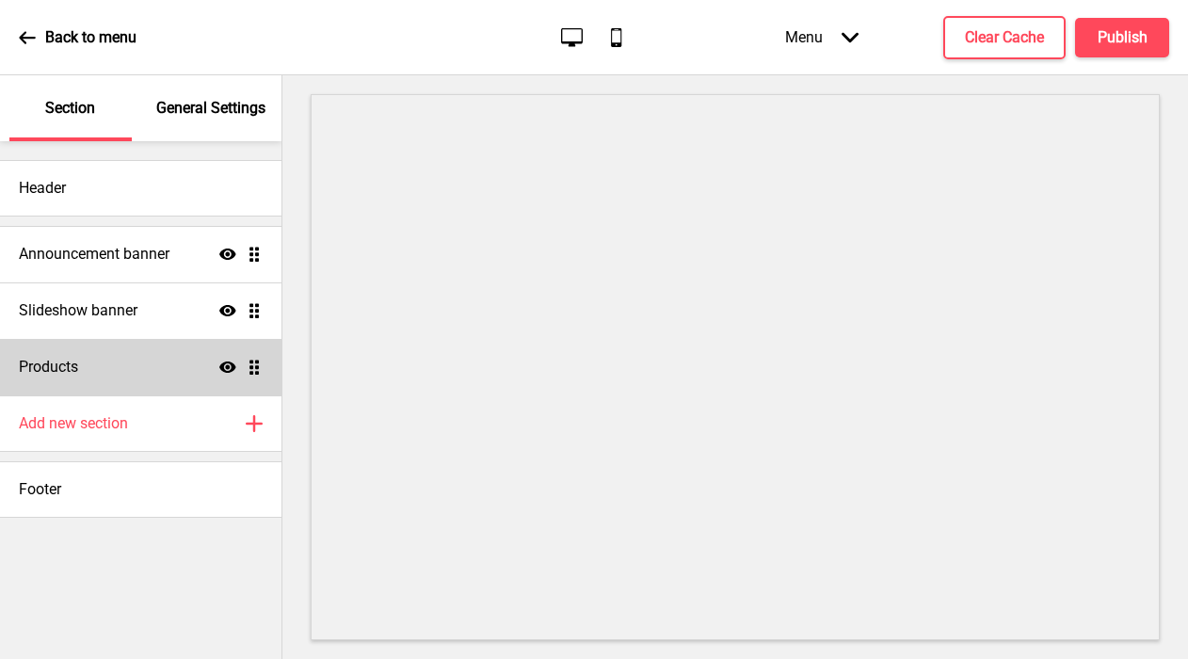
click at [128, 360] on div "Products Show Drag" at bounding box center [141, 367] width 282 height 56
select select "side"
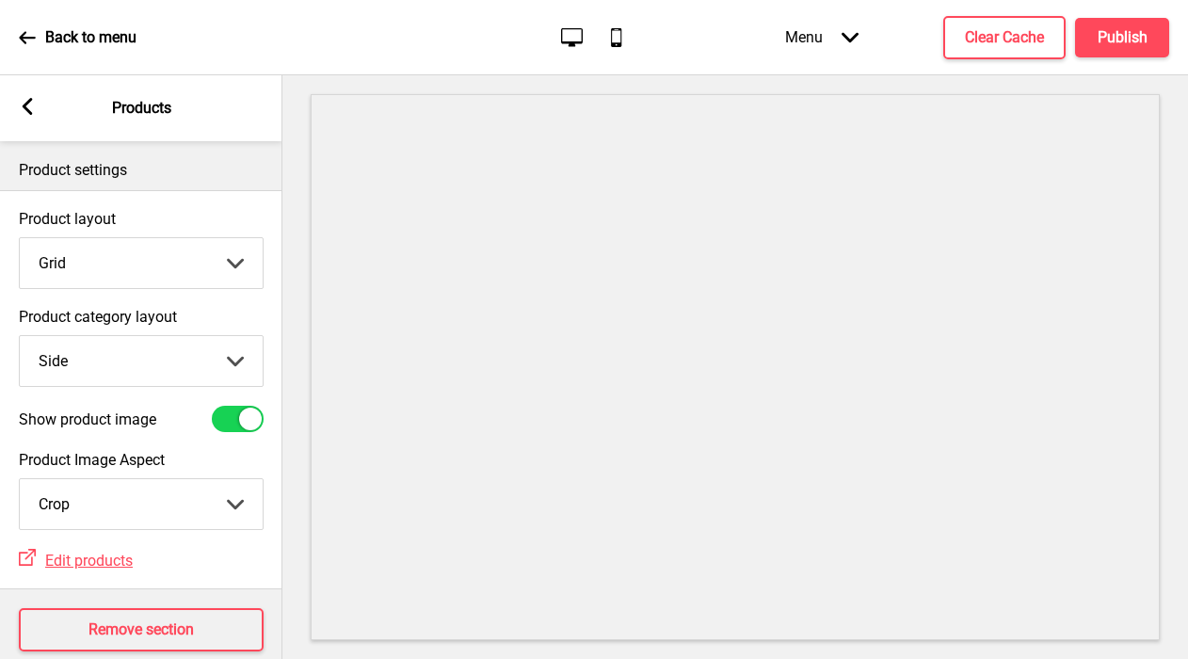
click at [120, 278] on select "Grid List" at bounding box center [141, 263] width 243 height 50
select select "list"
click at [20, 238] on select "Grid List" at bounding box center [141, 263] width 243 height 50
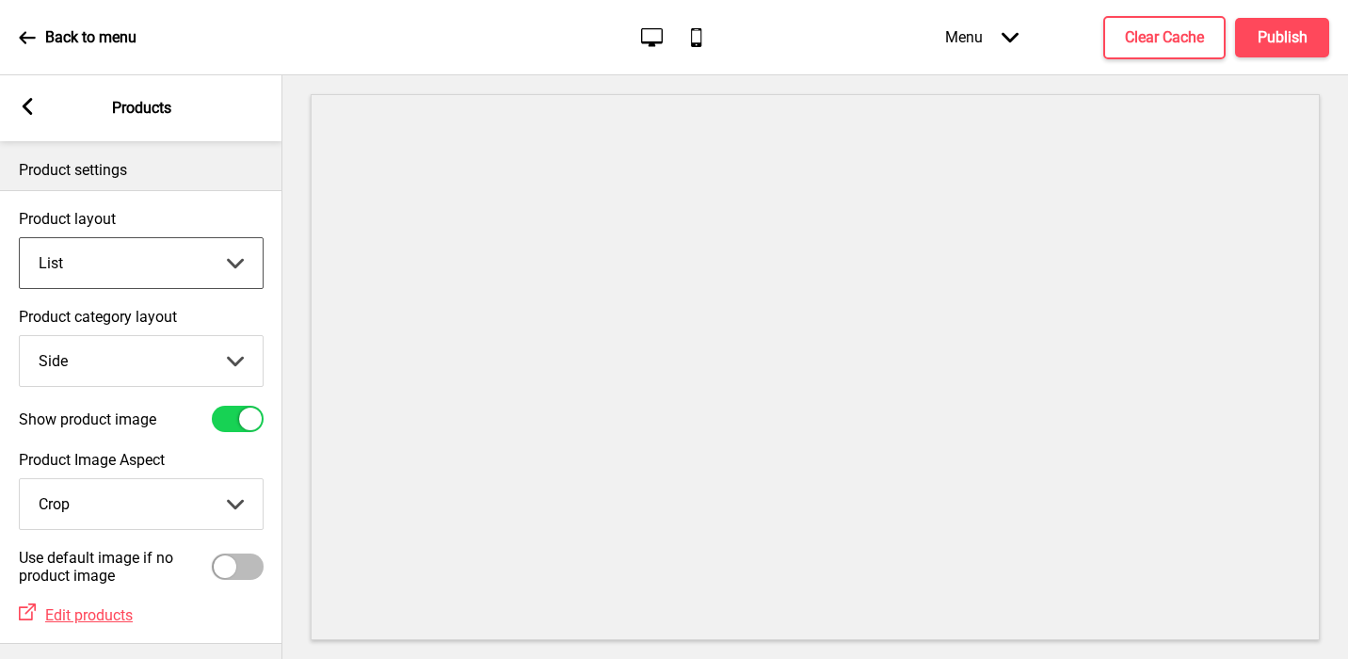
click at [121, 348] on select "Top Side" at bounding box center [141, 361] width 243 height 50
select select "top"
click at [20, 336] on select "Top Side" at bounding box center [141, 361] width 243 height 50
click at [28, 104] on icon at bounding box center [28, 106] width 10 height 17
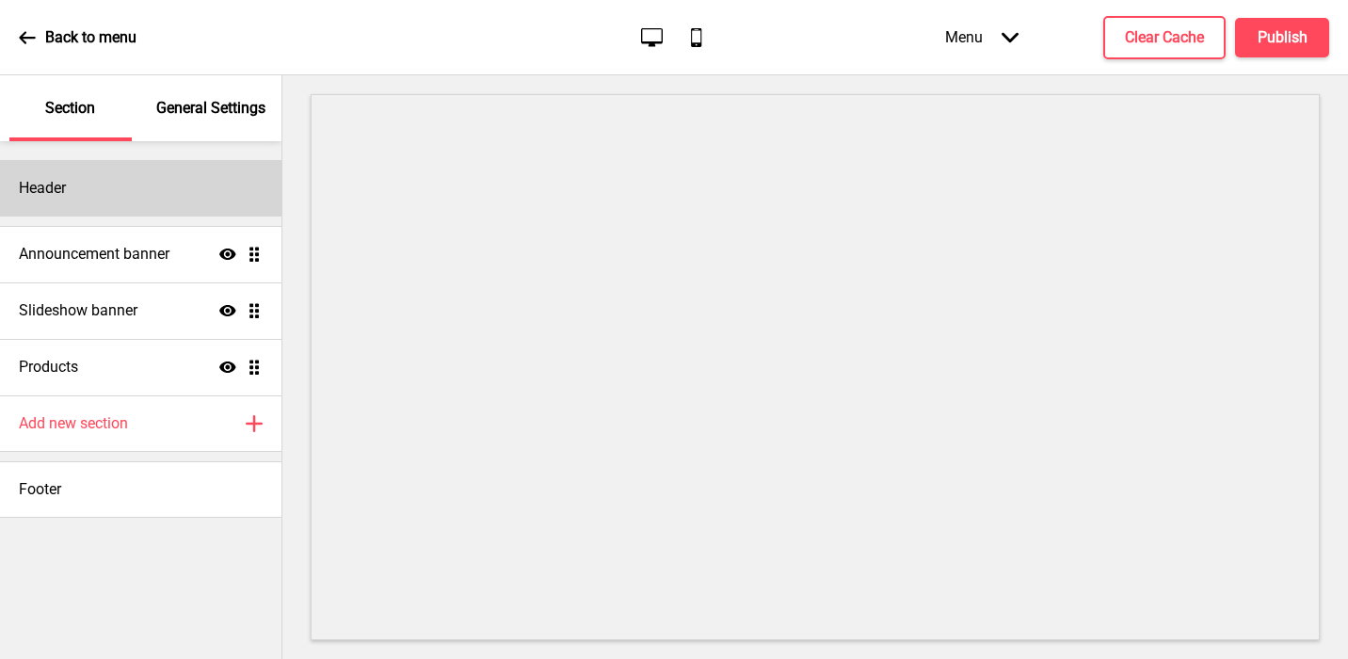
click at [129, 187] on div "Header" at bounding box center [141, 188] width 282 height 56
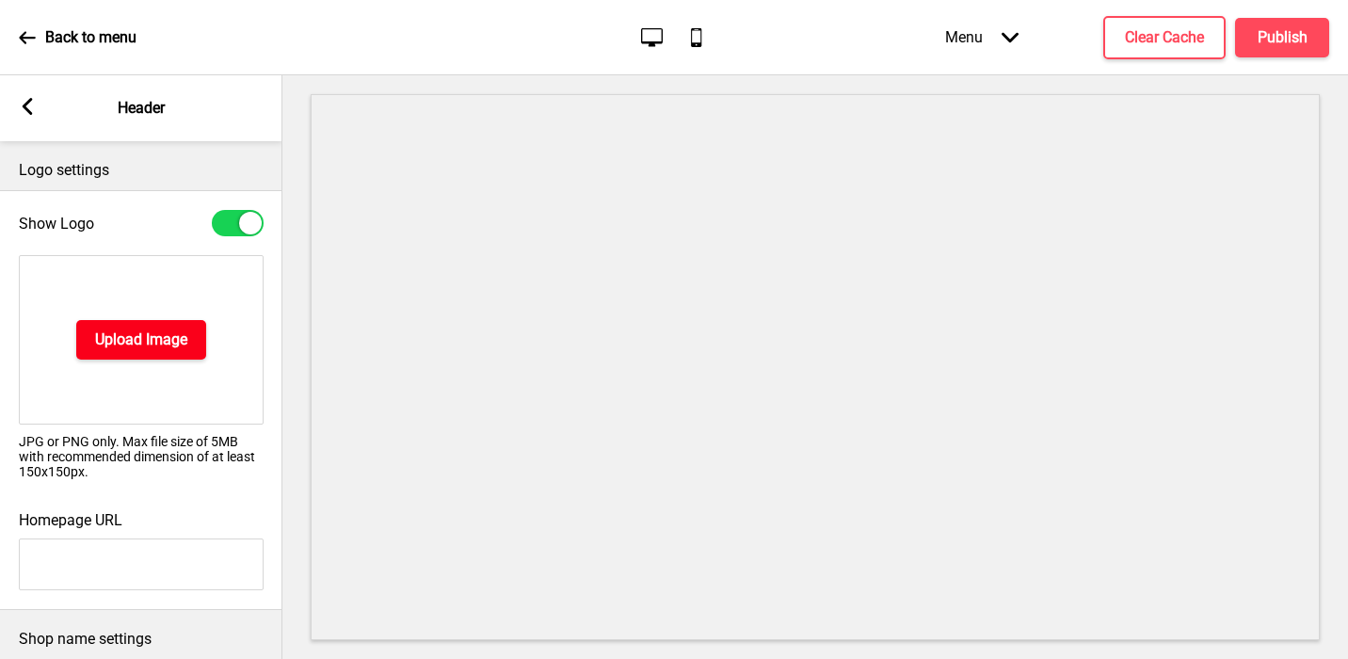
click at [129, 337] on h4 "Upload Image" at bounding box center [141, 340] width 92 height 21
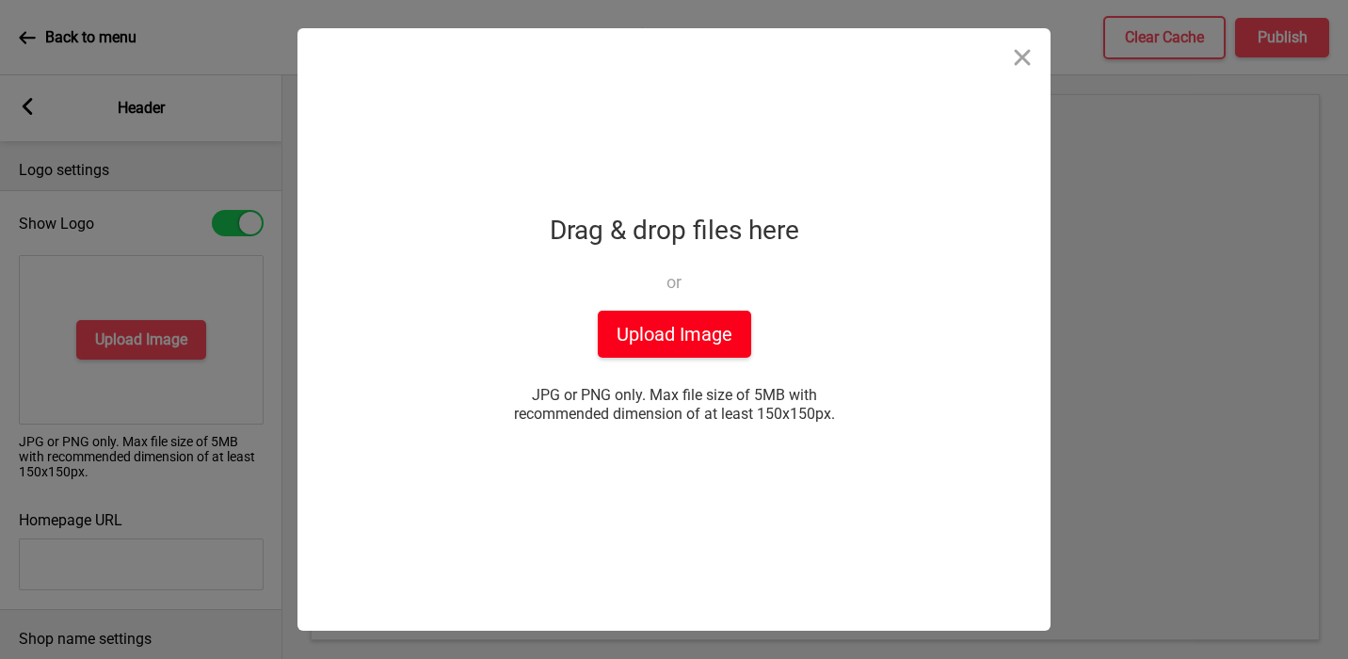
click at [723, 351] on button "Upload Image" at bounding box center [674, 334] width 153 height 47
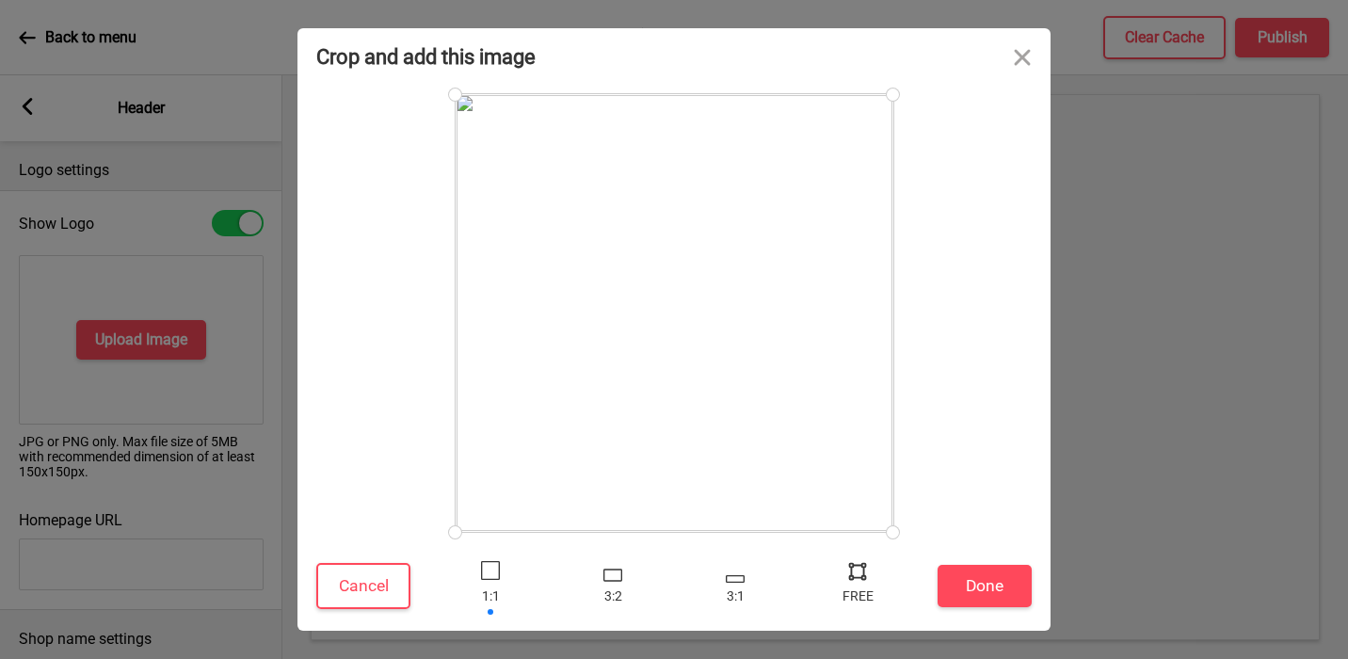
type input "#122042"
click at [983, 577] on button "Done" at bounding box center [985, 586] width 94 height 42
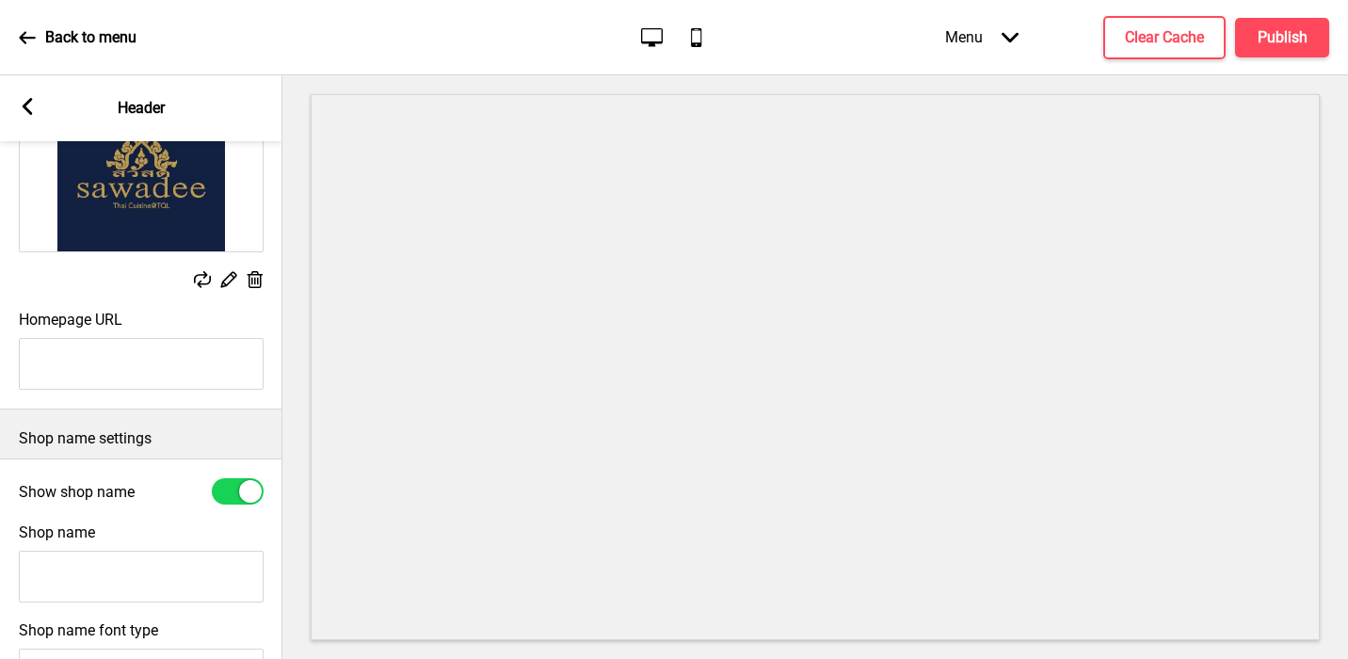
scroll to position [216, 0]
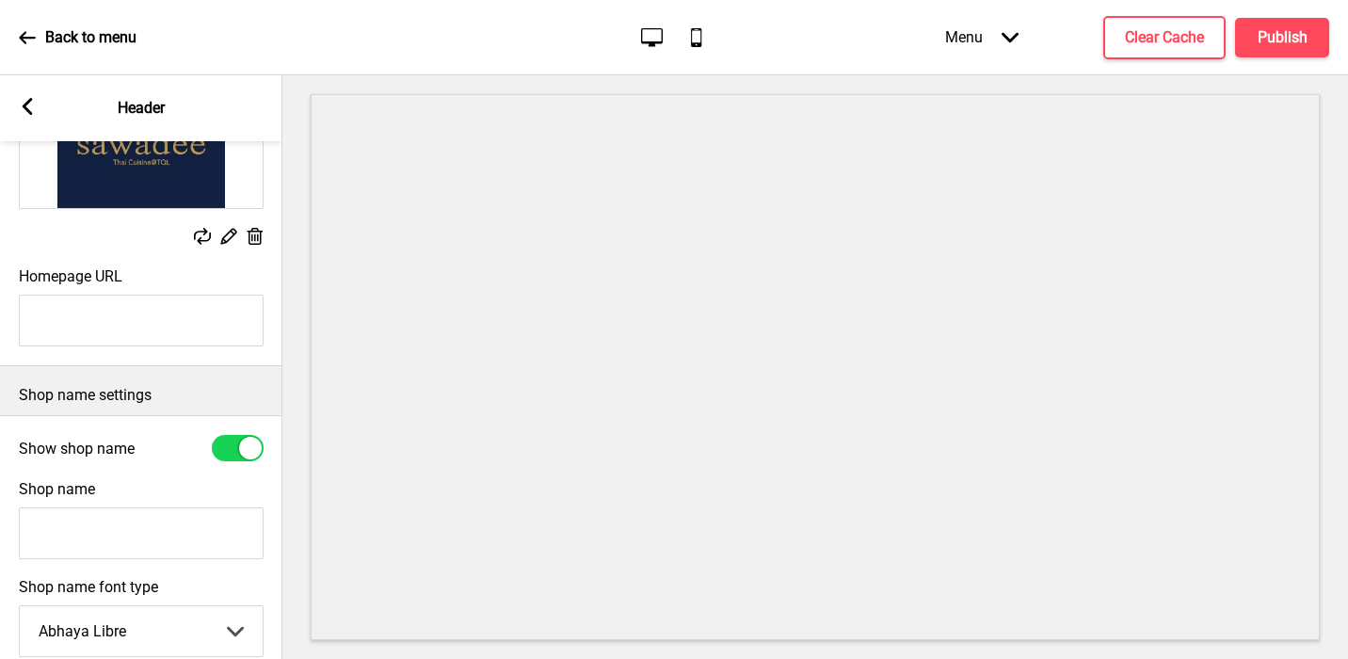
click at [119, 516] on input "Shop name" at bounding box center [141, 533] width 245 height 52
type input "Sawadee Thai Cuisine"
click at [232, 443] on div at bounding box center [238, 448] width 52 height 26
checkbox input "false"
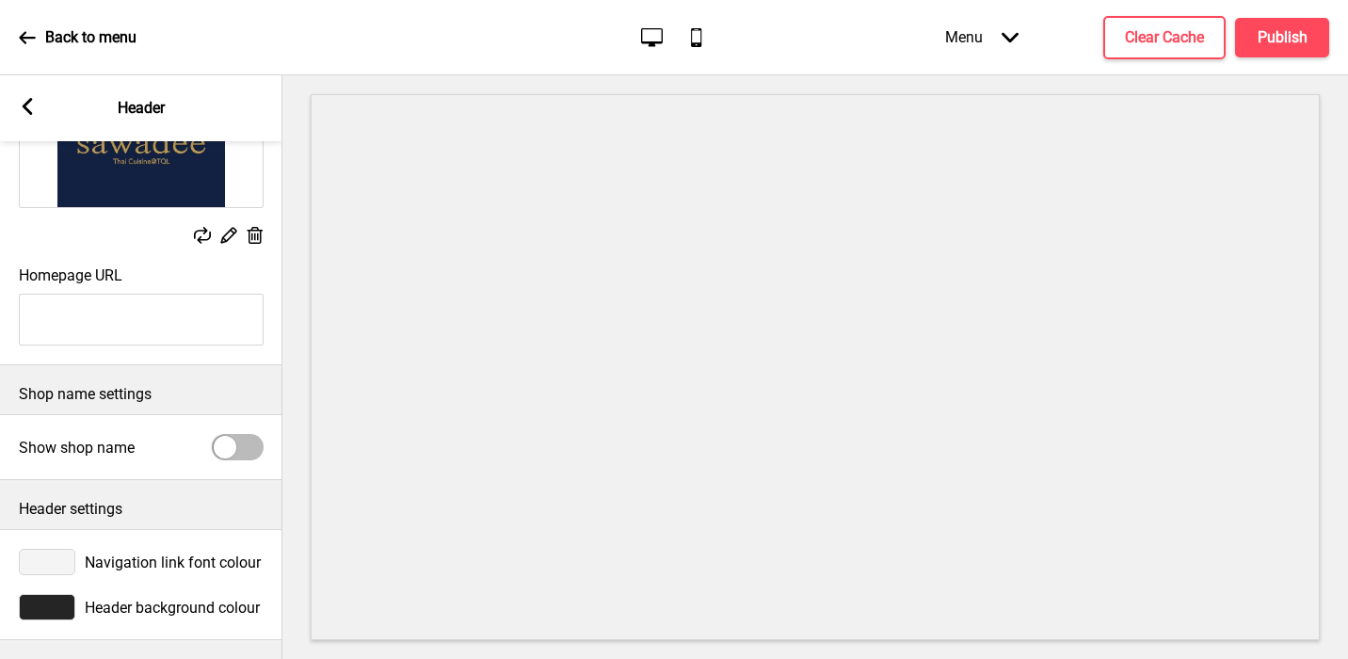
scroll to position [217, 0]
click at [61, 608] on div at bounding box center [47, 607] width 56 height 26
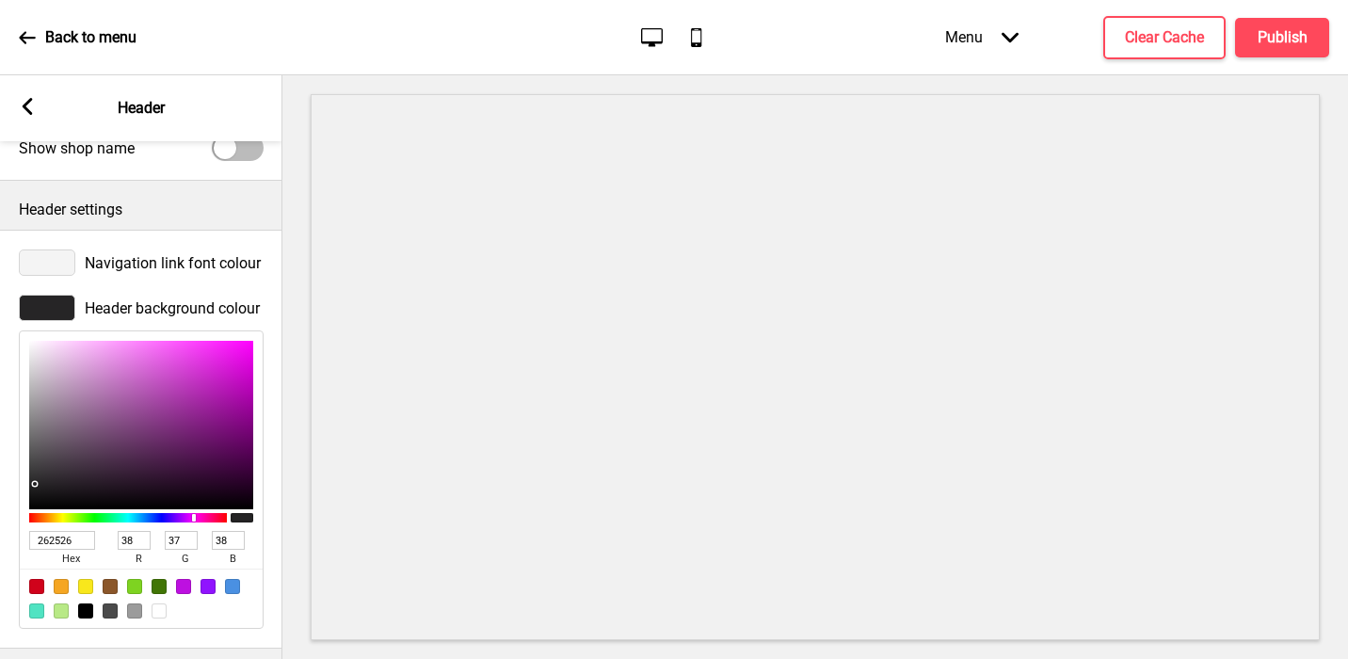
scroll to position [523, 0]
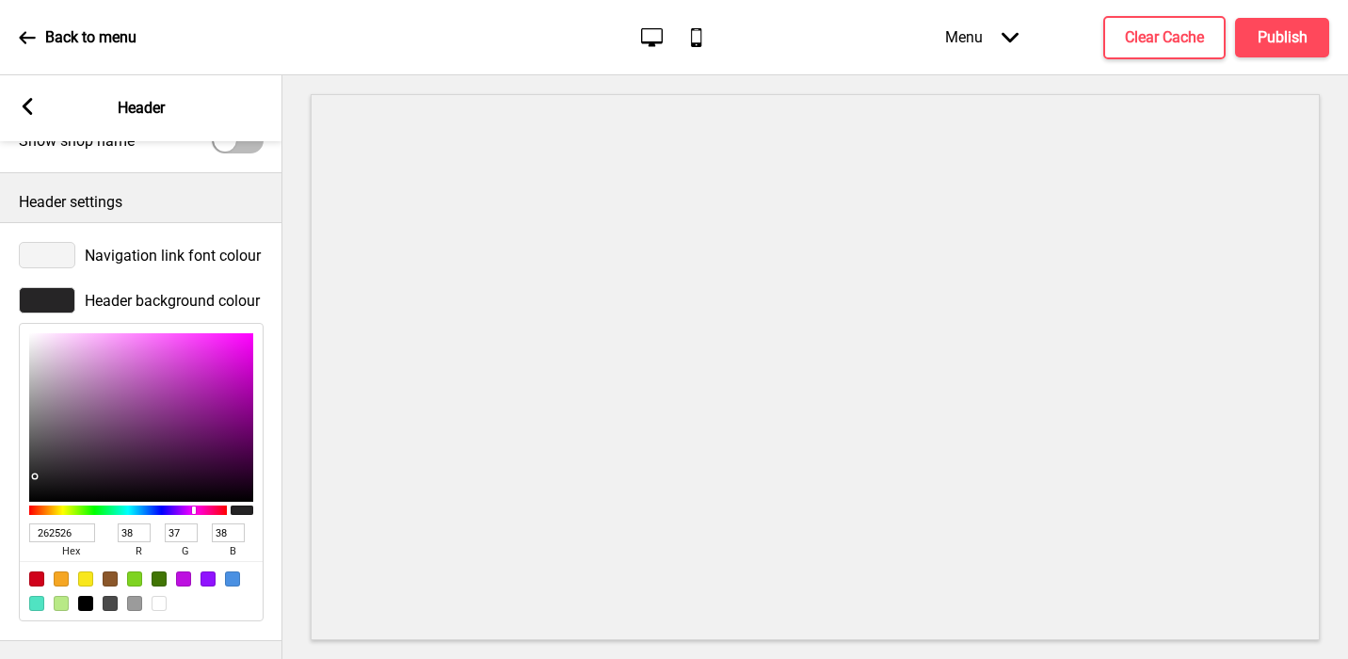
click at [66, 538] on input "262526" at bounding box center [62, 532] width 66 height 19
paste input "122042"
type input "122042"
type input "18"
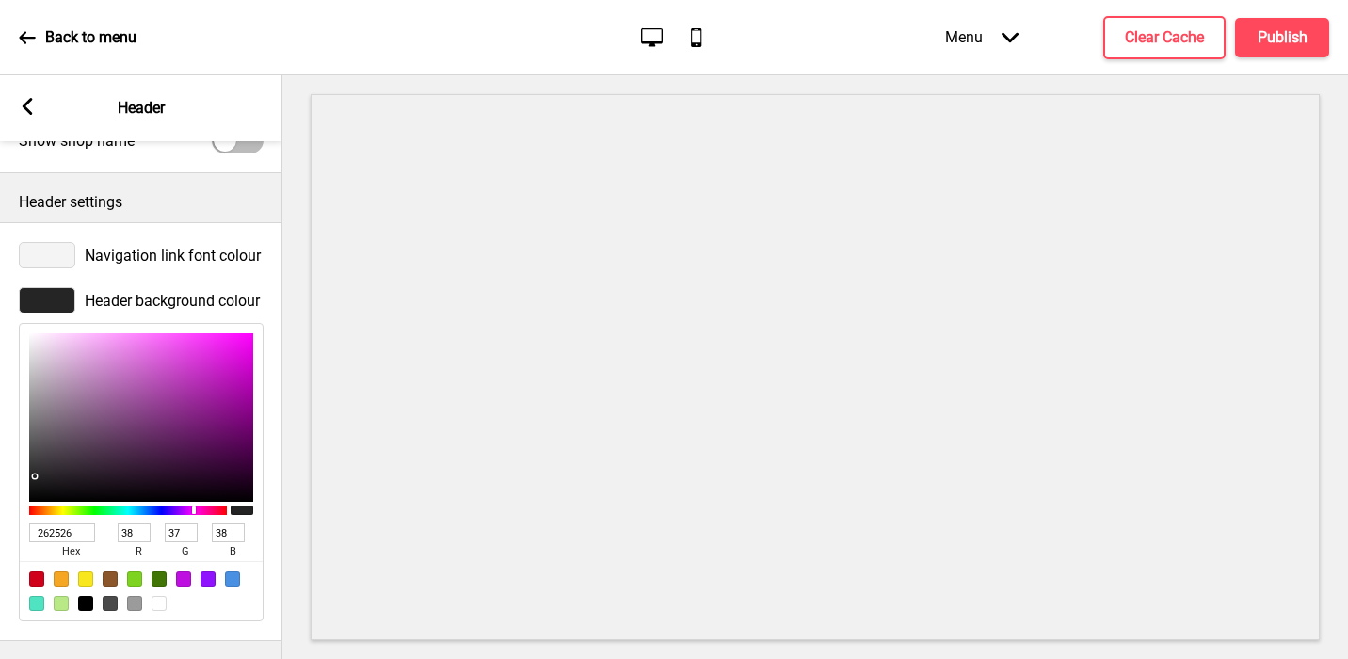
type input "32"
type input "66"
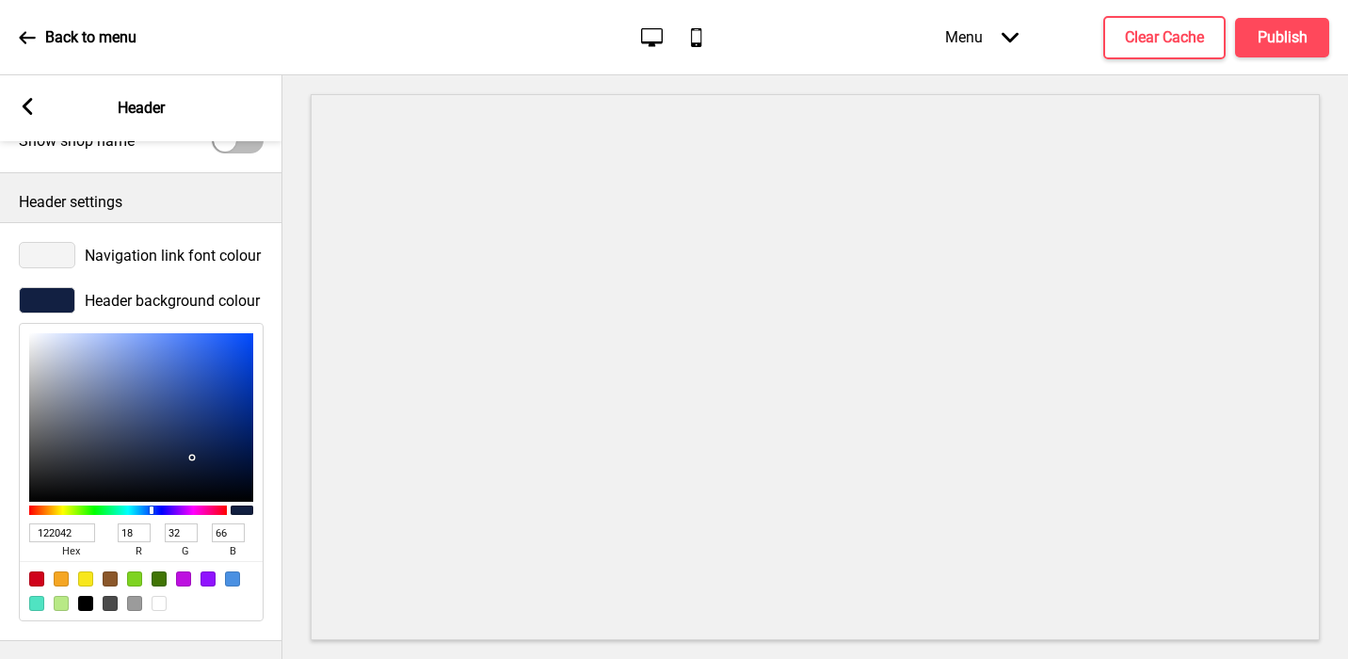
scroll to position [0, 0]
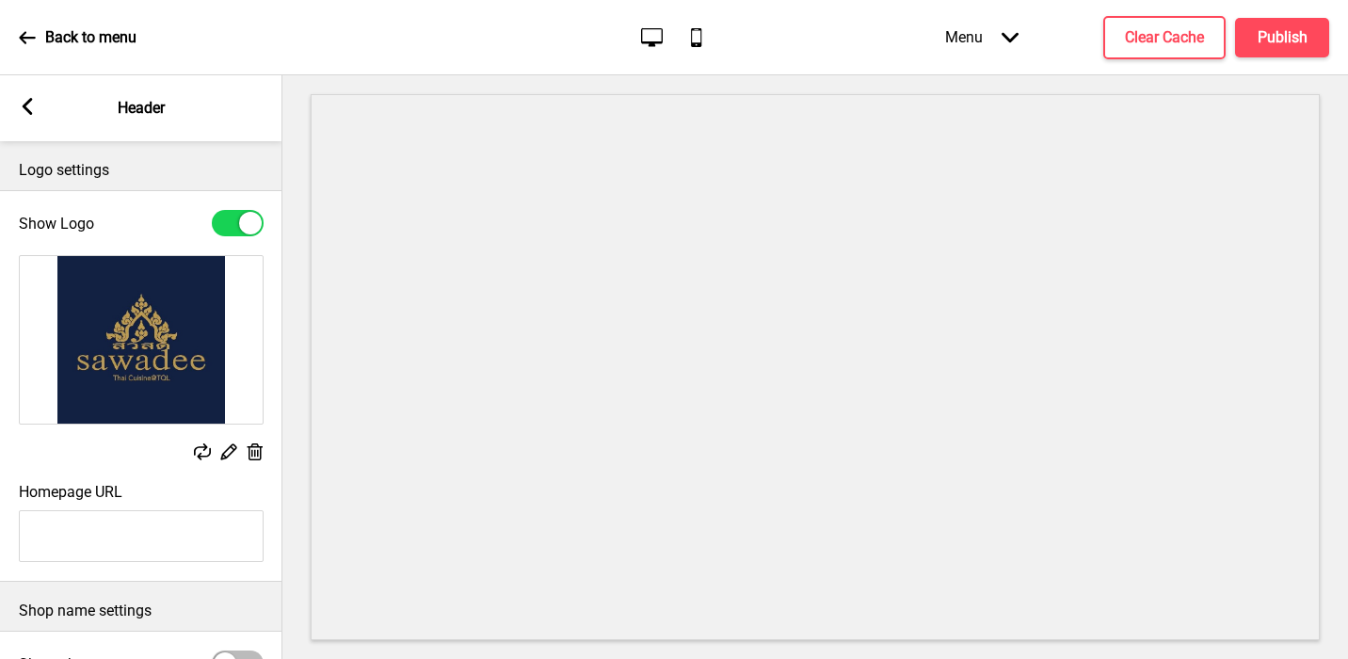
type input "122042"
click at [227, 449] on icon at bounding box center [229, 452] width 16 height 16
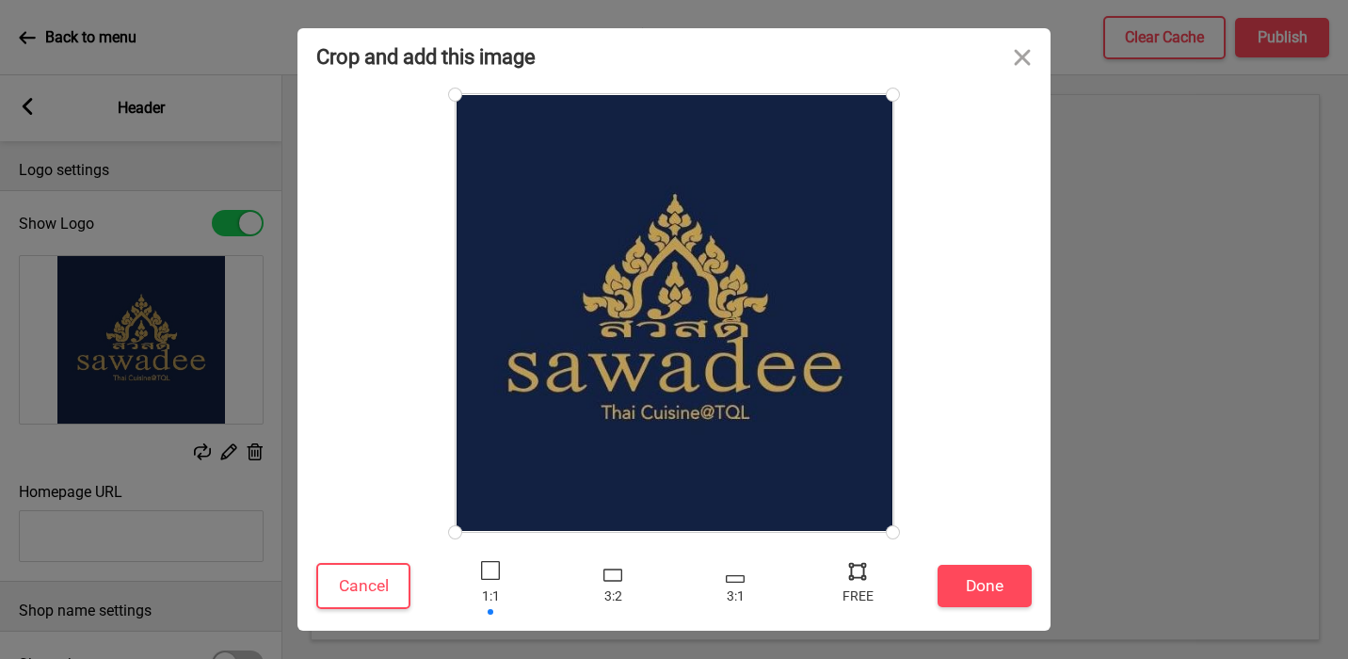
type input "#c29f4e"
click at [1019, 59] on button "Close" at bounding box center [1022, 56] width 56 height 56
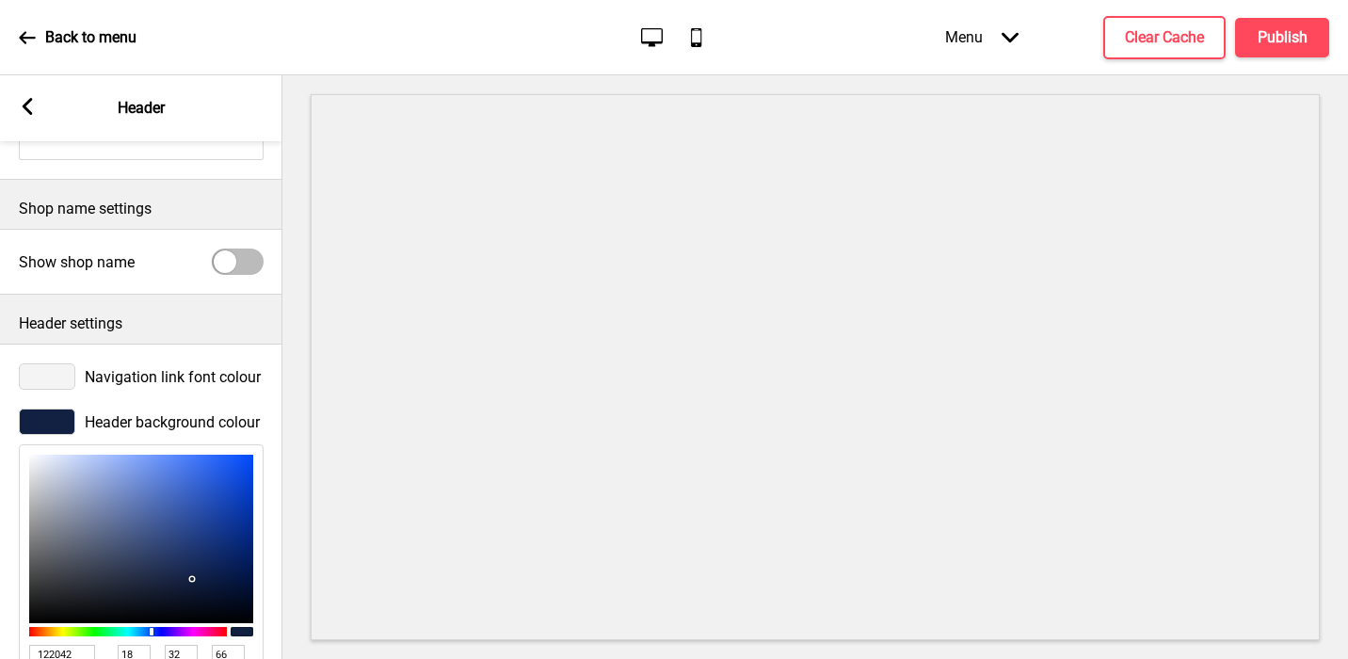
scroll to position [406, 0]
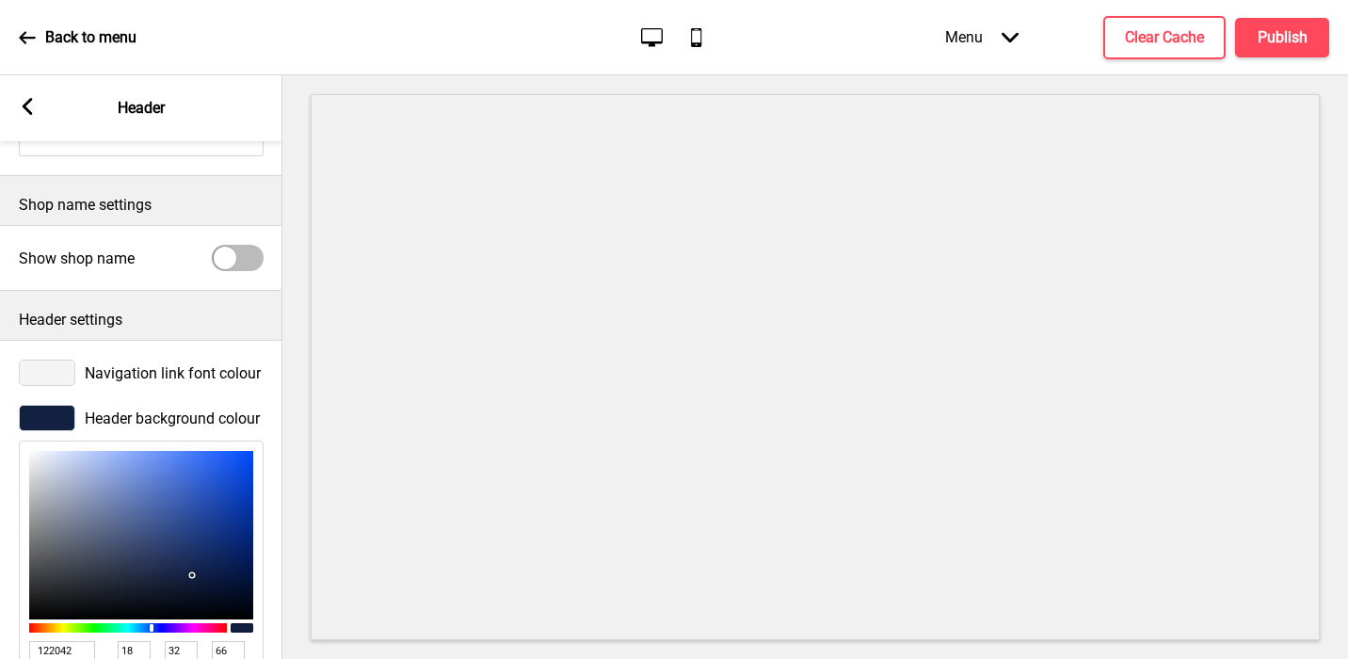
click at [46, 378] on div at bounding box center [47, 373] width 56 height 26
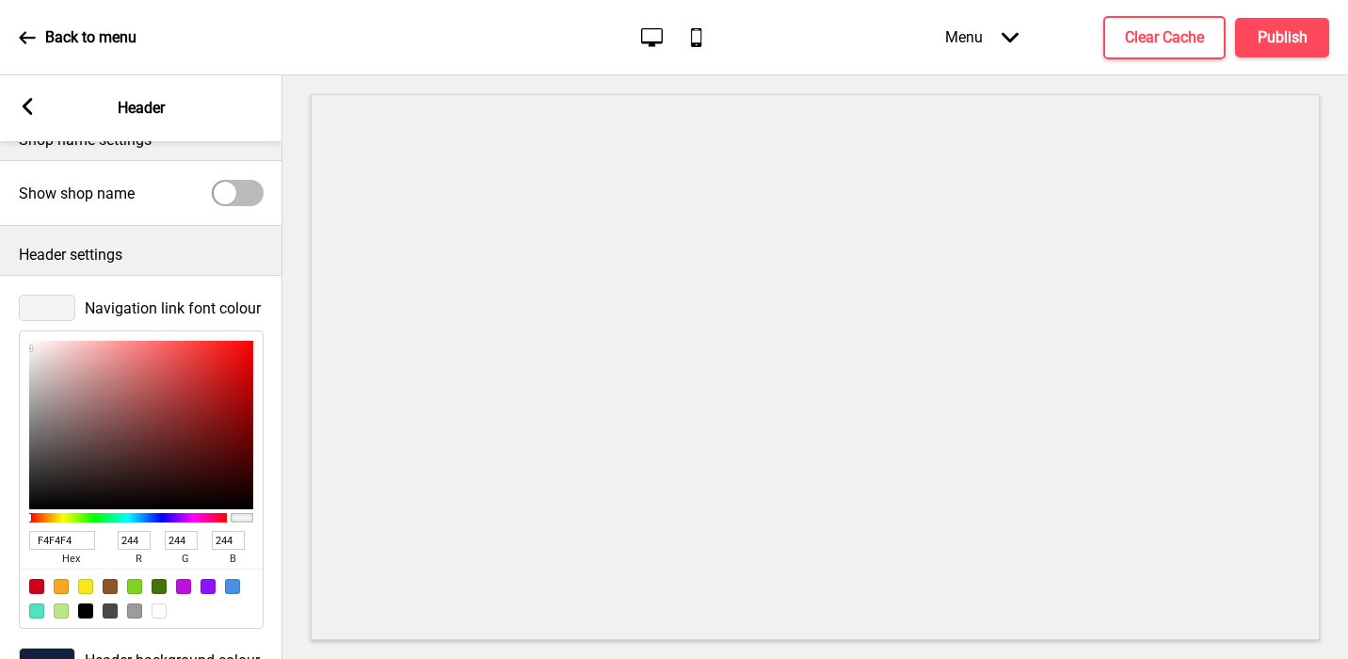
scroll to position [523, 0]
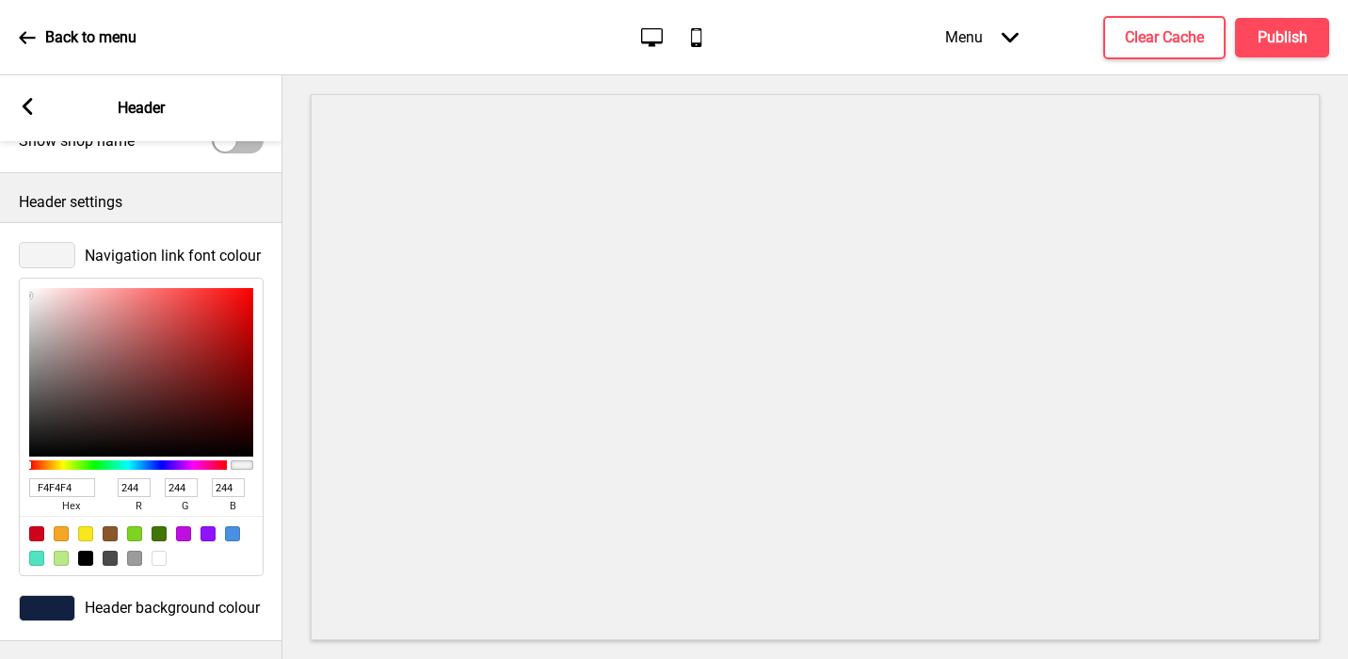
click at [56, 482] on input "F4F4F4" at bounding box center [62, 487] width 66 height 19
paste input "c29f4e"
type input "c29f4e"
type input "194"
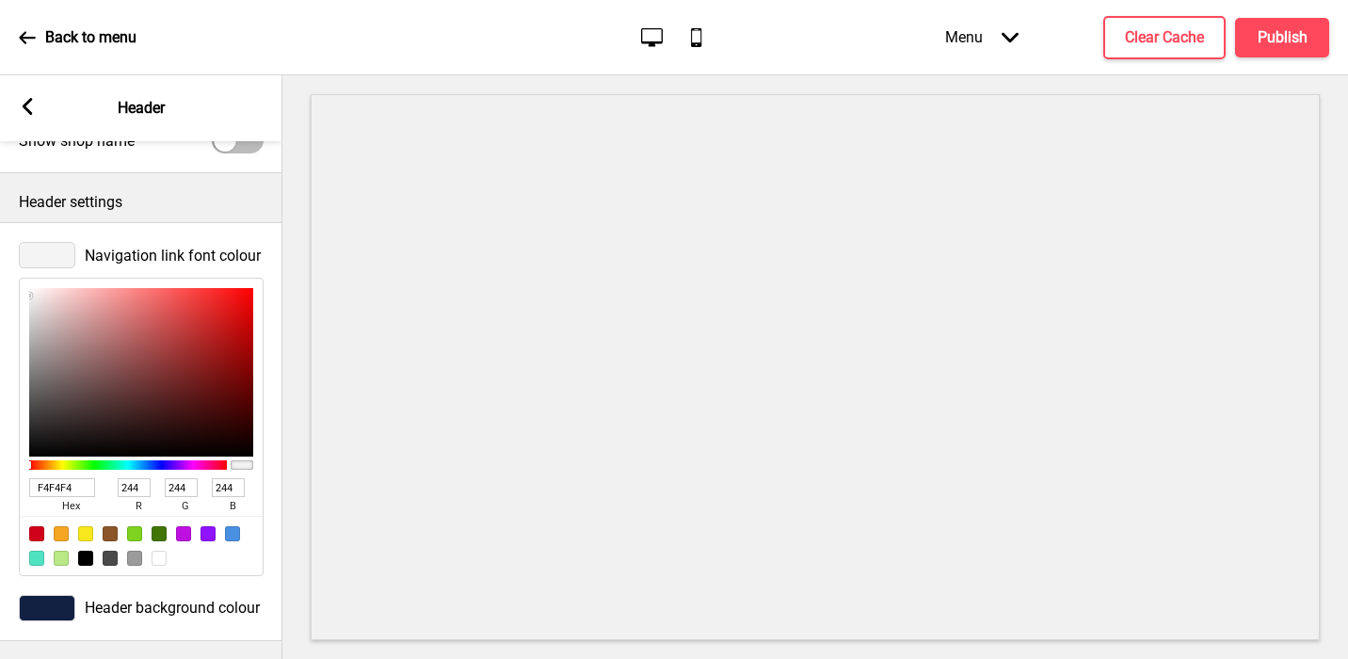
type input "159"
type input "78"
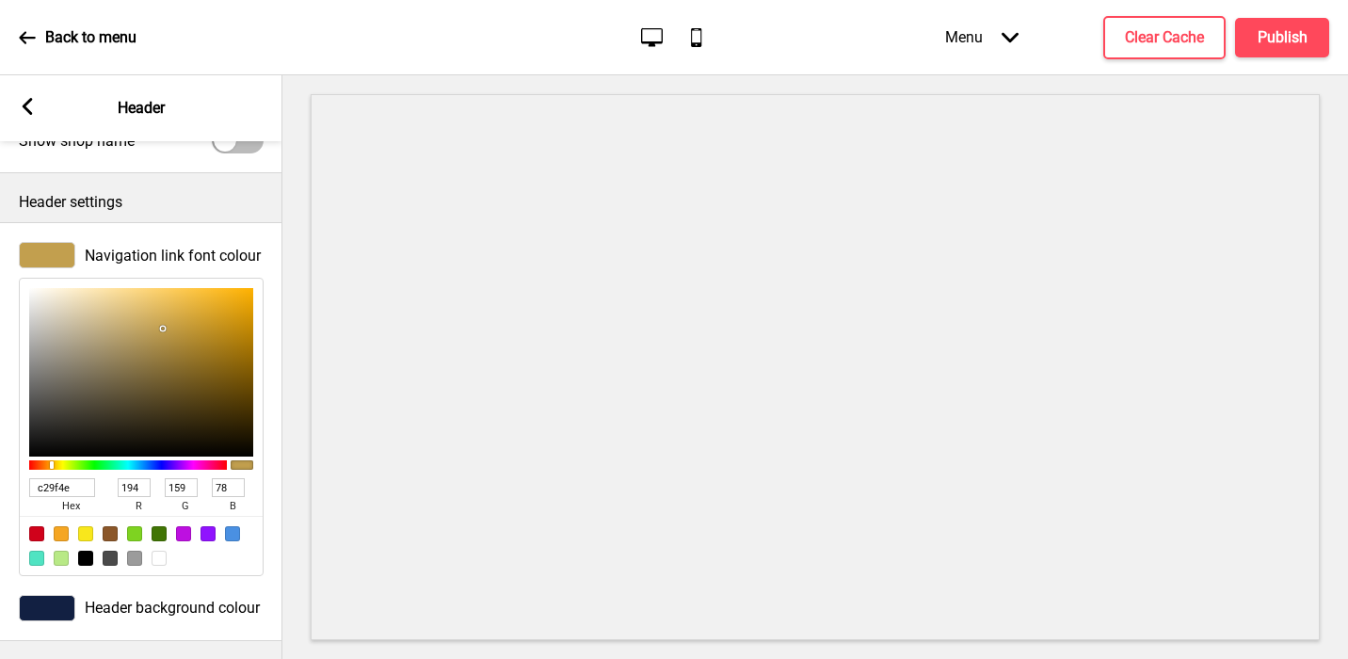
type input "C29F4E"
click at [34, 111] on rect at bounding box center [27, 106] width 17 height 17
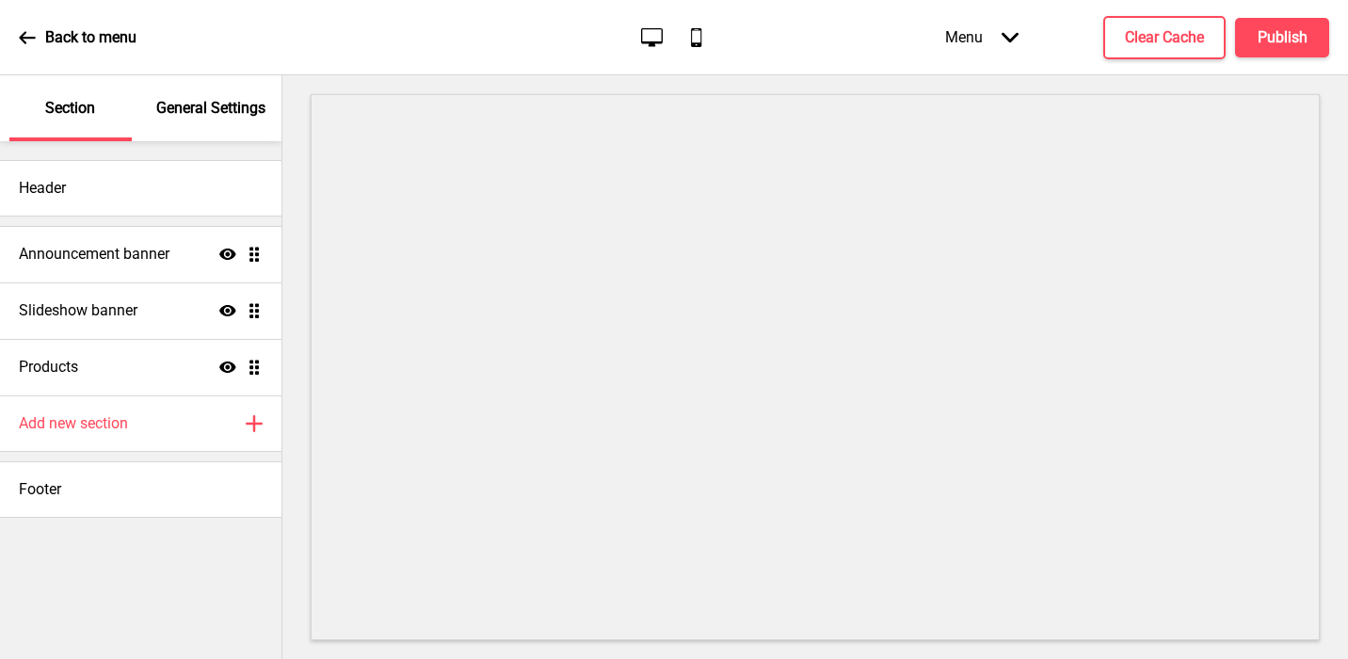
click at [207, 112] on p "General Settings" at bounding box center [210, 108] width 109 height 21
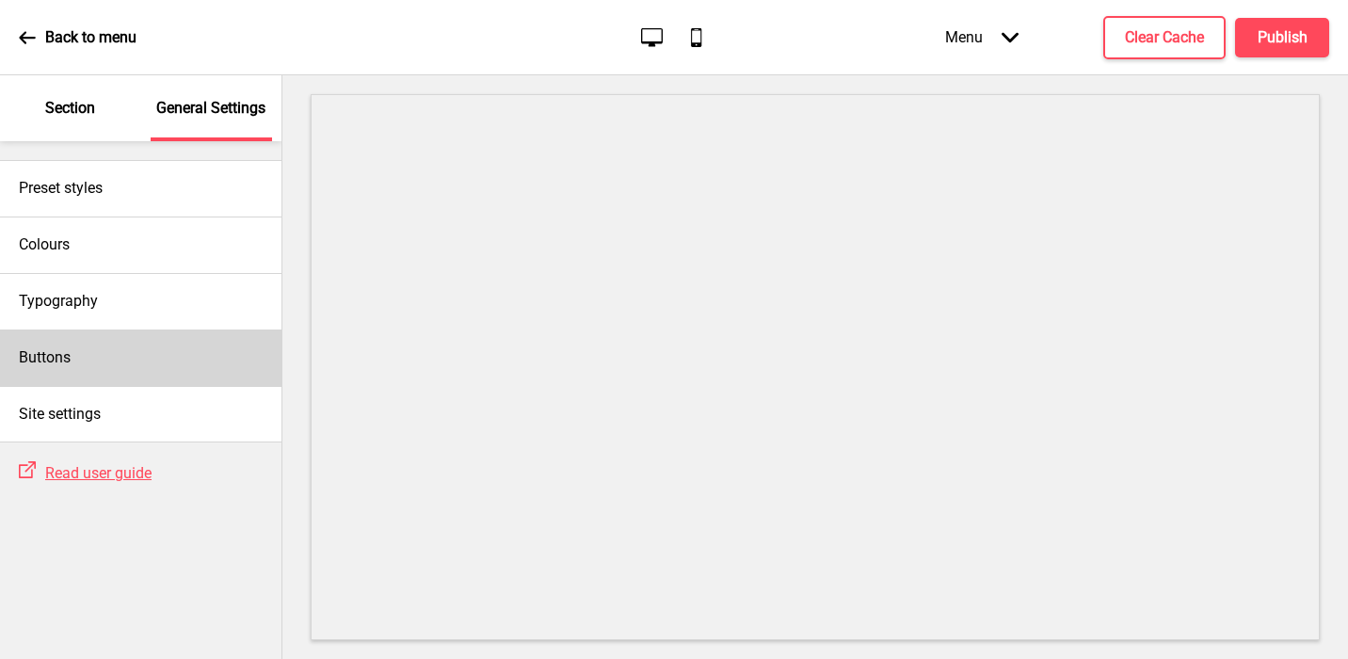
click at [107, 355] on div "Buttons" at bounding box center [141, 358] width 282 height 56
select select "square"
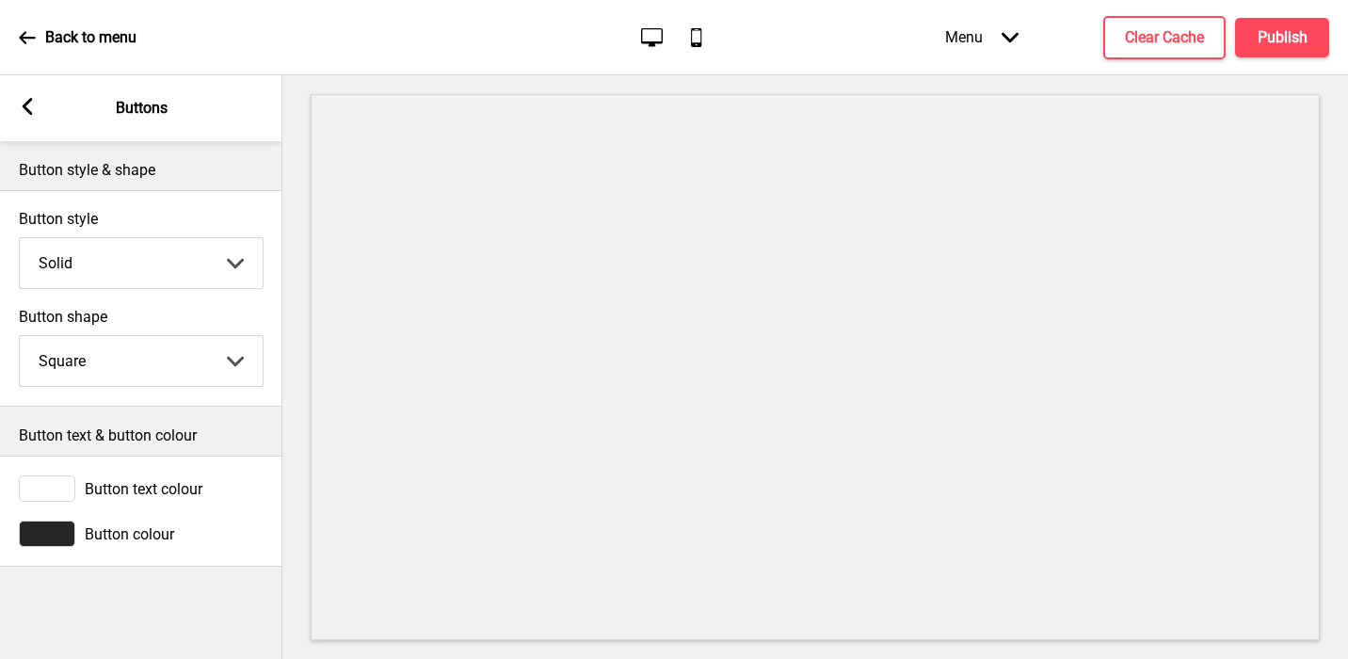
click at [54, 527] on div at bounding box center [47, 534] width 56 height 26
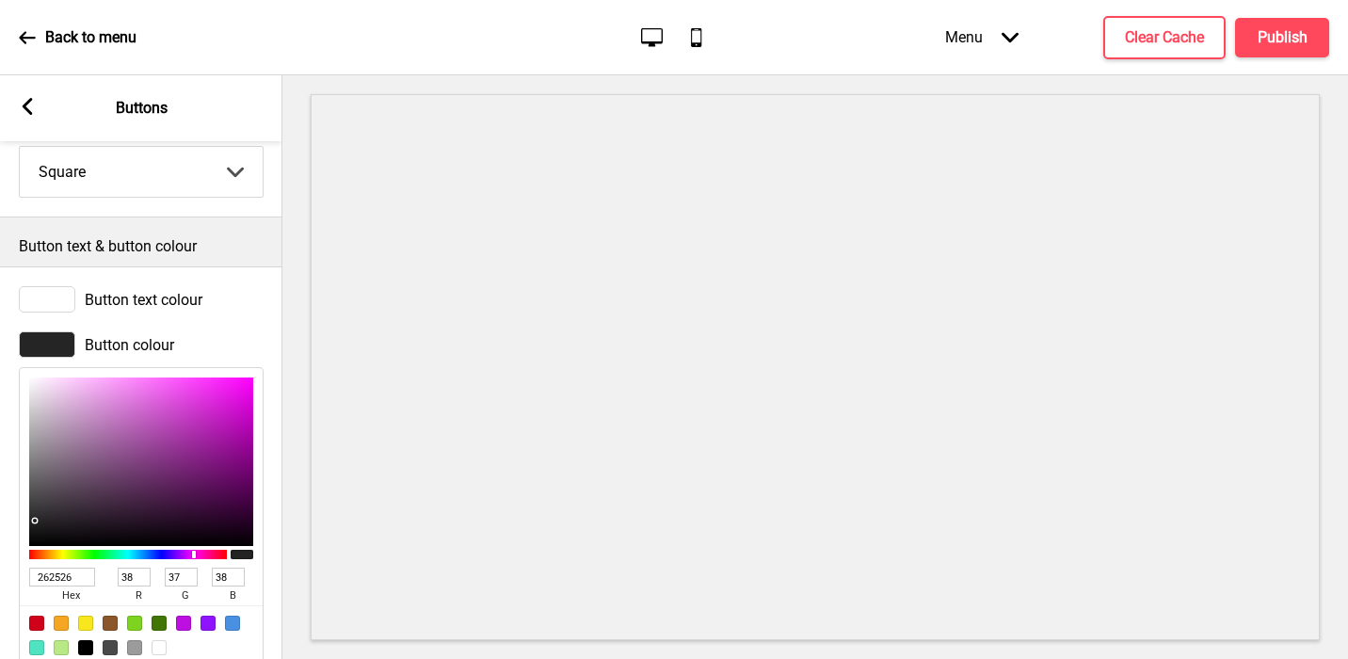
scroll to position [233, 0]
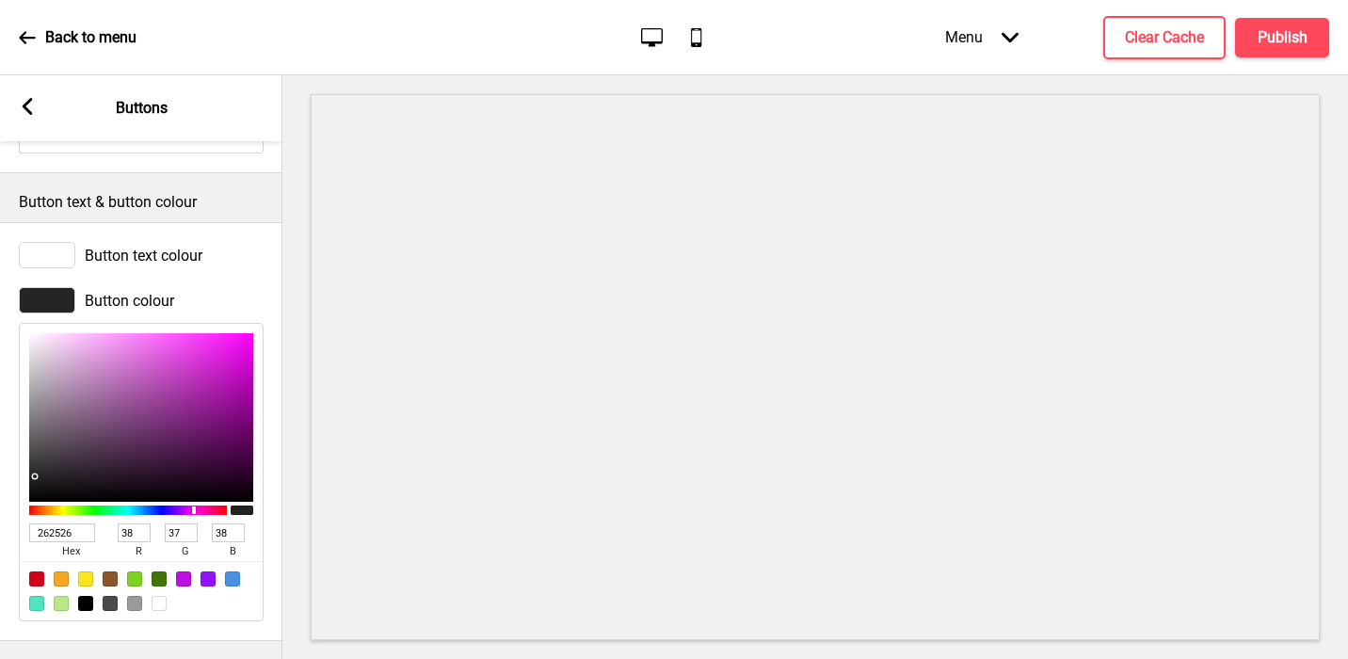
click at [54, 530] on input "262526" at bounding box center [62, 532] width 66 height 19
paste input "c29f4e"
type input "c29f4e"
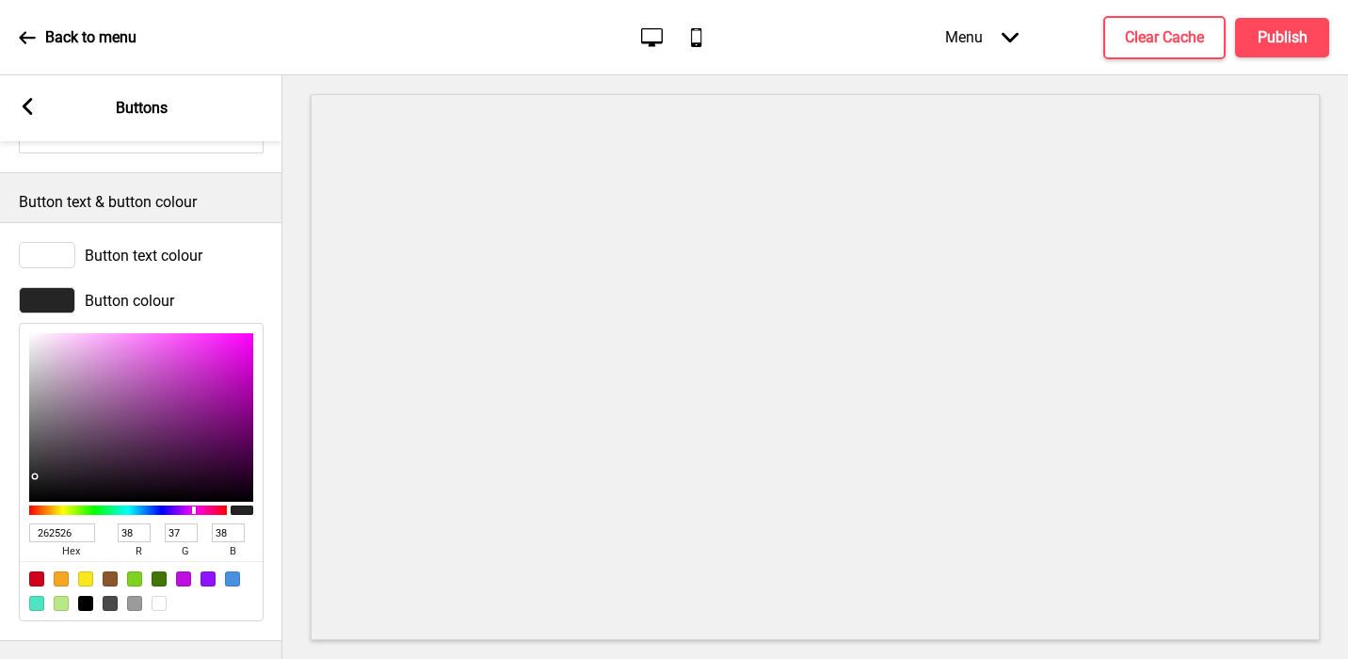
type input "194"
type input "159"
type input "78"
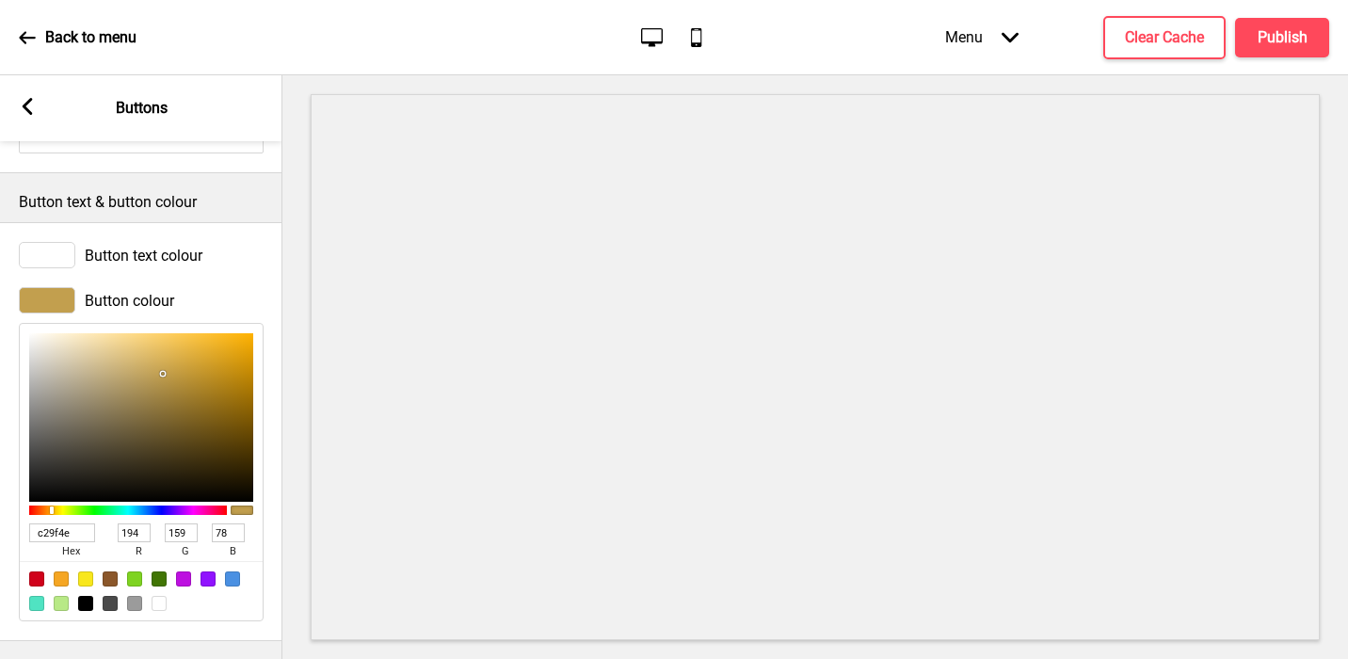
type input "C29F4E"
click at [26, 101] on icon at bounding box center [28, 106] width 10 height 17
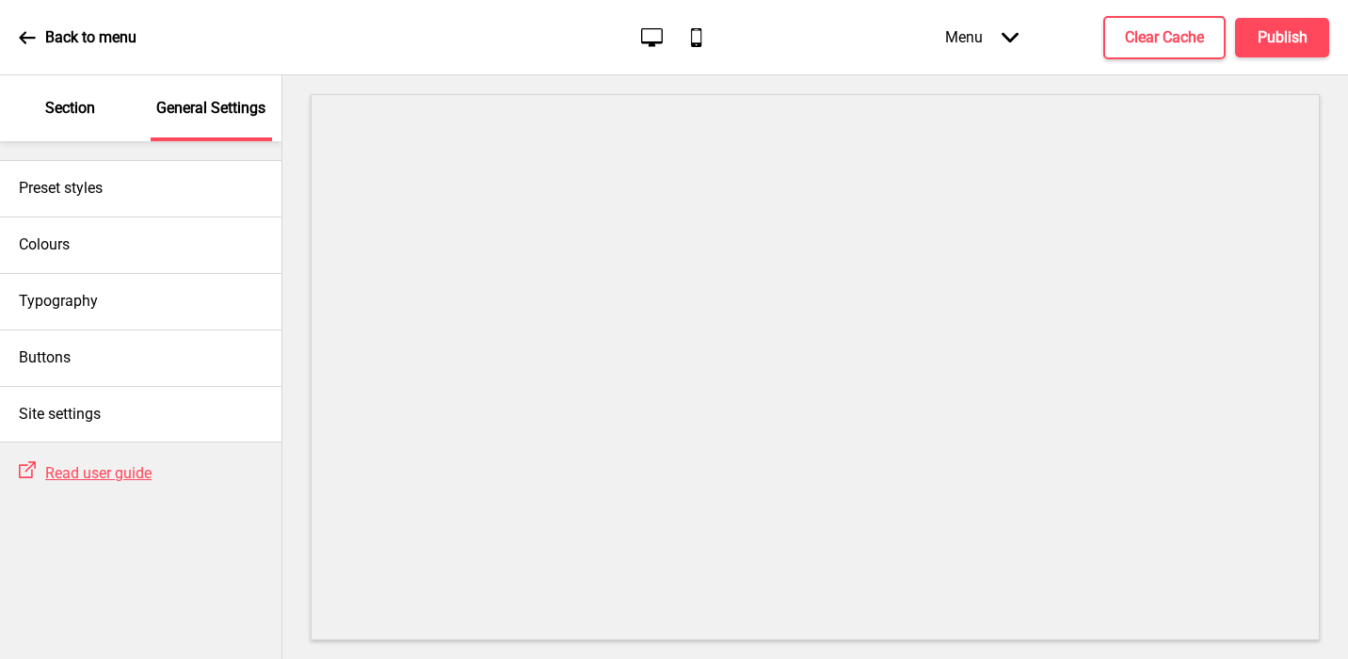
click at [79, 100] on p "Section" at bounding box center [70, 108] width 50 height 21
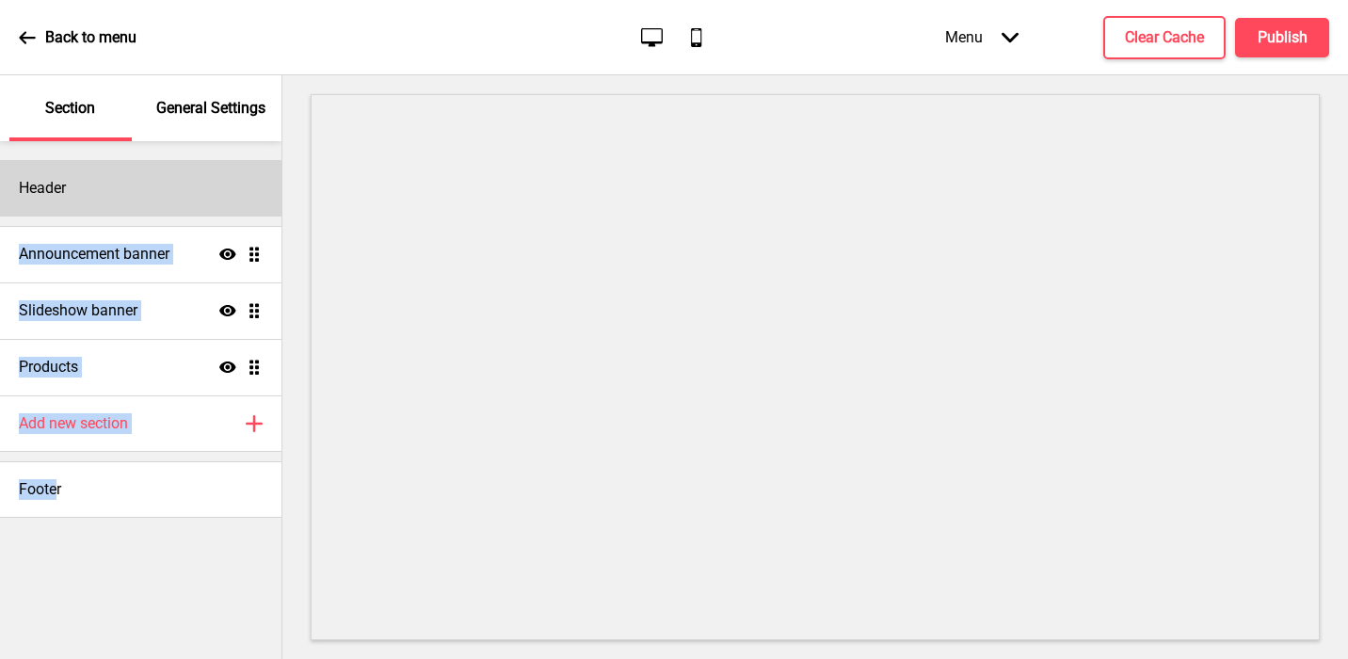
drag, startPoint x: 56, startPoint y: 483, endPoint x: 98, endPoint y: 212, distance: 274.3
click at [98, 212] on div "Header Announcement banner Show Drag Slideshow banner Show Drag Products Show D…" at bounding box center [141, 329] width 282 height 377
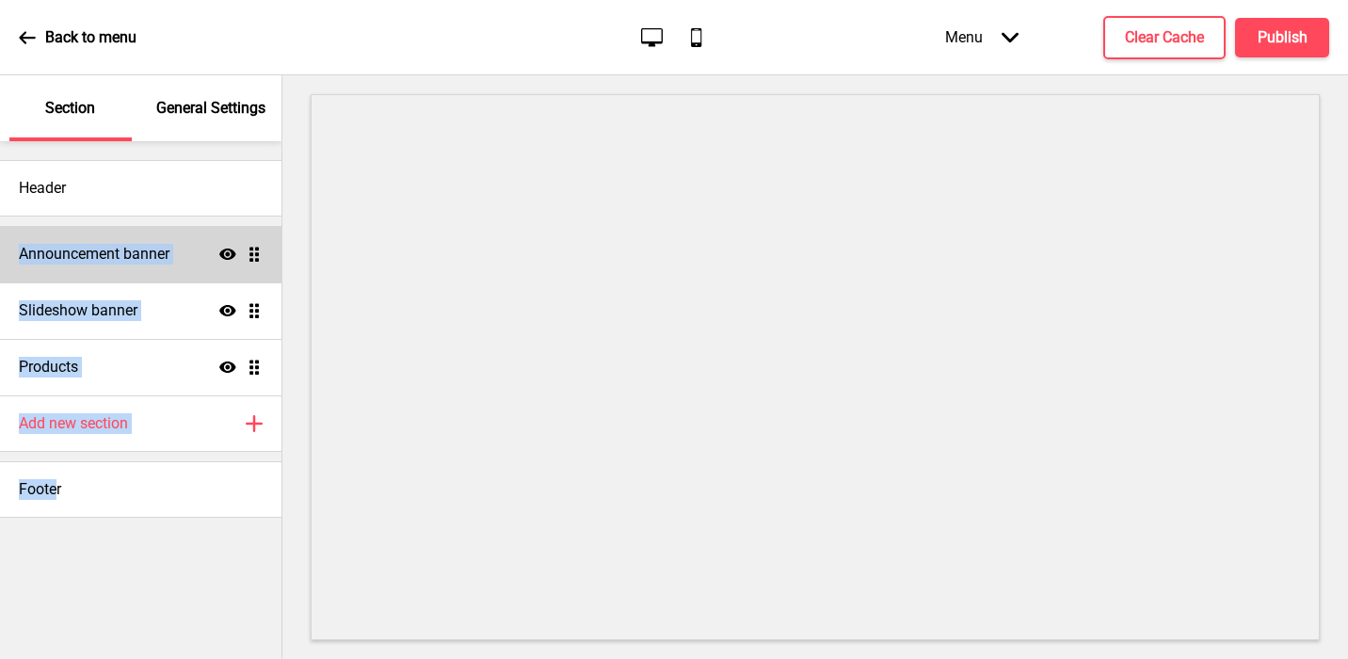
click at [89, 254] on h4 "Announcement banner" at bounding box center [94, 254] width 151 height 21
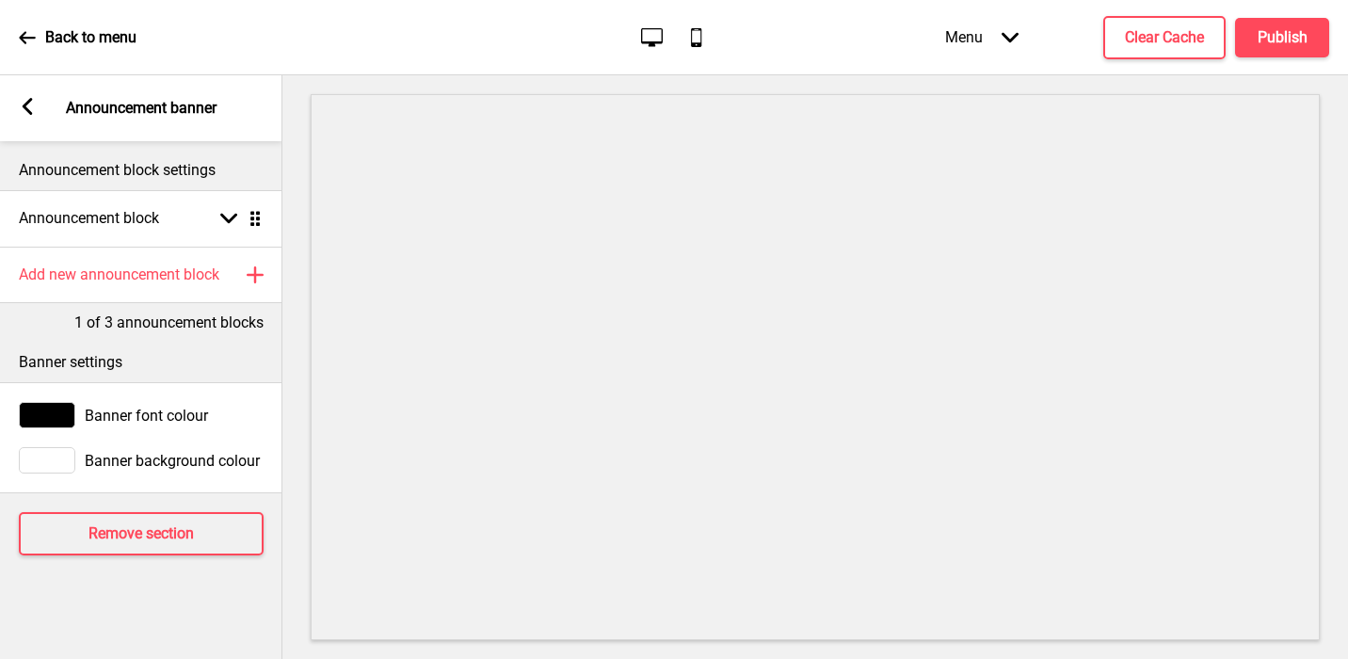
click at [22, 105] on rect at bounding box center [27, 106] width 17 height 17
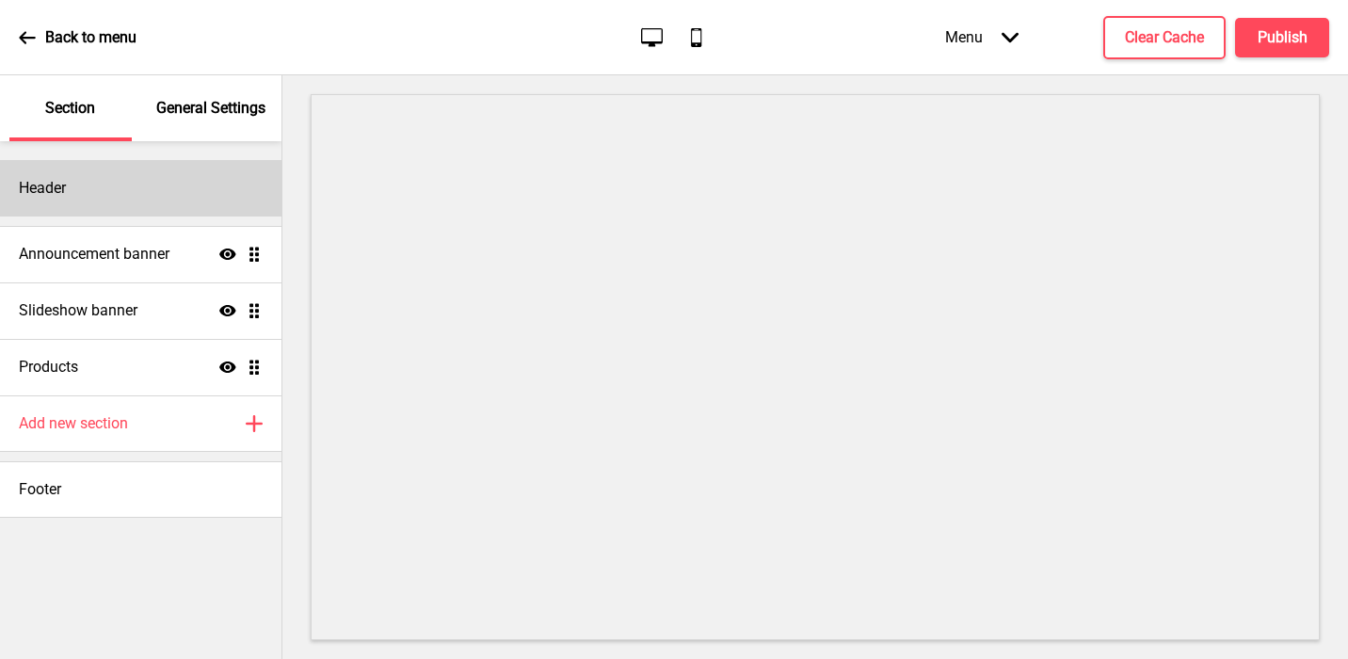
click at [113, 164] on div "Header" at bounding box center [141, 188] width 282 height 56
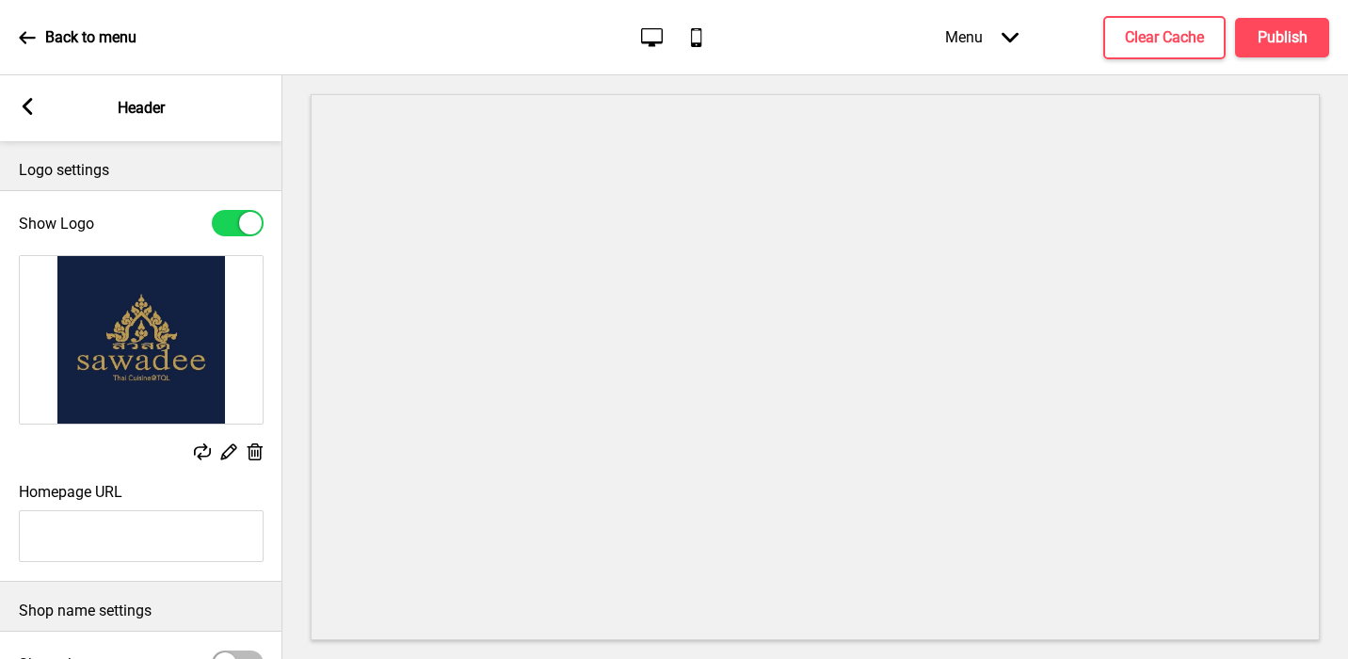
scroll to position [217, 0]
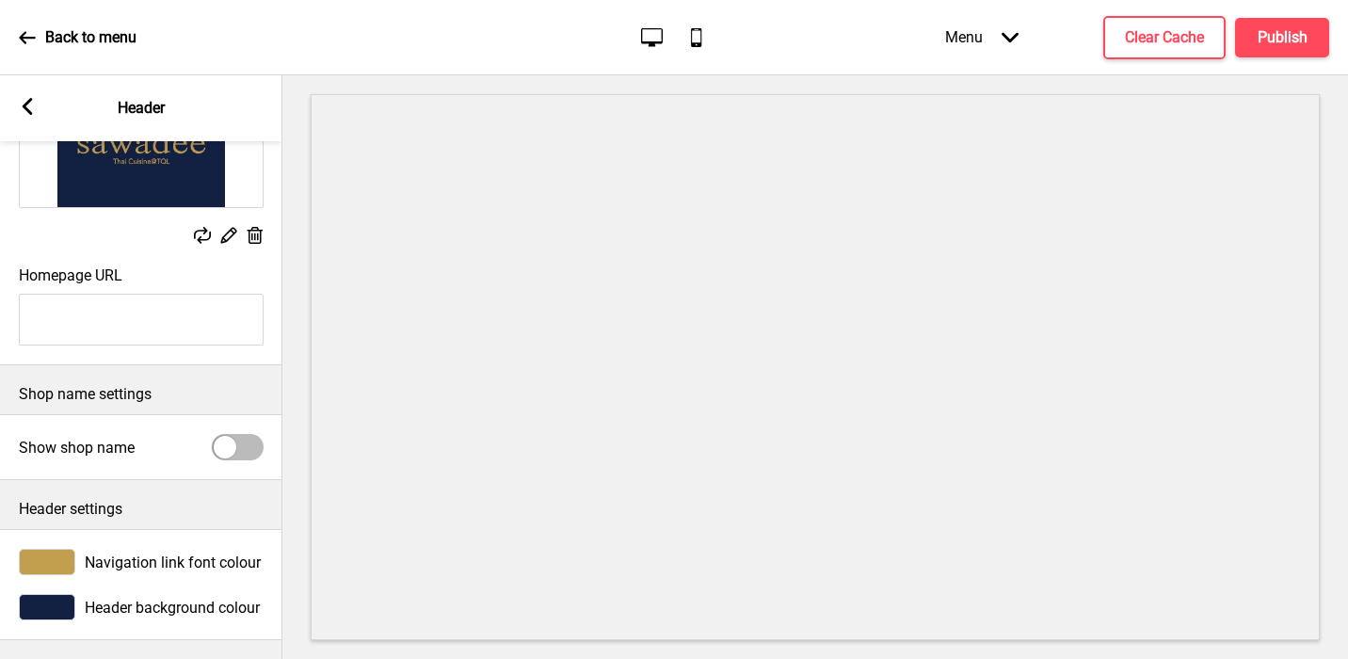
click at [62, 604] on div at bounding box center [47, 607] width 56 height 26
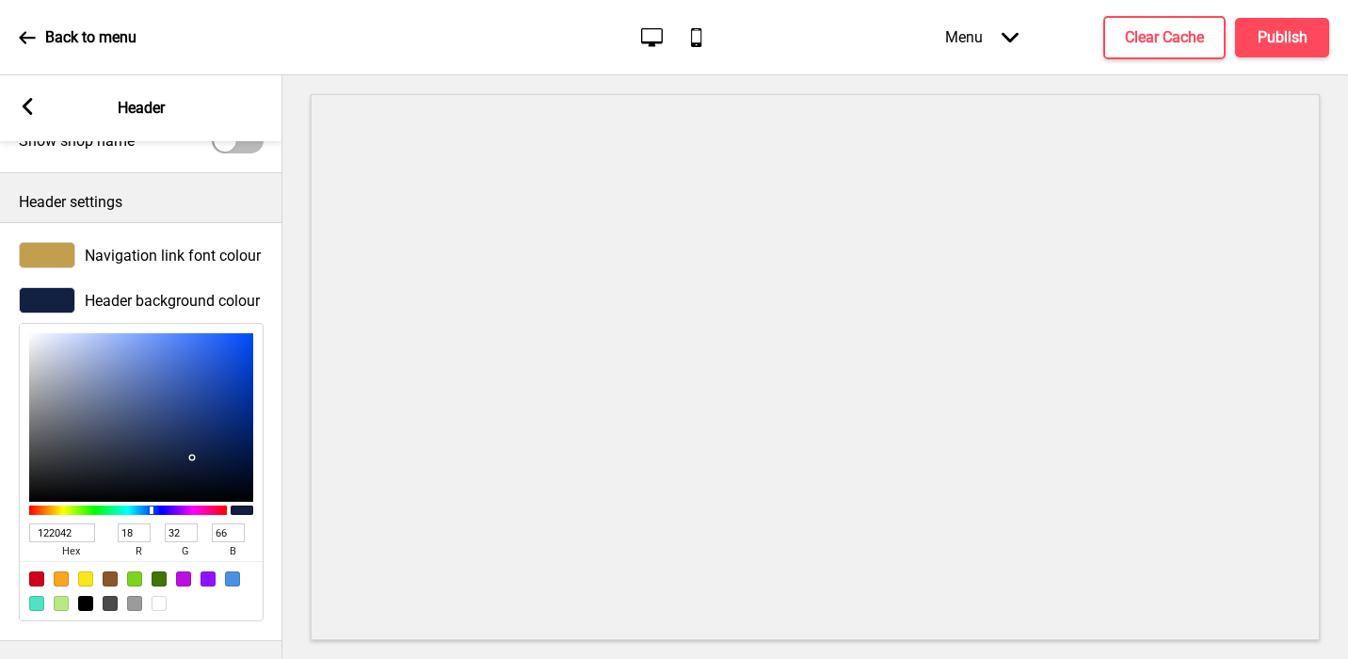
click at [64, 530] on input "122042" at bounding box center [62, 532] width 66 height 19
click at [31, 102] on rect at bounding box center [27, 106] width 17 height 17
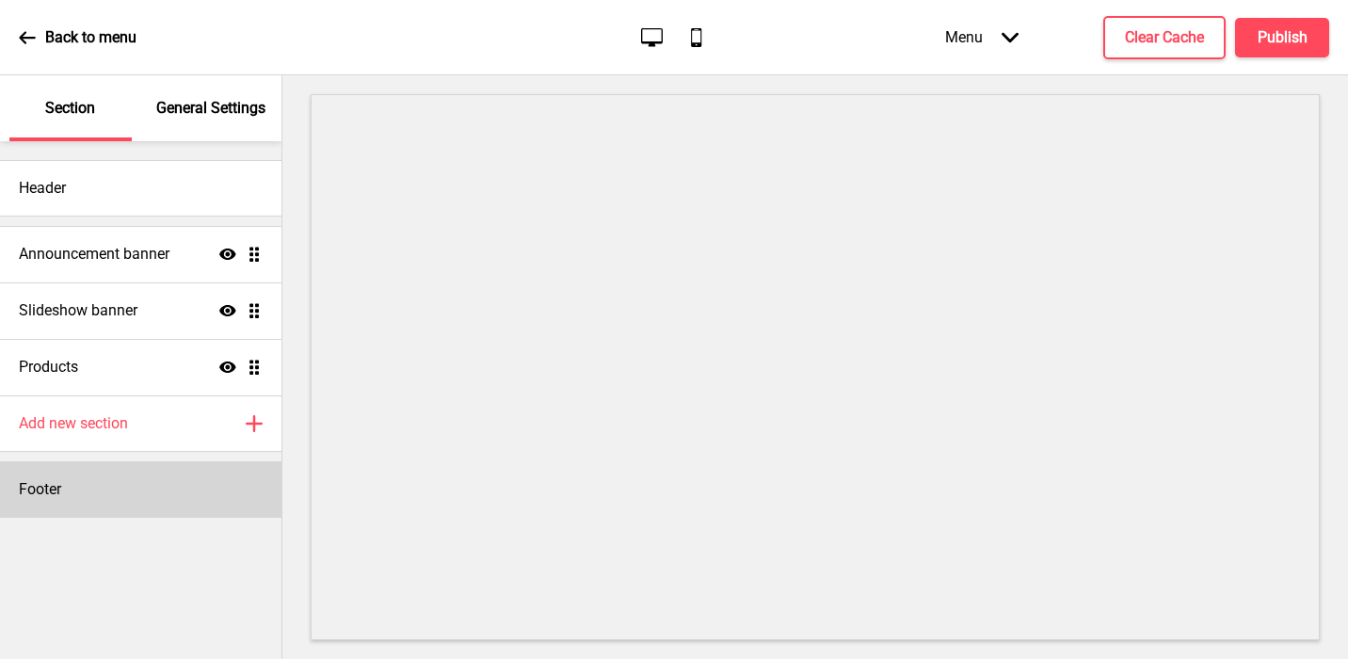
click at [80, 502] on div "Footer" at bounding box center [141, 489] width 282 height 56
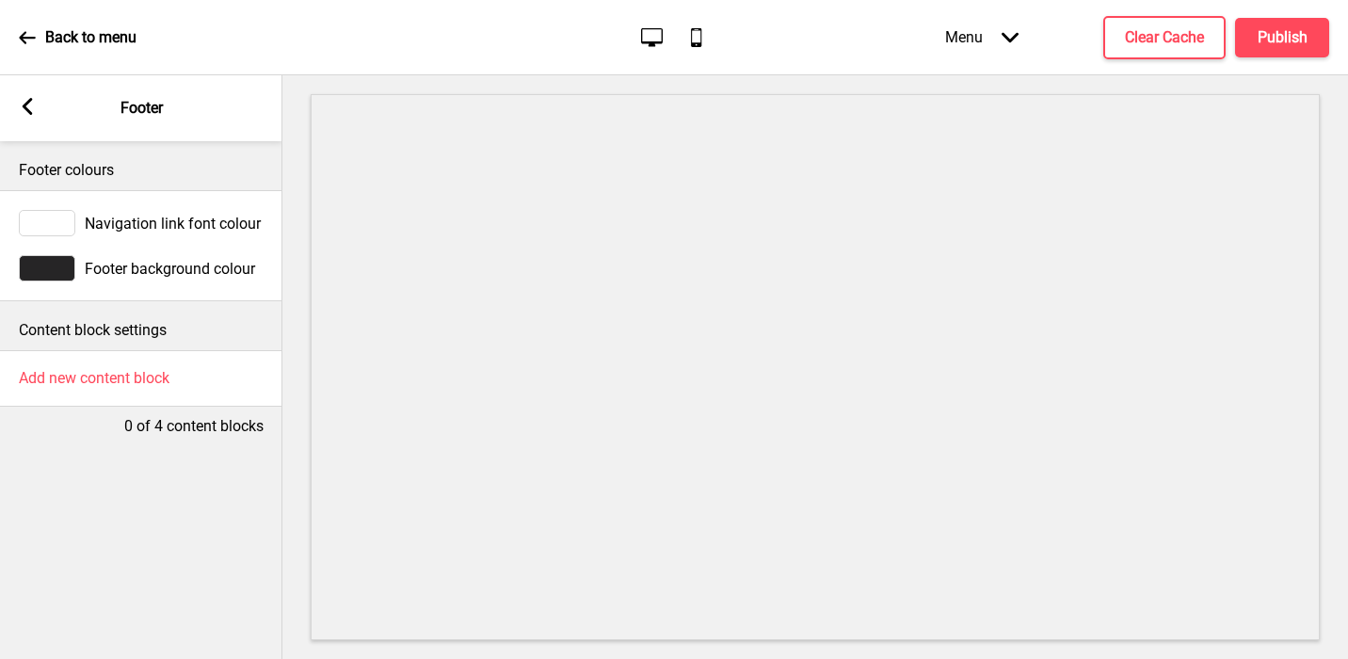
click at [46, 267] on div at bounding box center [47, 268] width 56 height 26
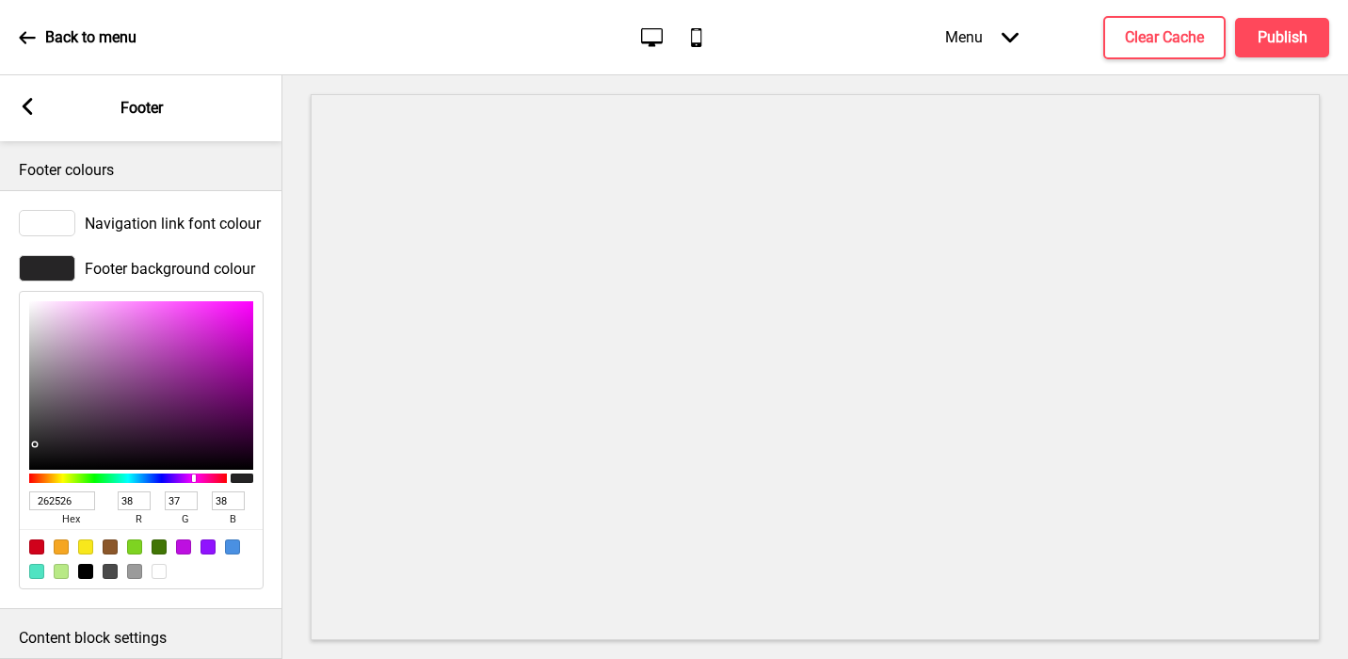
click at [70, 491] on input "262526" at bounding box center [62, 500] width 66 height 19
paste input "122042"
type input "122042"
type input "18"
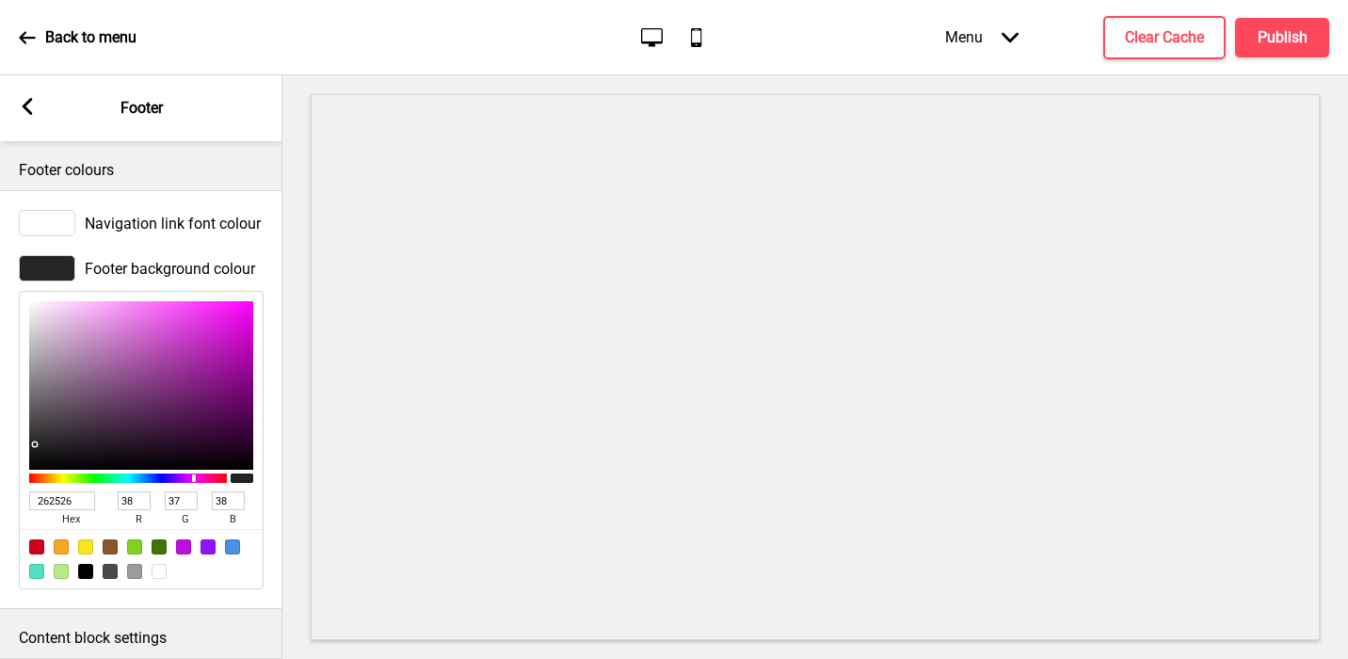
type input "32"
type input "66"
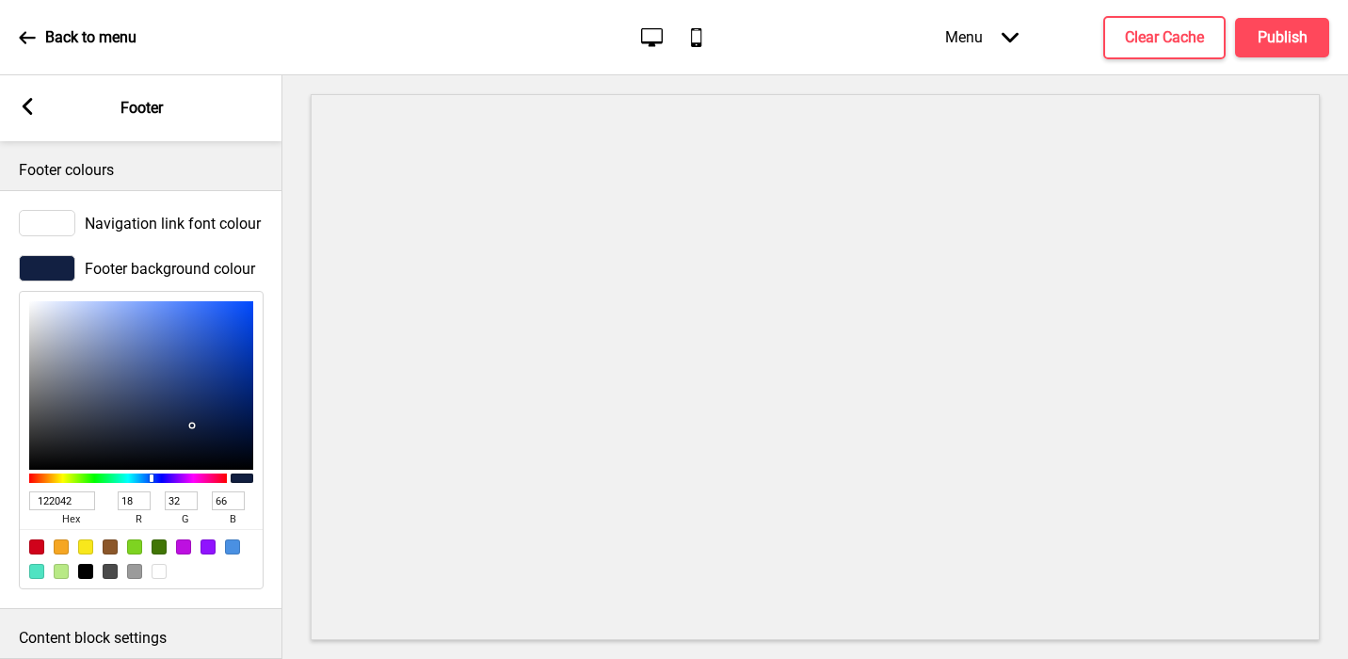
type input "122042"
click at [24, 100] on rect at bounding box center [27, 106] width 17 height 17
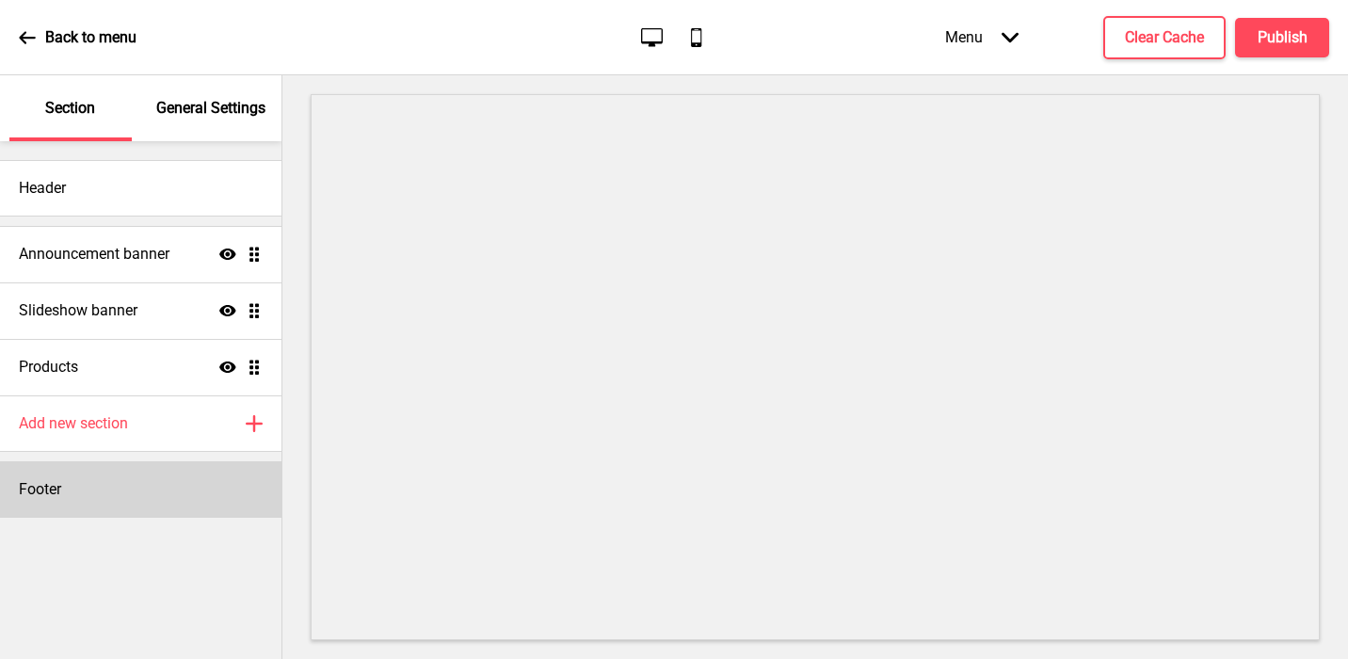
click at [143, 481] on div "Footer" at bounding box center [141, 489] width 282 height 56
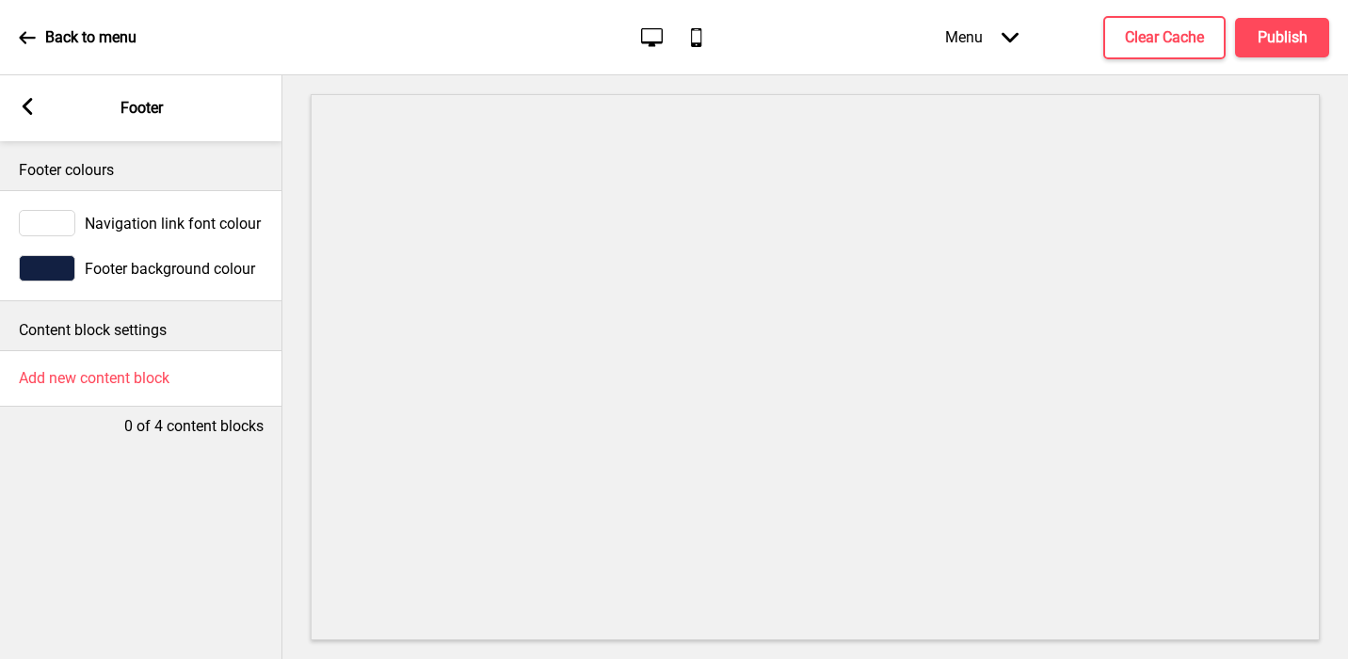
click at [55, 222] on div at bounding box center [47, 223] width 56 height 26
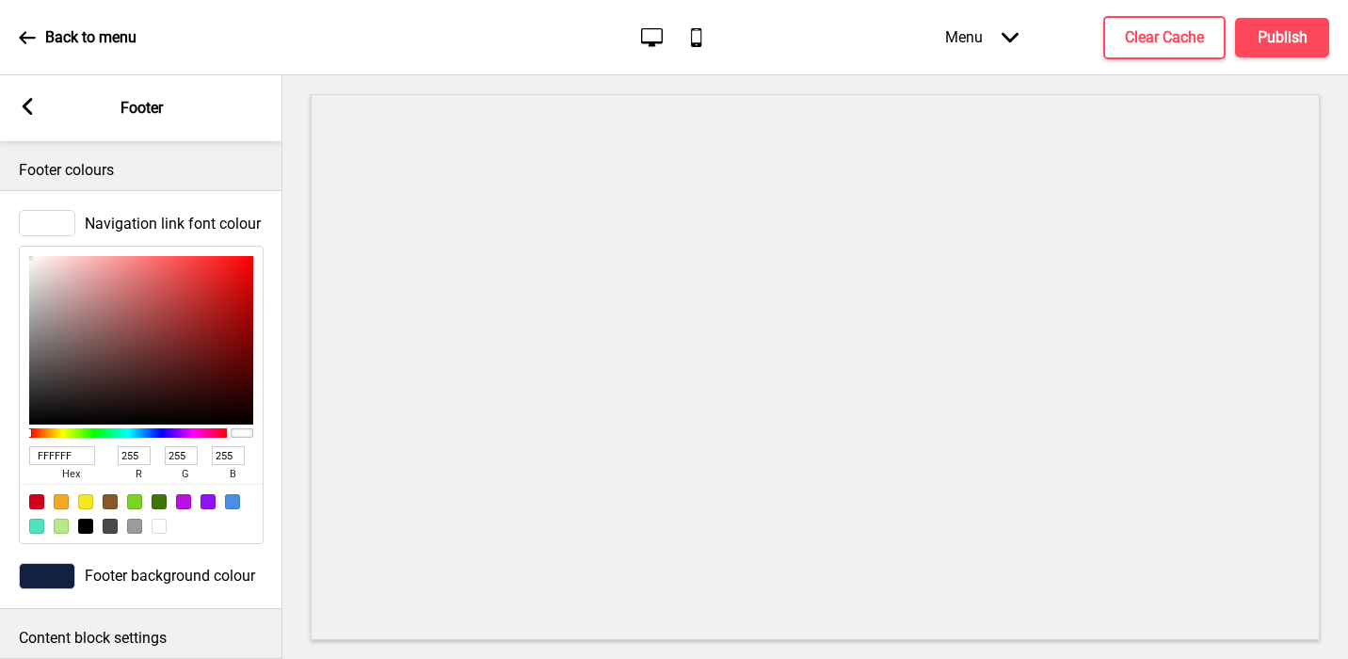
click at [73, 454] on input "FFFFFF" at bounding box center [62, 455] width 66 height 19
paste input "c29f4e"
type input "c29f4e"
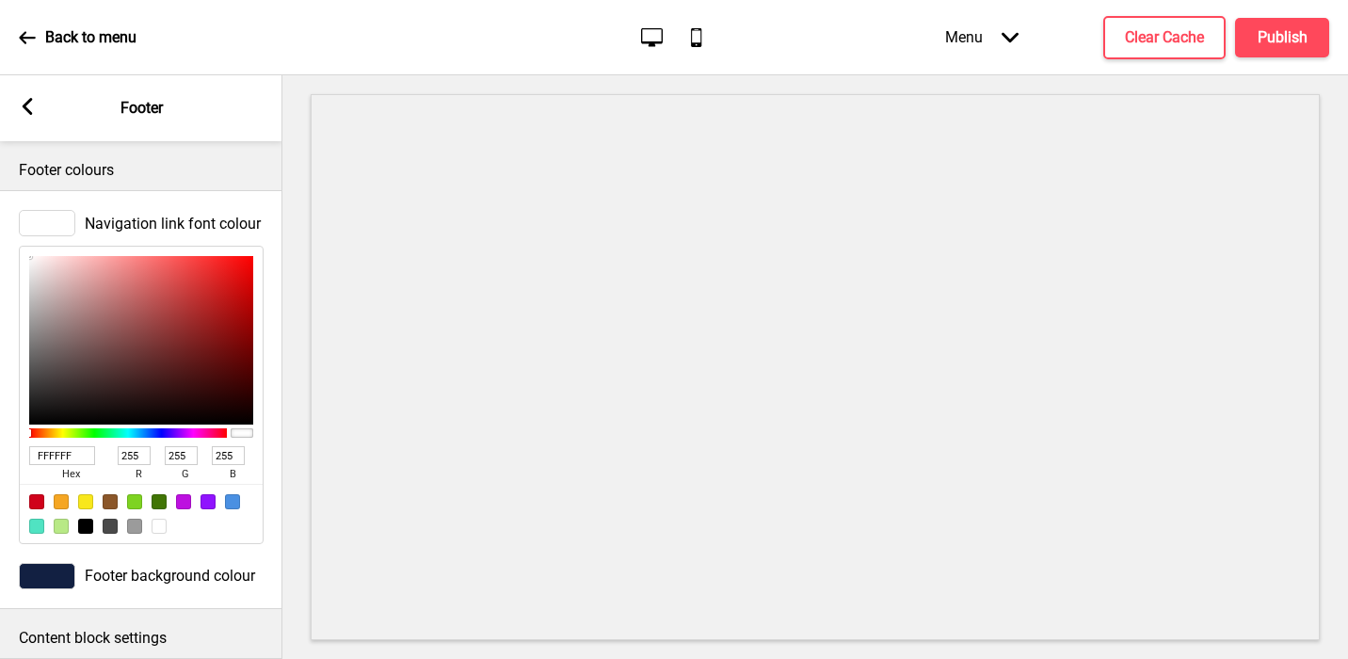
type input "194"
type input "159"
type input "78"
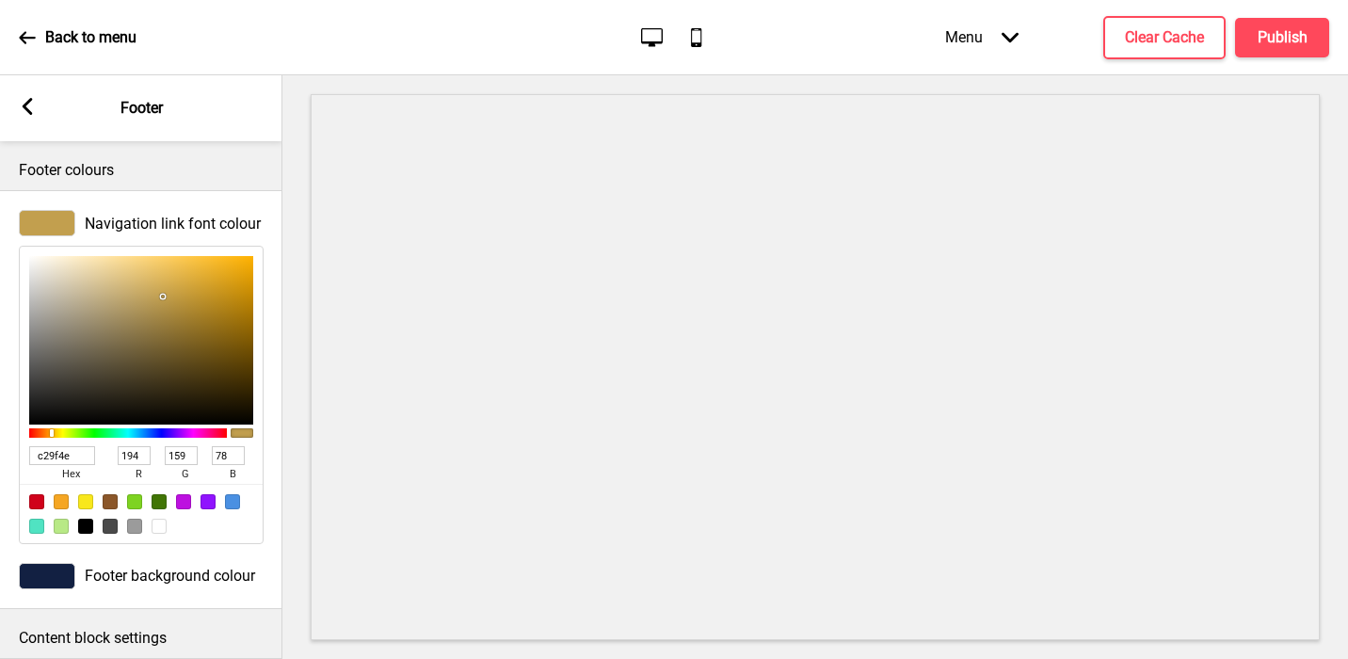
type input "C29F4E"
click at [23, 105] on icon at bounding box center [28, 106] width 10 height 17
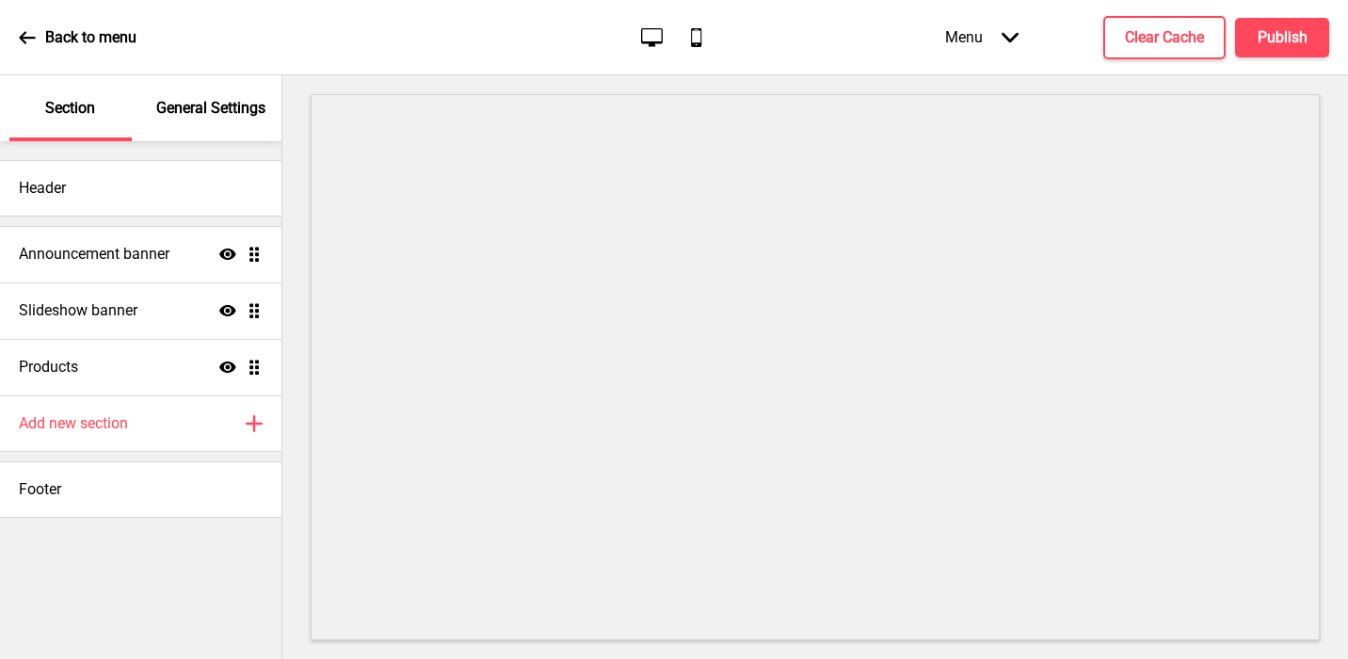
click at [222, 104] on p "General Settings" at bounding box center [210, 108] width 109 height 21
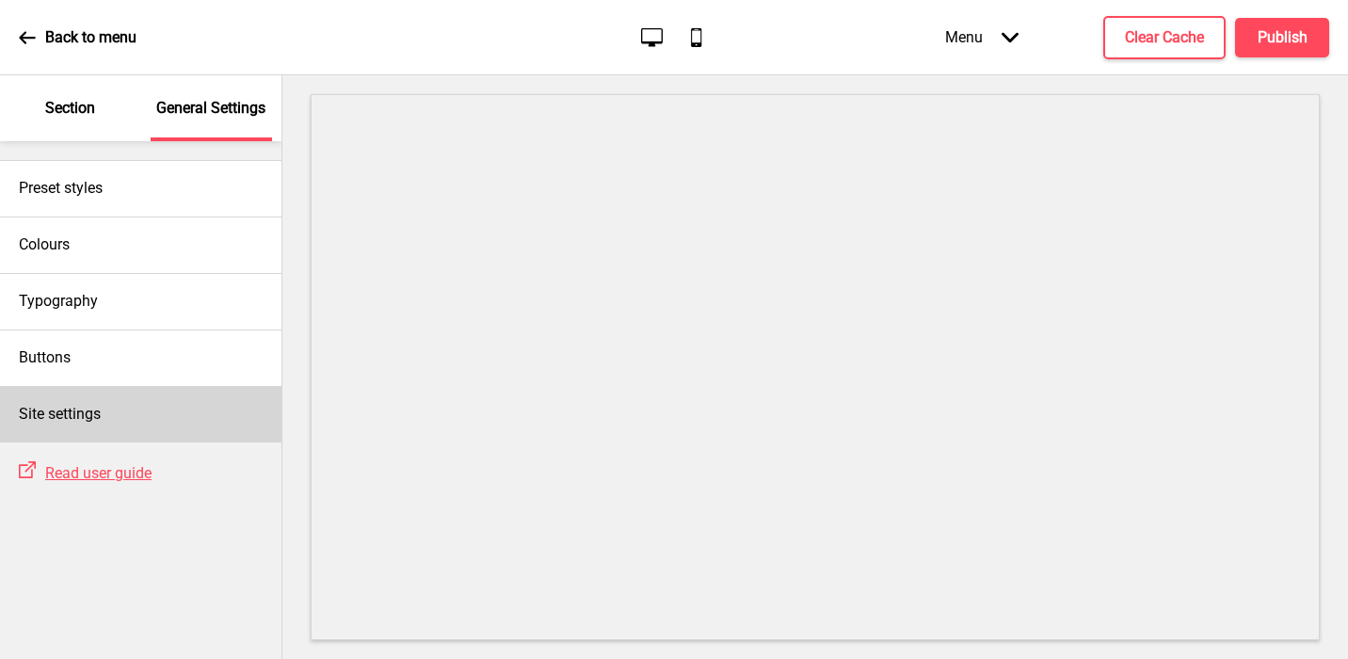
click at [102, 392] on div "Site settings" at bounding box center [141, 414] width 282 height 56
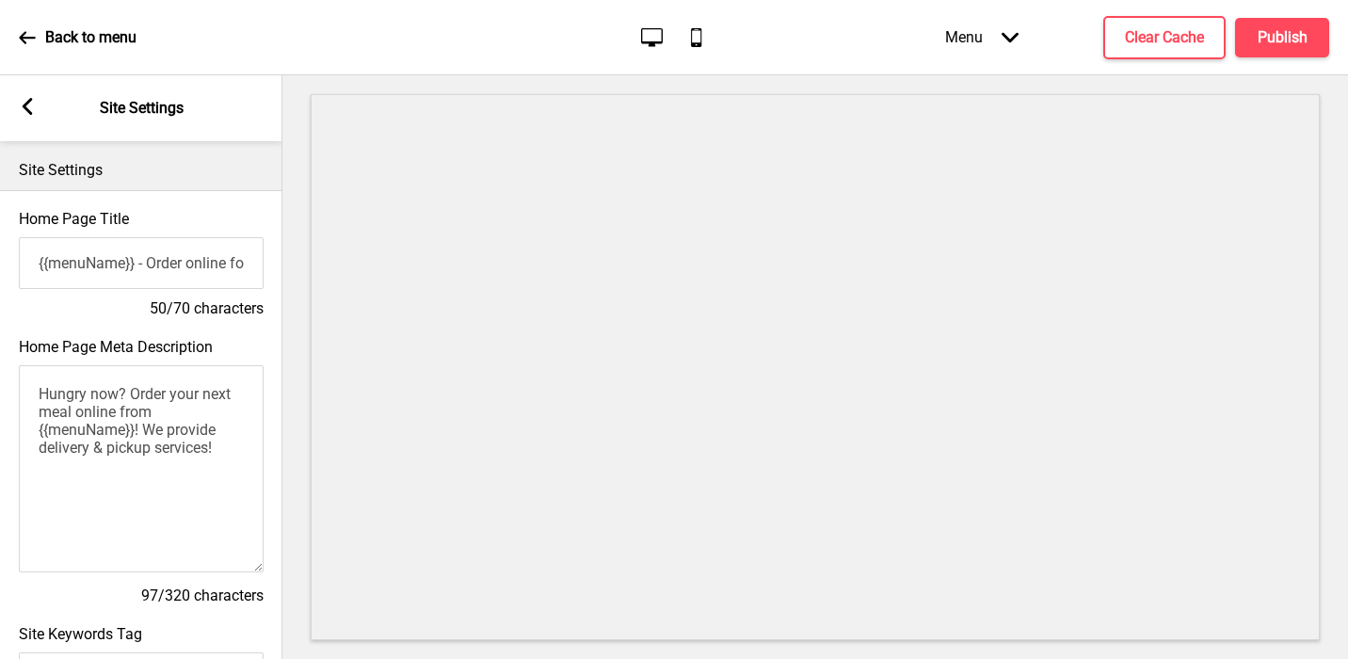
scroll to position [848, 0]
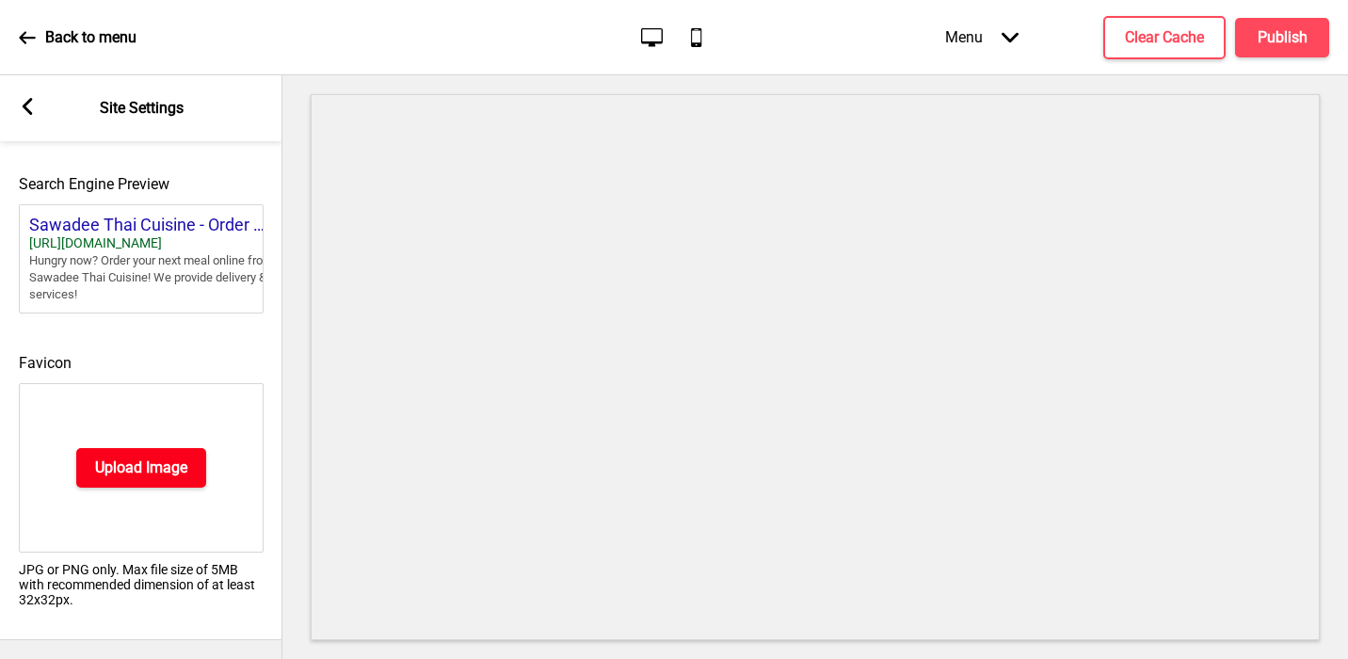
click at [105, 465] on h4 "Upload Image" at bounding box center [141, 468] width 92 height 21
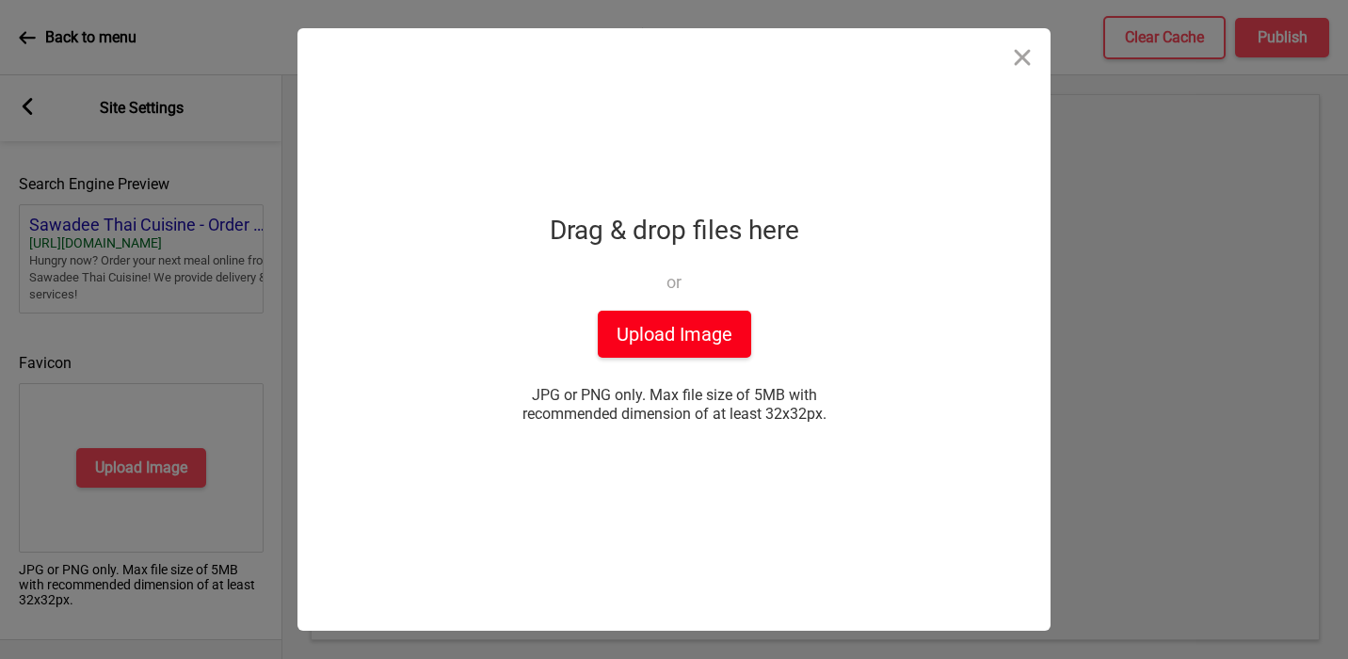
click at [675, 330] on button "Upload Image" at bounding box center [674, 334] width 153 height 47
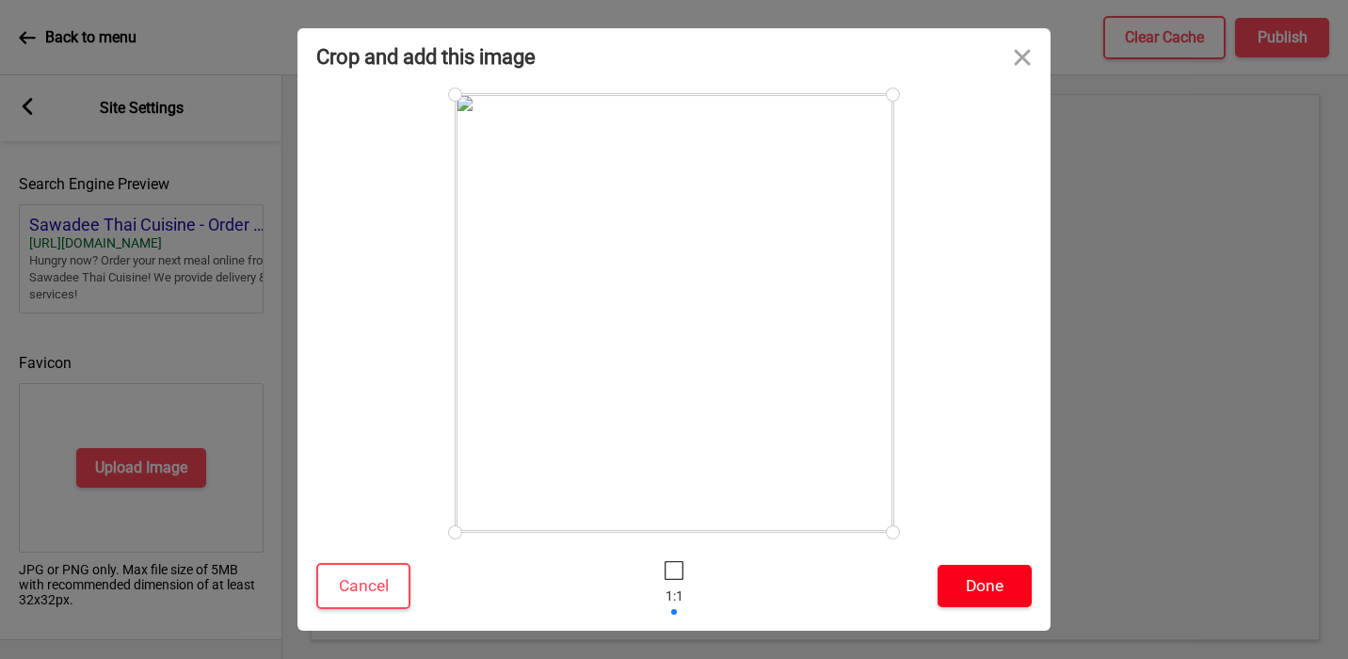
click at [986, 600] on button "Done" at bounding box center [985, 586] width 94 height 42
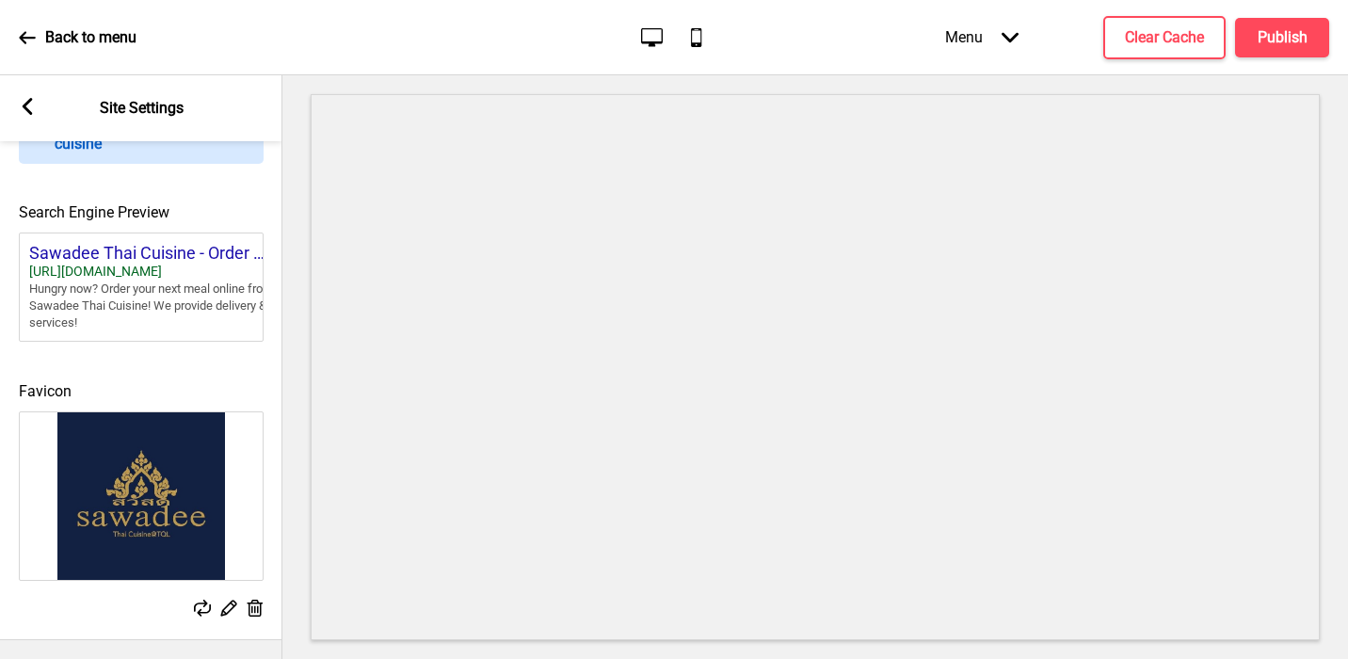
scroll to position [819, 0]
click at [1187, 35] on h4 "Publish" at bounding box center [1283, 37] width 50 height 21
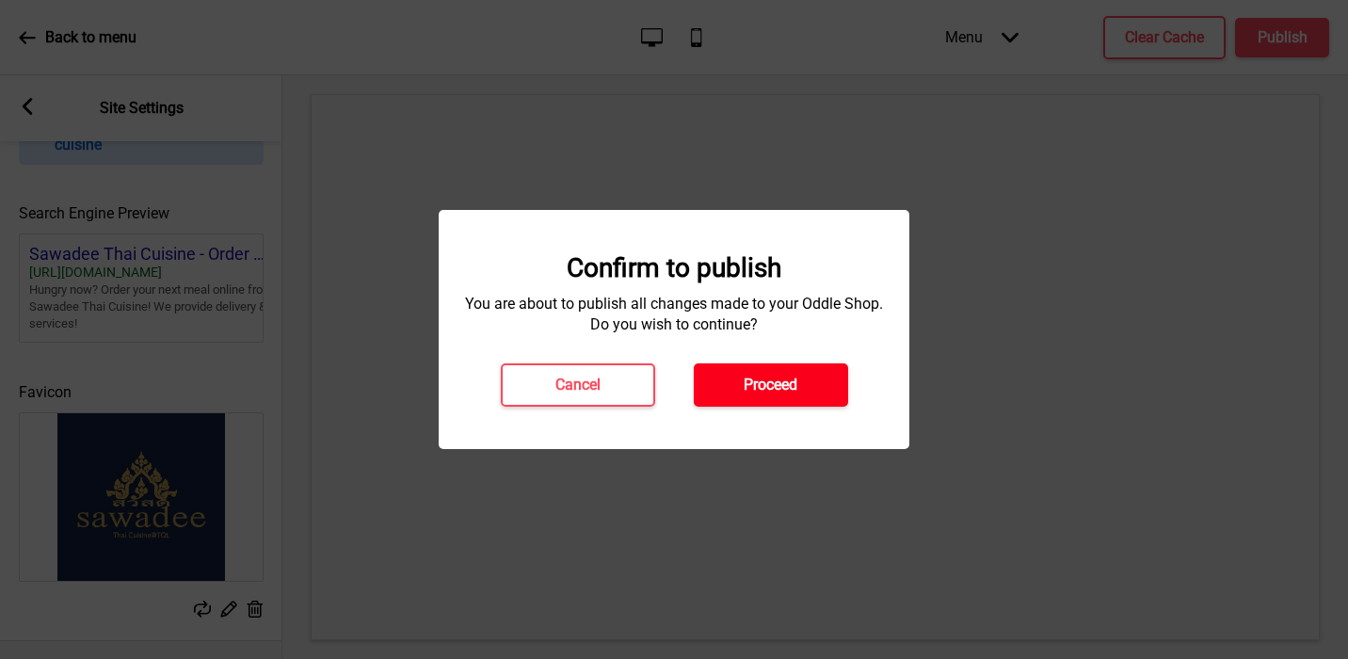
click at [796, 379] on h4 "Proceed" at bounding box center [771, 385] width 54 height 21
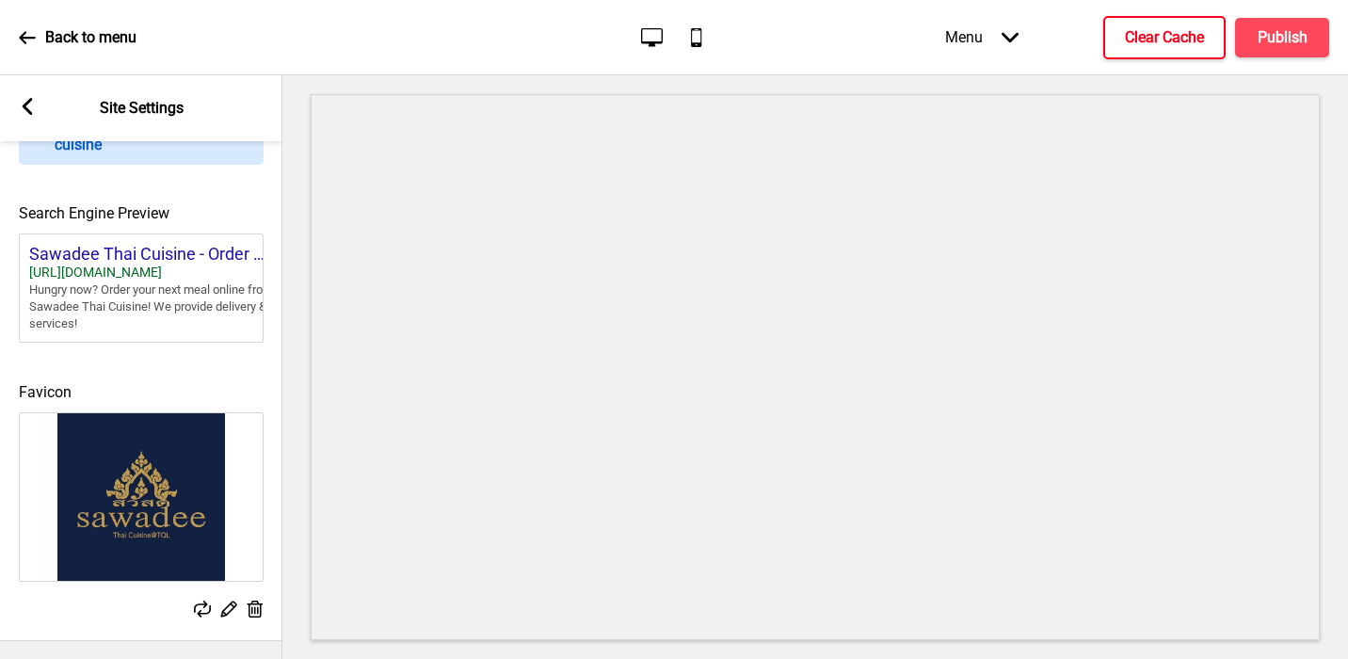
click at [1137, 34] on h4 "Clear Cache" at bounding box center [1164, 37] width 79 height 21
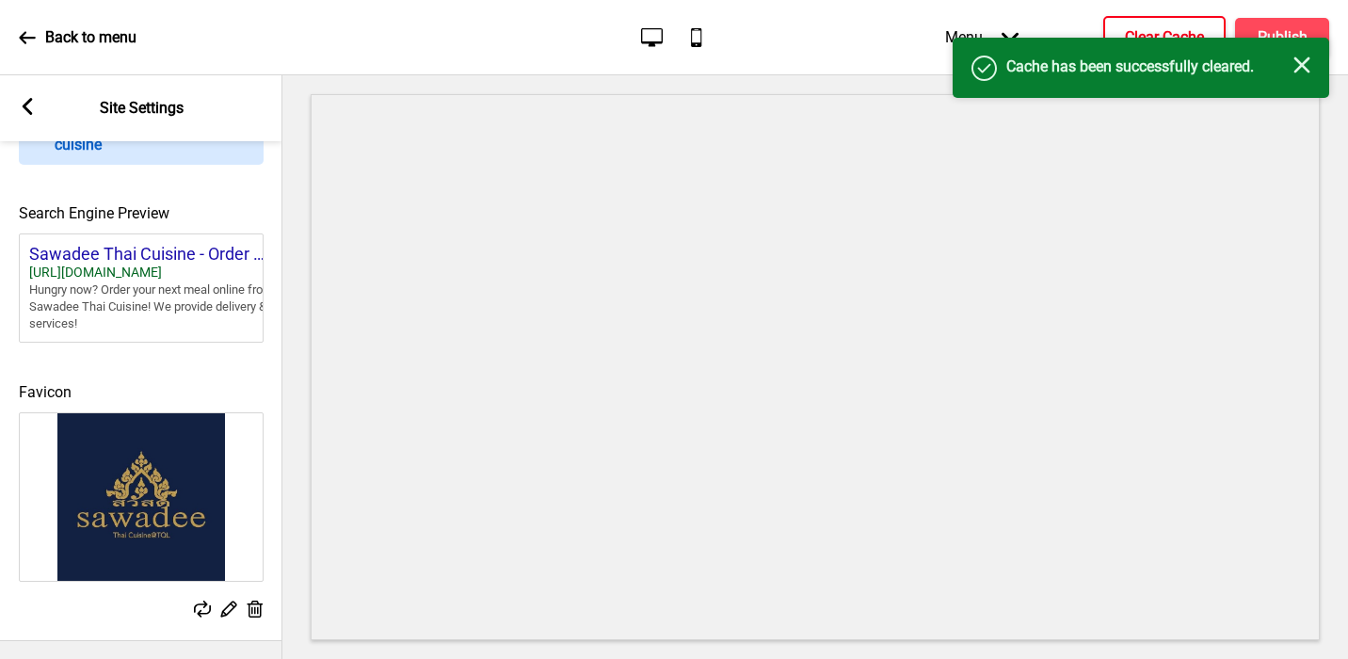
click at [20, 105] on rect at bounding box center [27, 106] width 17 height 17
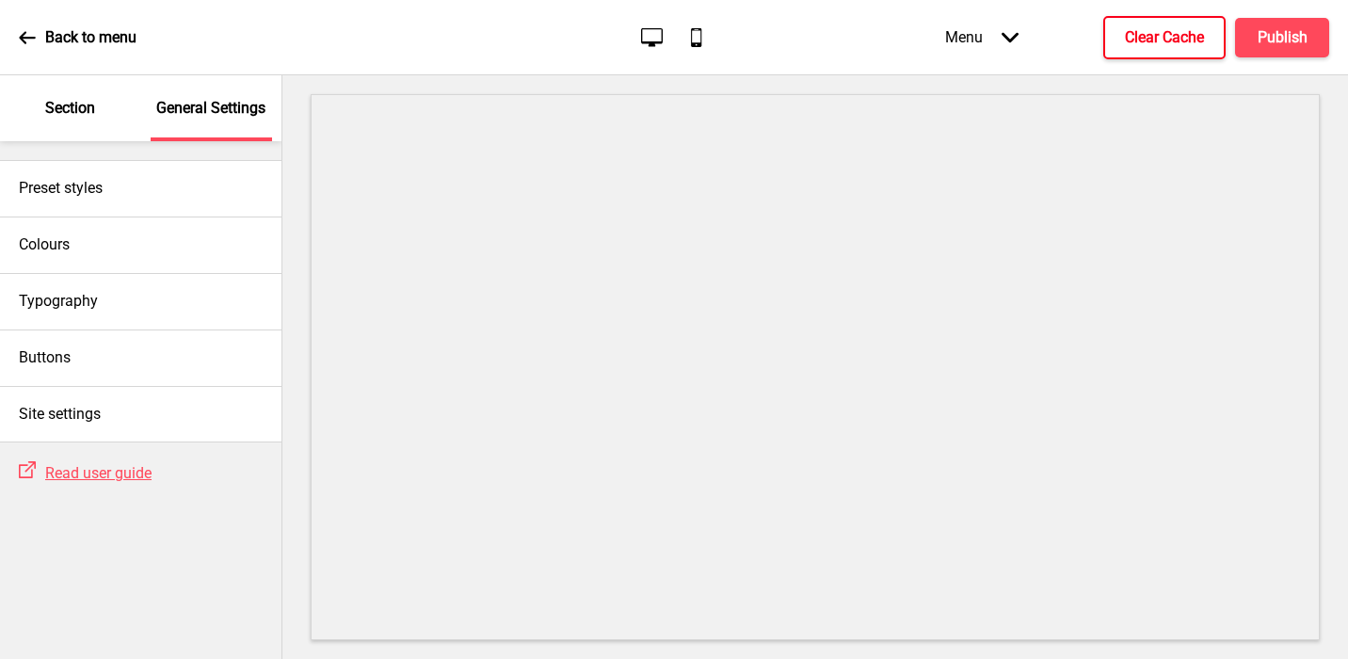
click at [81, 99] on p "Section" at bounding box center [70, 108] width 50 height 21
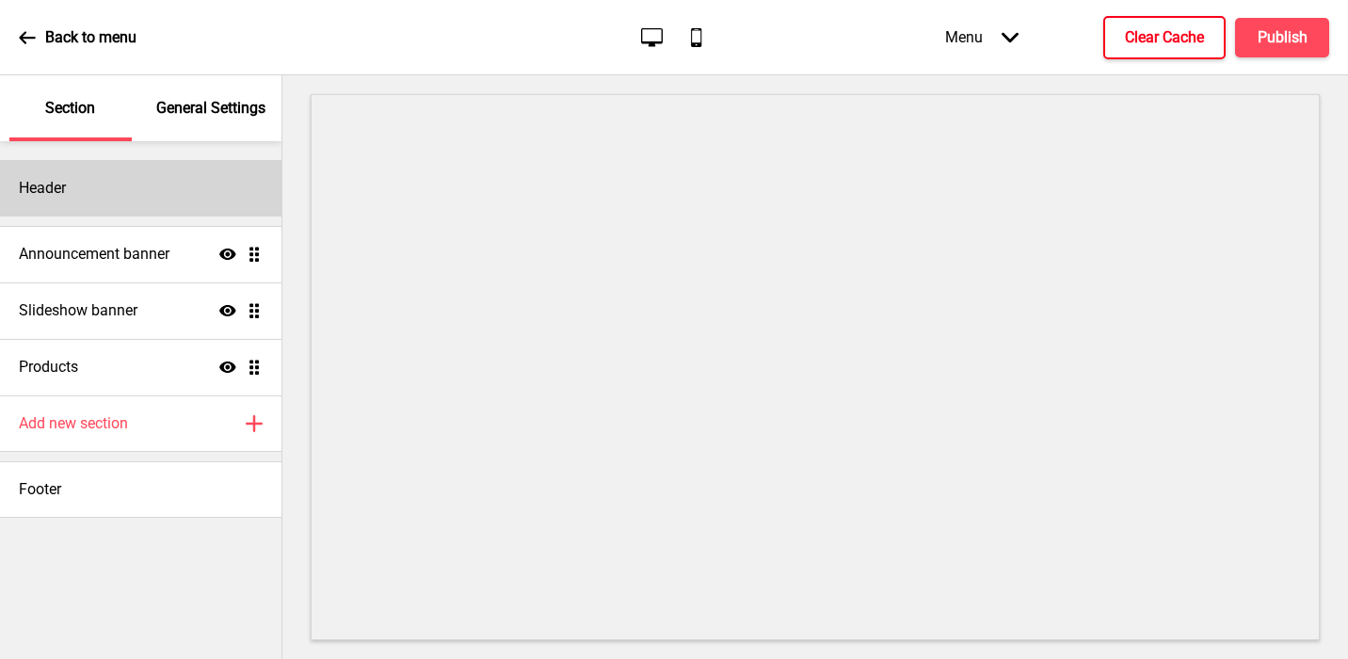
click at [85, 197] on div "Header" at bounding box center [141, 188] width 282 height 56
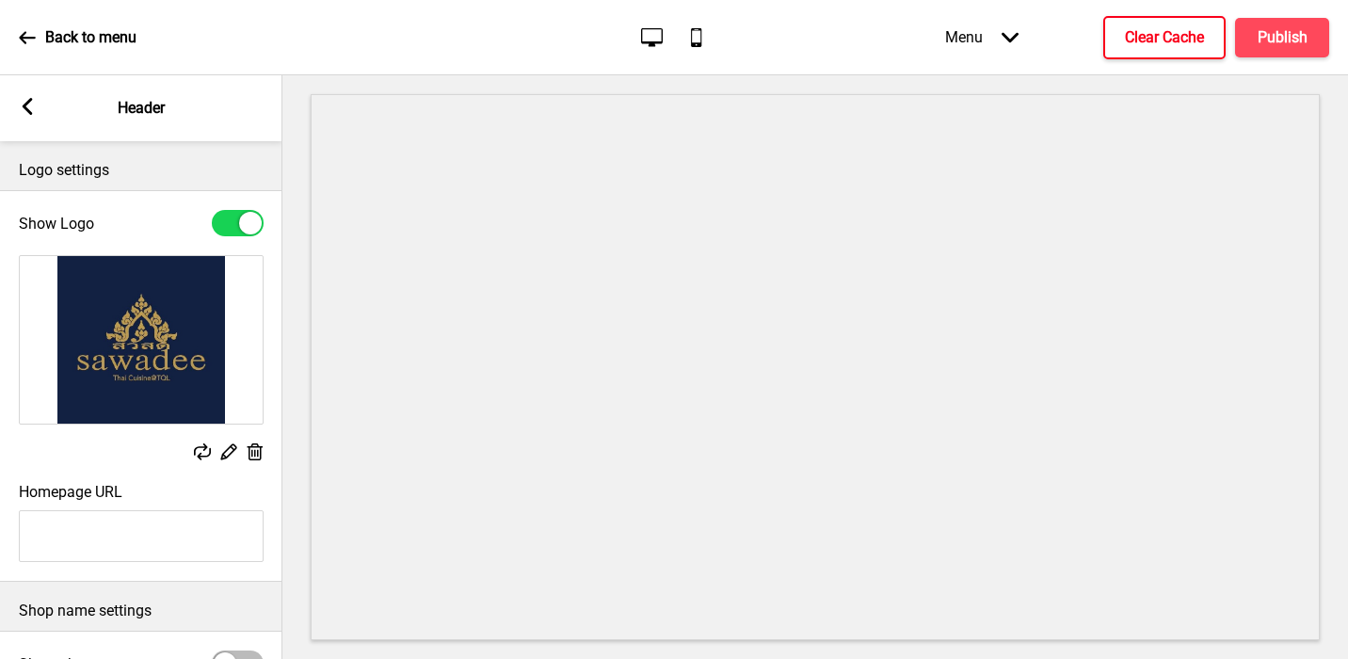
click at [24, 101] on rect at bounding box center [27, 106] width 17 height 17
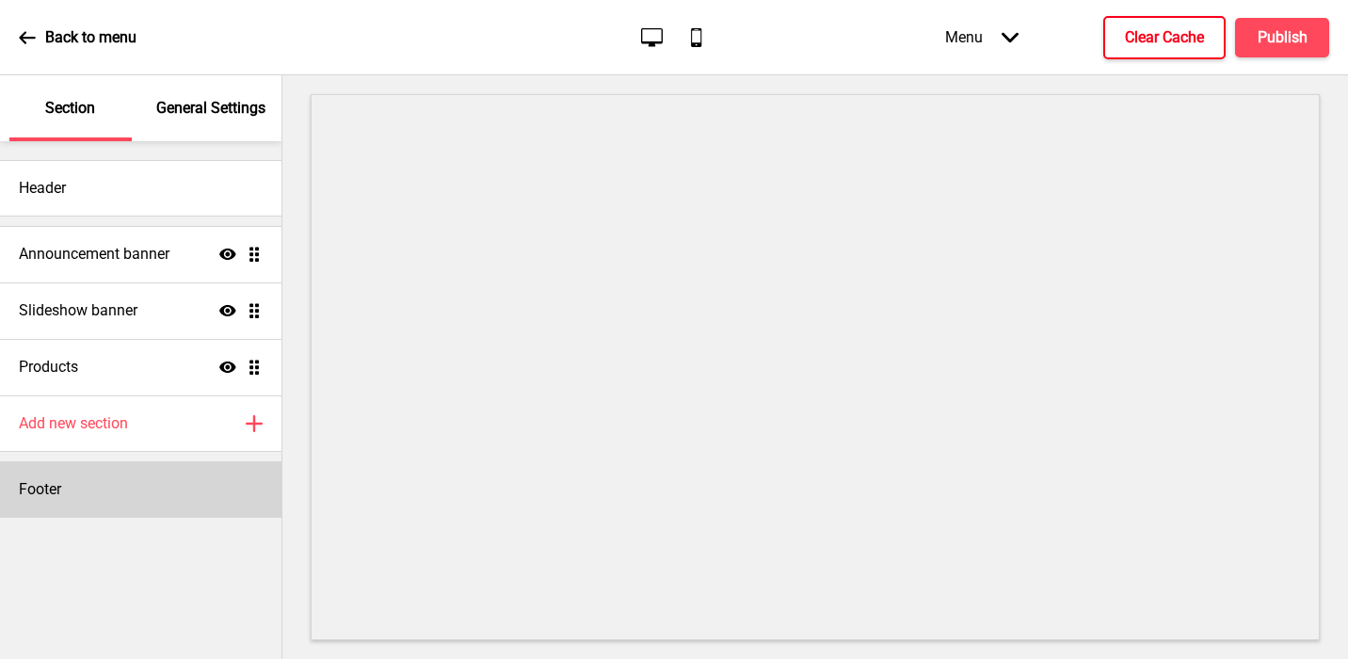
click at [74, 483] on div "Footer" at bounding box center [141, 489] width 282 height 56
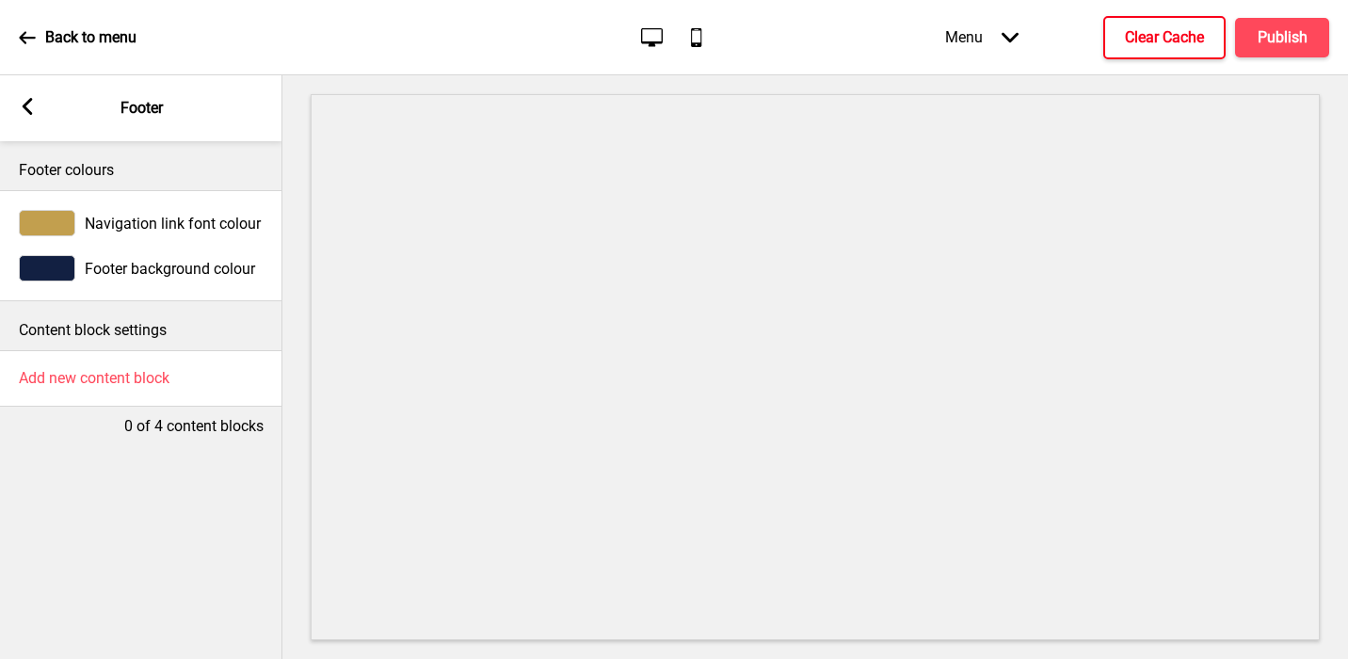
click at [59, 263] on div at bounding box center [47, 268] width 56 height 26
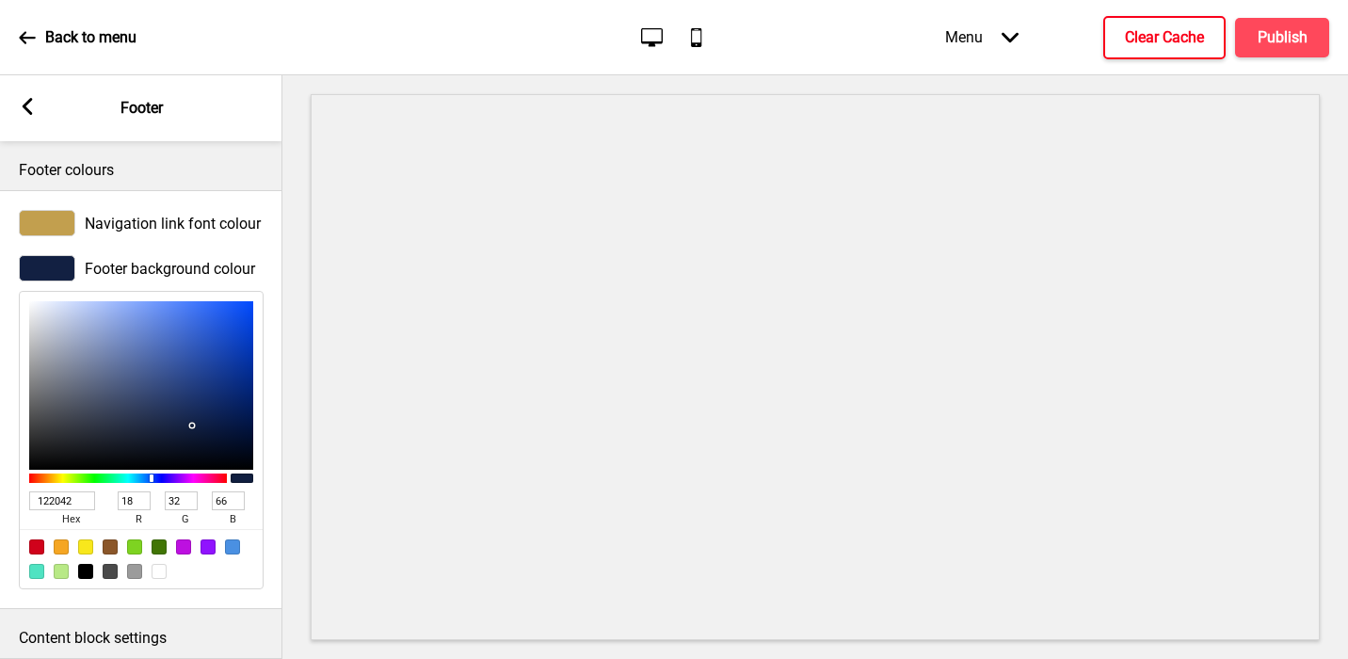
scroll to position [104, 0]
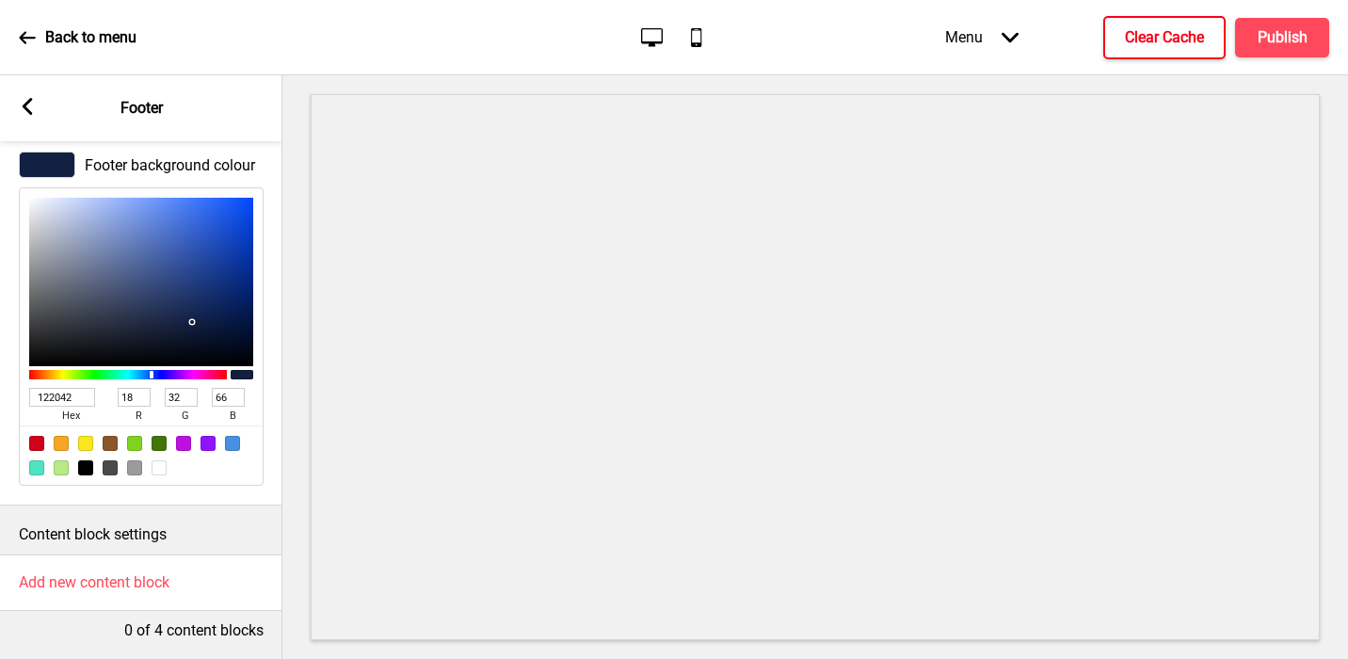
click at [74, 394] on input "122042" at bounding box center [62, 397] width 66 height 19
click at [24, 103] on rect at bounding box center [27, 106] width 17 height 17
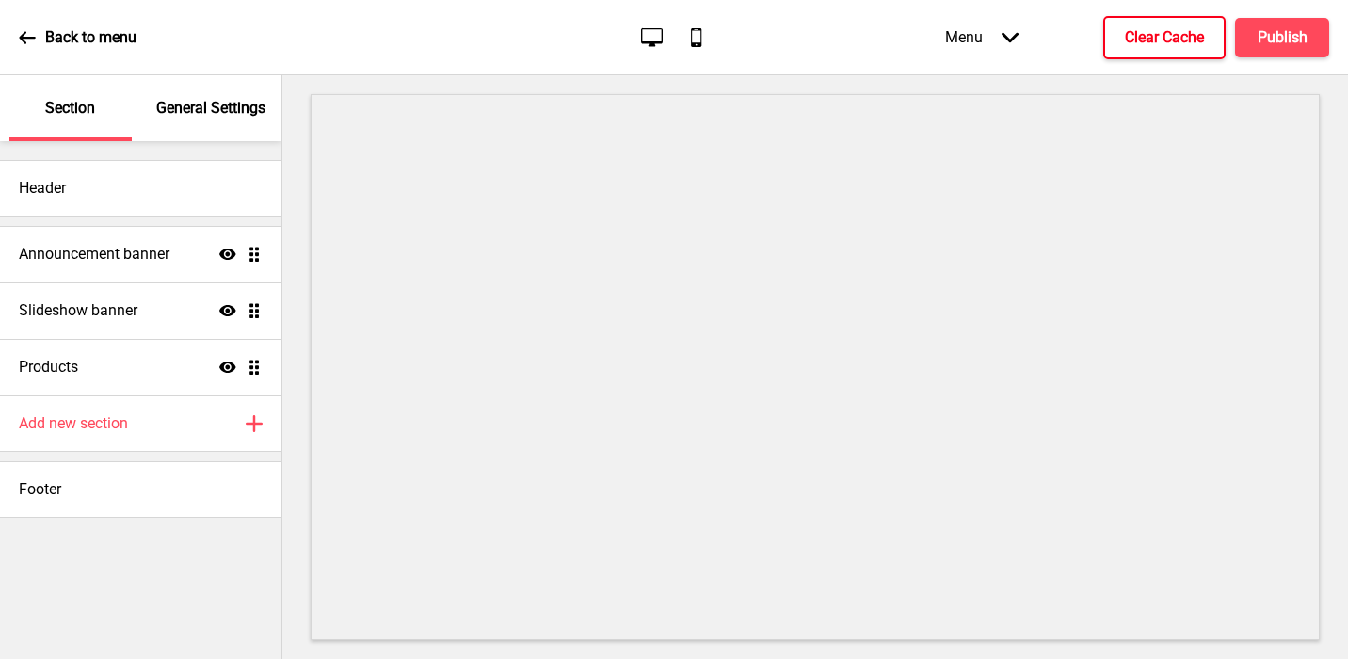
click at [225, 105] on p "General Settings" at bounding box center [210, 108] width 109 height 21
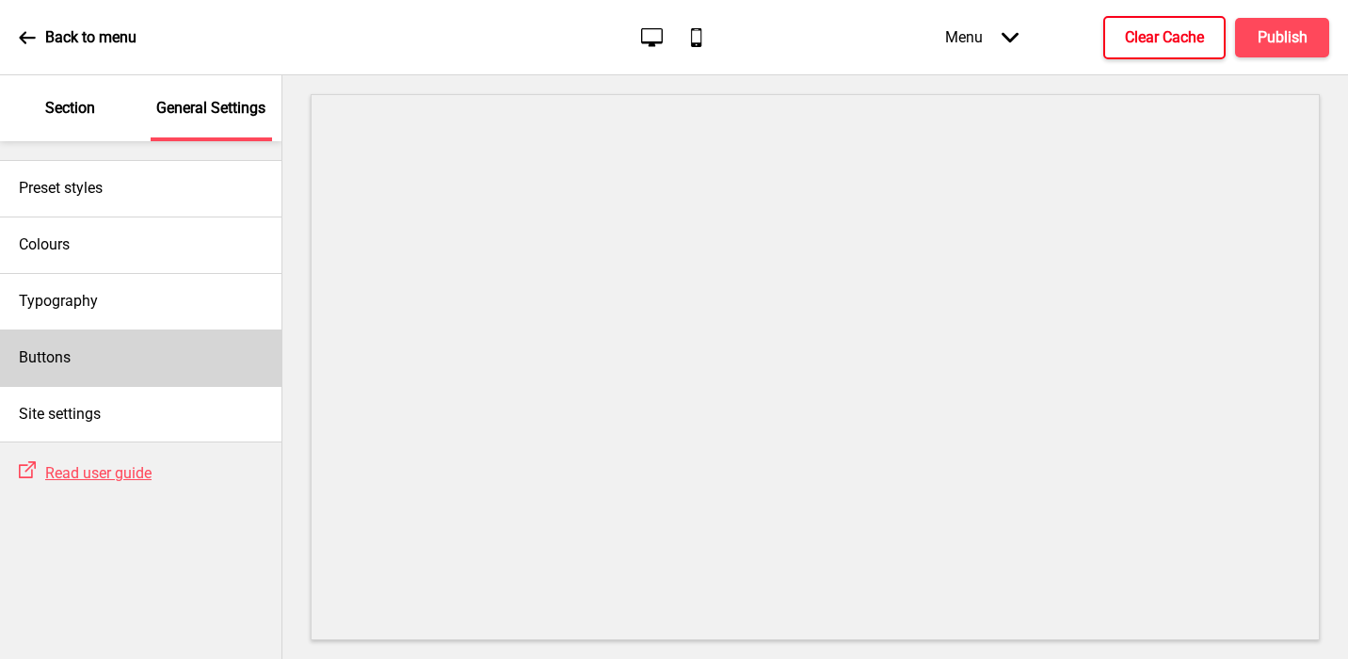
click at [83, 368] on div "Buttons" at bounding box center [141, 358] width 282 height 56
select select "square"
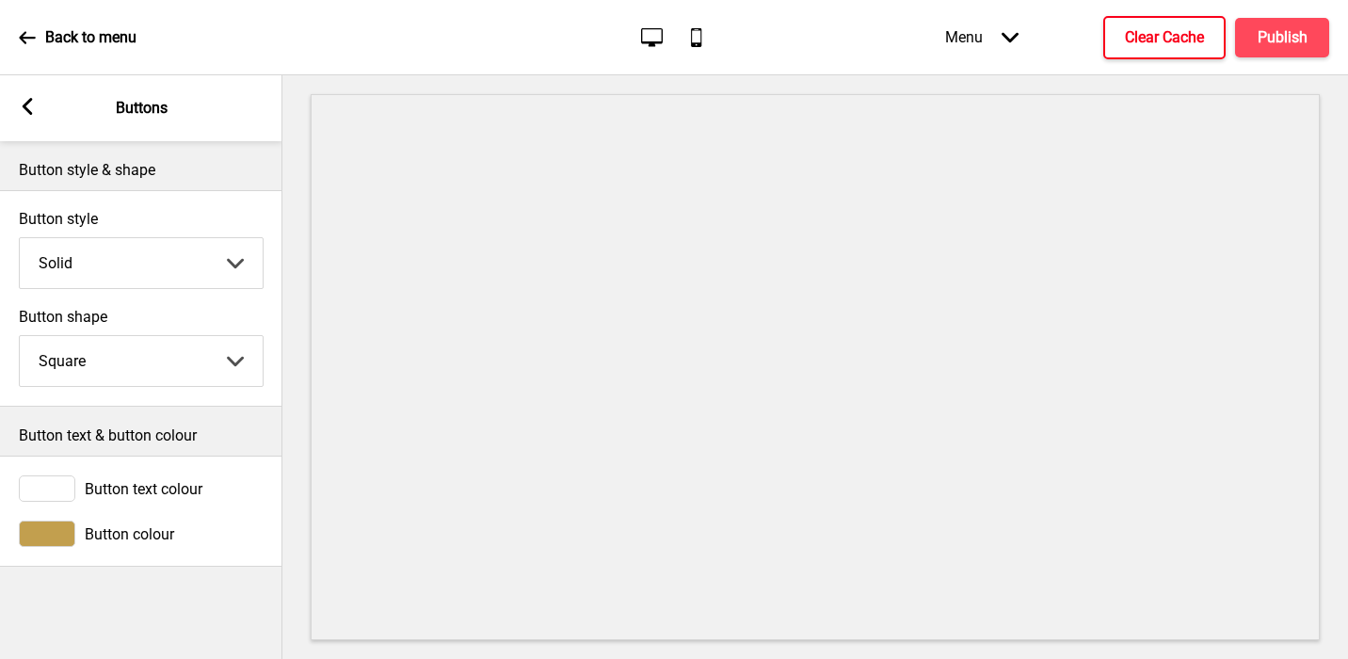
click at [42, 491] on div at bounding box center [47, 488] width 56 height 26
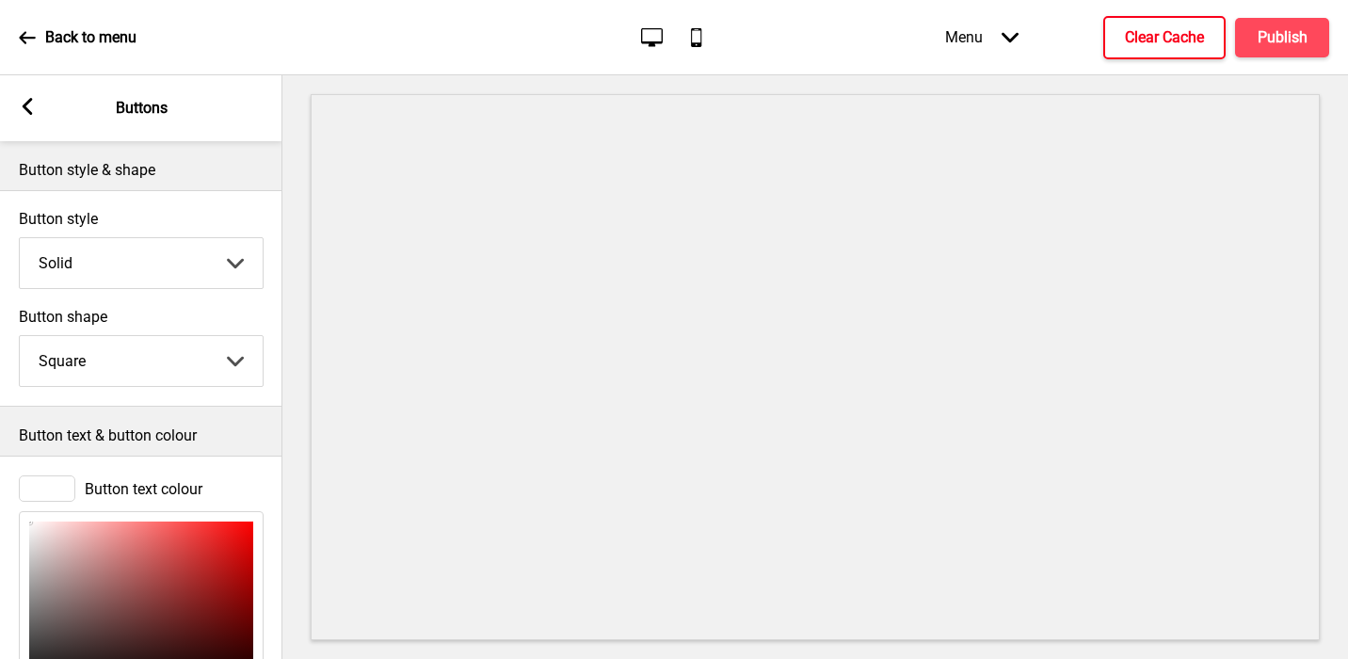
scroll to position [233, 0]
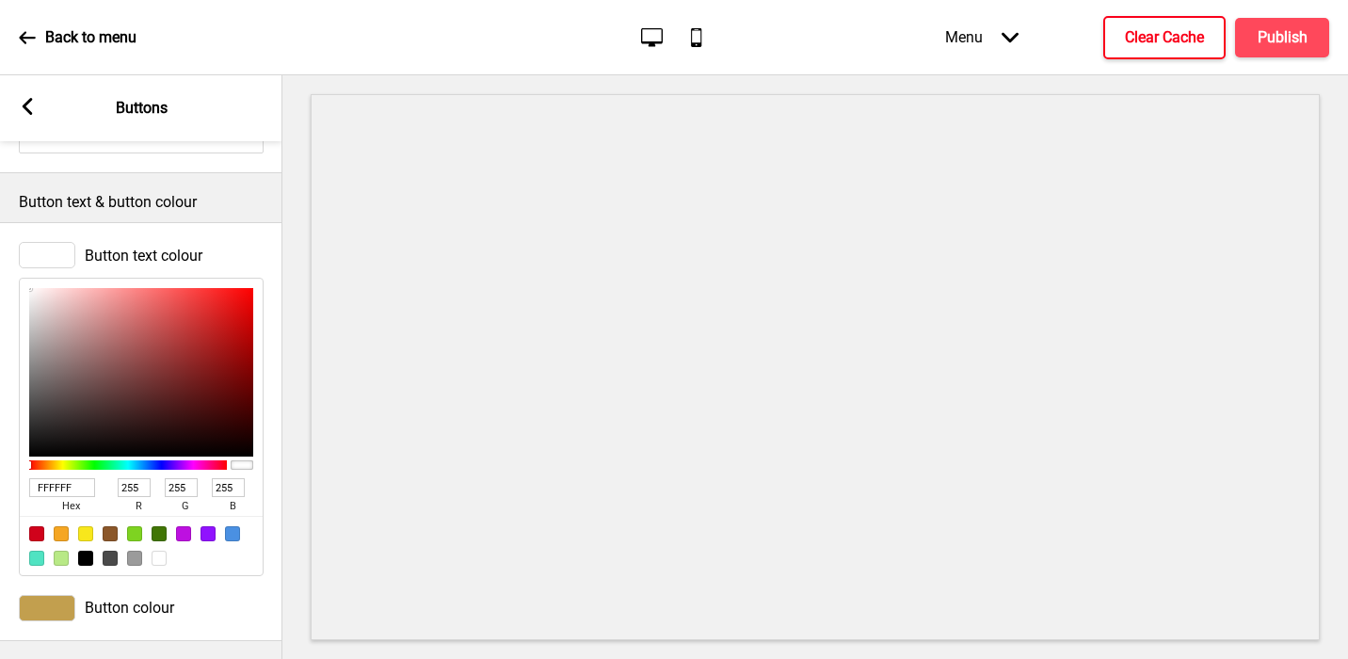
click at [45, 488] on input "FFFFFF" at bounding box center [62, 487] width 66 height 19
paste input "122042"
type input "122042"
type input "18"
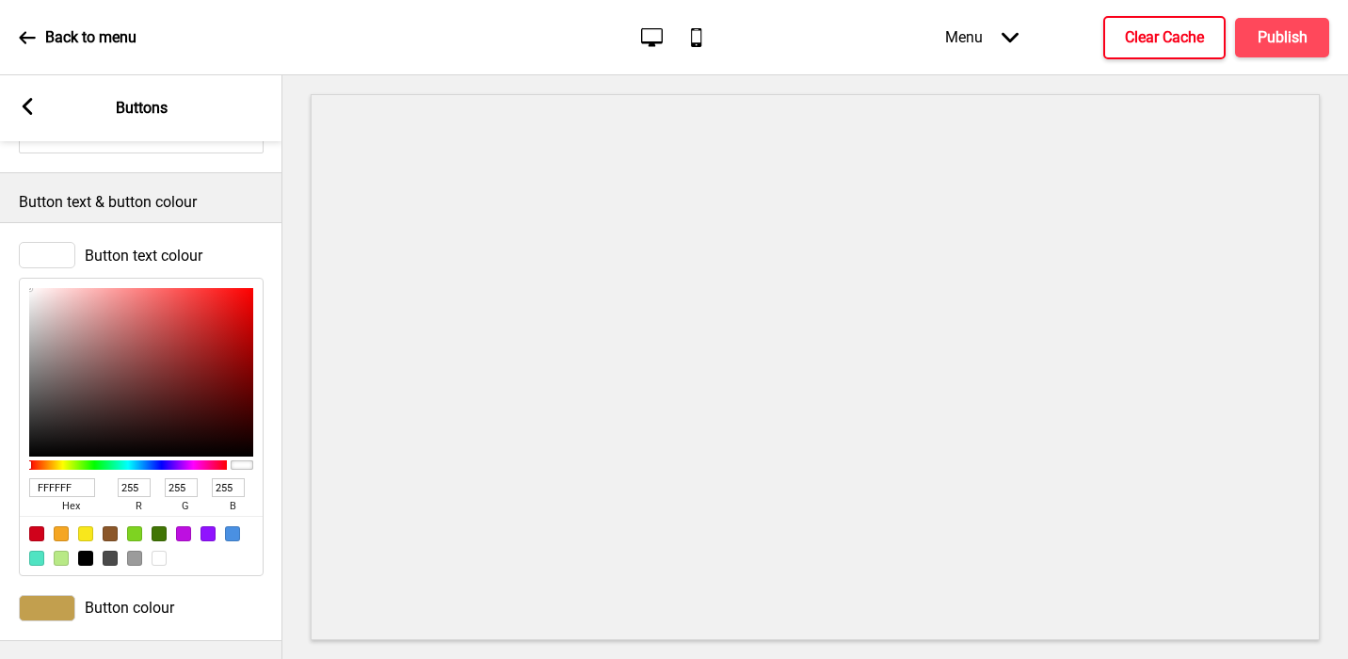
type input "32"
type input "66"
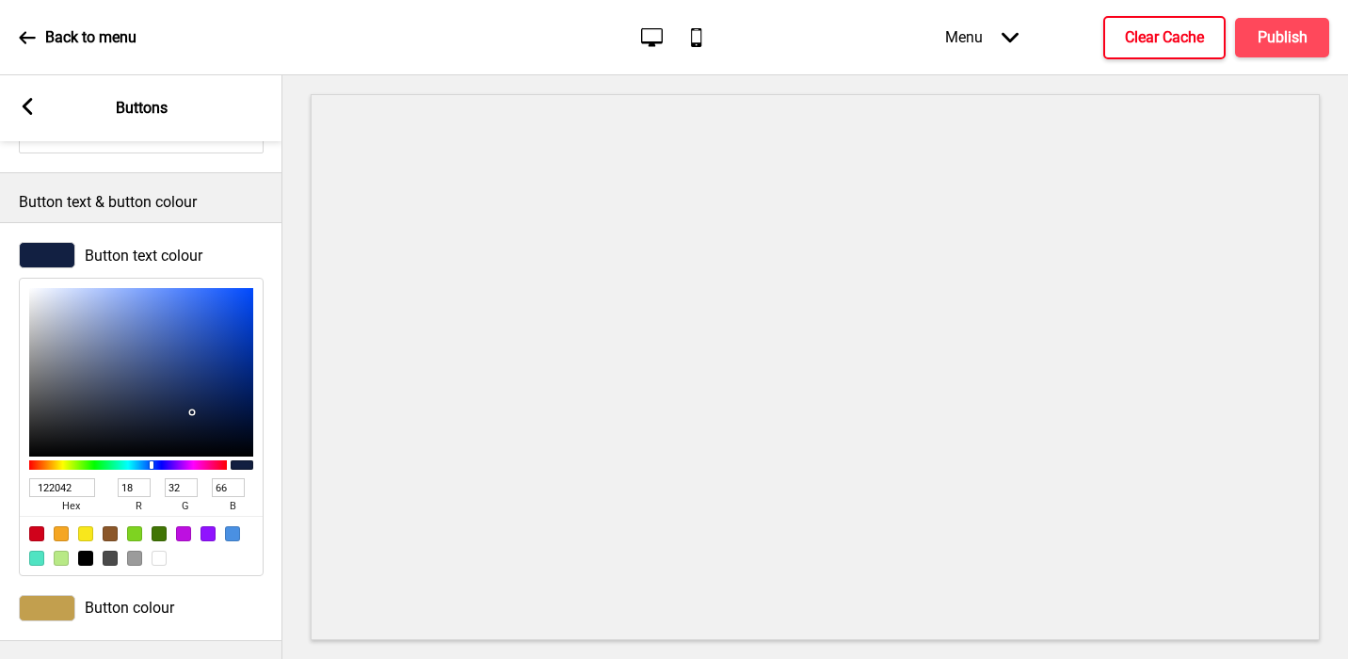
type input "FFFFFF"
type input "255"
click at [25, 109] on icon at bounding box center [28, 106] width 10 height 17
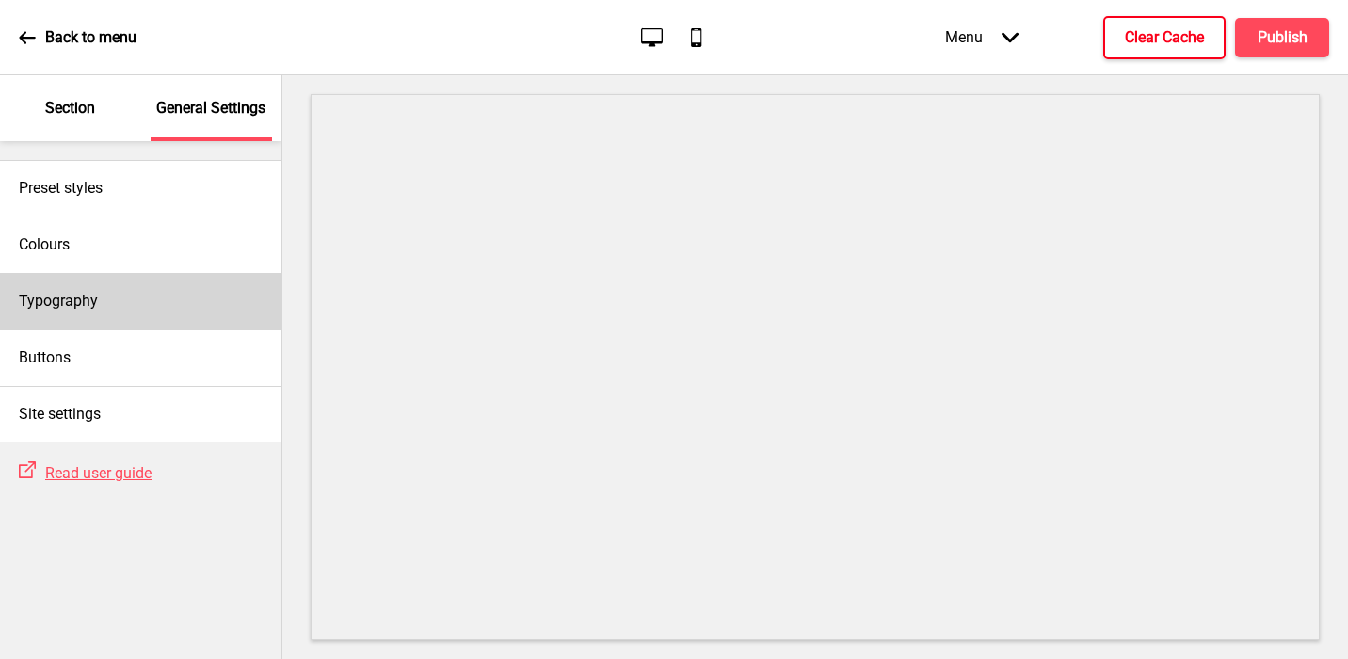
click at [136, 301] on div "Typography" at bounding box center [141, 301] width 282 height 56
select select "Nunito Sans"
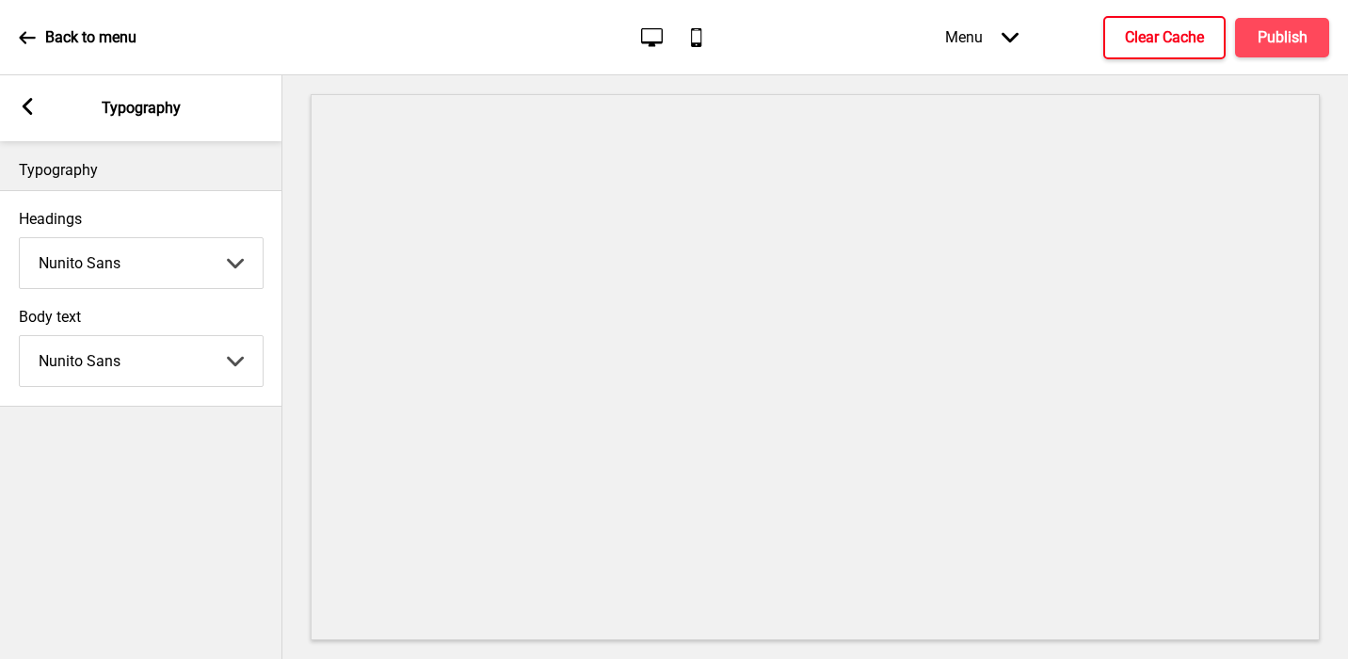
click at [21, 114] on rect at bounding box center [27, 106] width 17 height 17
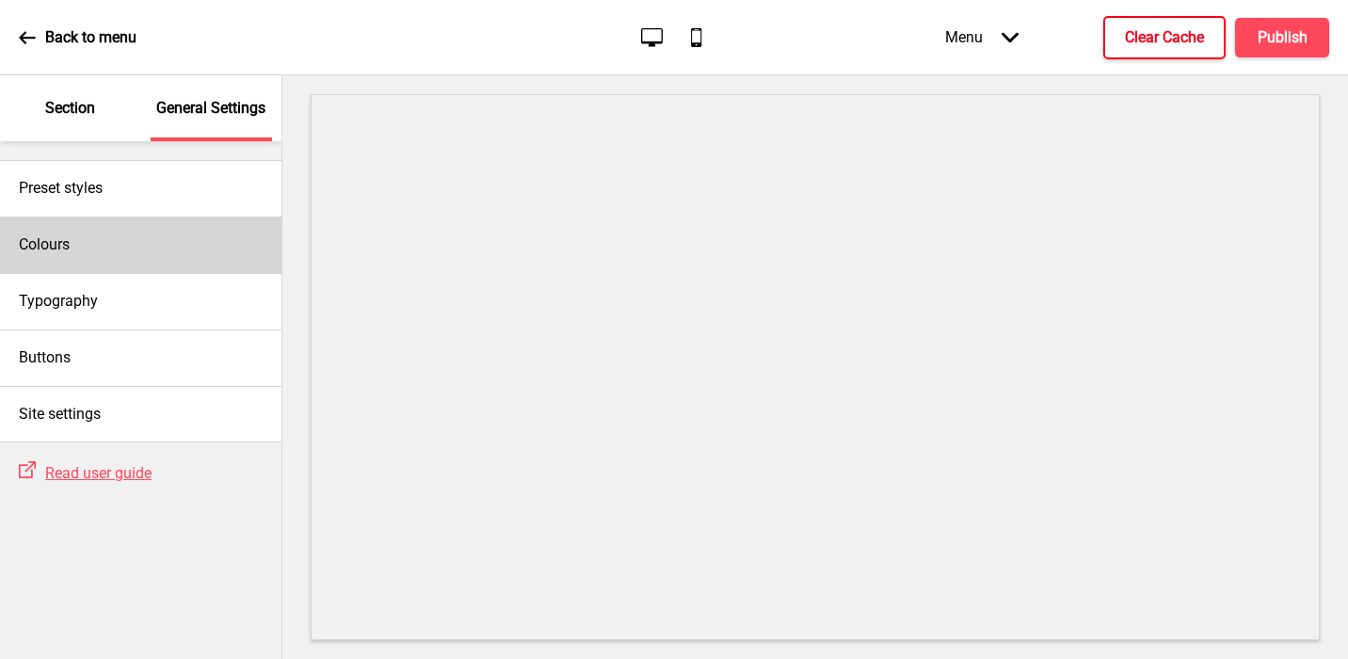
click at [133, 222] on div "Colours" at bounding box center [141, 245] width 282 height 56
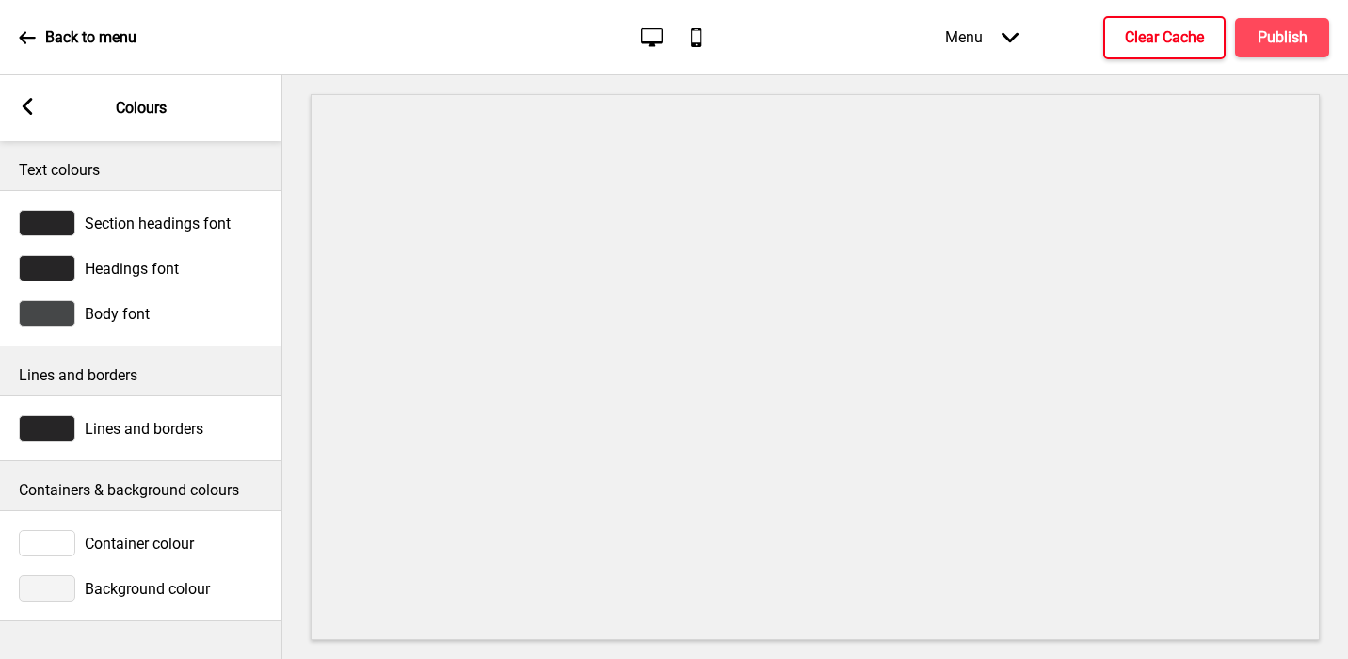
click at [53, 308] on div at bounding box center [47, 313] width 56 height 26
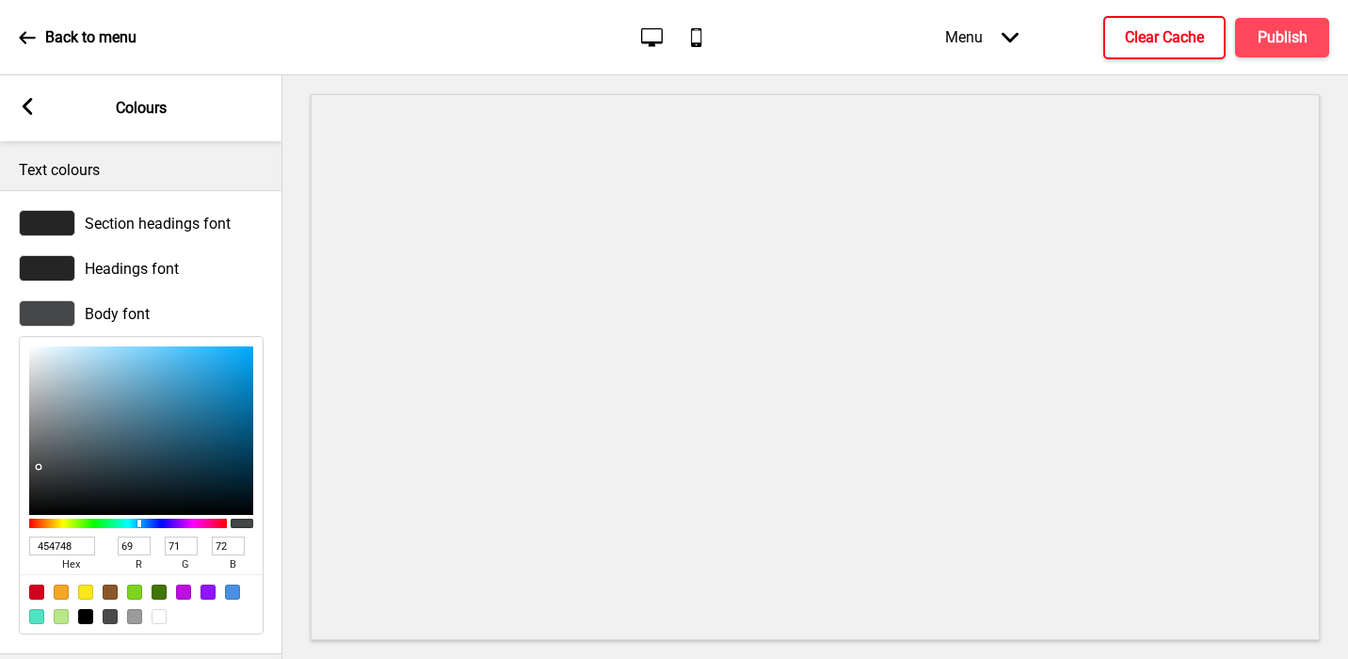
click at [60, 537] on input "454748" at bounding box center [62, 546] width 66 height 19
paste input "122042"
type input "122042"
type input "18"
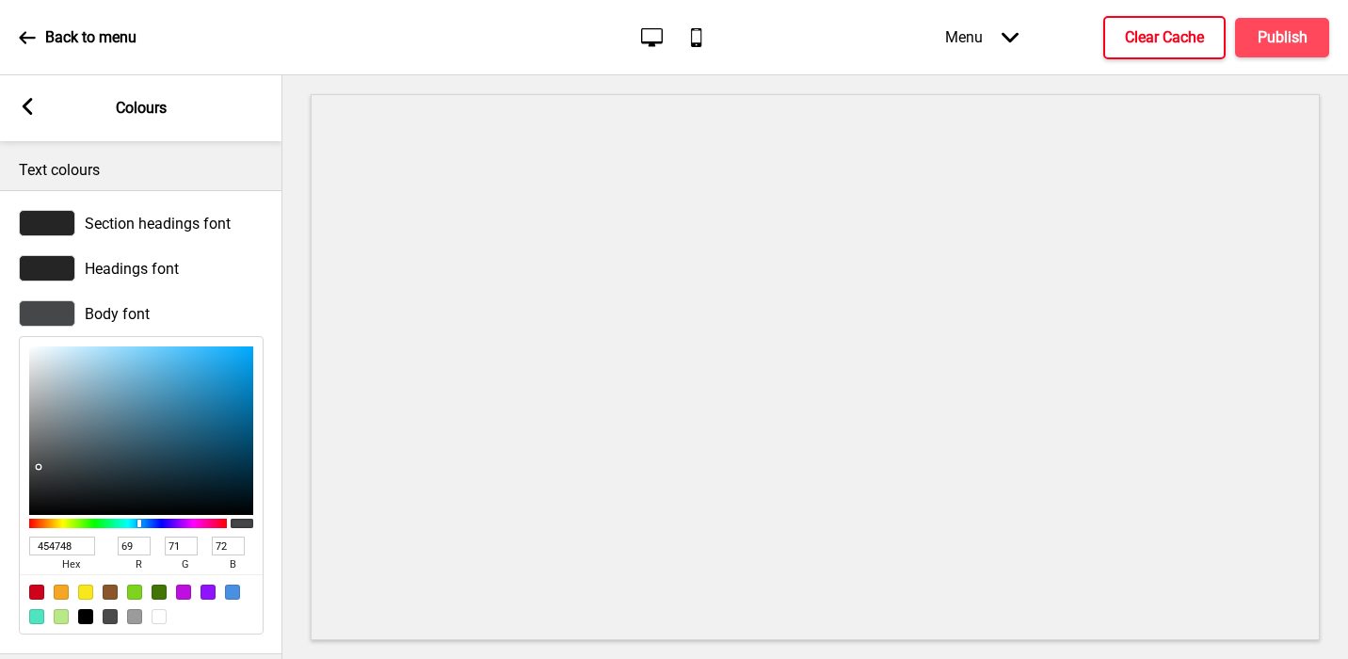
type input "32"
type input "66"
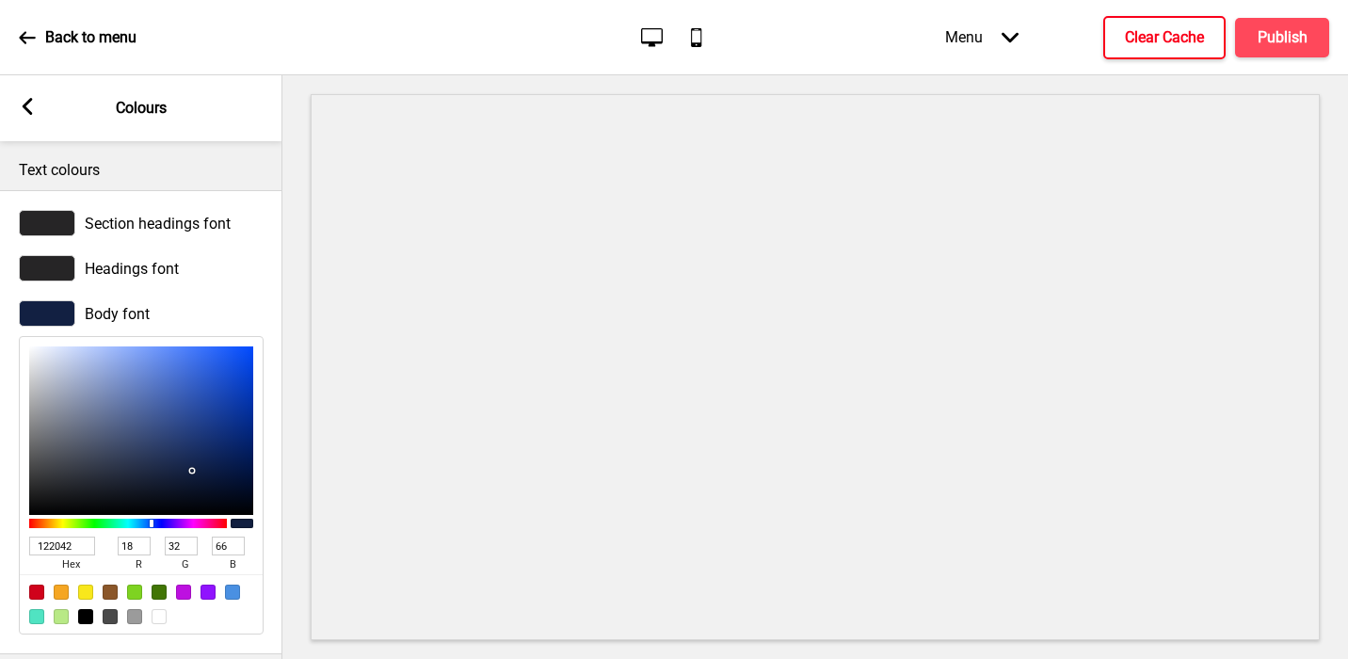
type input "122042"
click at [41, 271] on div at bounding box center [47, 268] width 56 height 26
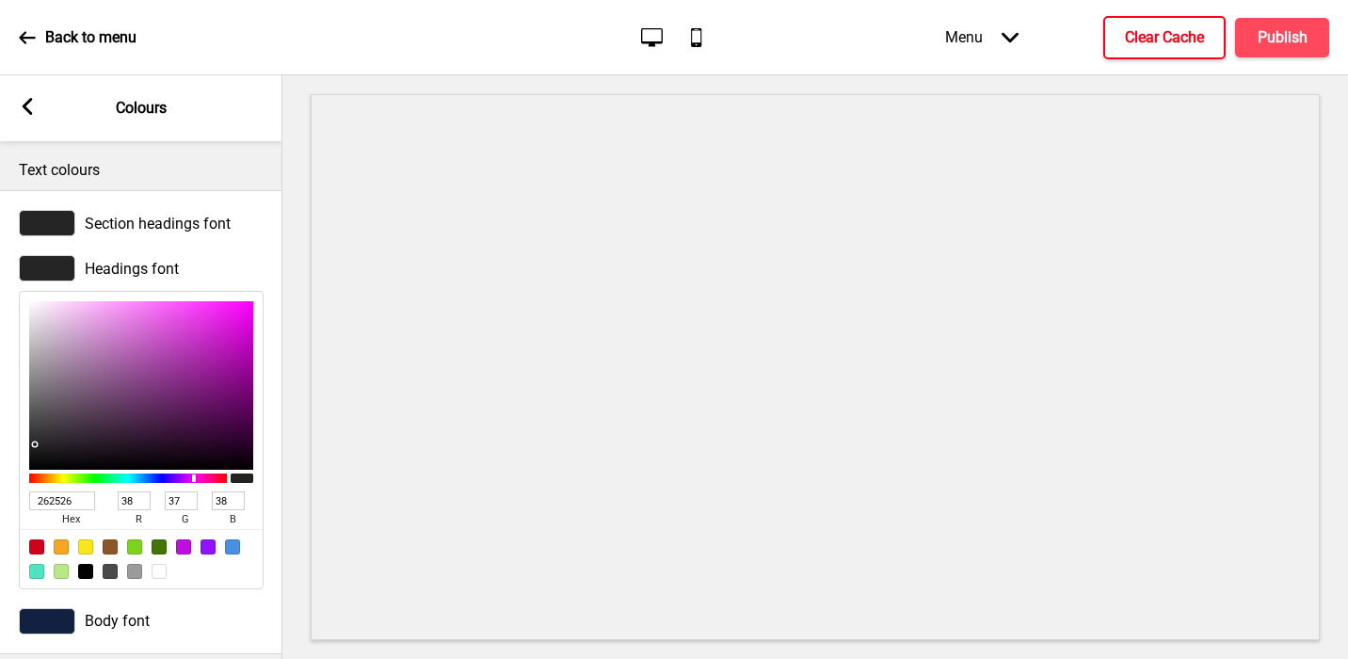
click at [47, 497] on input "262526" at bounding box center [62, 500] width 66 height 19
paste input "122042"
type input "122042"
type input "18"
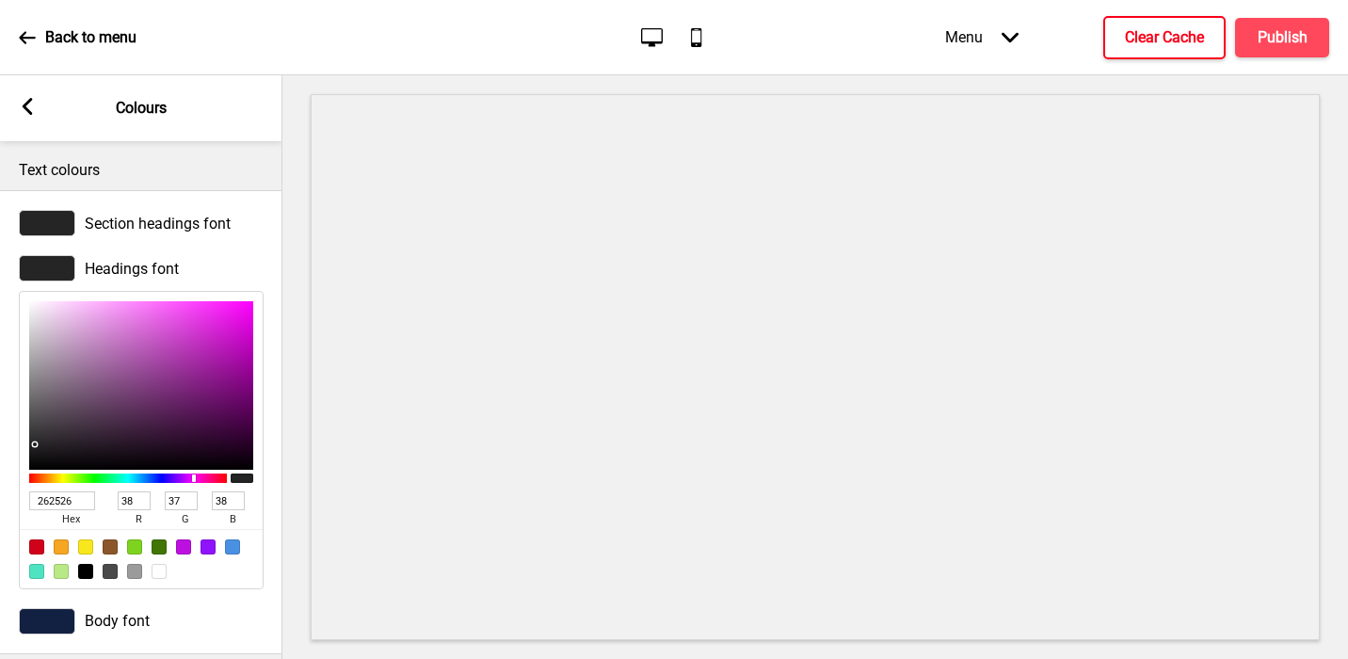
type input "32"
type input "66"
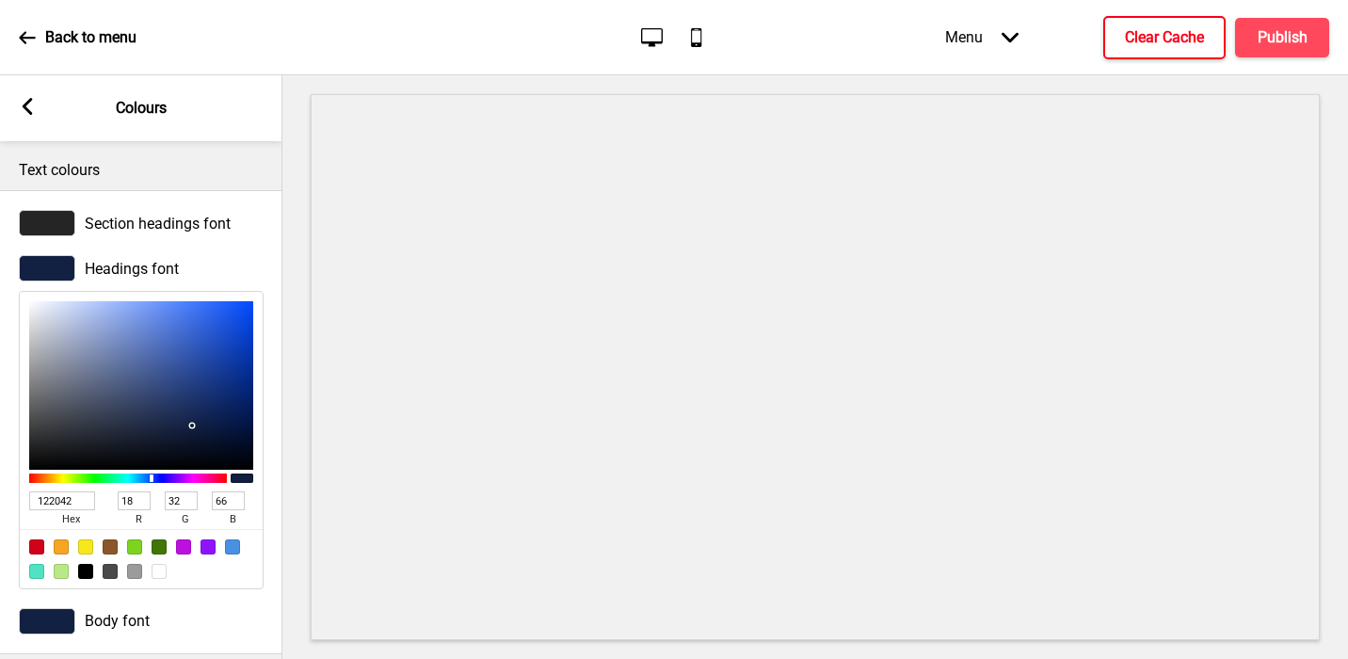
type input "122042"
click at [47, 209] on div "Section headings font" at bounding box center [141, 223] width 282 height 45
click at [49, 215] on div at bounding box center [47, 223] width 56 height 26
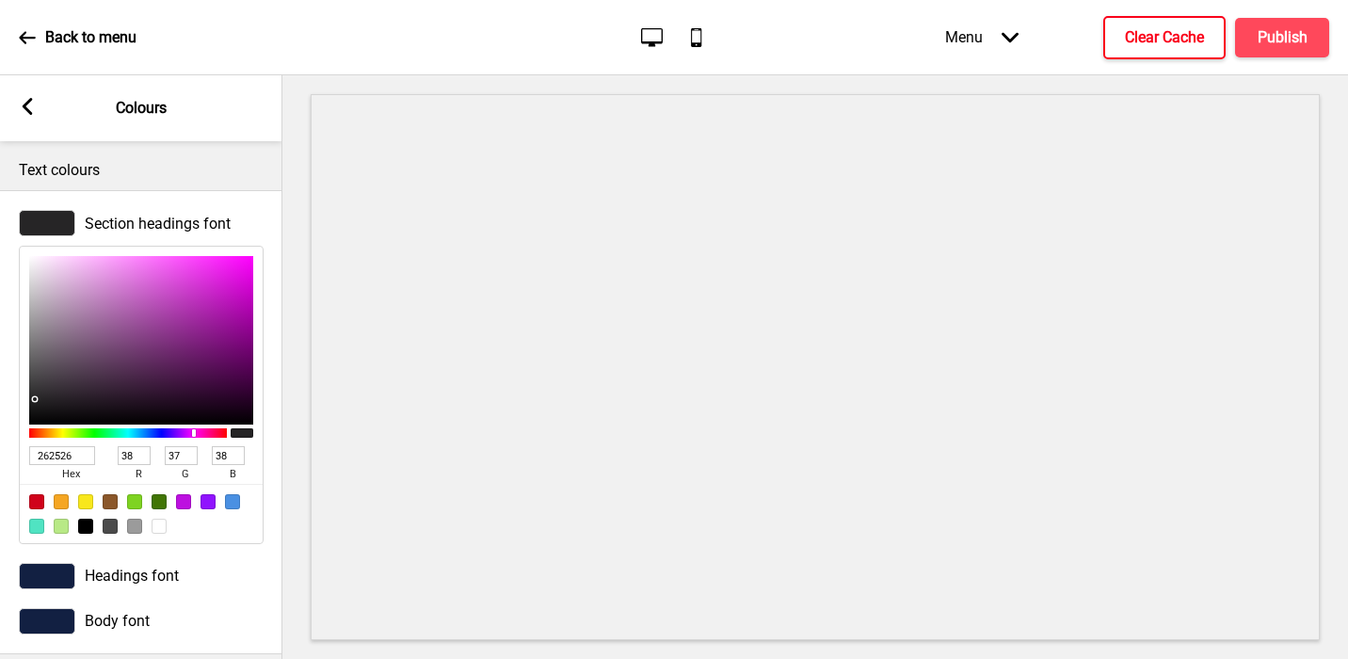
click at [62, 455] on input "262526" at bounding box center [62, 455] width 66 height 19
paste input "122042"
type input "122042"
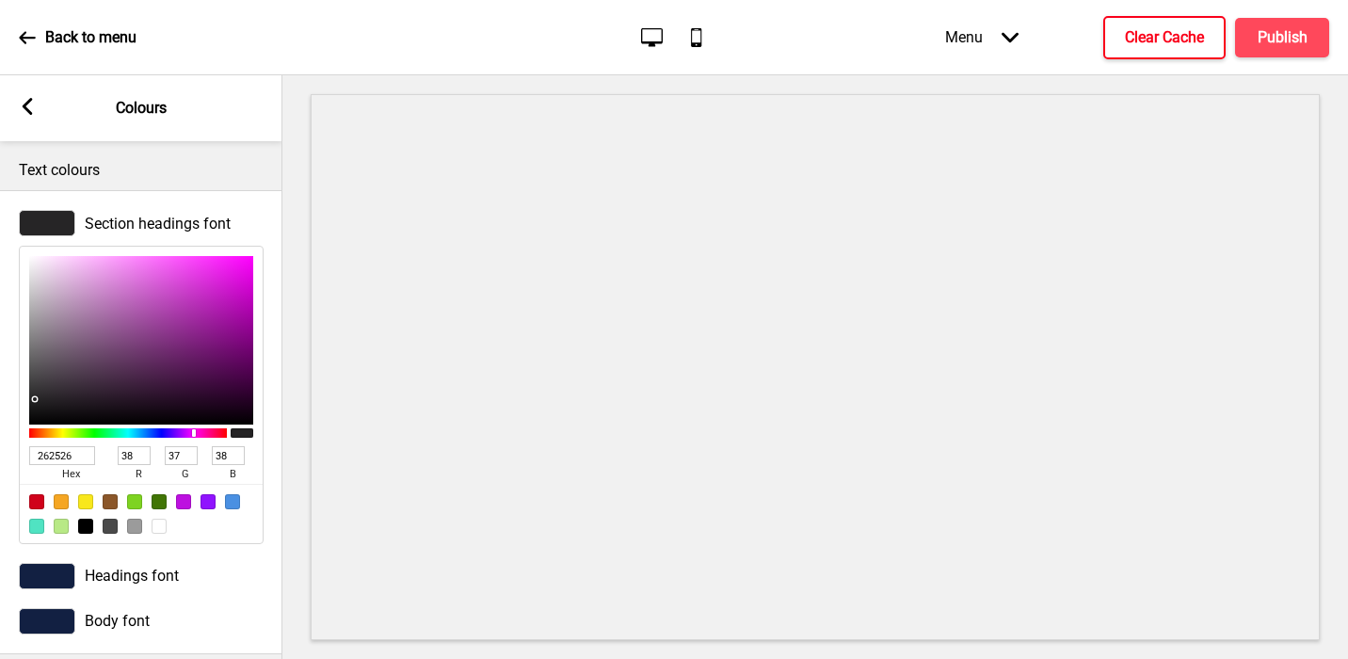
type input "18"
type input "32"
type input "66"
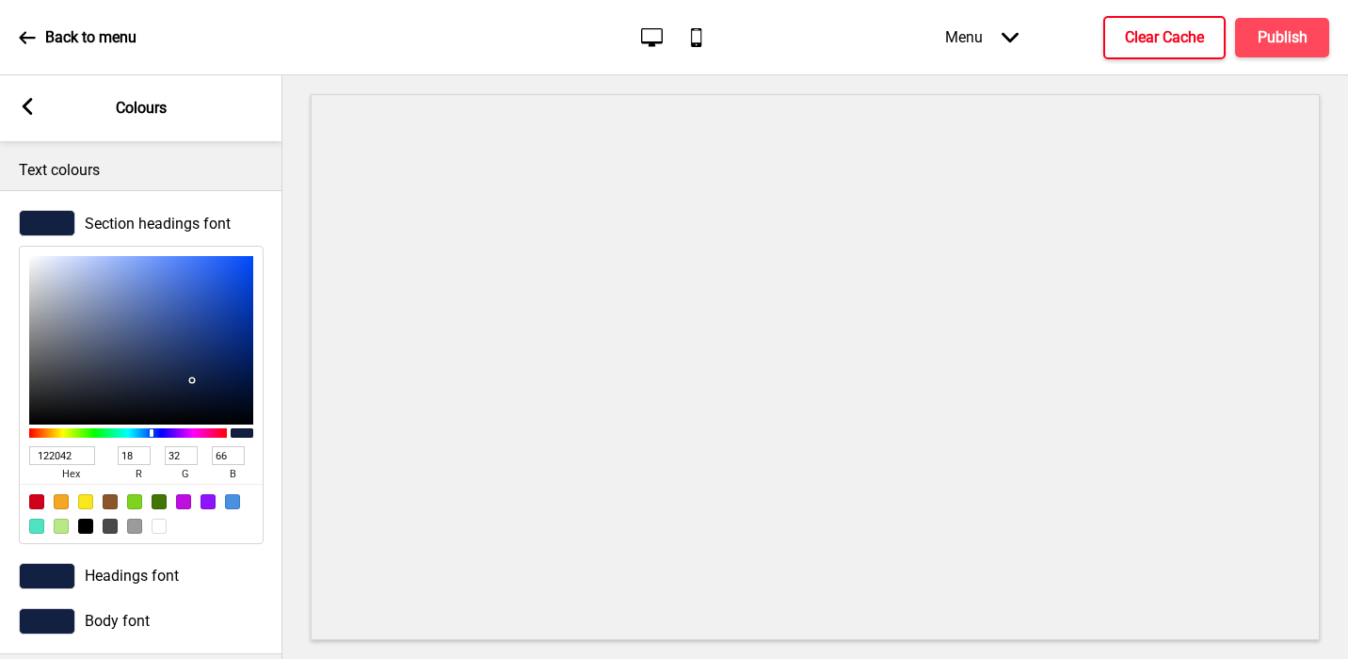
scroll to position [288, 0]
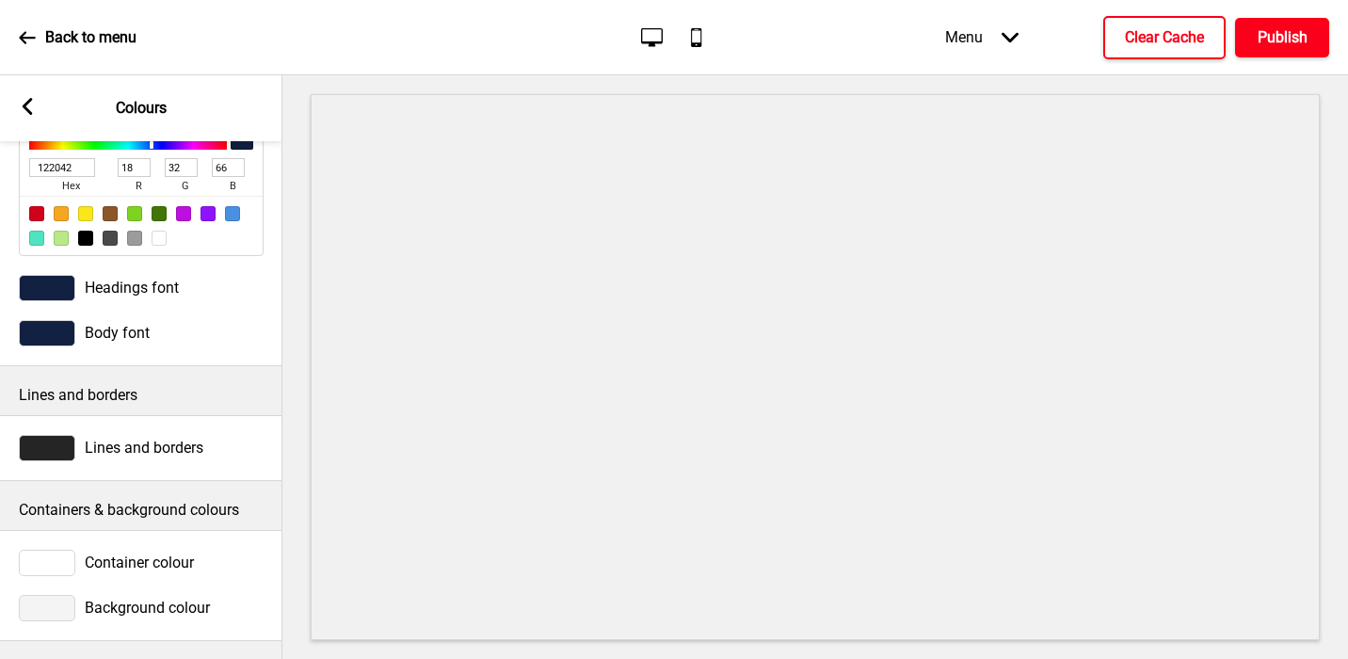
type input "122042"
click at [1187, 29] on h4 "Publish" at bounding box center [1283, 37] width 50 height 21
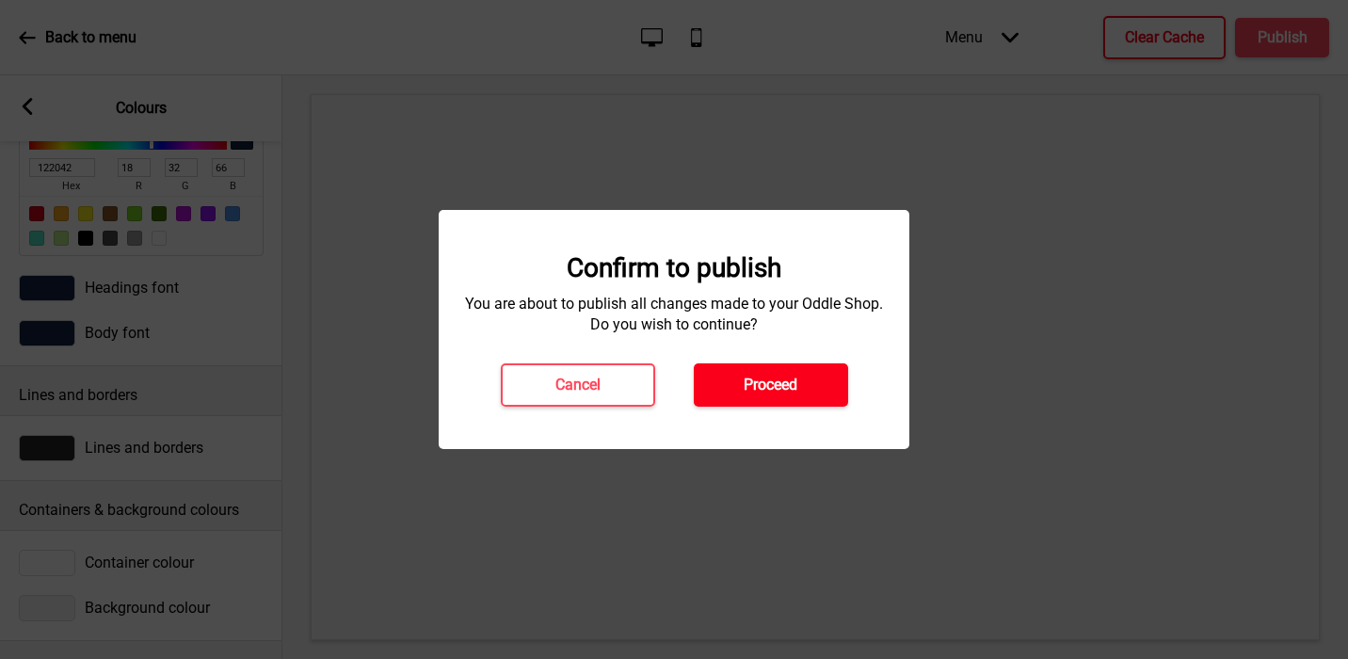
click at [780, 395] on button "Proceed" at bounding box center [771, 384] width 154 height 43
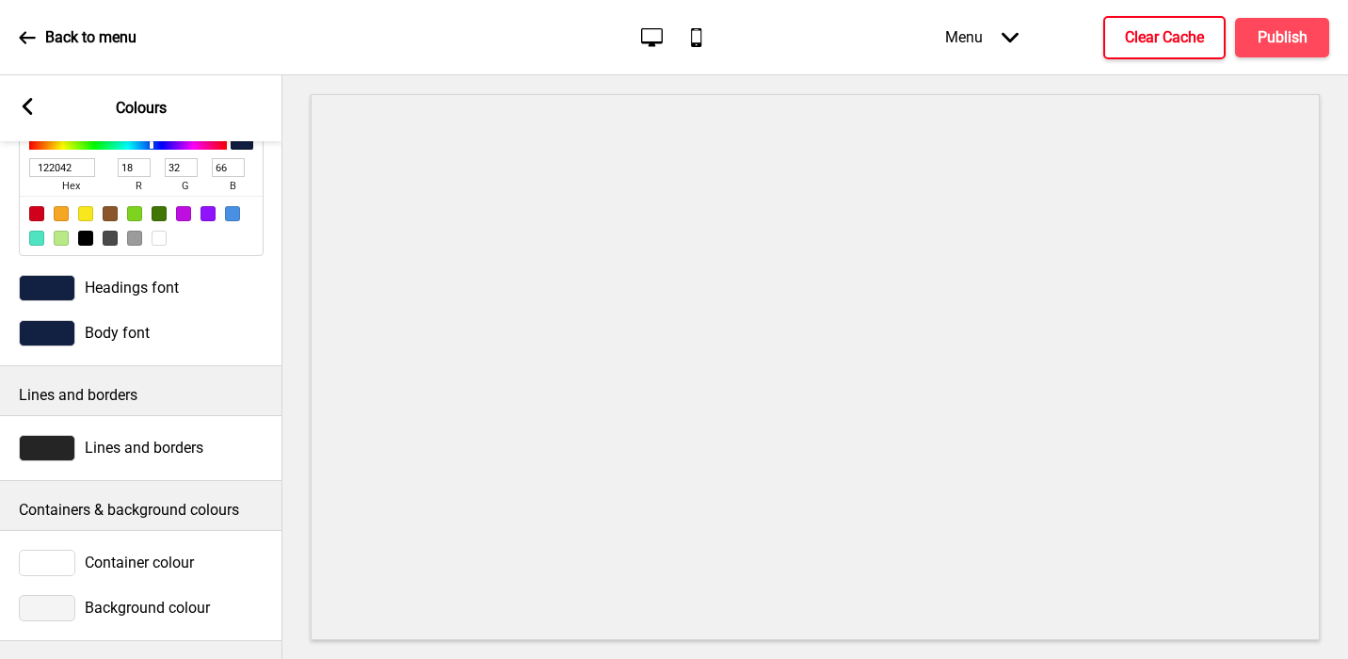
click at [23, 658] on button "X" at bounding box center [11, 669] width 23 height 20
click at [1187, 56] on button "Publish" at bounding box center [1282, 38] width 94 height 40
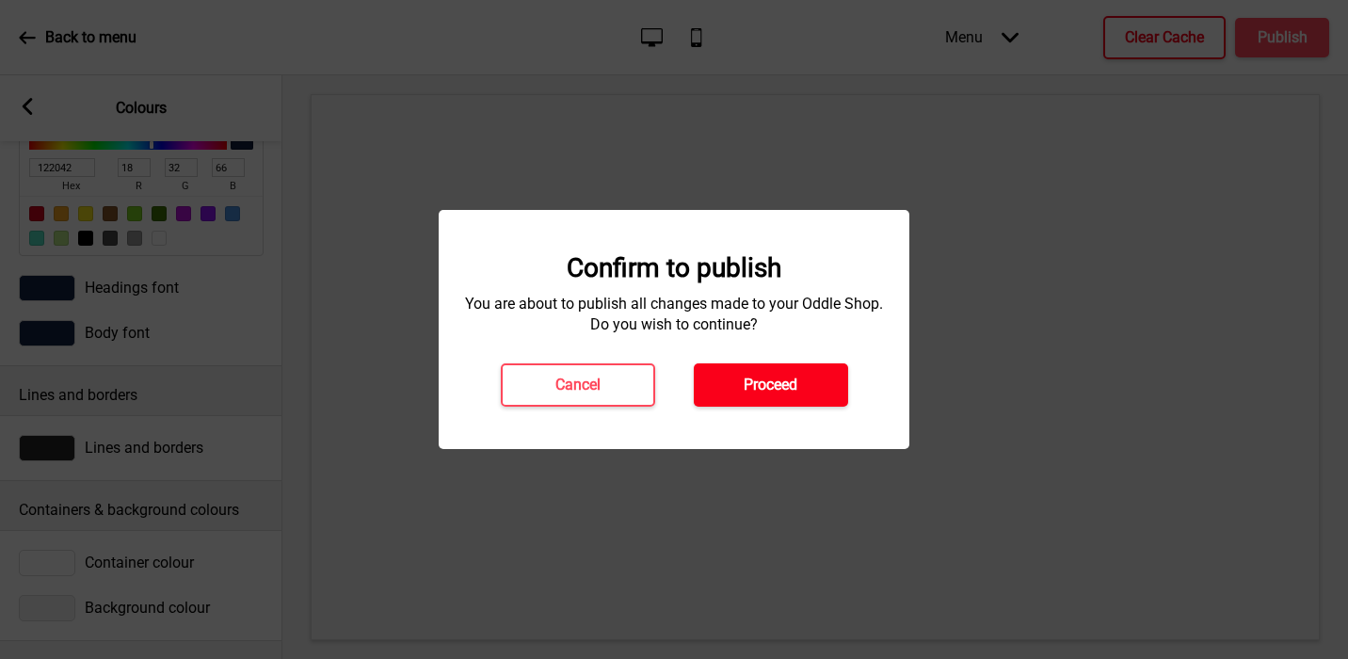
click at [799, 399] on button "Proceed" at bounding box center [771, 384] width 154 height 43
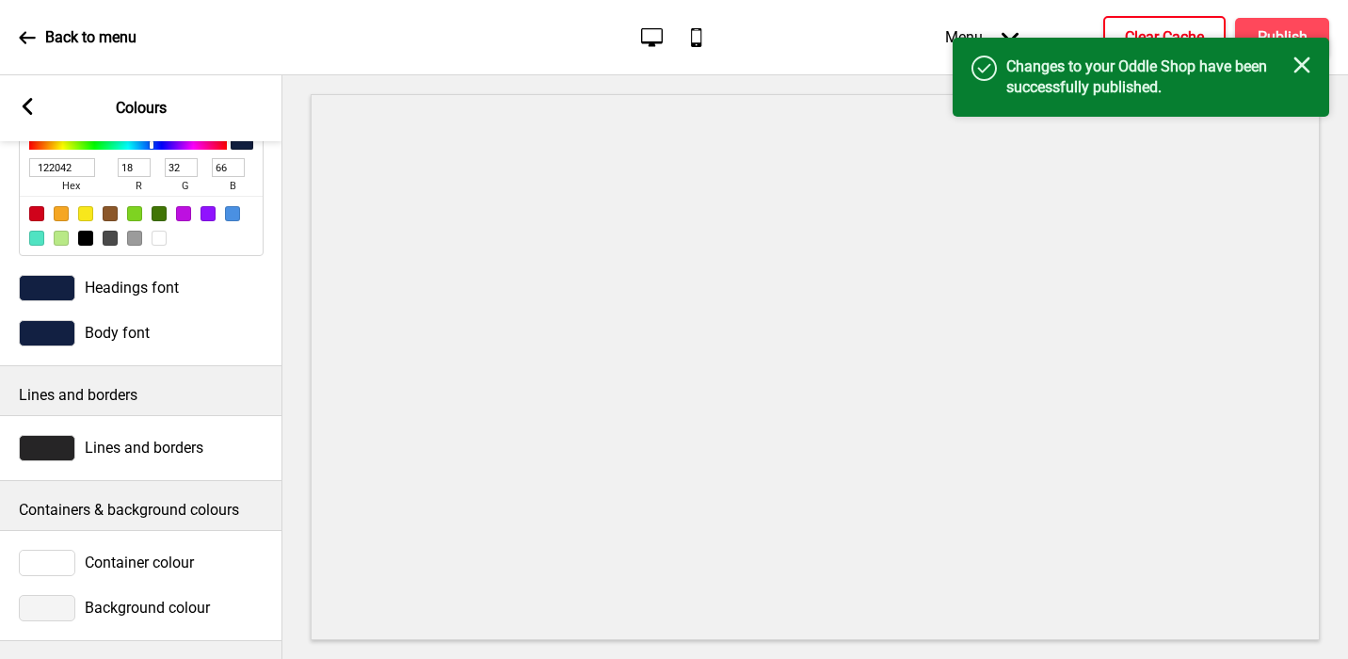
click at [1128, 19] on button "Clear Cache" at bounding box center [1164, 37] width 122 height 43
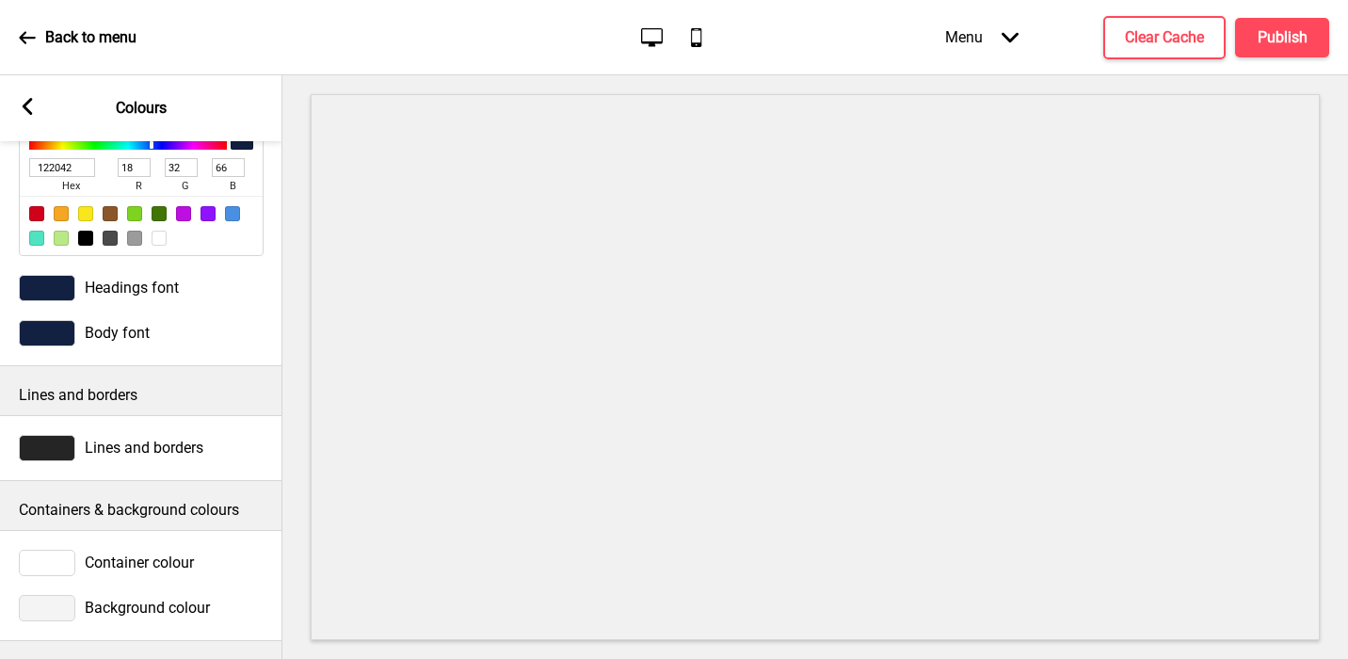
scroll to position [0, 0]
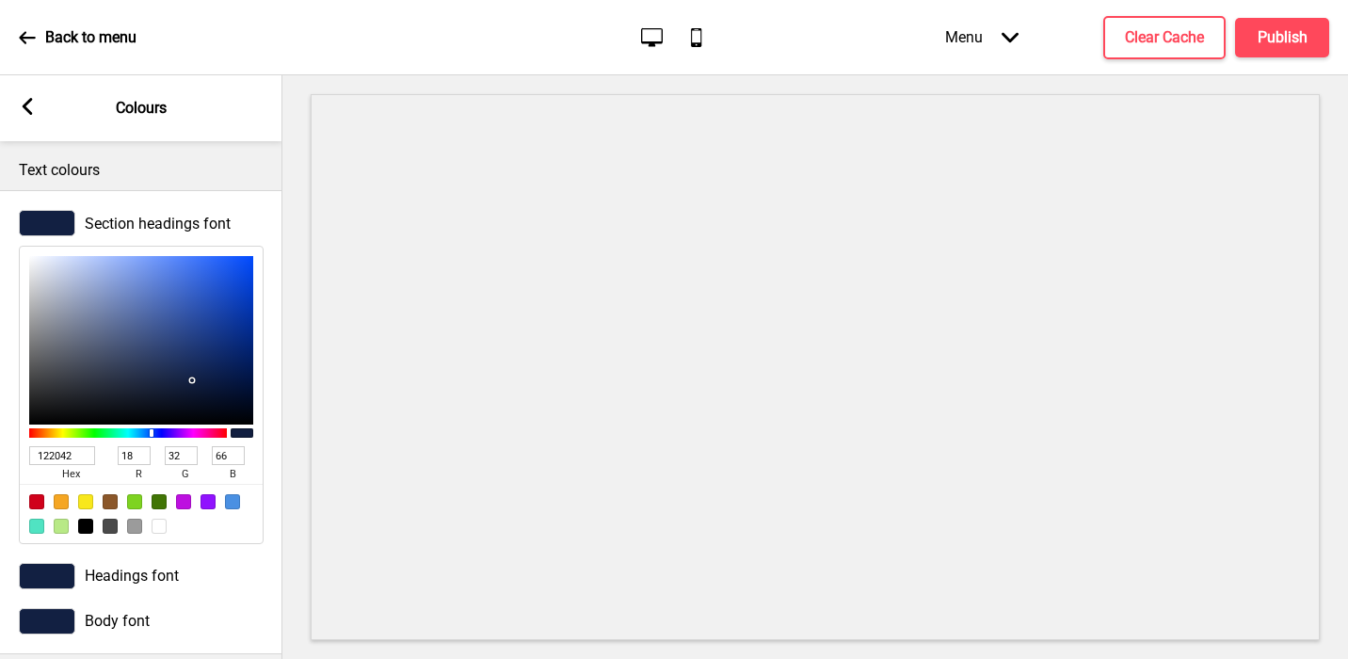
click at [39, 96] on div "Arrow left Colours" at bounding box center [141, 108] width 282 height 66
click at [36, 104] on div "Arrow left Colours" at bounding box center [141, 108] width 282 height 66
click at [16, 95] on div "Arrow left Colours" at bounding box center [141, 108] width 282 height 66
click at [24, 100] on rect at bounding box center [27, 106] width 17 height 17
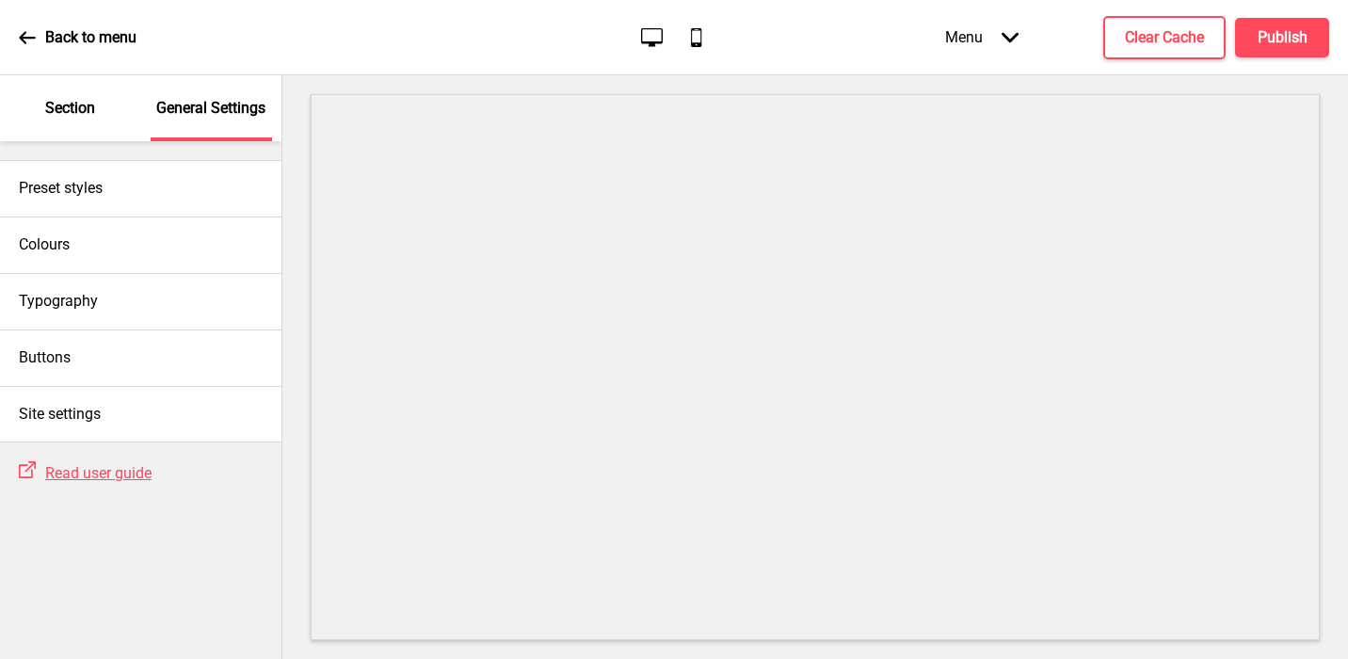
click at [79, 93] on div "Section" at bounding box center [70, 108] width 122 height 66
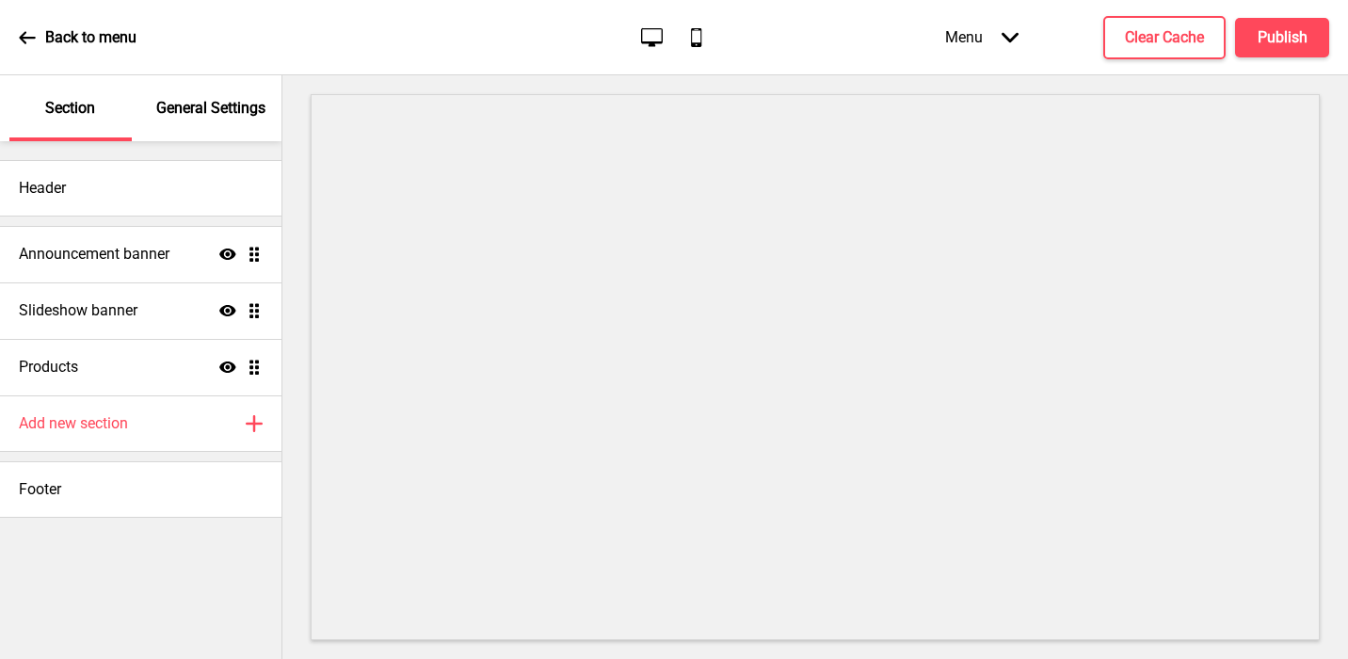
click at [79, 103] on p "Section" at bounding box center [70, 108] width 50 height 21
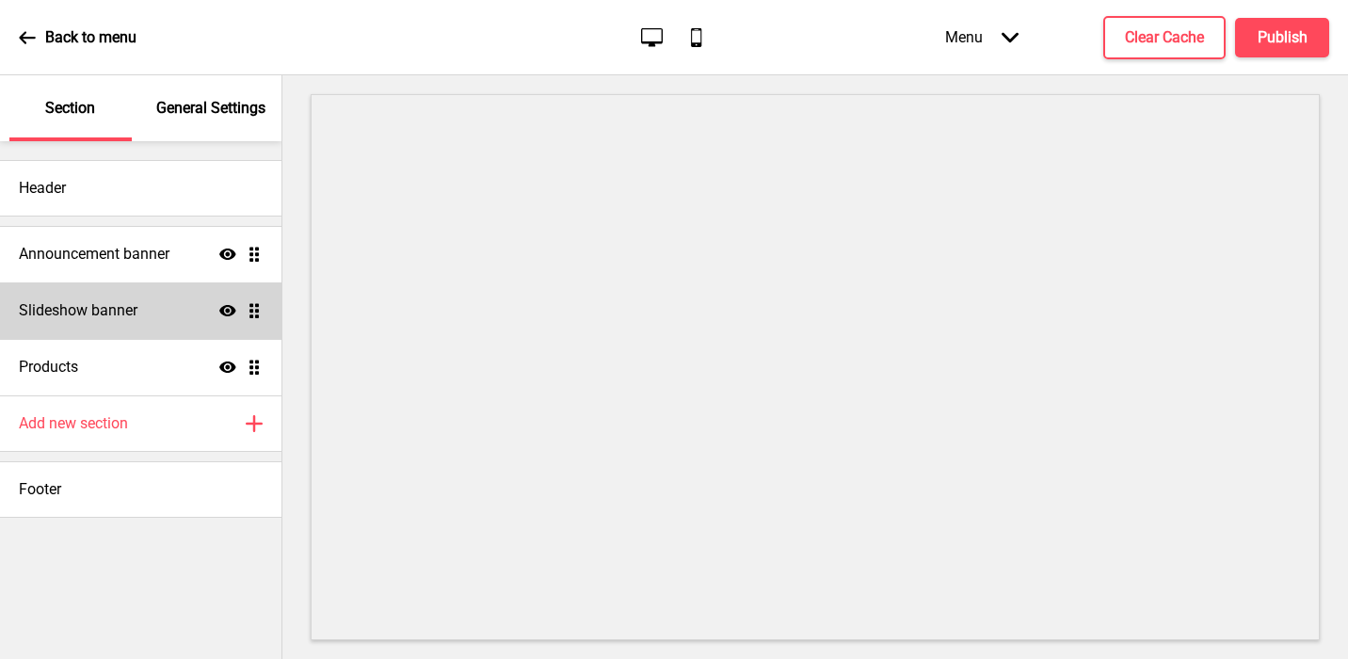
click at [86, 302] on h4 "Slideshow banner" at bounding box center [78, 310] width 119 height 21
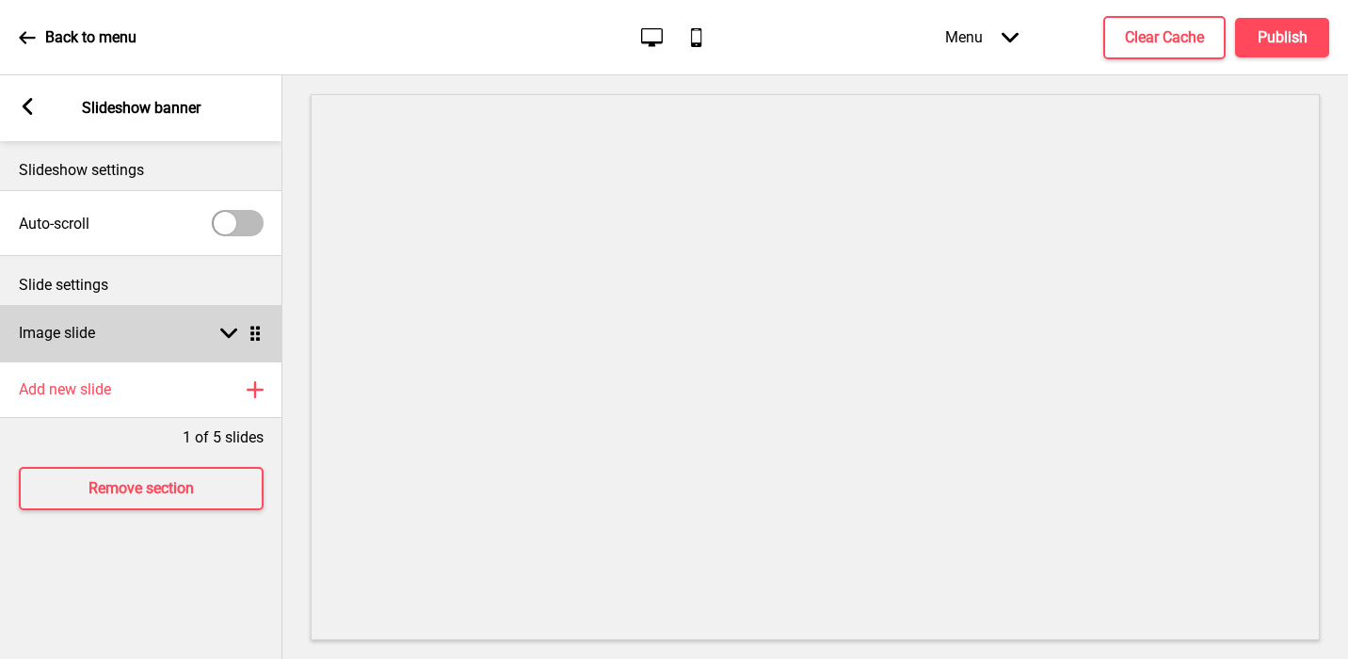
click at [107, 339] on div "Image slide Arrow down Drag" at bounding box center [141, 333] width 282 height 56
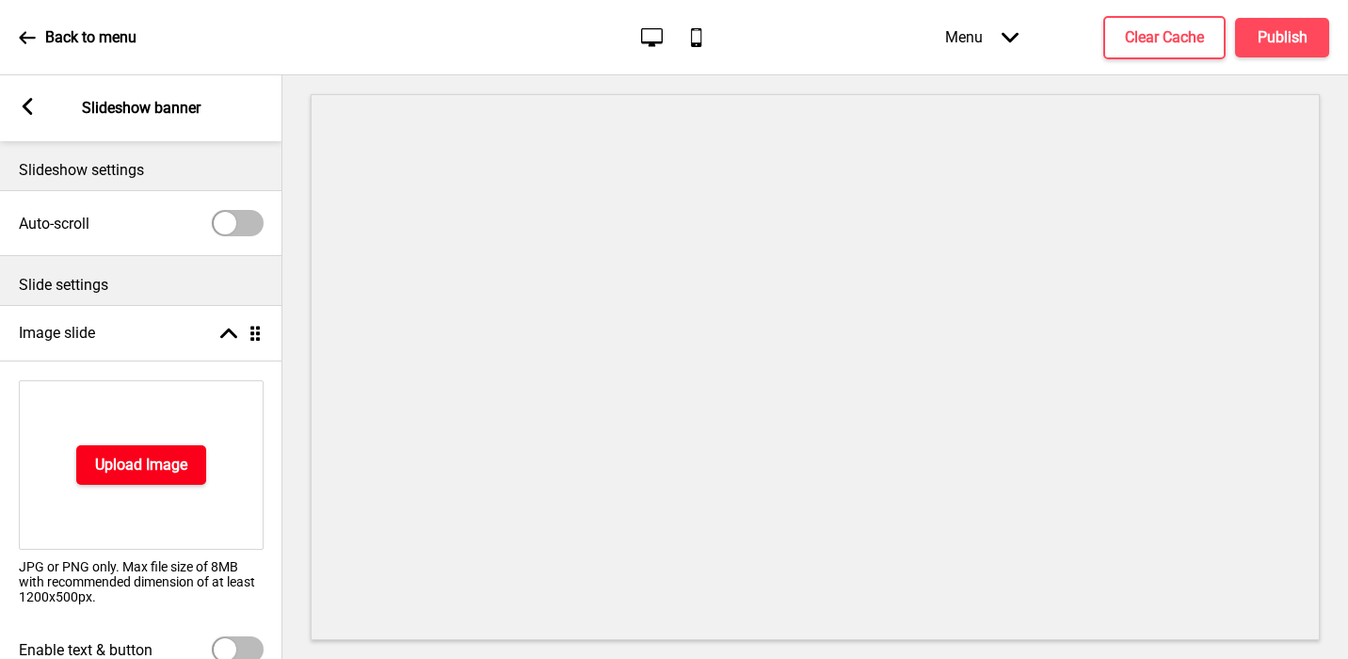
click at [126, 456] on h4 "Upload Image" at bounding box center [141, 465] width 92 height 21
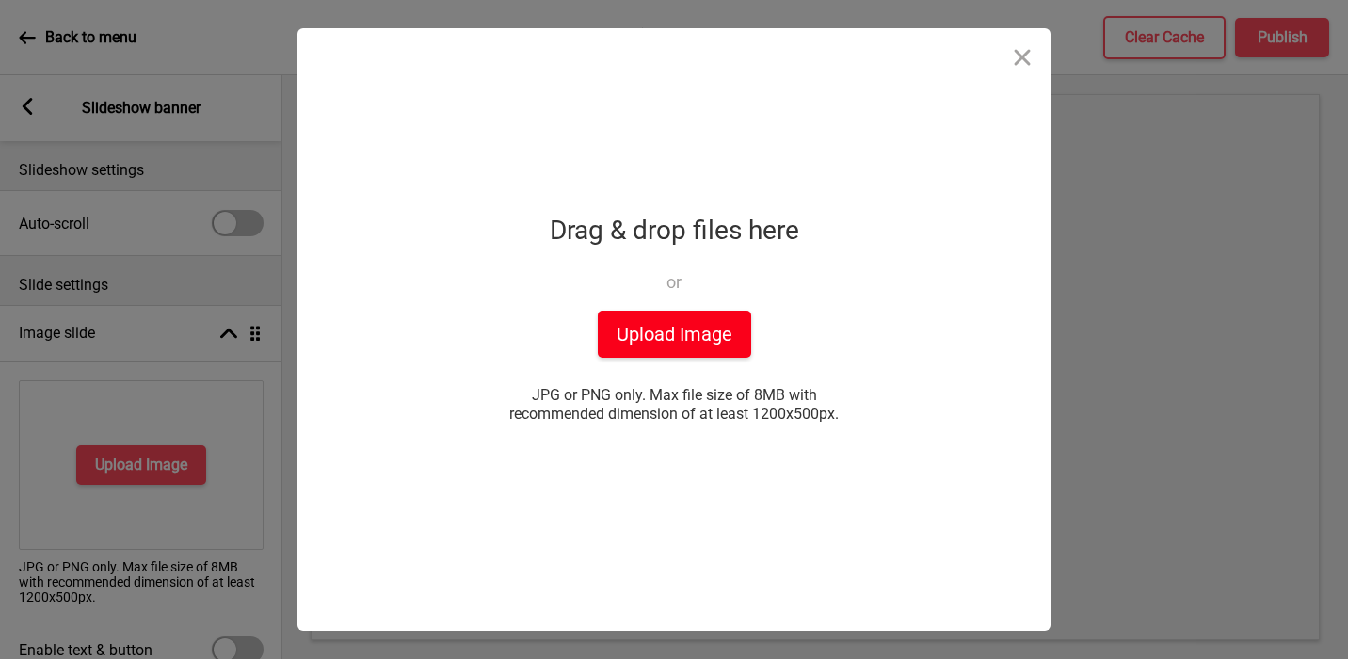
click at [657, 344] on button "Upload Image" at bounding box center [674, 334] width 153 height 47
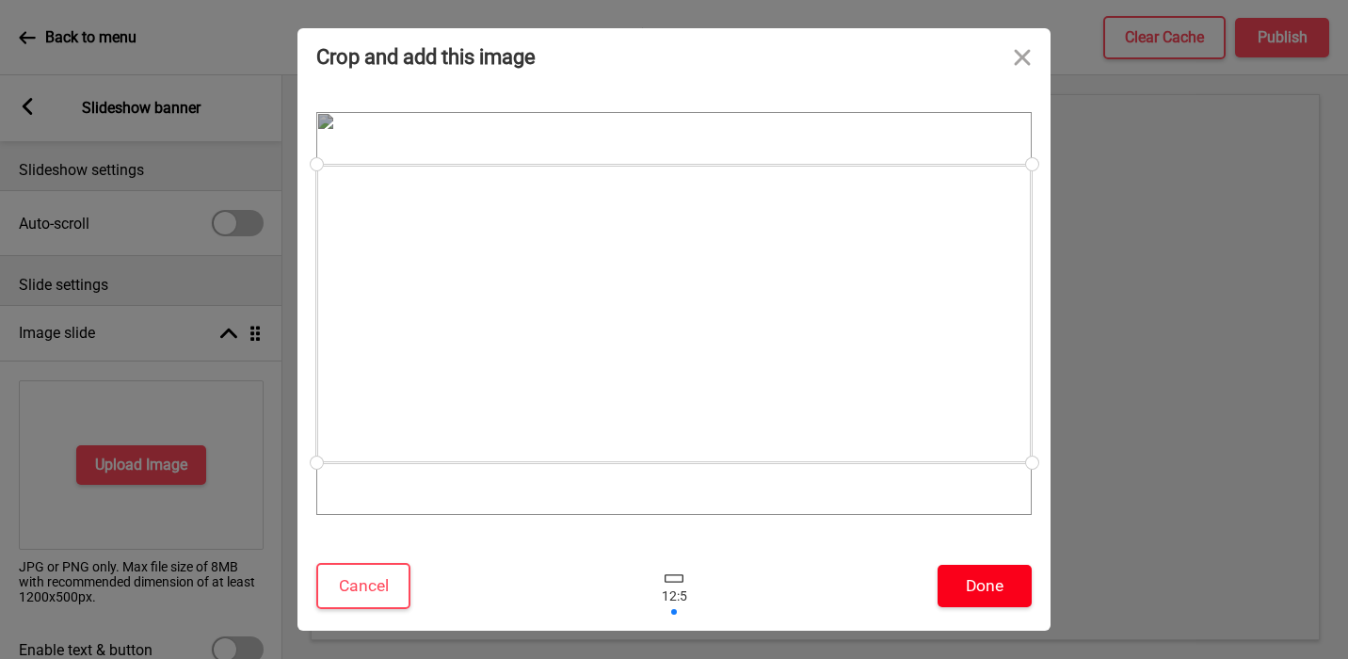
click at [991, 594] on button "Done" at bounding box center [985, 586] width 94 height 42
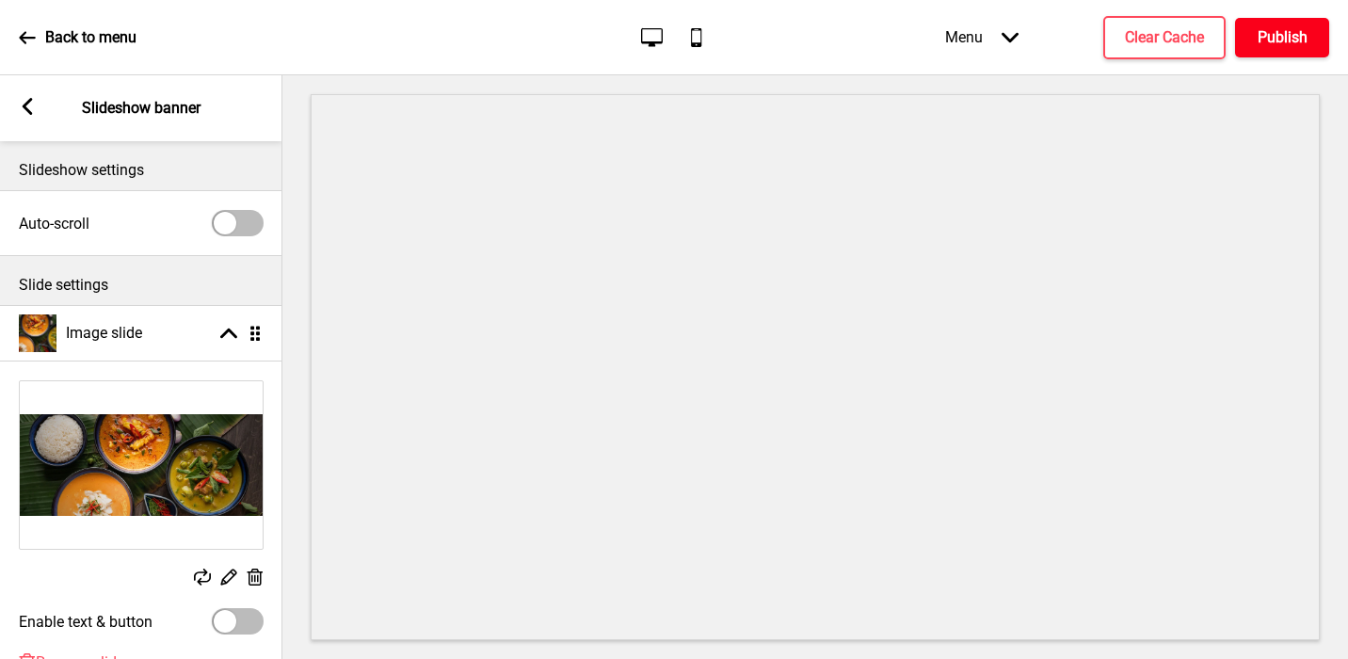
click at [1187, 46] on h4 "Publish" at bounding box center [1283, 37] width 50 height 21
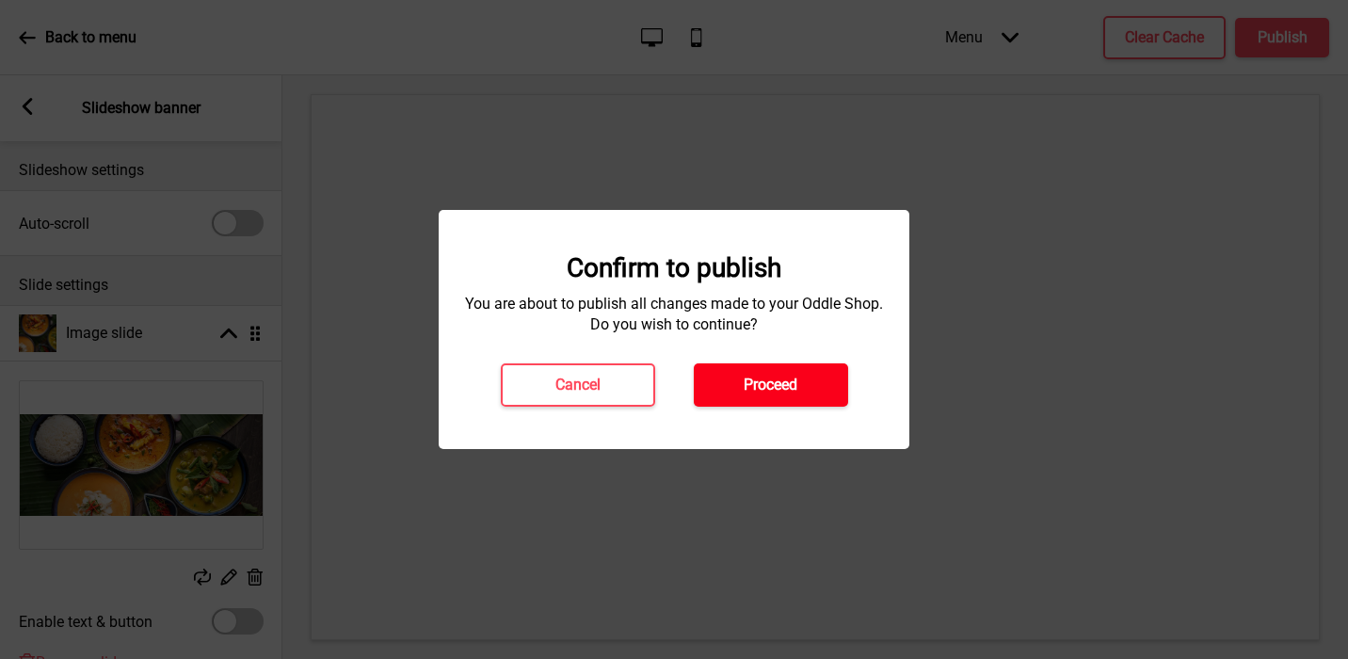
click at [777, 391] on h4 "Proceed" at bounding box center [771, 385] width 54 height 21
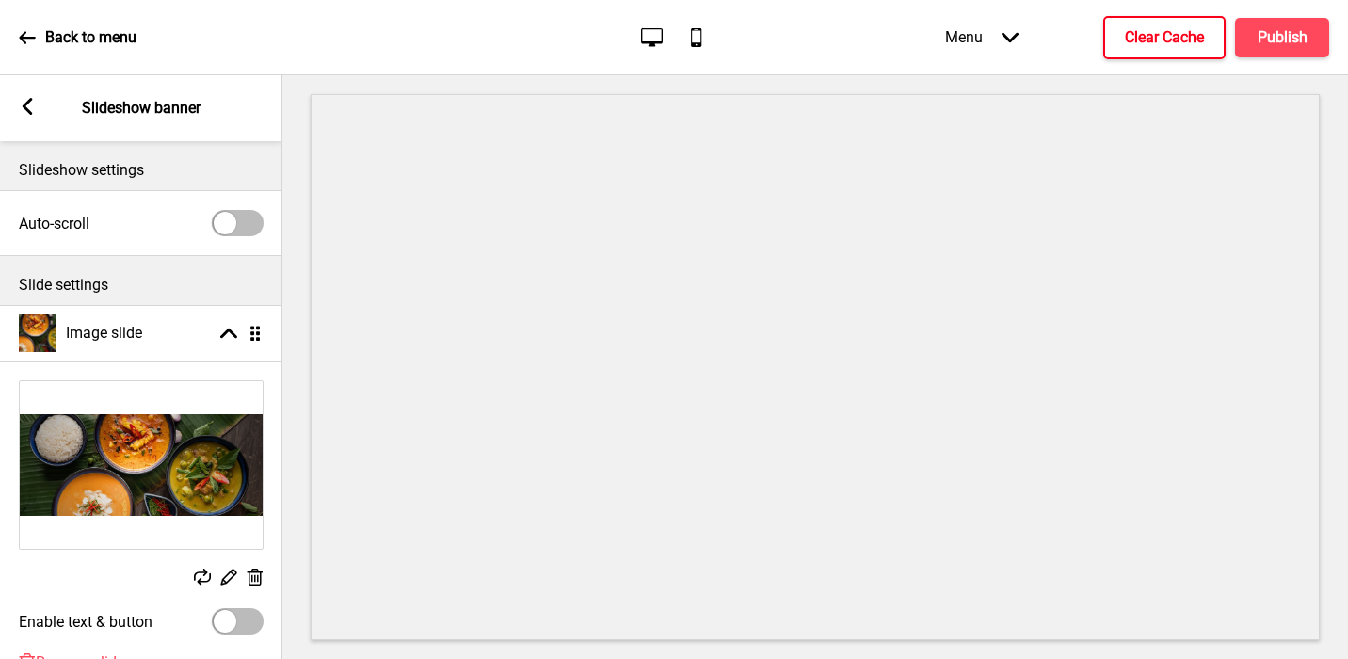
click at [1133, 36] on h4 "Clear Cache" at bounding box center [1164, 37] width 79 height 21
